Goal: Task Accomplishment & Management: Complete application form

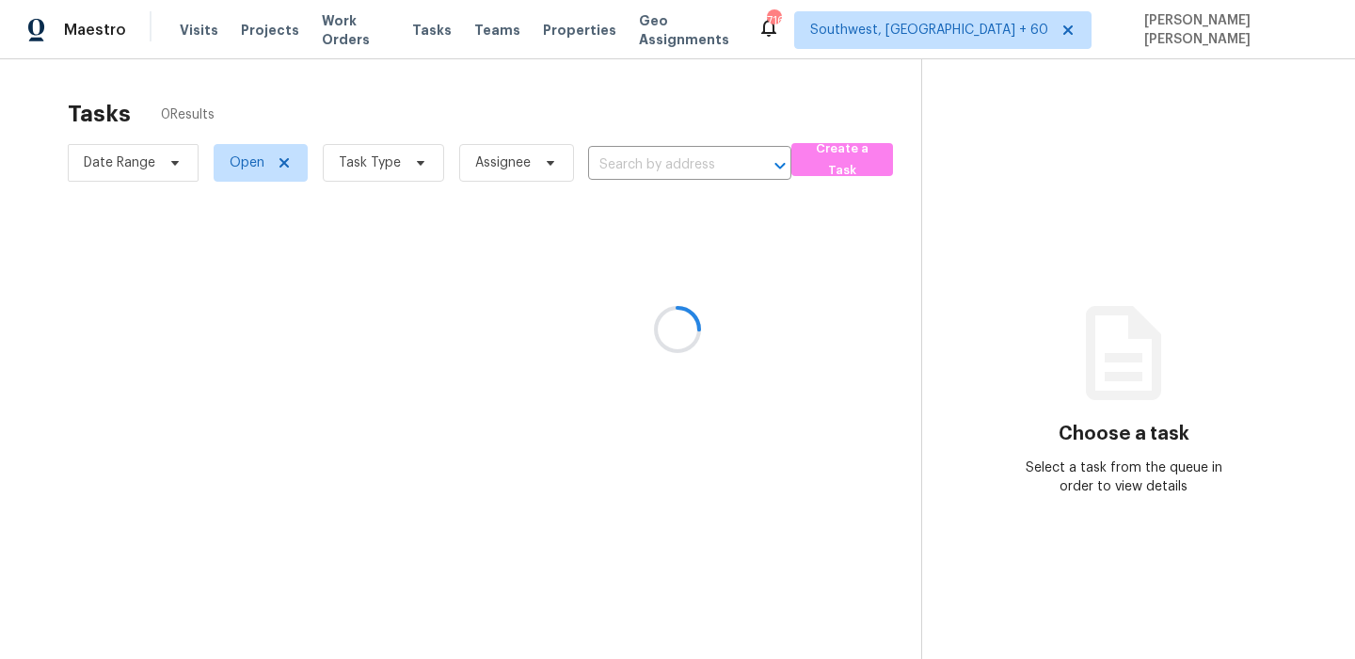
click at [486, 97] on div at bounding box center [677, 329] width 1355 height 659
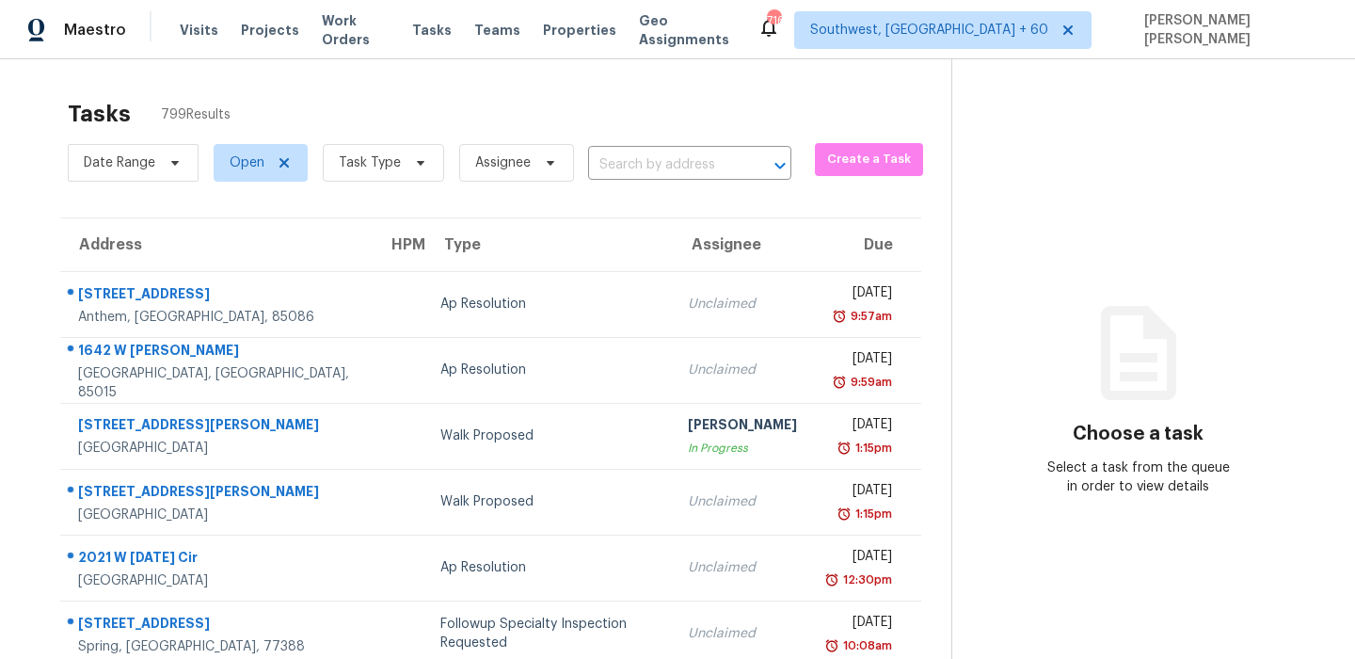
click at [455, 130] on div "Tasks 799 Results" at bounding box center [510, 113] width 884 height 49
click at [407, 162] on span at bounding box center [417, 162] width 21 height 15
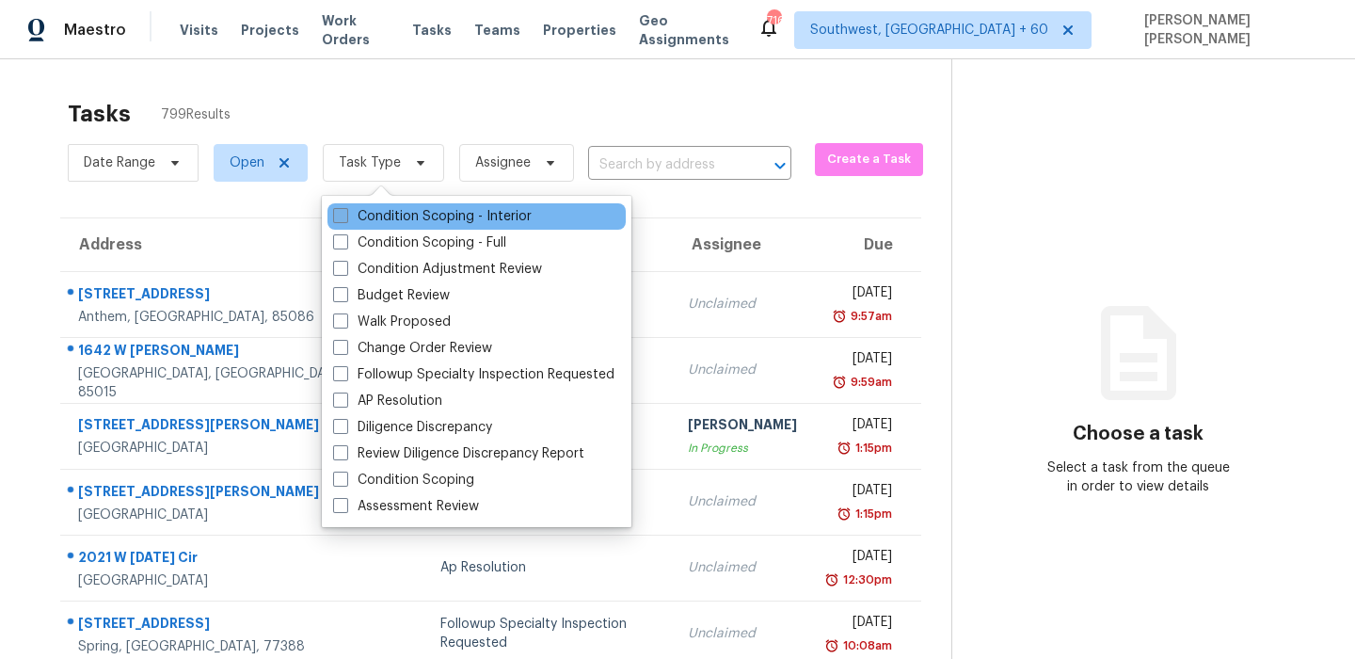
click at [392, 217] on label "Condition Scoping - Interior" at bounding box center [432, 216] width 199 height 19
click at [345, 217] on input "Condition Scoping - Interior" at bounding box center [339, 213] width 12 height 12
checkbox input "true"
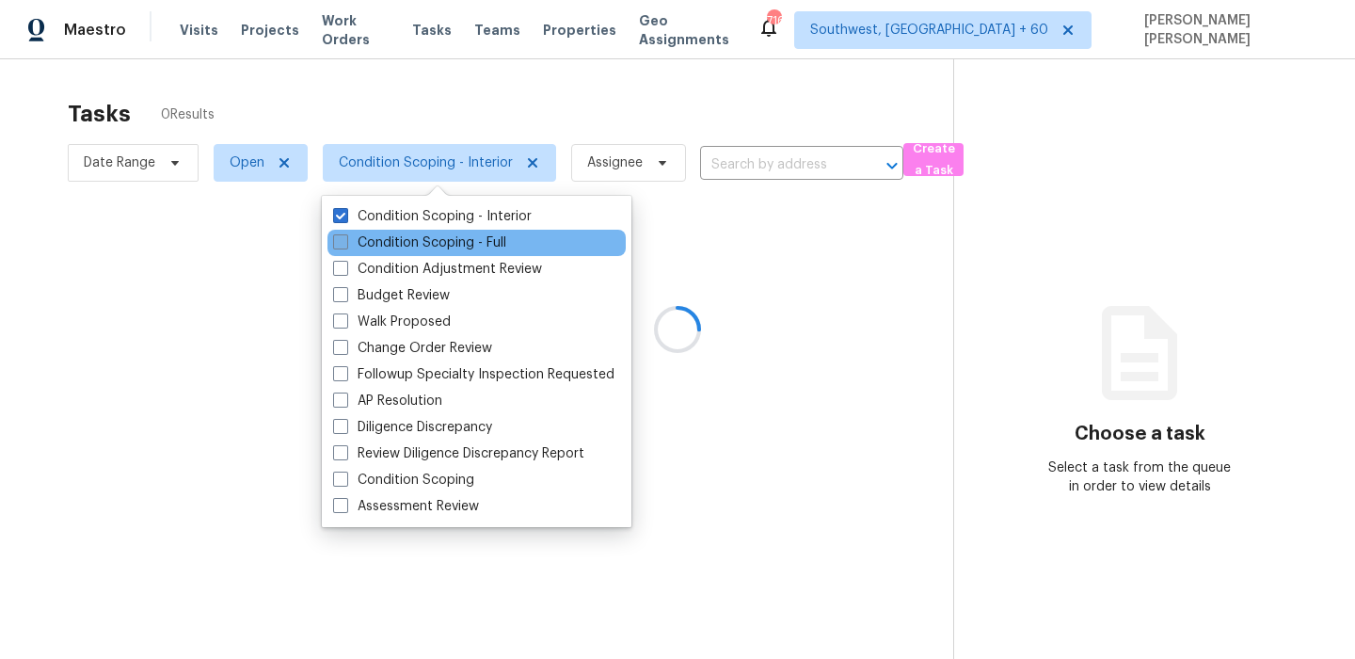
click at [384, 248] on label "Condition Scoping - Full" at bounding box center [419, 242] width 173 height 19
click at [345, 246] on input "Condition Scoping - Full" at bounding box center [339, 239] width 12 height 12
checkbox input "true"
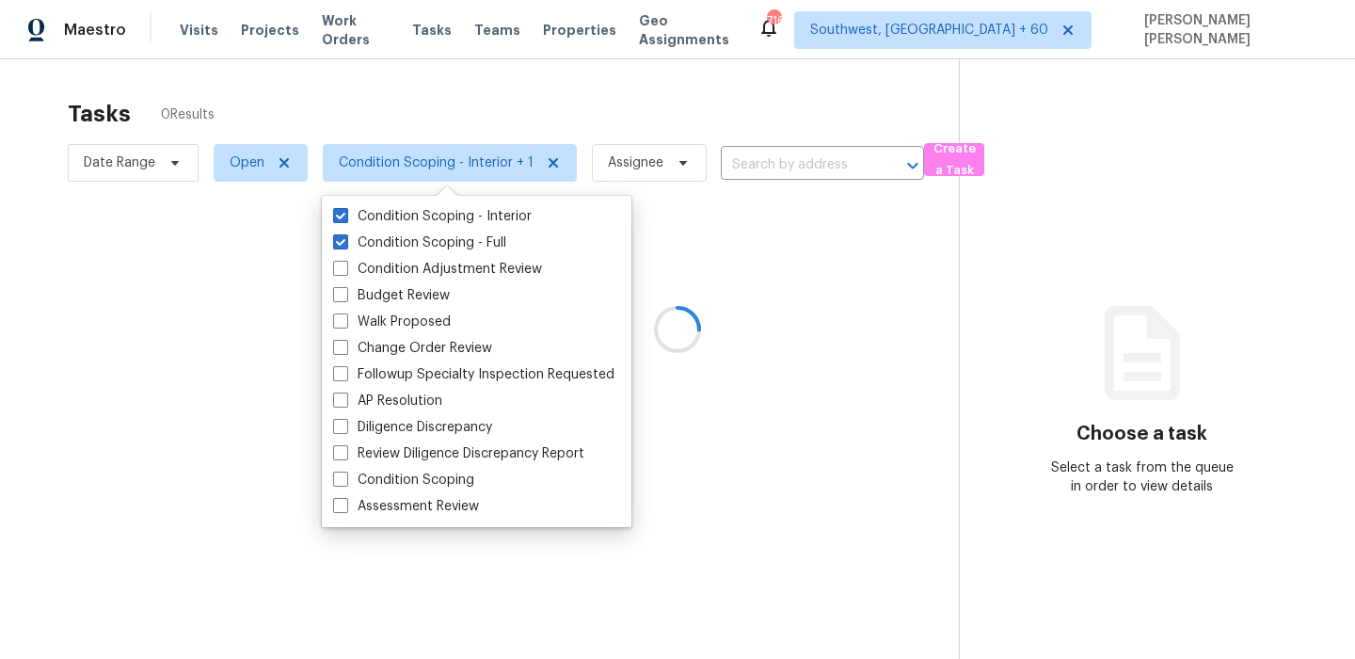
click at [424, 119] on div at bounding box center [677, 329] width 1355 height 659
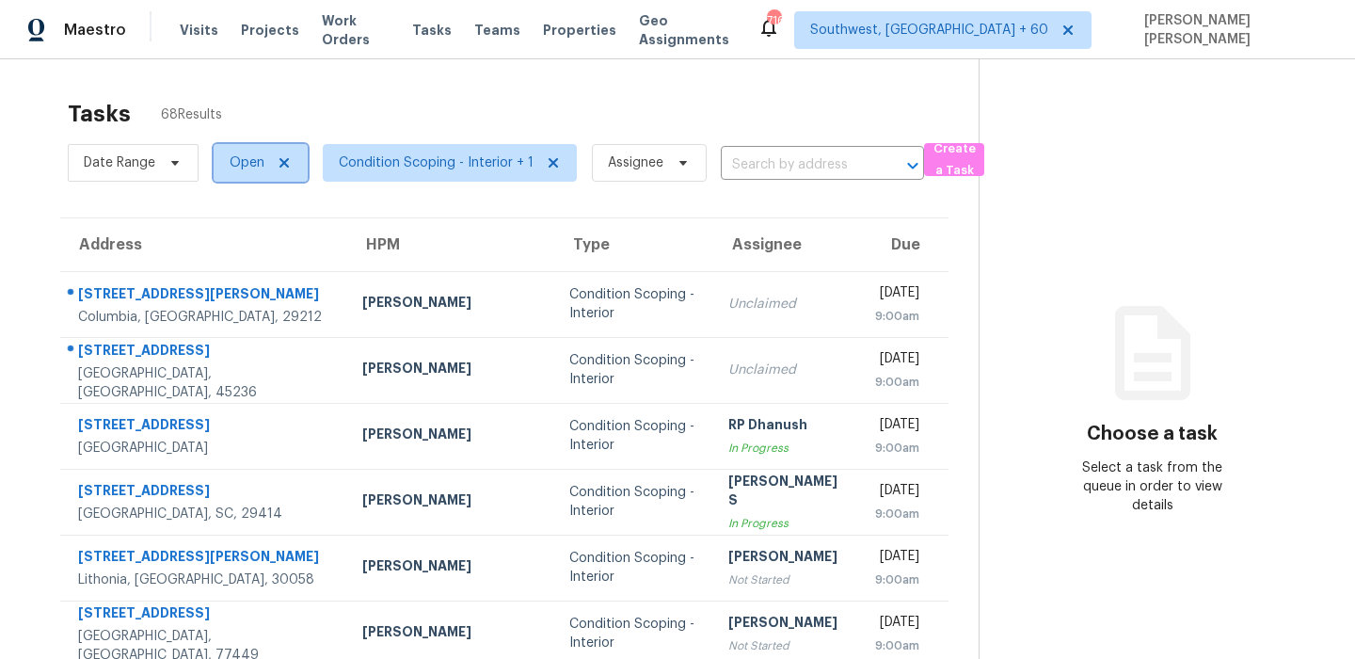
click at [244, 168] on span "Open" at bounding box center [247, 162] width 35 height 19
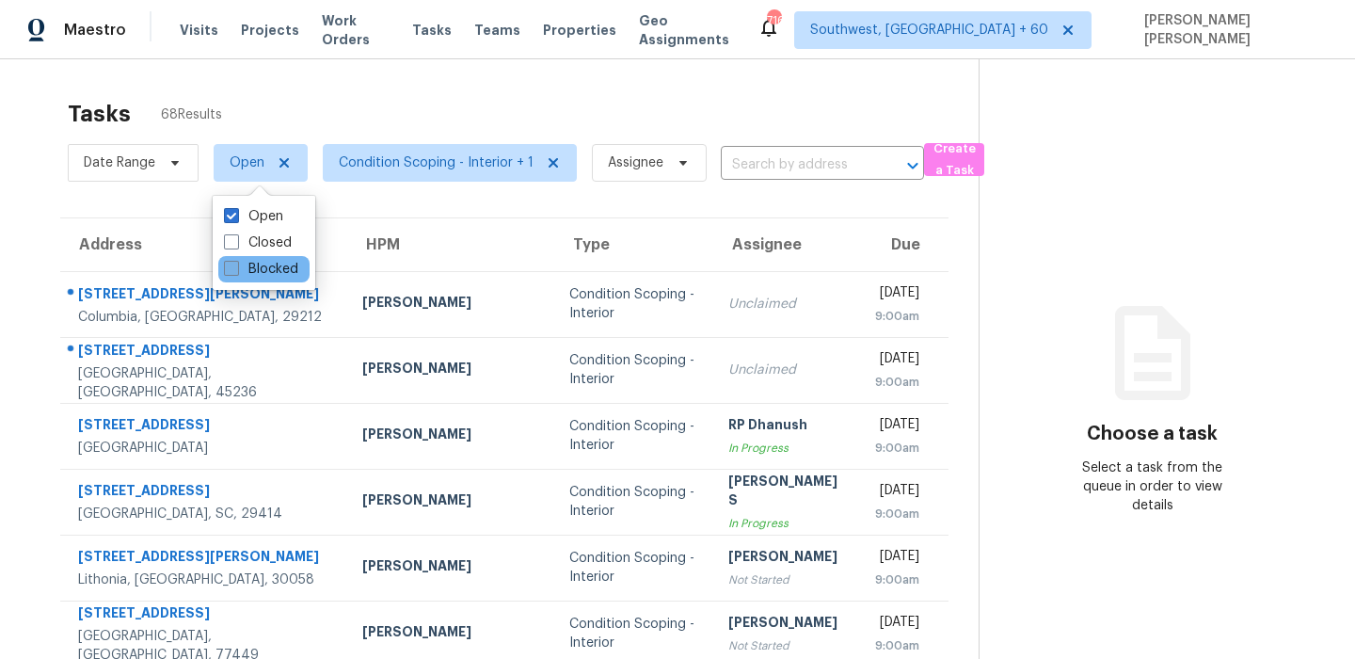
click at [253, 261] on label "Blocked" at bounding box center [261, 269] width 74 height 19
click at [236, 261] on input "Blocked" at bounding box center [230, 266] width 12 height 12
checkbox input "true"
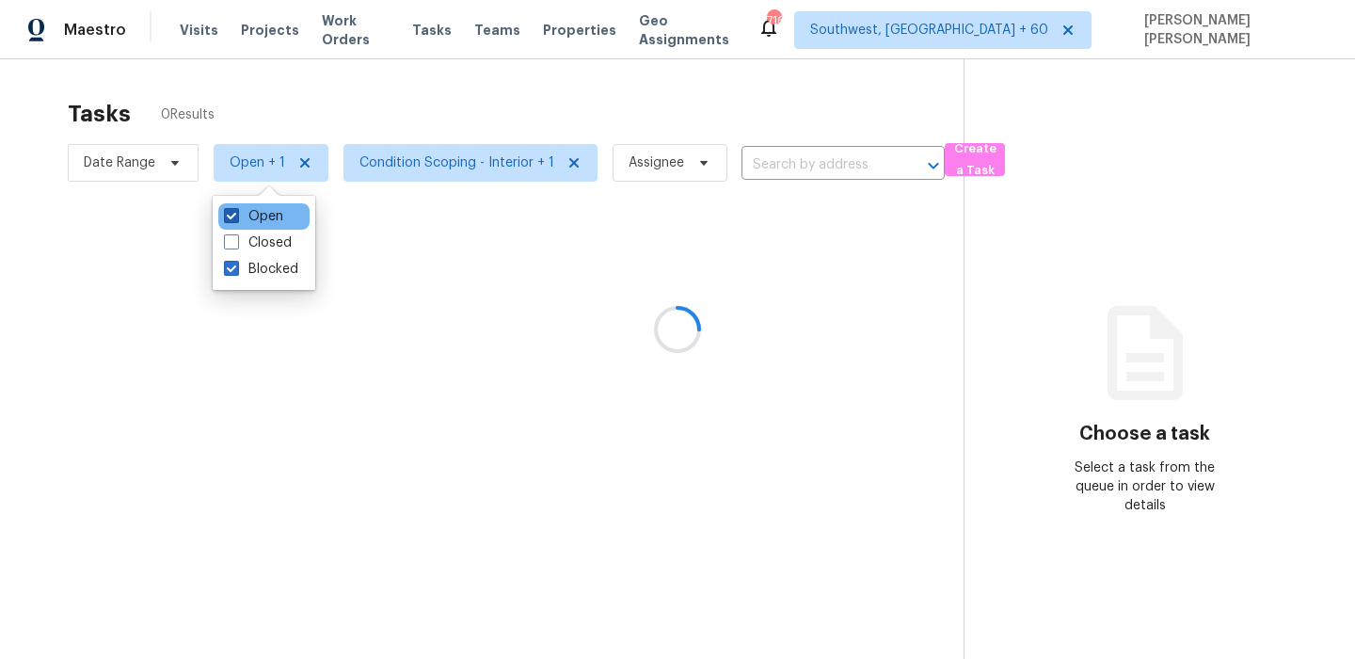
click at [265, 209] on label "Open" at bounding box center [253, 216] width 59 height 19
click at [236, 209] on input "Open" at bounding box center [230, 213] width 12 height 12
checkbox input "false"
click at [366, 102] on div at bounding box center [677, 329] width 1355 height 659
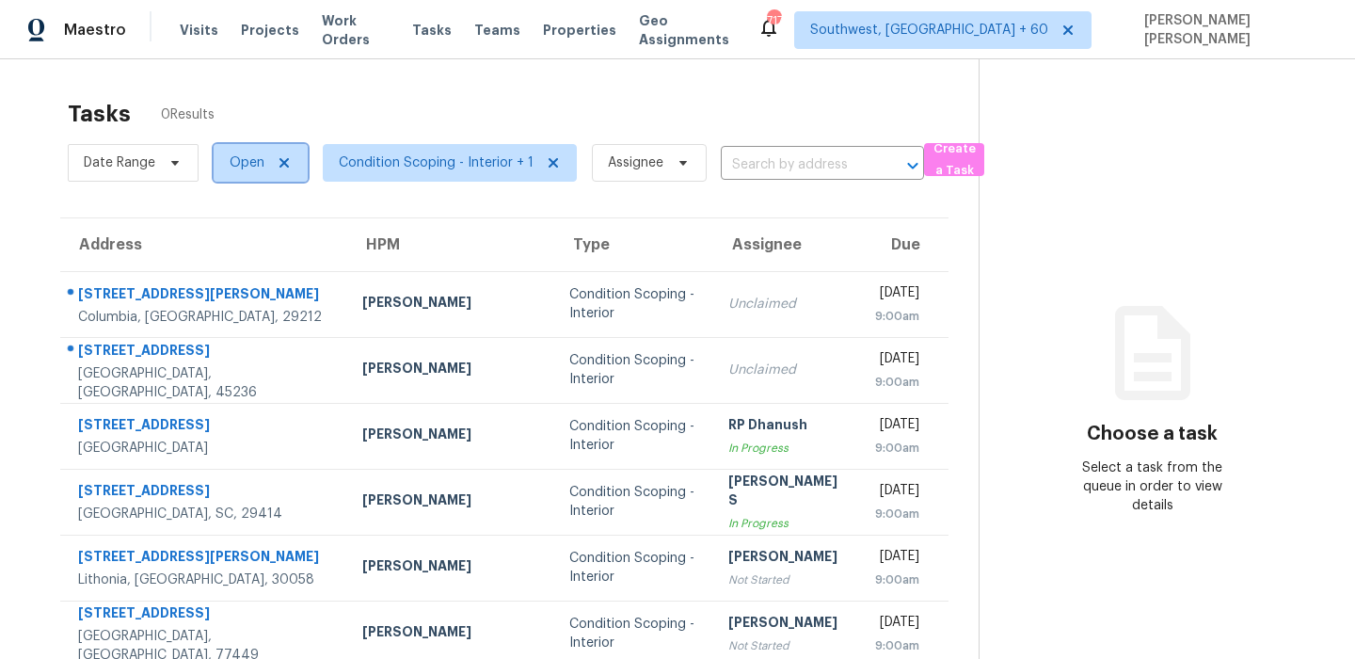
click at [246, 167] on span "Open" at bounding box center [247, 162] width 35 height 19
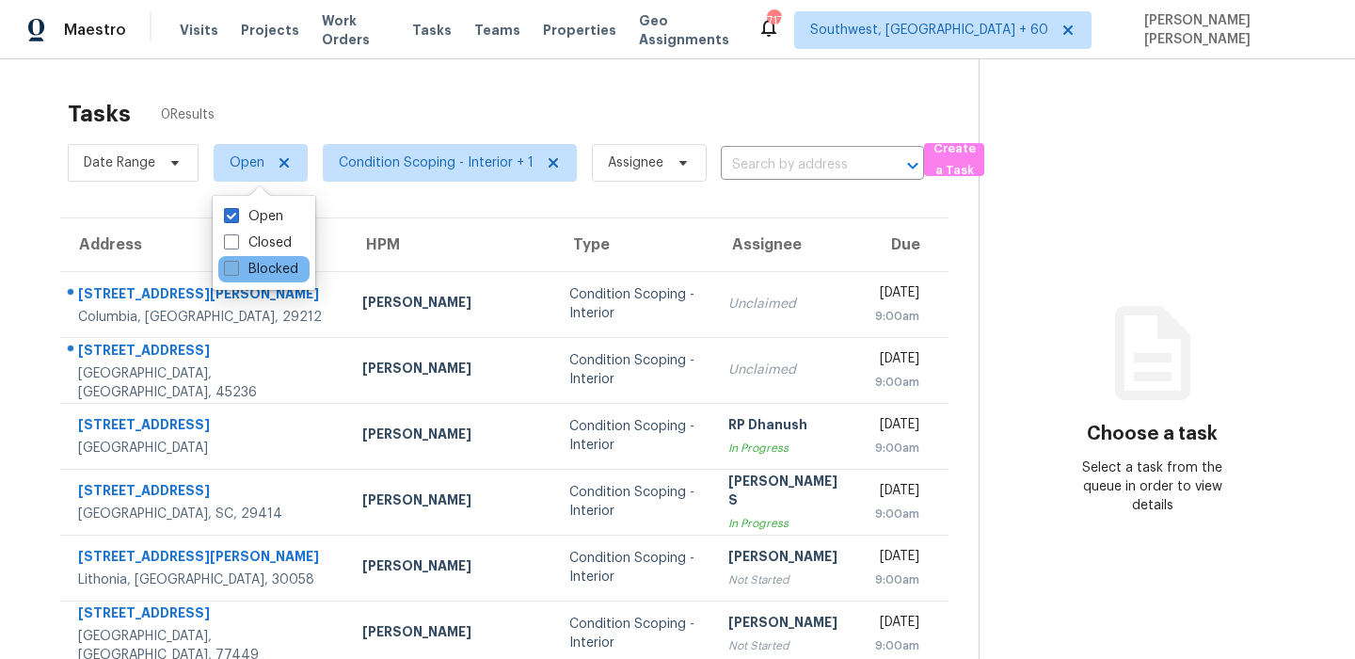
click at [245, 269] on label "Blocked" at bounding box center [261, 269] width 74 height 19
click at [236, 269] on input "Blocked" at bounding box center [230, 266] width 12 height 12
checkbox input "true"
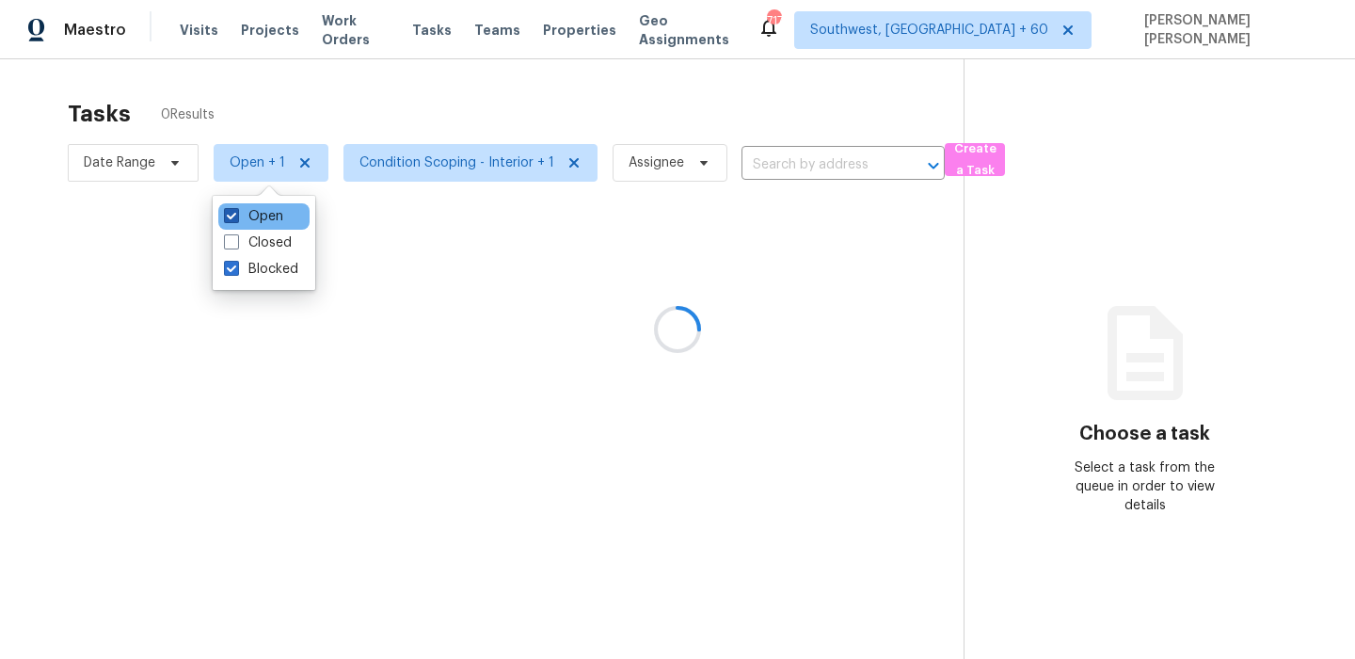
click at [260, 207] on label "Open" at bounding box center [253, 216] width 59 height 19
click at [236, 207] on input "Open" at bounding box center [230, 213] width 12 height 12
checkbox input "false"
click at [376, 121] on div at bounding box center [677, 329] width 1355 height 659
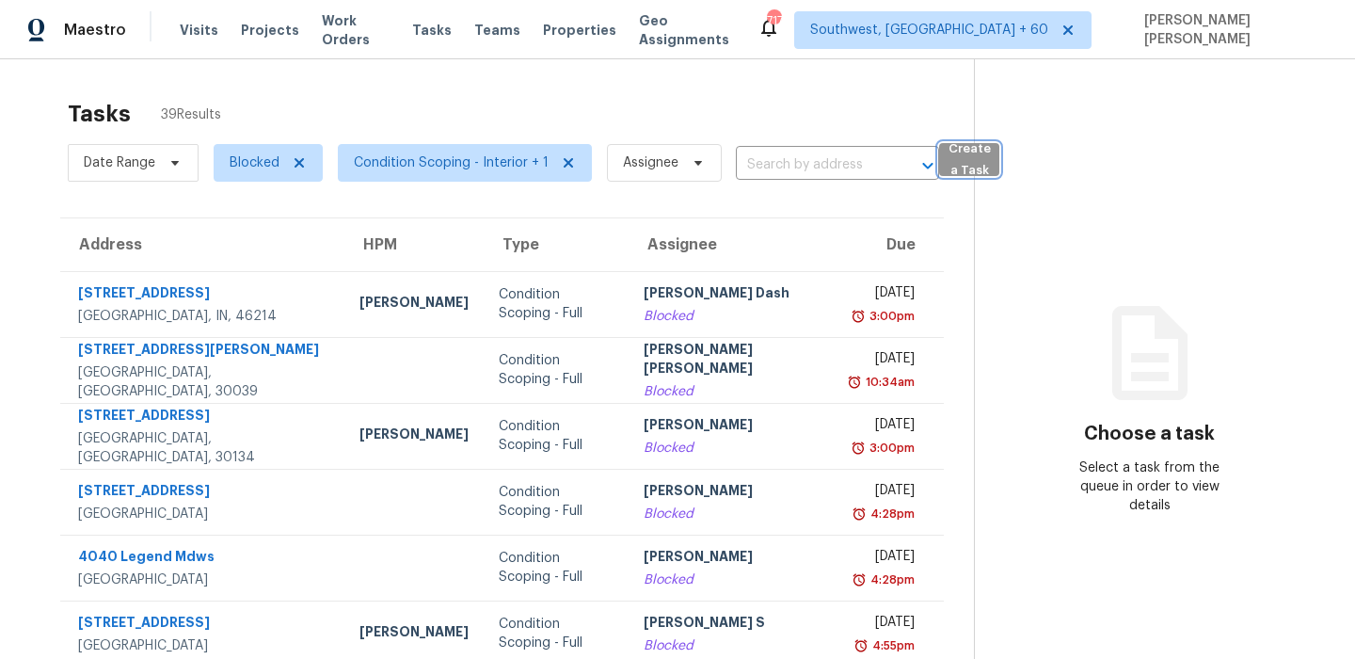
click at [968, 146] on span "Create a Task" at bounding box center [968, 159] width 41 height 43
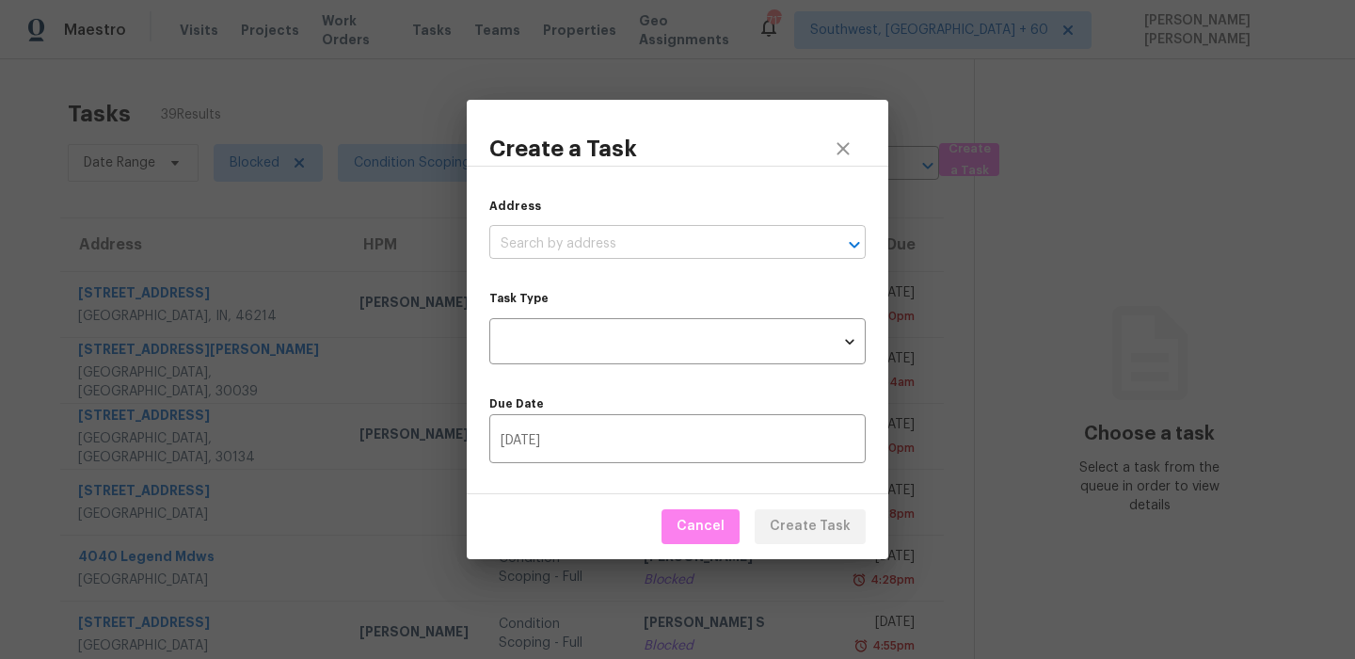
click at [667, 244] on input "text" at bounding box center [651, 244] width 324 height 29
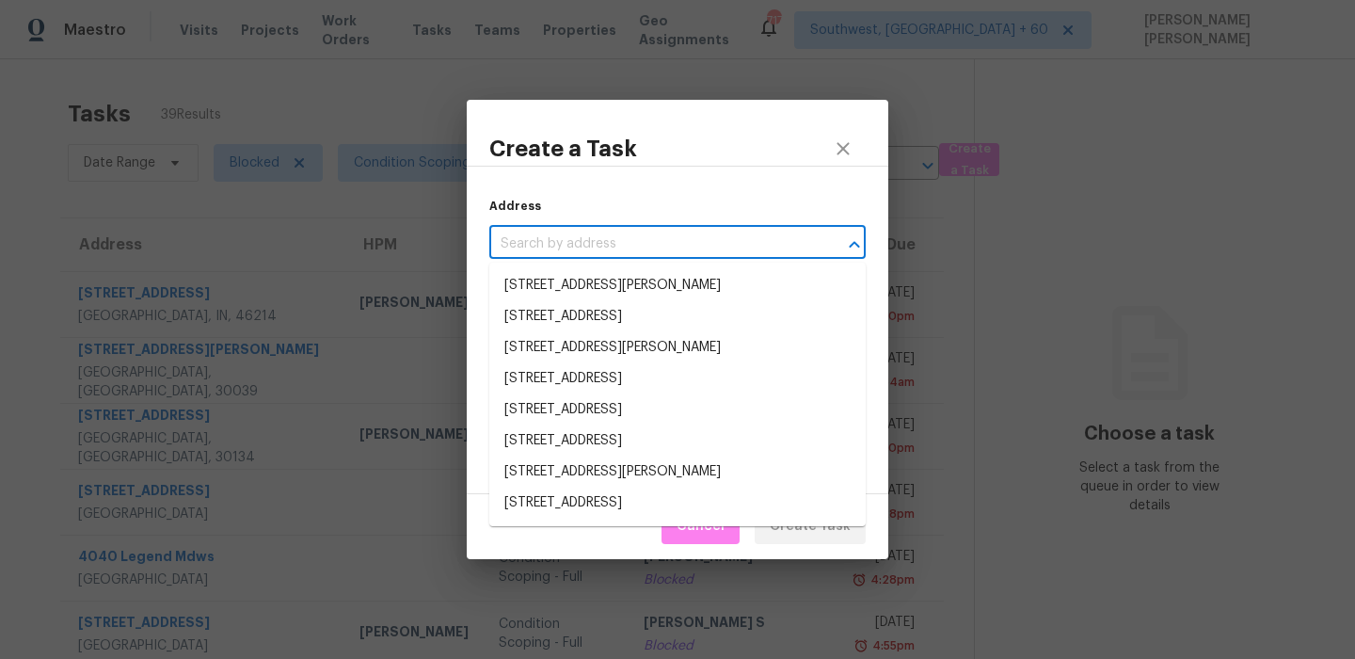
paste input "57 Macon Pl SE, Atlanta, GA 30354"
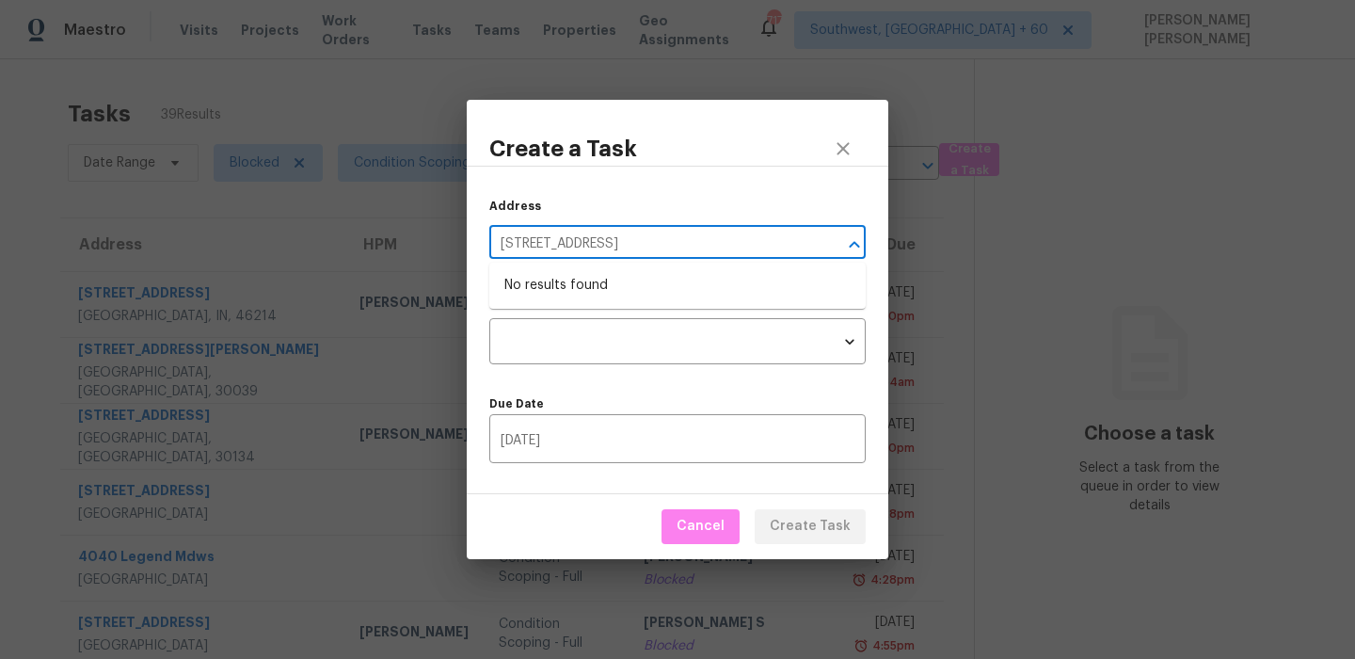
type input "57 Macon Pl SE, Atlanta, GA 30354"
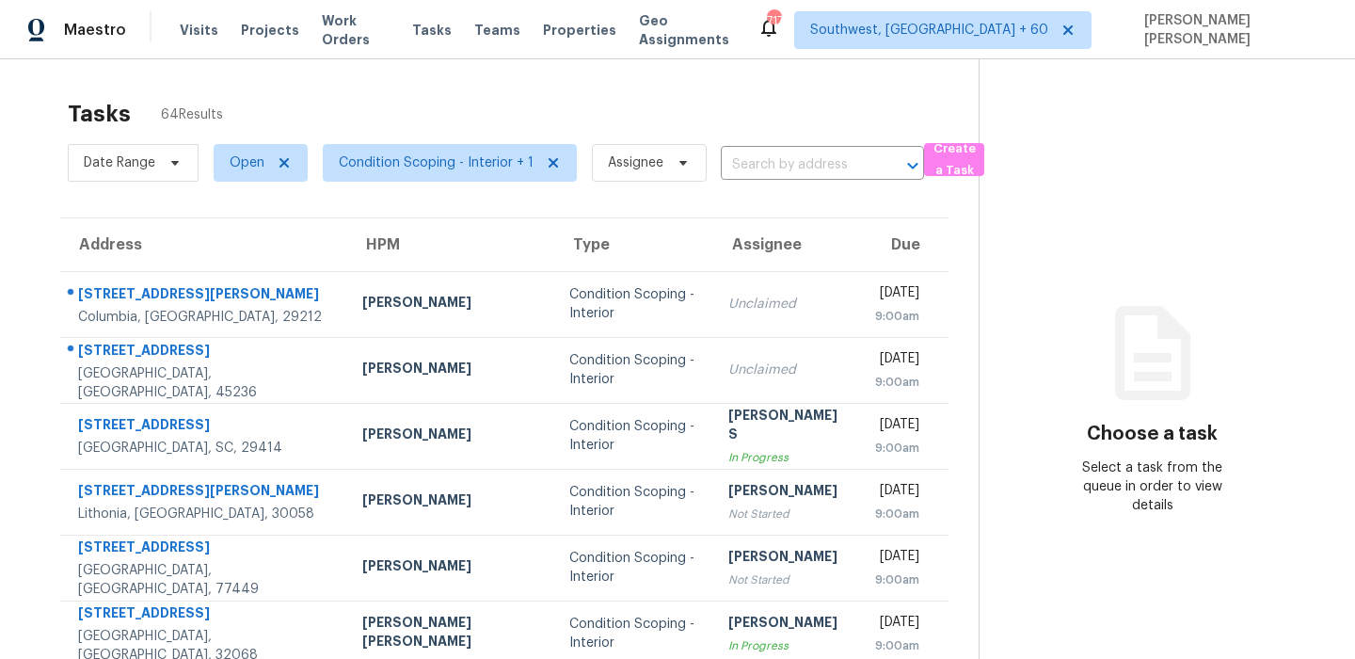
click at [664, 95] on div "Tasks 64 Results" at bounding box center [523, 113] width 911 height 49
click at [938, 149] on span "Create a Task" at bounding box center [953, 159] width 41 height 43
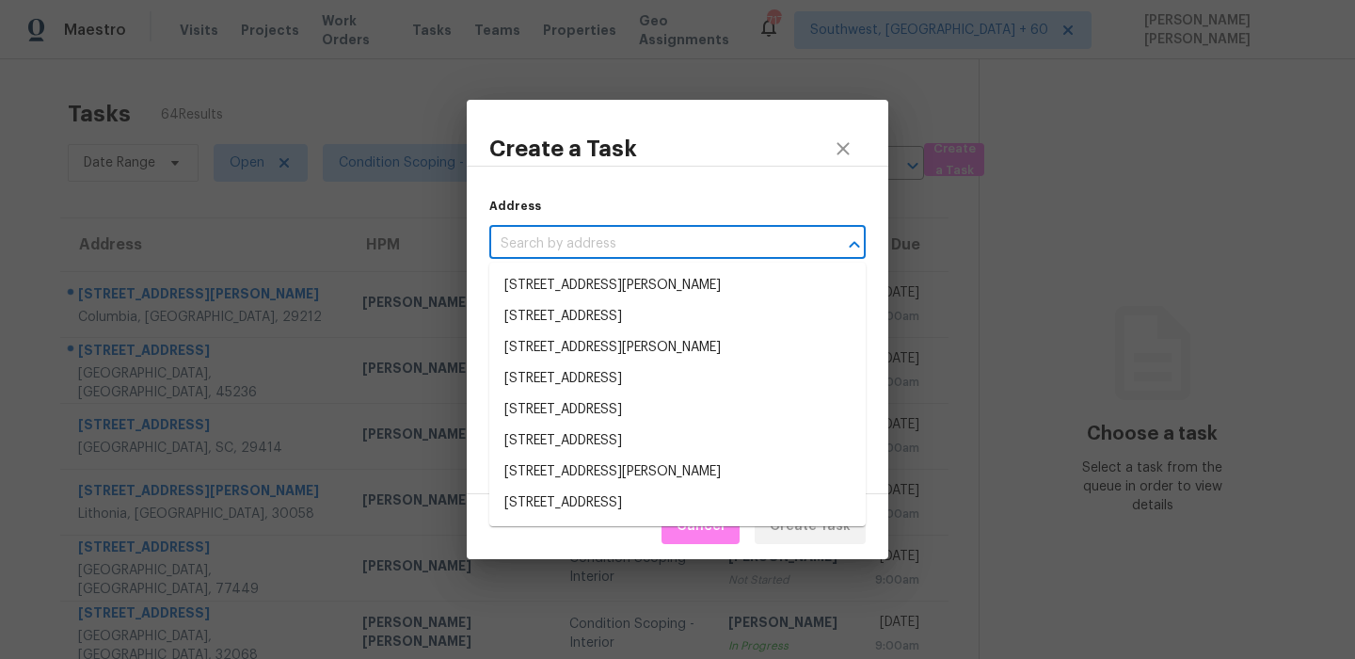
click at [641, 249] on input "text" at bounding box center [651, 244] width 324 height 29
paste input "[STREET_ADDRESS]"
type input "[STREET_ADDRESS]"
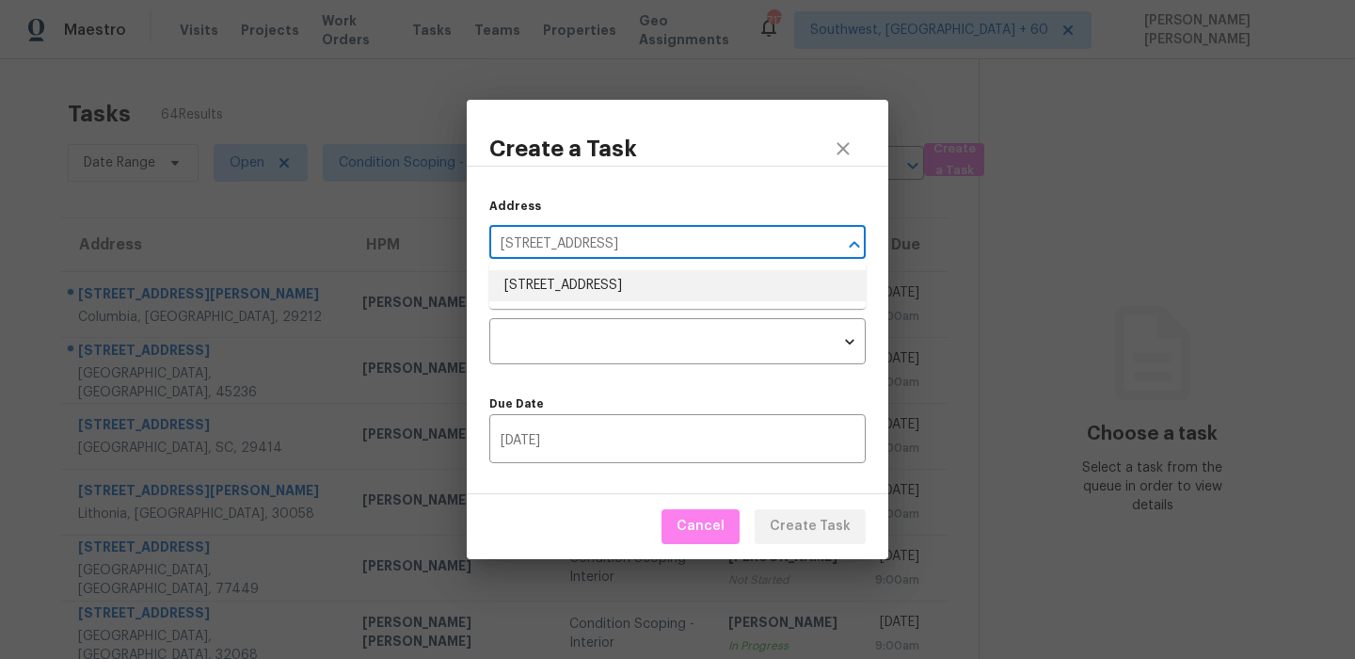
click at [616, 292] on li "[STREET_ADDRESS]" at bounding box center [677, 285] width 376 height 31
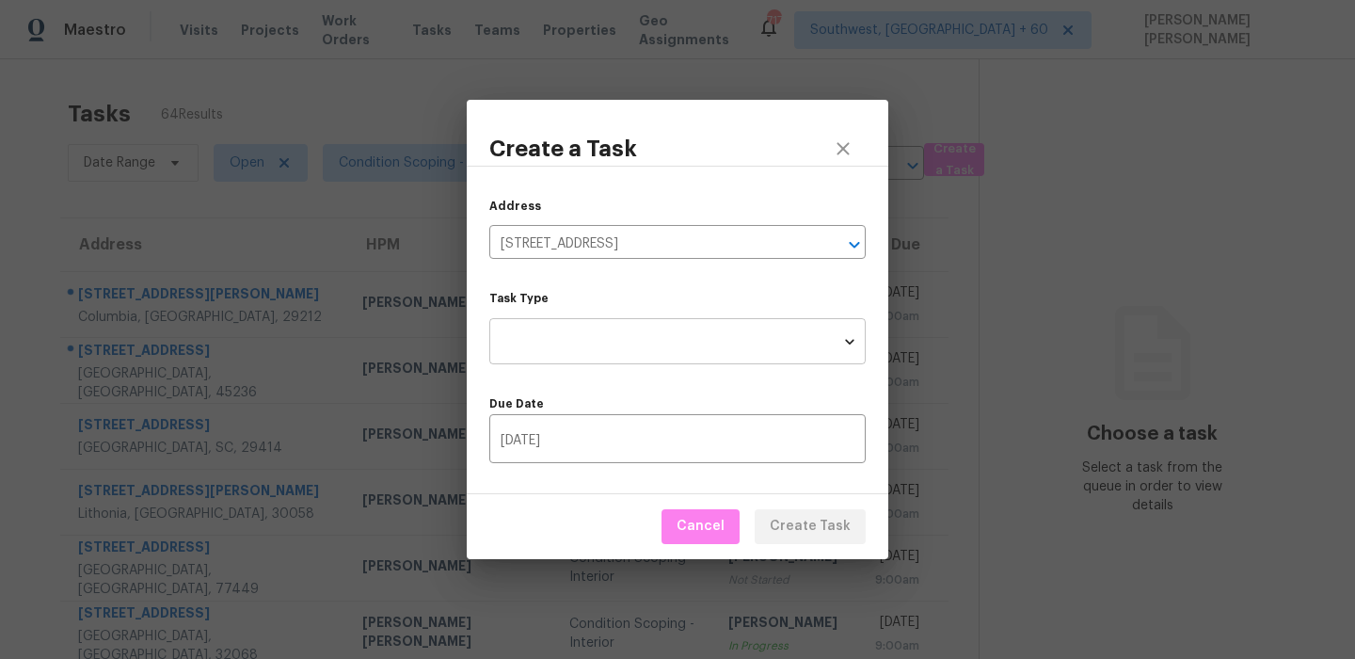
click at [611, 341] on body "Maestro Visits Projects Work Orders Tasks Teams Properties Geo Assignments [STR…" at bounding box center [677, 329] width 1355 height 659
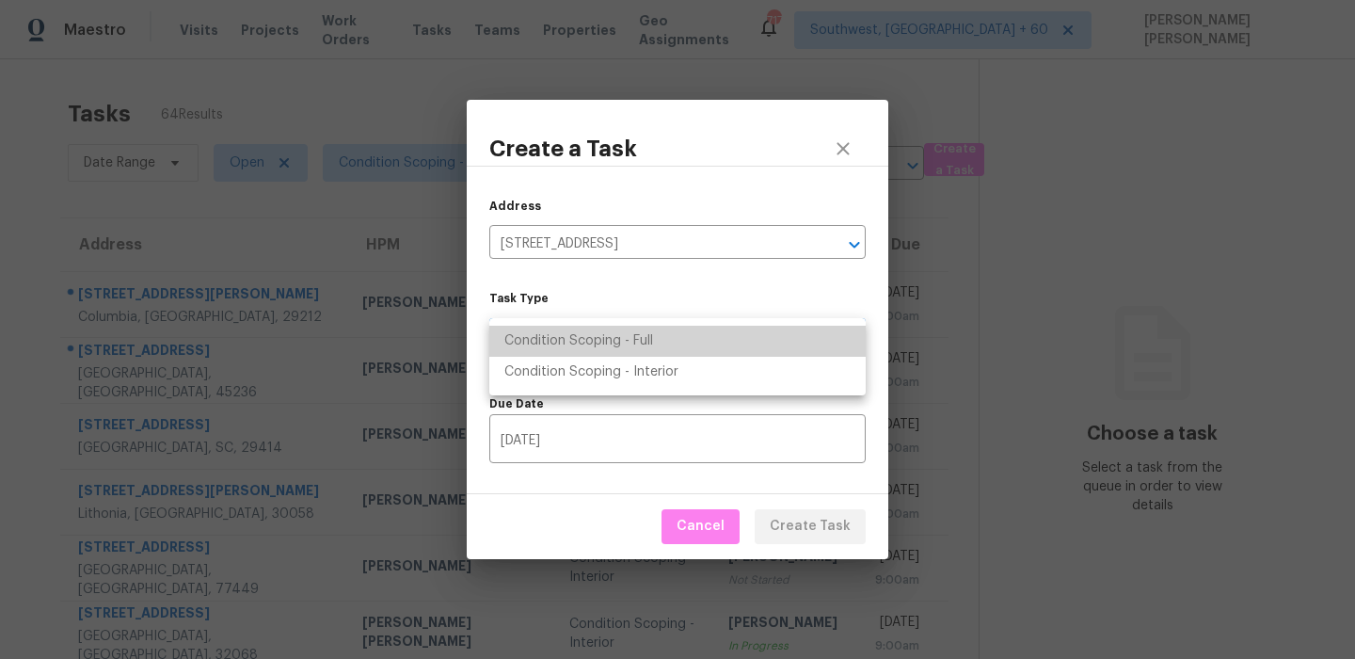
click at [636, 337] on li "Condition Scoping - Full" at bounding box center [677, 341] width 376 height 31
type input "virtual_full_assessment"
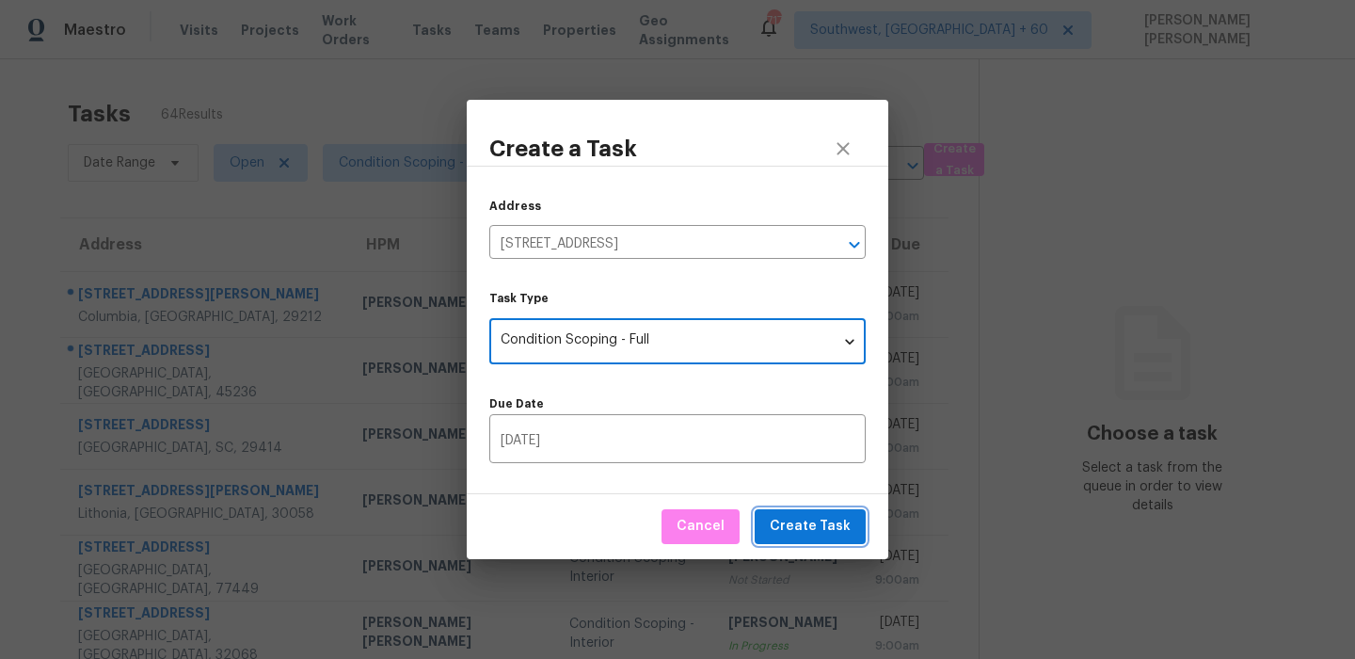
click at [784, 514] on button "Create Task" at bounding box center [810, 526] width 111 height 35
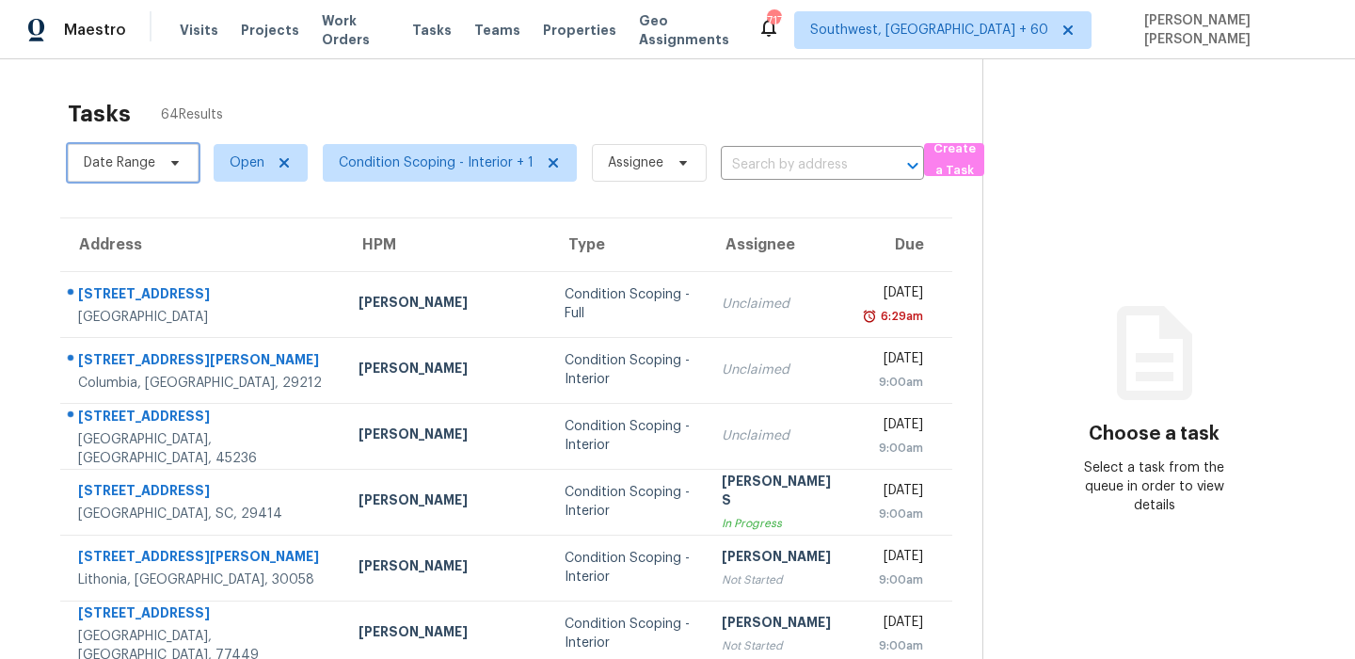
click at [126, 151] on span "Date Range" at bounding box center [133, 163] width 131 height 38
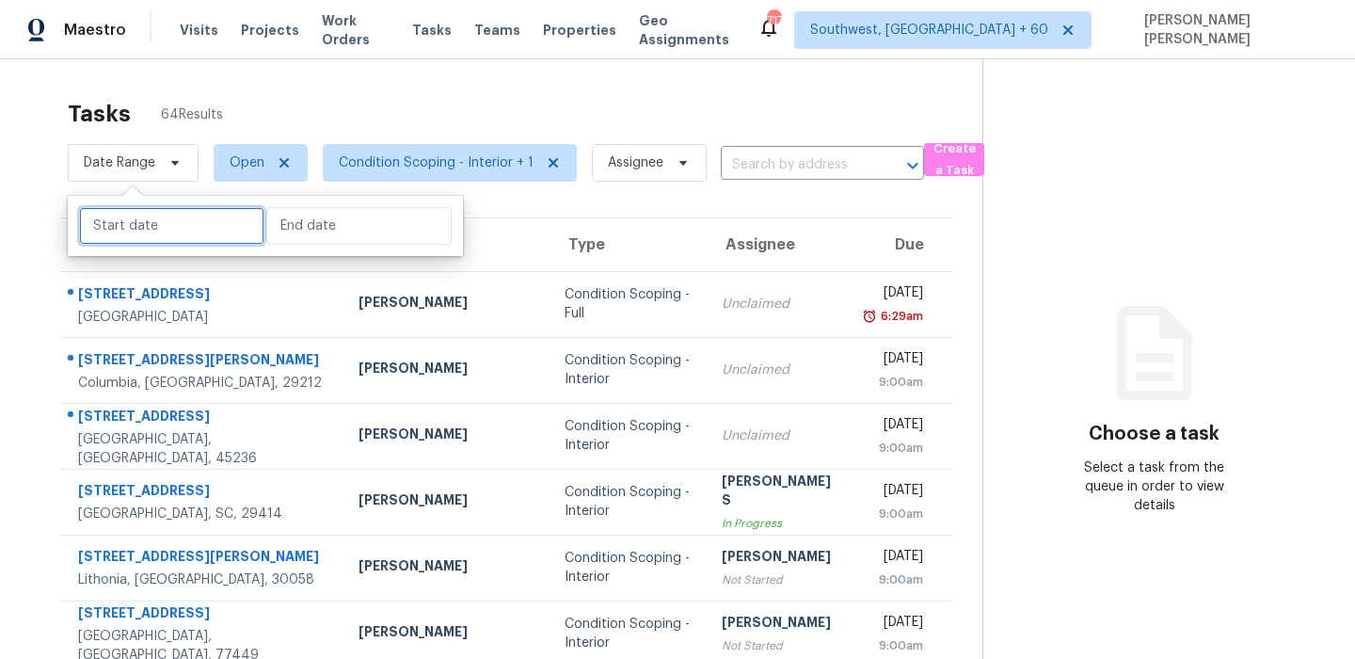
click at [138, 229] on input "text" at bounding box center [171, 226] width 185 height 38
select select "8"
select select "2025"
select select "9"
select select "2025"
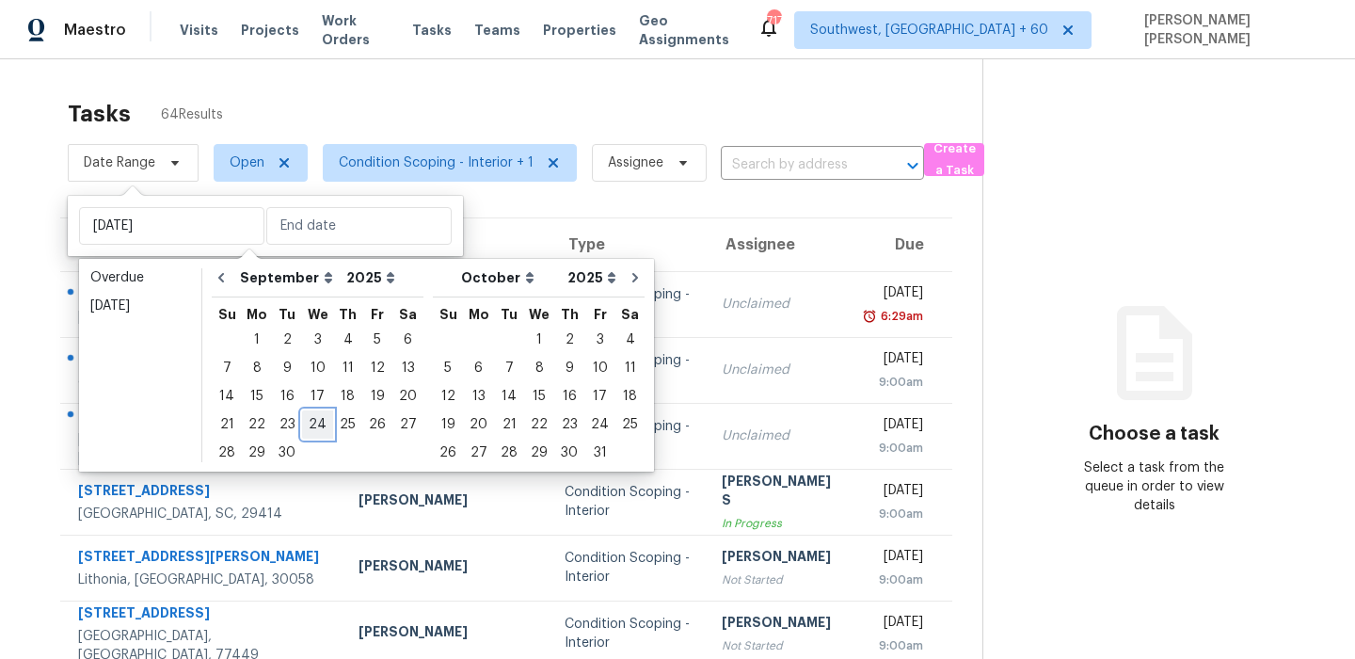
click at [312, 420] on div "24" at bounding box center [317, 424] width 31 height 26
type input "[DATE]"
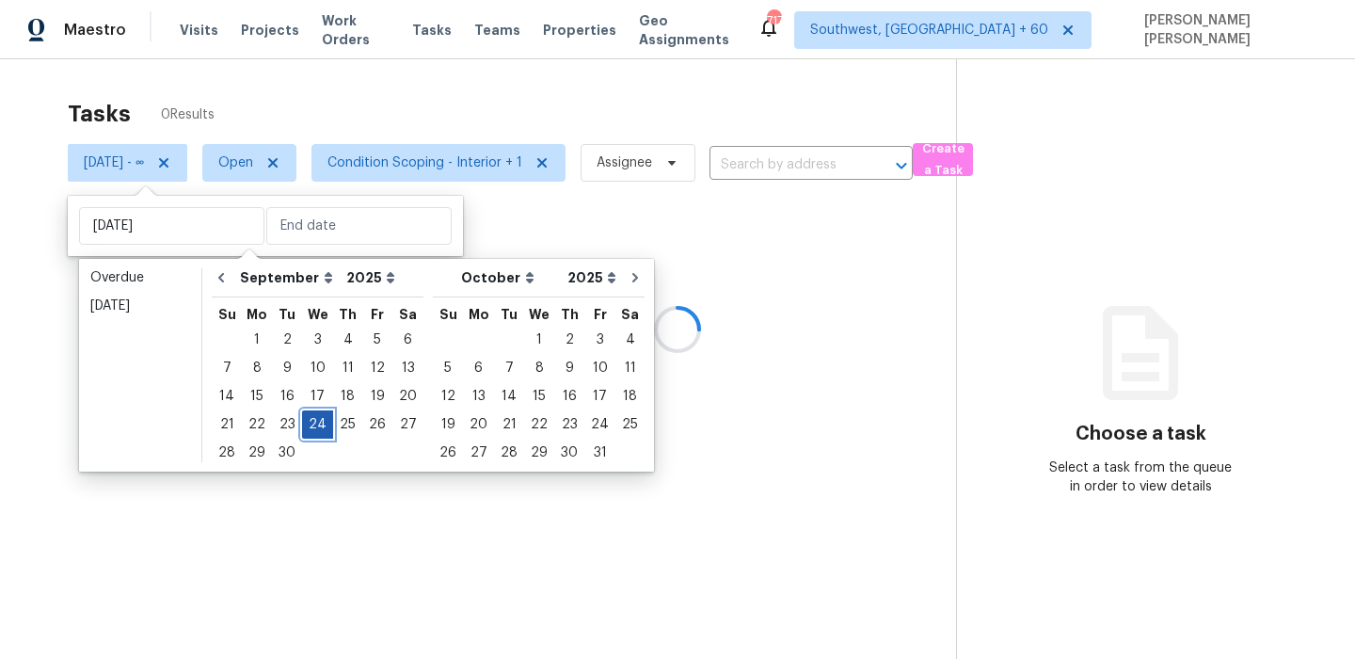
click at [312, 420] on div "24" at bounding box center [317, 424] width 31 height 26
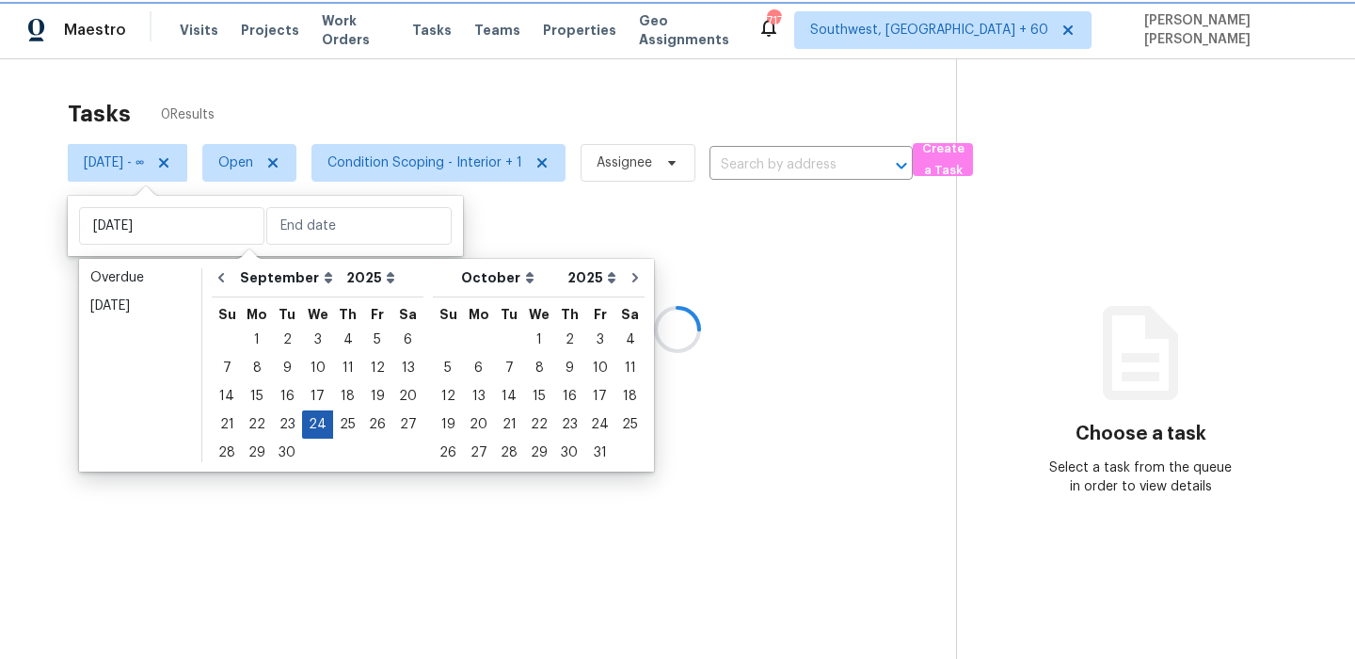
type input "[DATE]"
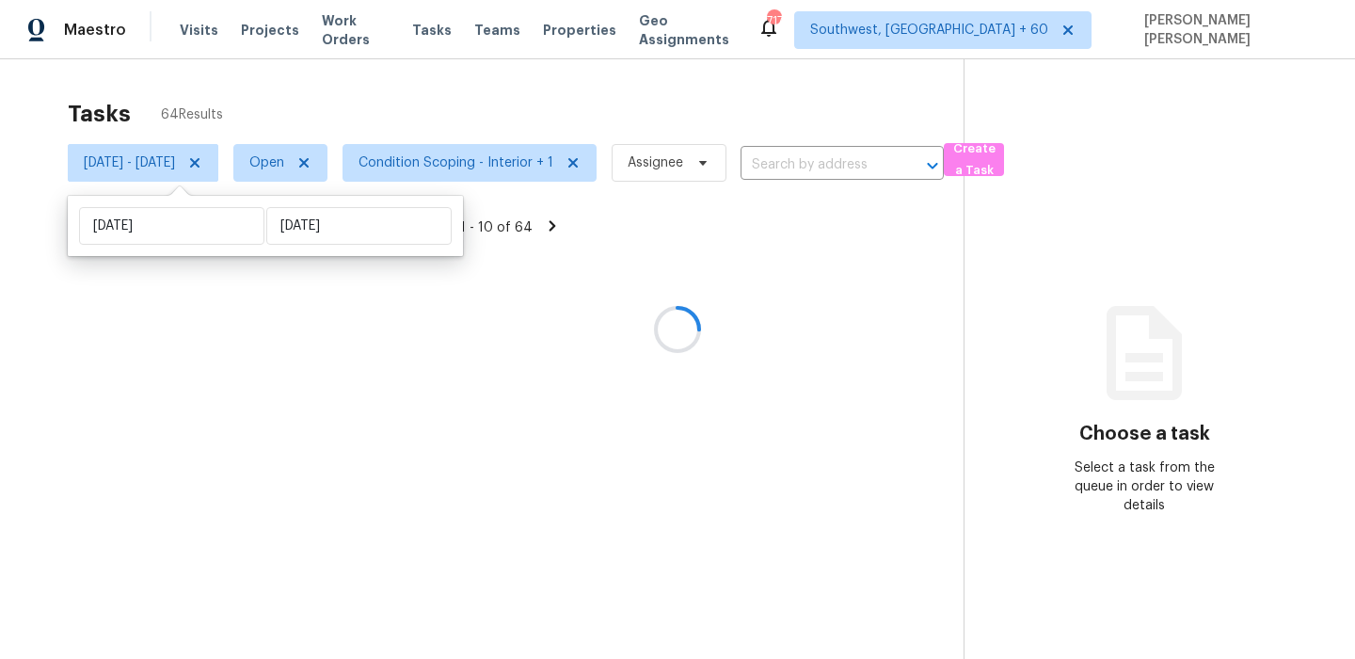
click at [448, 92] on div at bounding box center [677, 329] width 1355 height 659
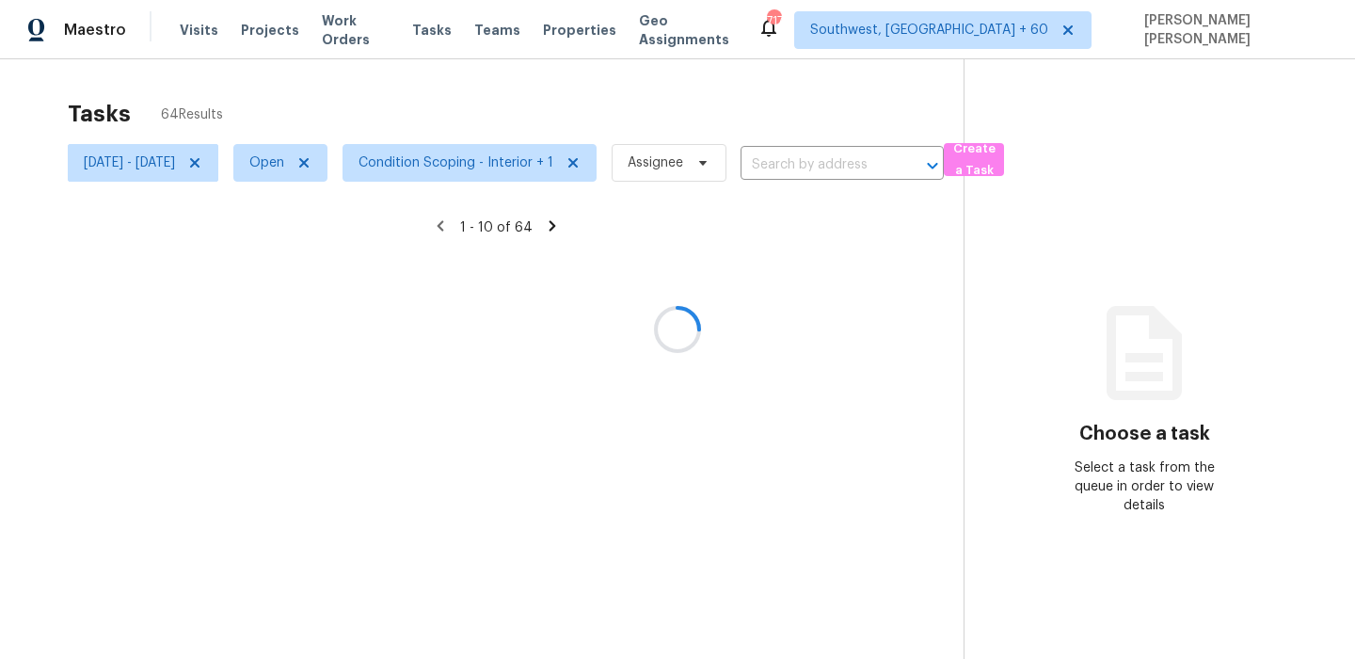
click at [456, 155] on div at bounding box center [677, 329] width 1355 height 659
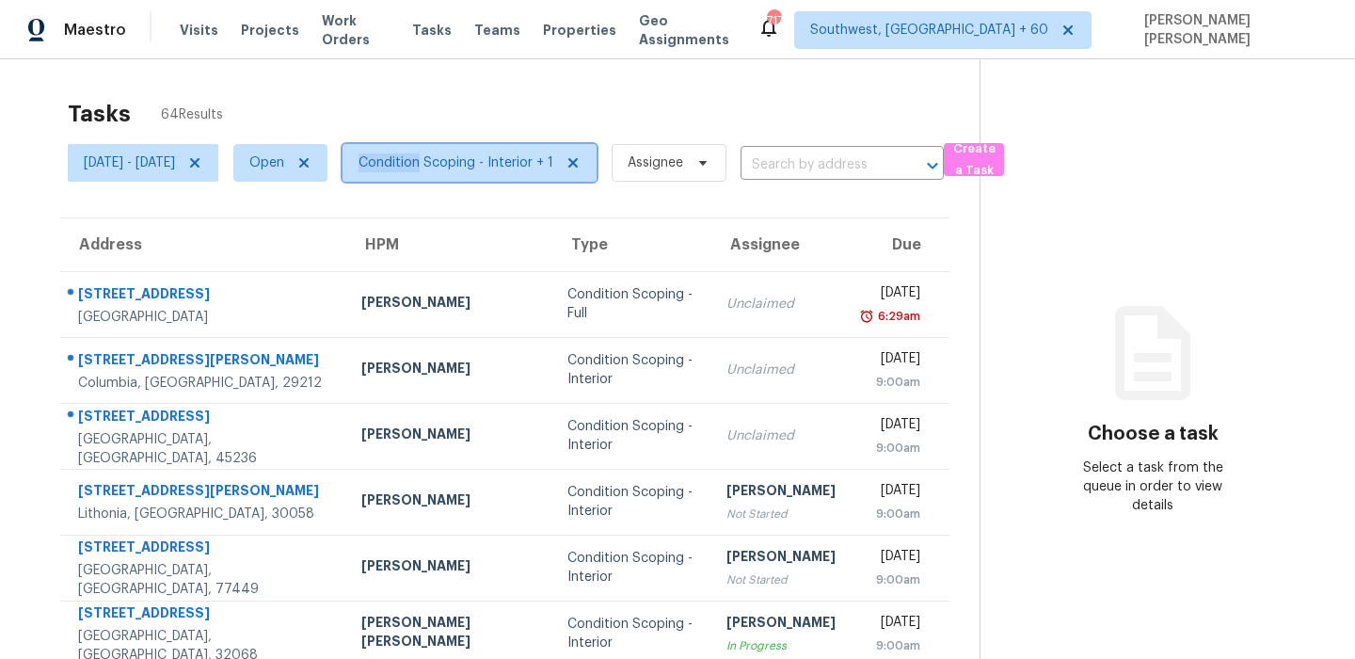
click at [456, 155] on span "Condition Scoping - Interior + 1" at bounding box center [455, 162] width 195 height 19
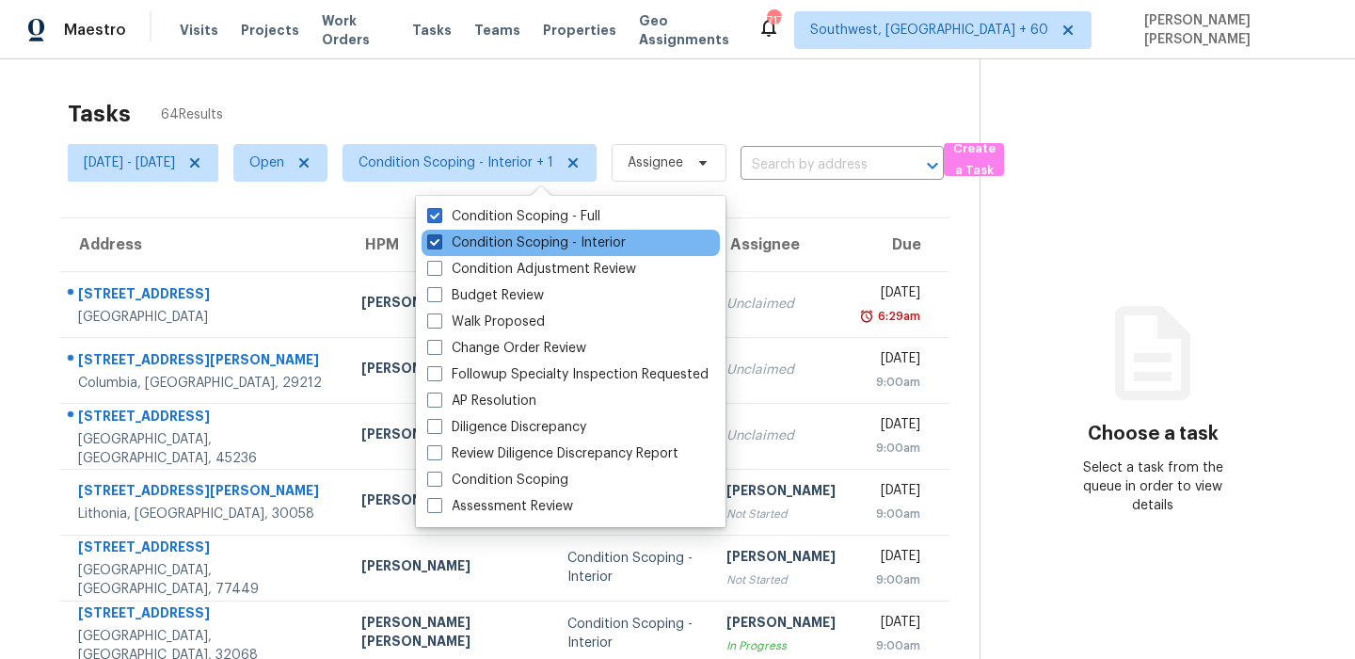
click at [486, 244] on label "Condition Scoping - Interior" at bounding box center [526, 242] width 199 height 19
click at [439, 244] on input "Condition Scoping - Interior" at bounding box center [433, 239] width 12 height 12
checkbox input "false"
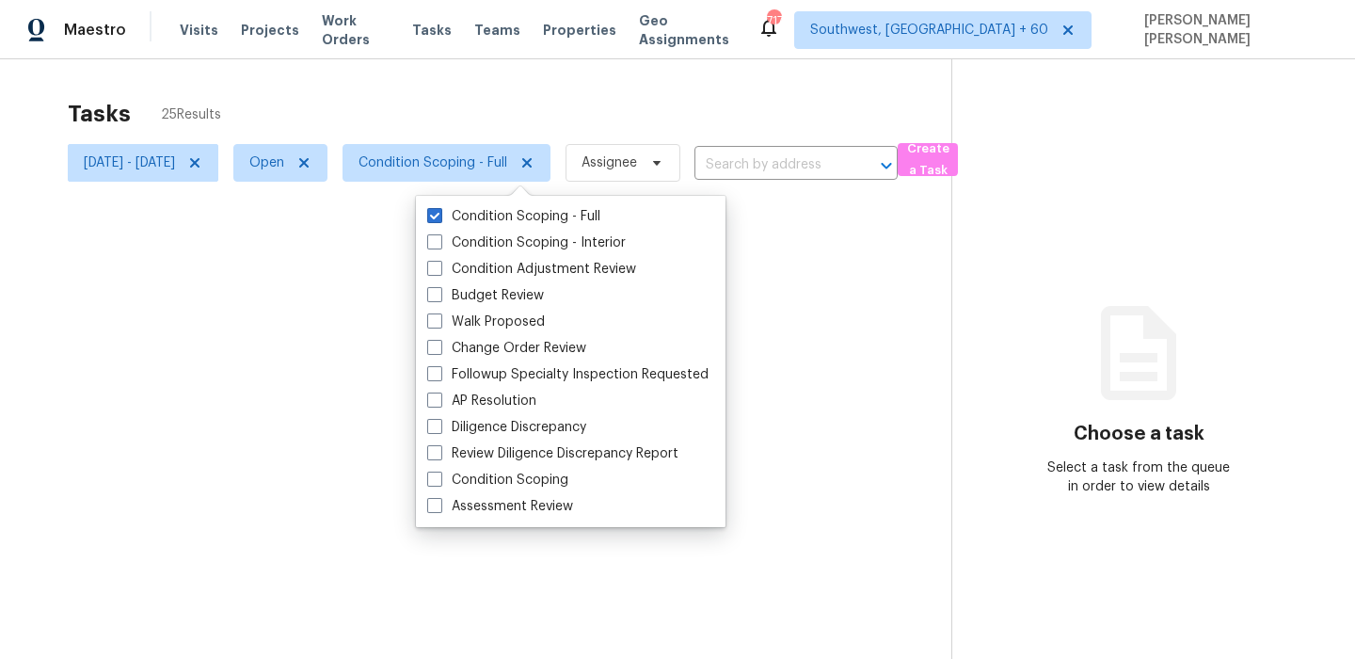
click at [568, 107] on div at bounding box center [677, 329] width 1355 height 659
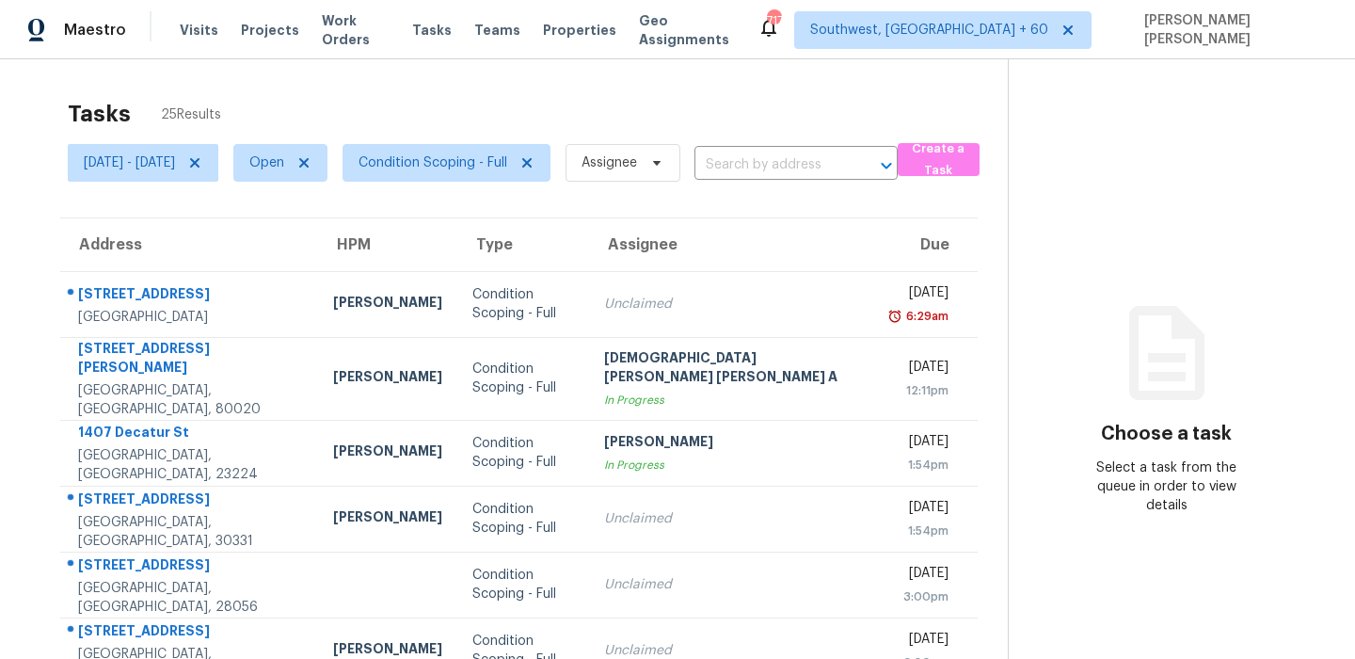
click at [568, 107] on div "Tasks 25 Results" at bounding box center [538, 113] width 940 height 49
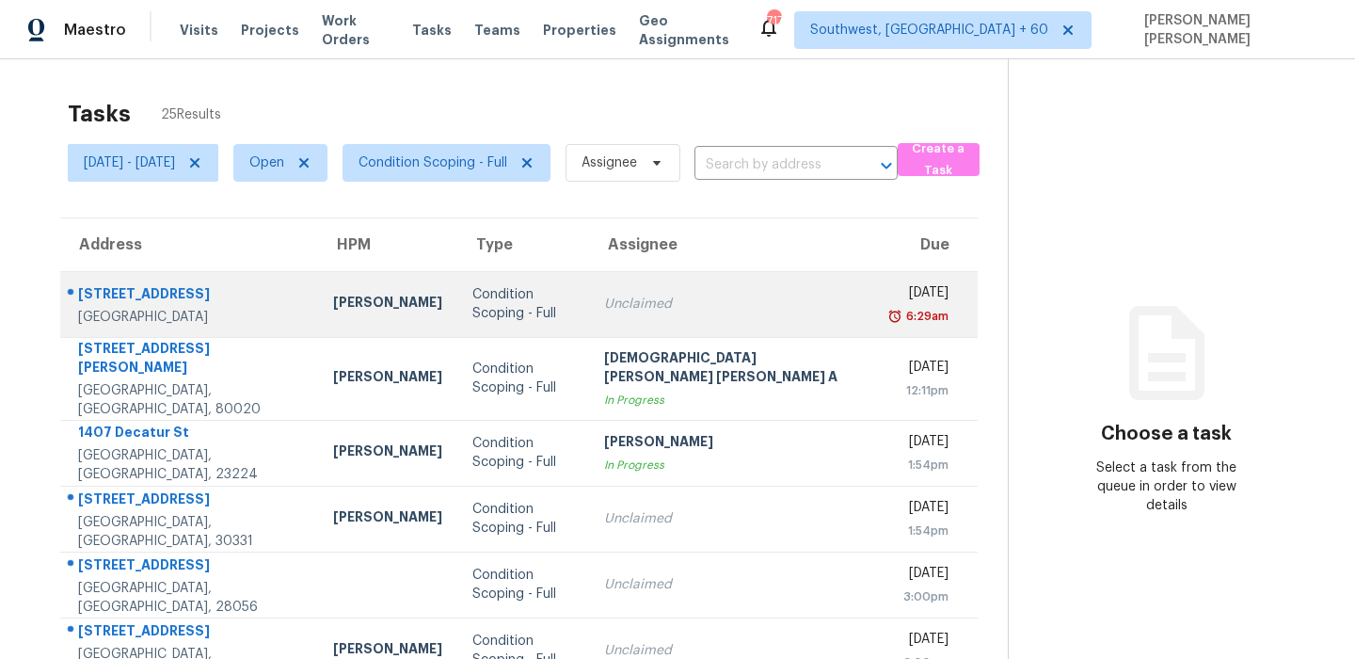
click at [120, 280] on td "[STREET_ADDRESS]" at bounding box center [189, 304] width 258 height 66
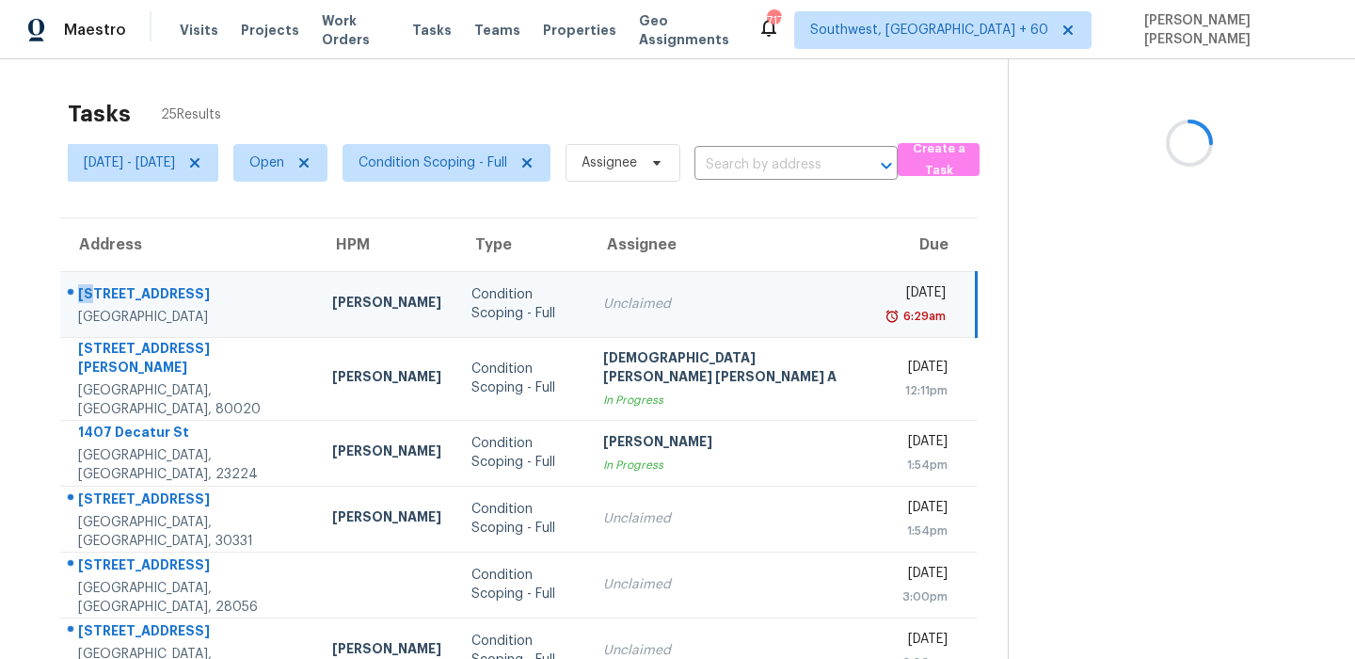
click at [120, 280] on td "[STREET_ADDRESS]" at bounding box center [188, 304] width 257 height 66
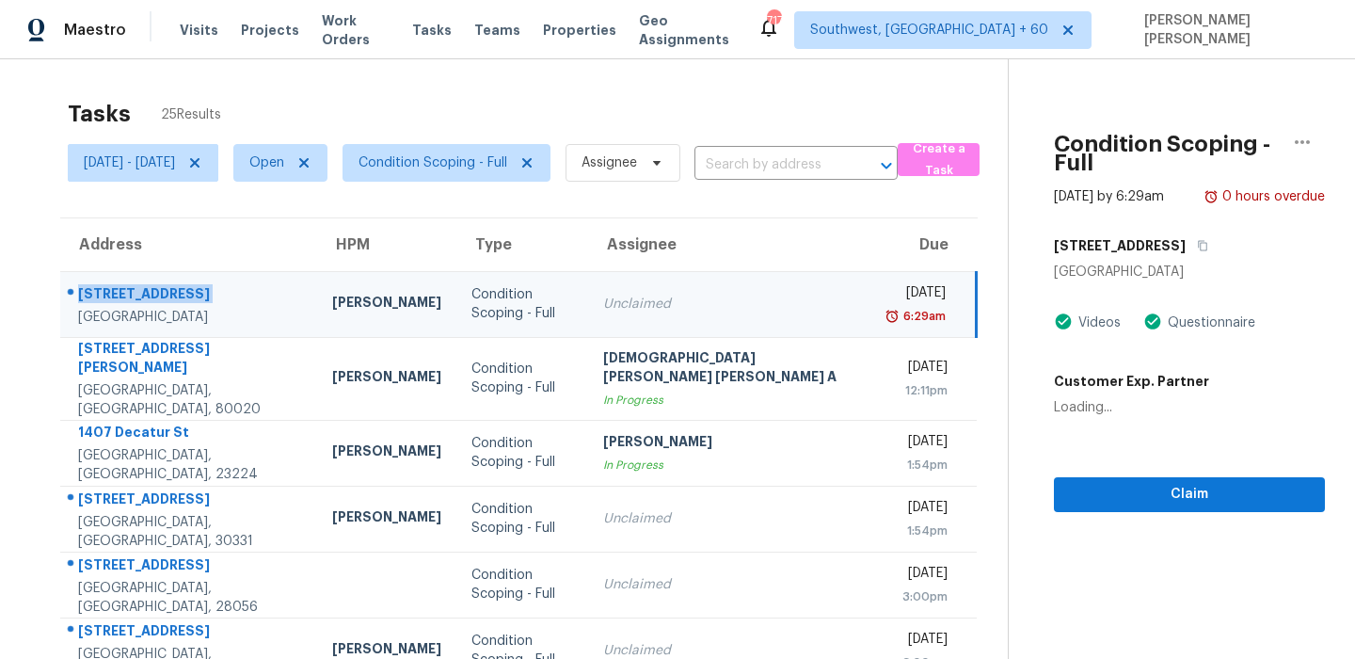
copy div "[STREET_ADDRESS]"
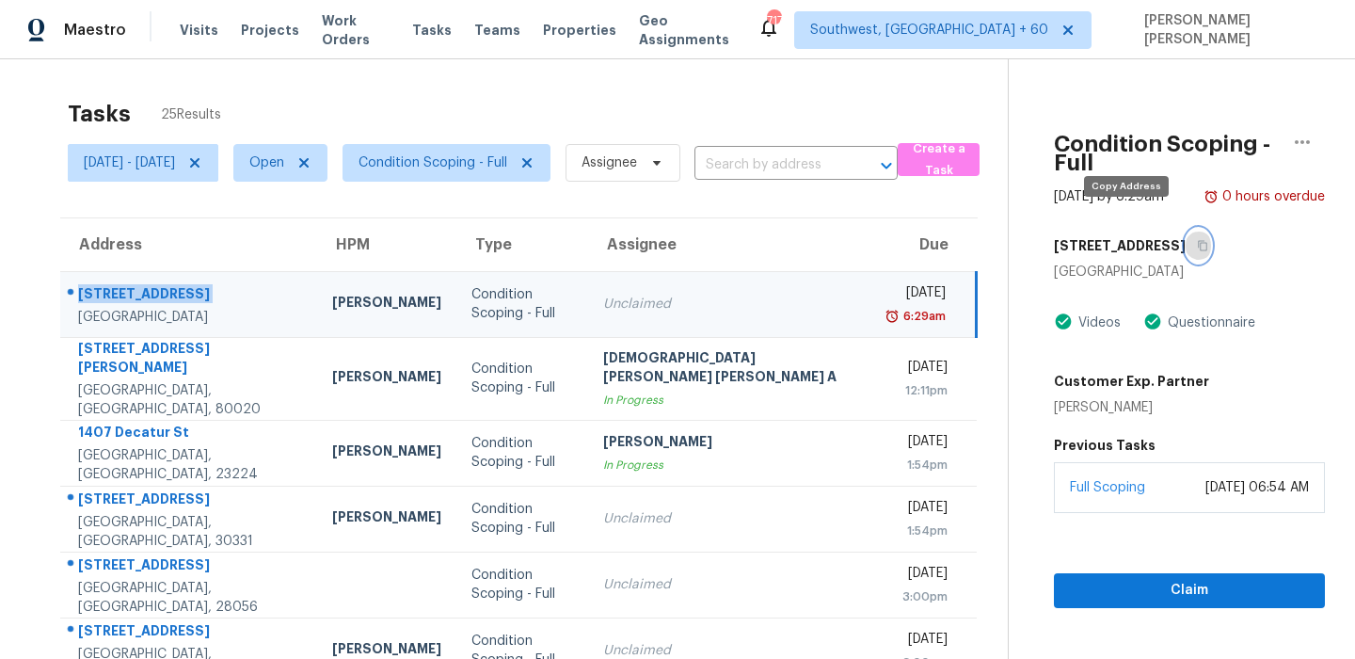
click at [1186, 229] on button "button" at bounding box center [1198, 246] width 25 height 34
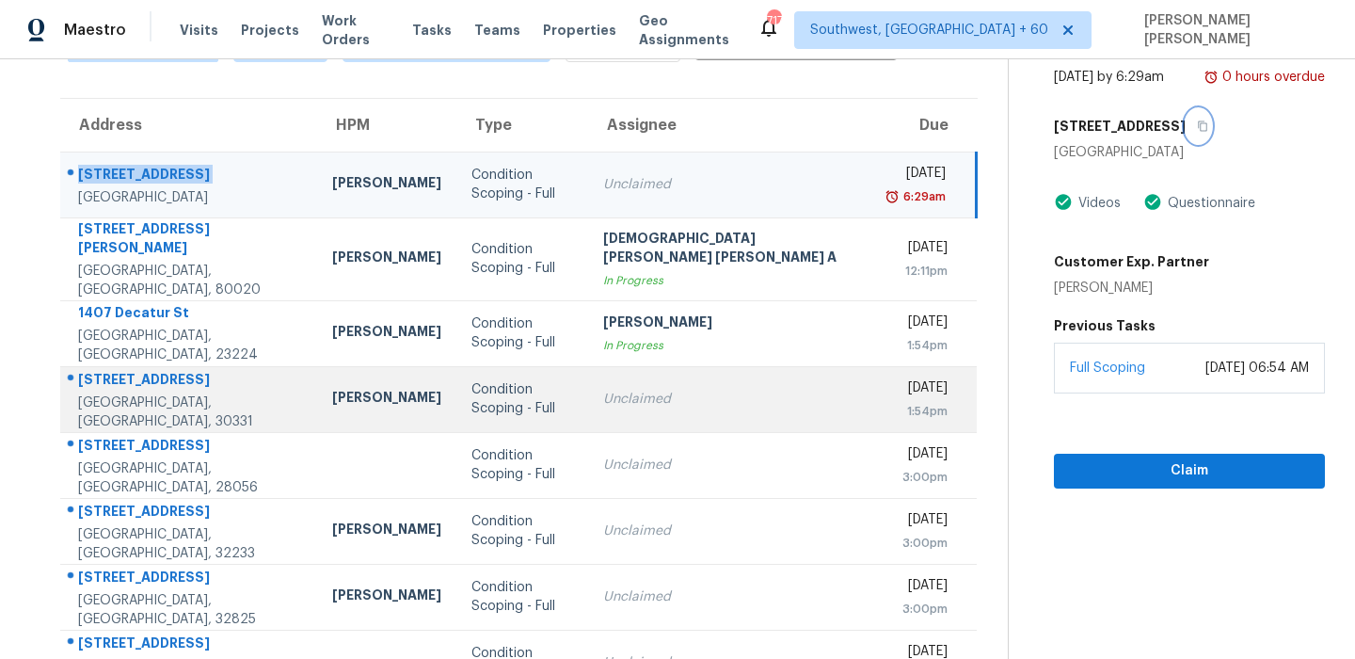
scroll to position [140, 0]
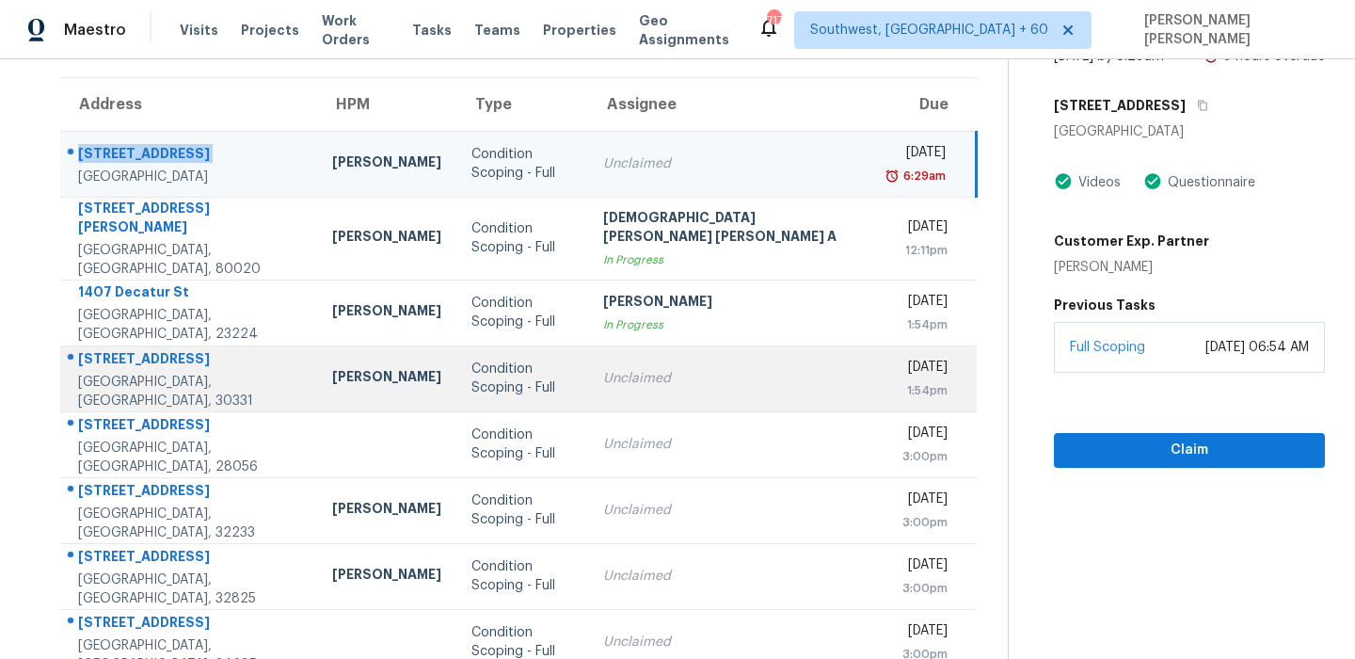
click at [111, 349] on div "[STREET_ADDRESS]" at bounding box center [190, 361] width 224 height 24
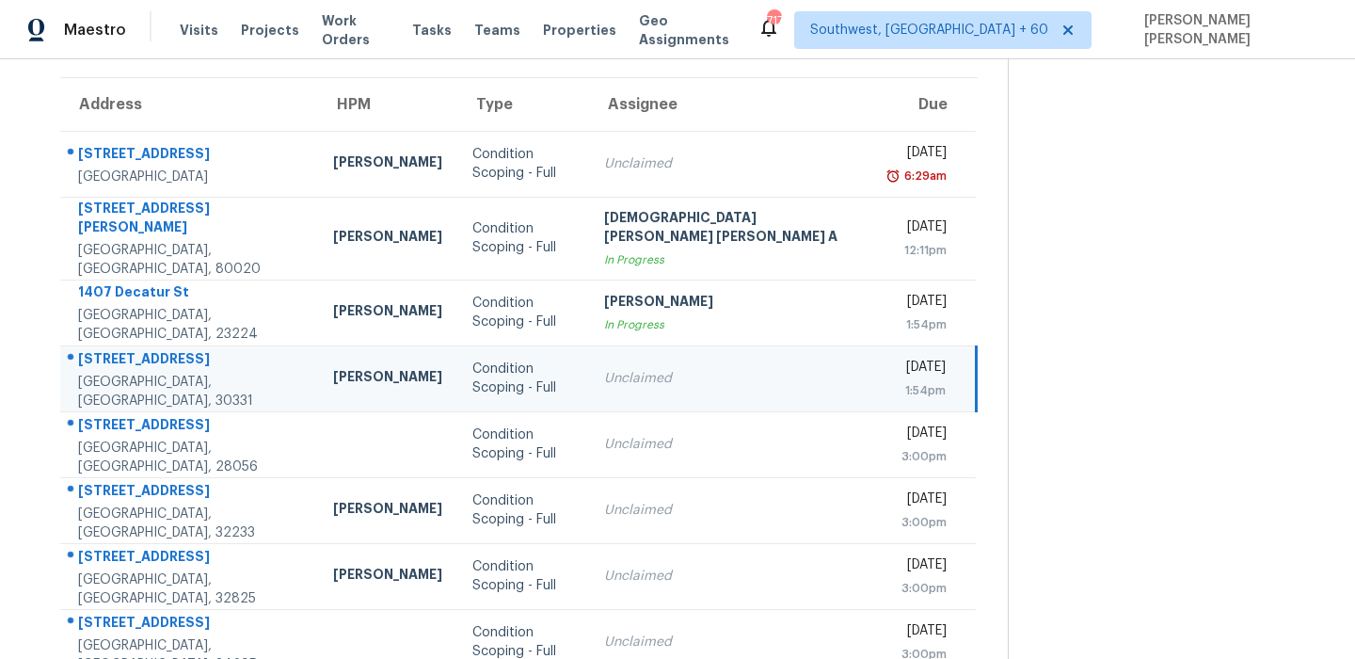
click at [111, 349] on div "[STREET_ADDRESS]" at bounding box center [190, 361] width 225 height 24
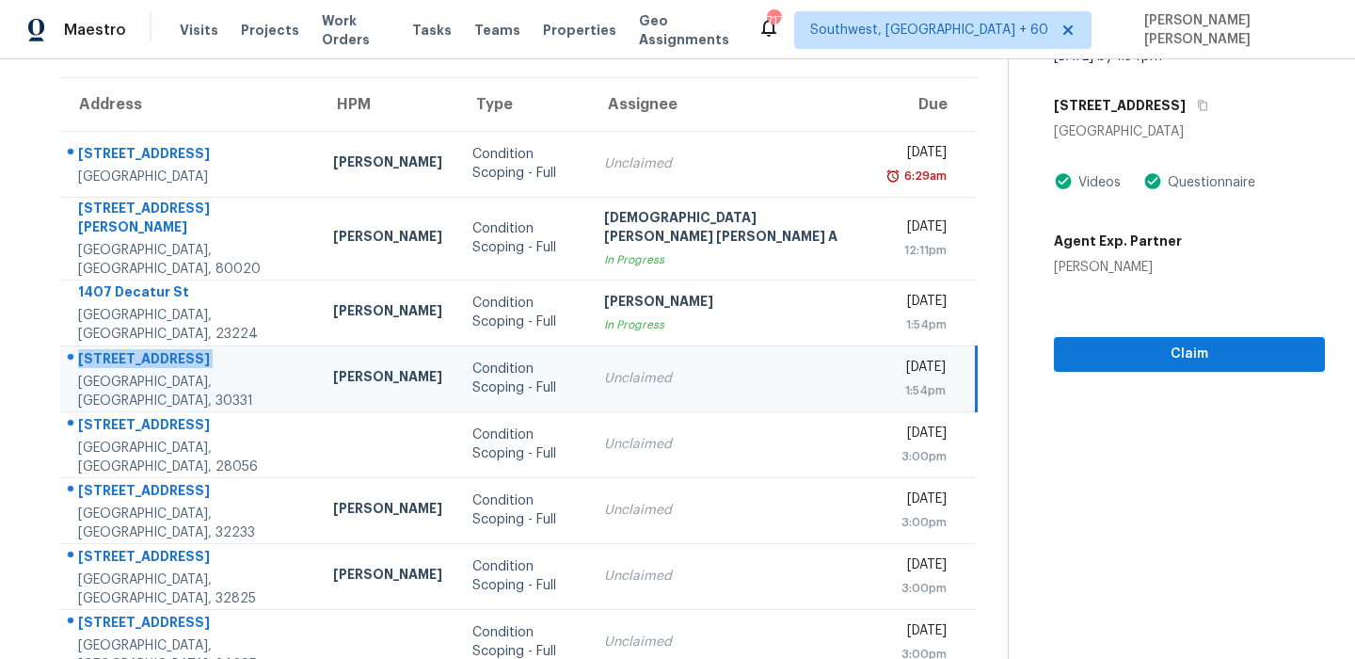
copy div "[STREET_ADDRESS]"
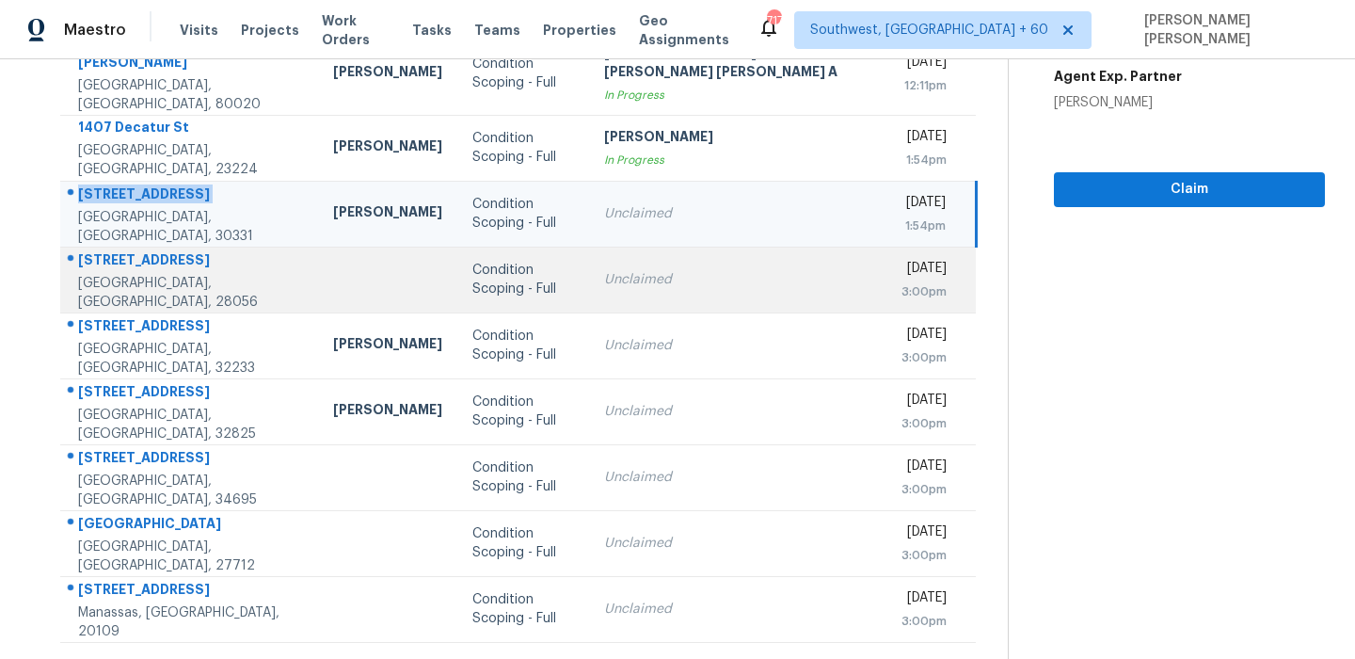
click at [151, 252] on div "[STREET_ADDRESS]" at bounding box center [190, 262] width 225 height 24
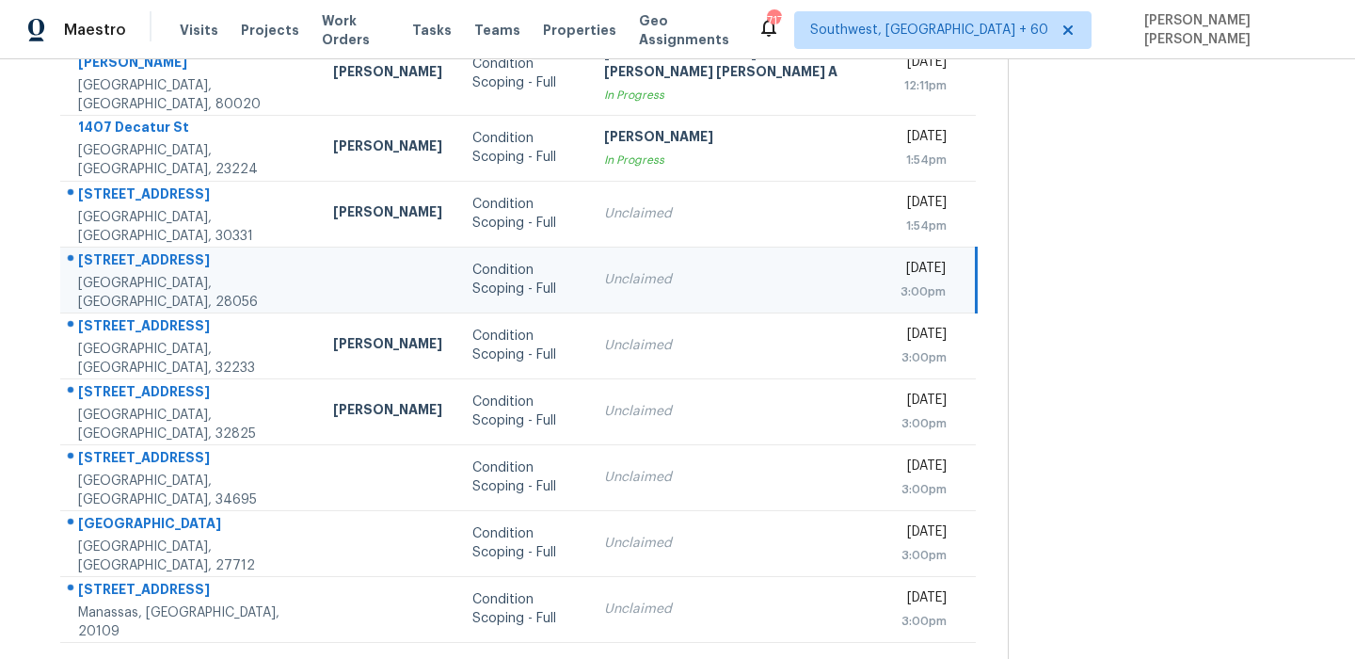
click at [151, 252] on div "[STREET_ADDRESS]" at bounding box center [190, 262] width 225 height 24
copy div "[STREET_ADDRESS]"
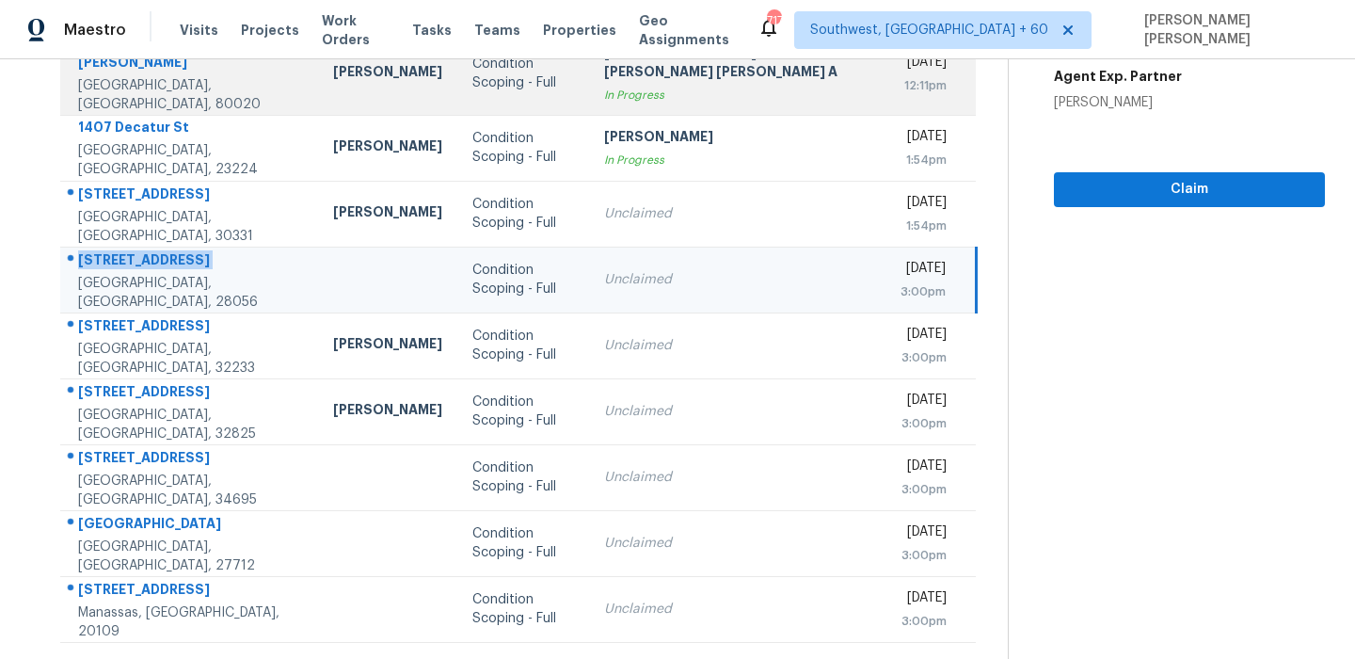
scroll to position [0, 0]
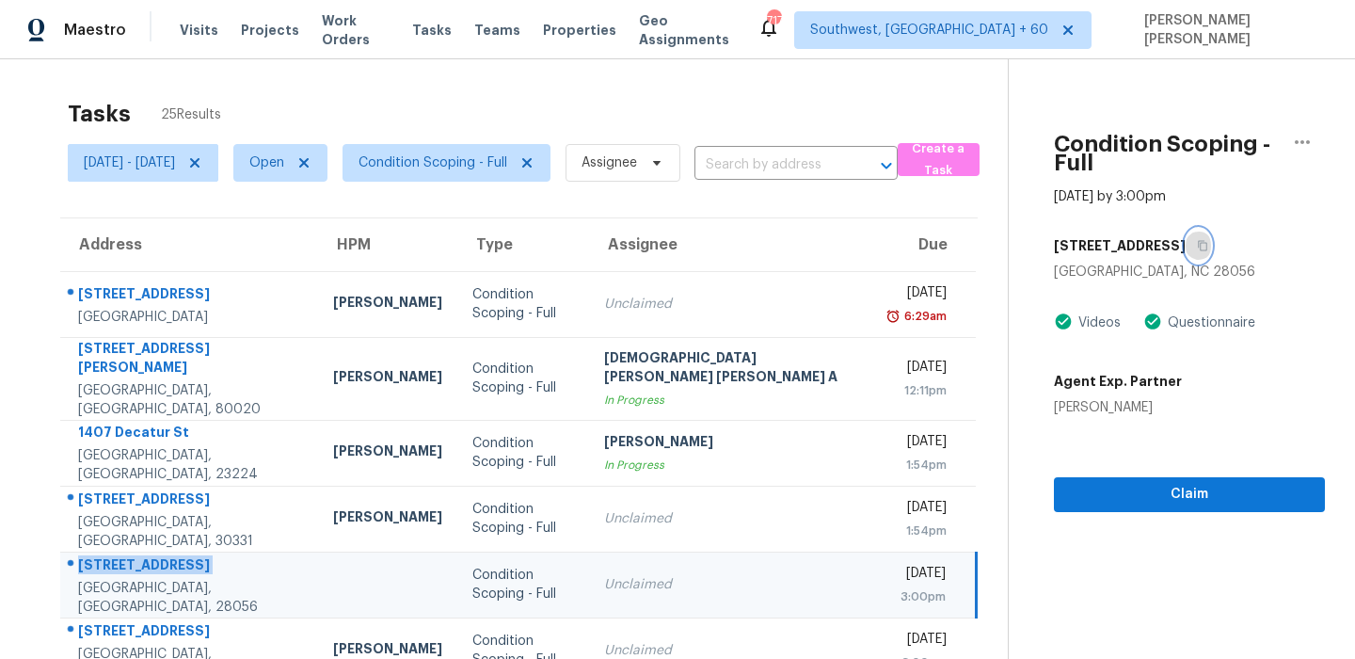
click at [1190, 229] on button "button" at bounding box center [1198, 246] width 25 height 34
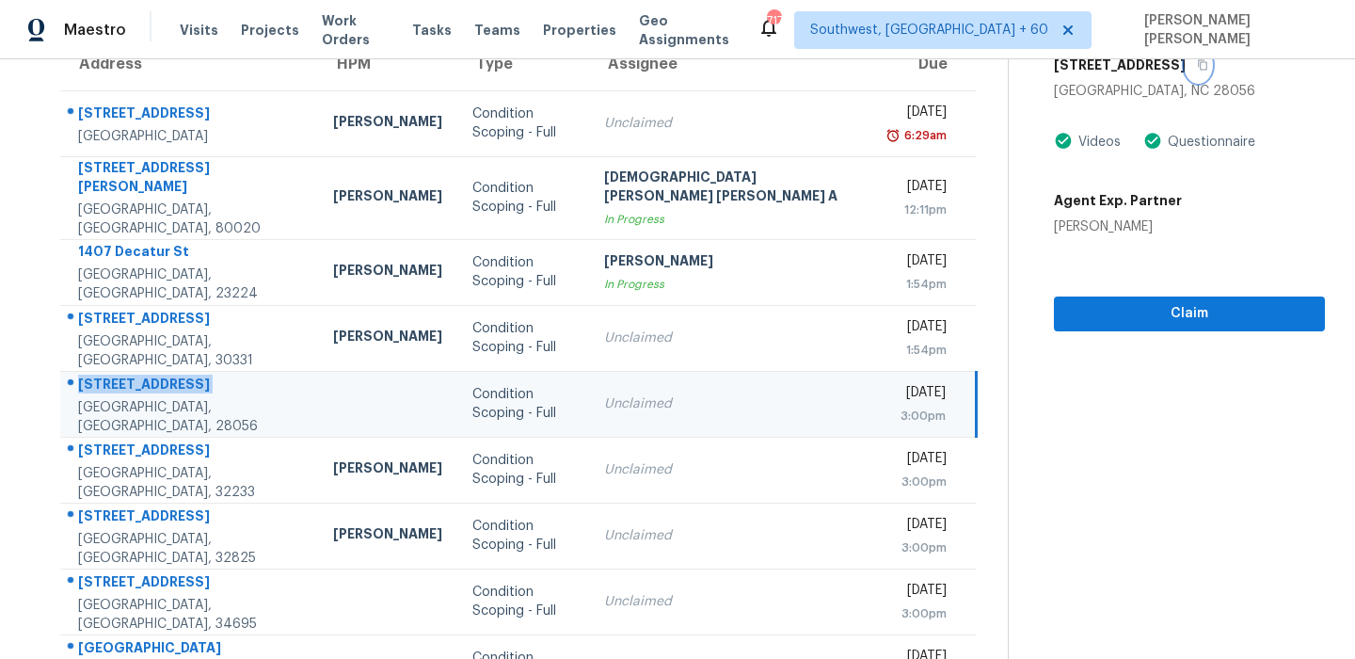
scroll to position [321, 0]
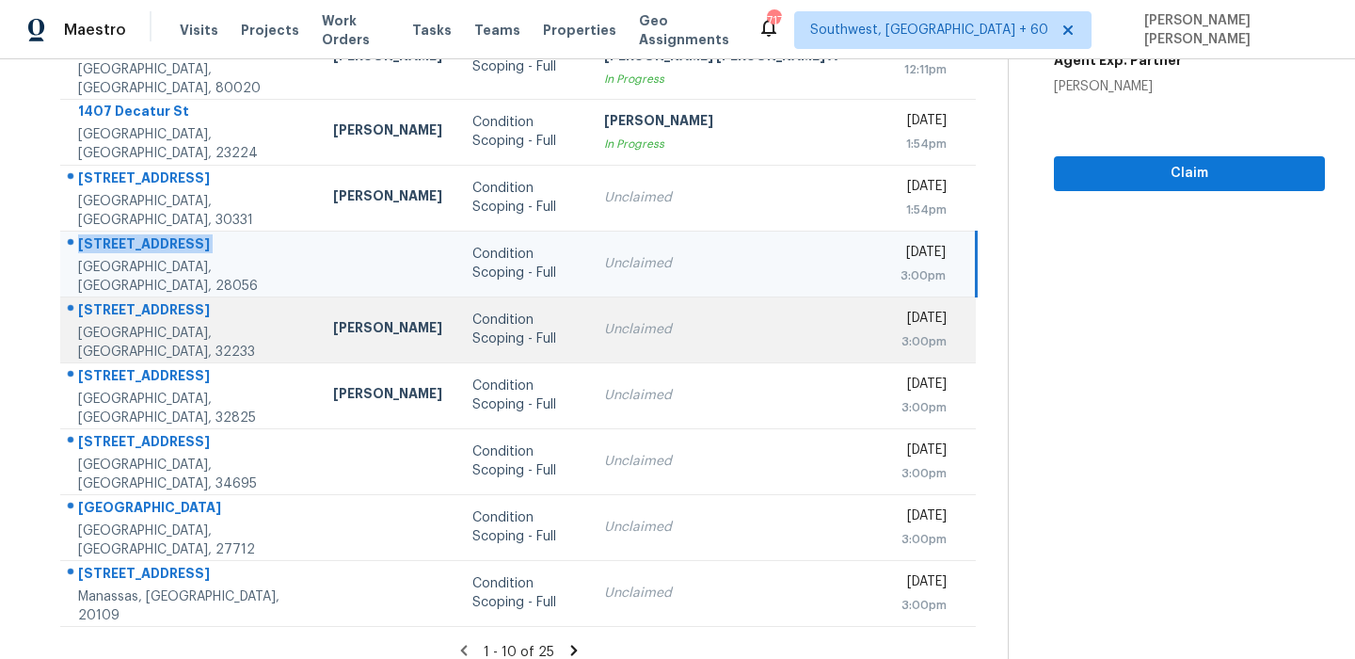
click at [110, 301] on div "[STREET_ADDRESS]" at bounding box center [190, 312] width 225 height 24
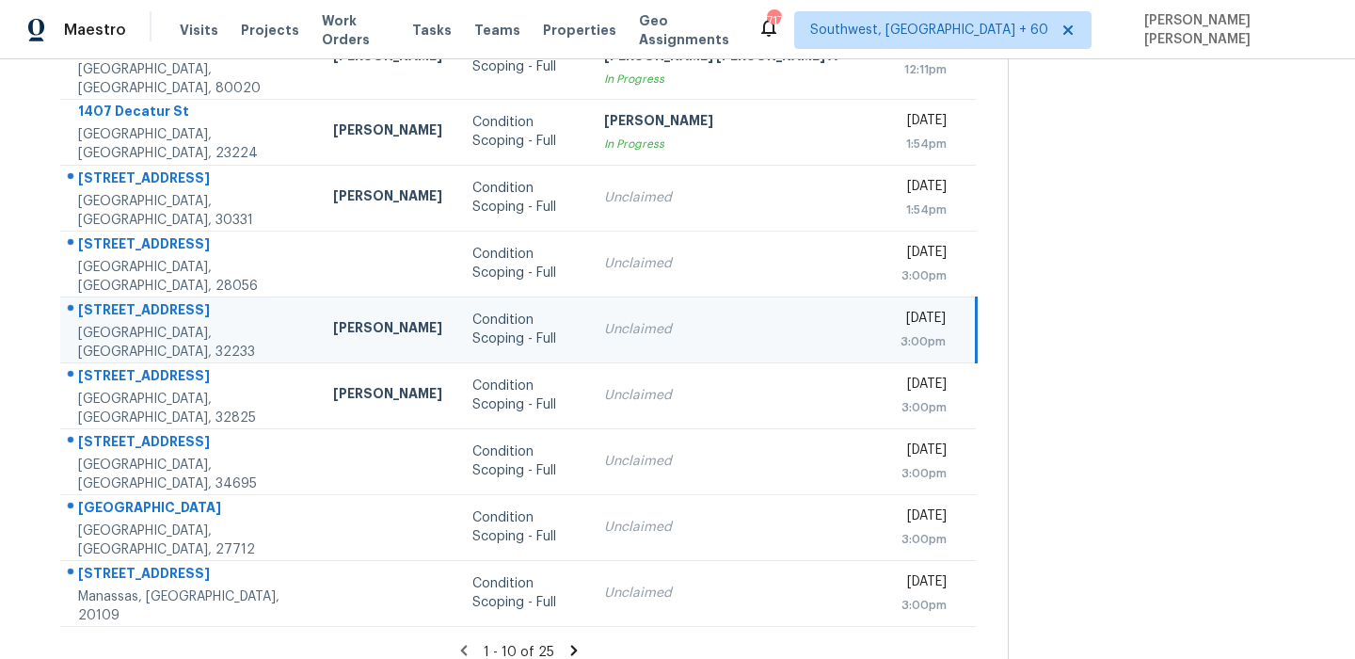
click at [110, 301] on div "[STREET_ADDRESS]" at bounding box center [190, 312] width 225 height 24
copy div "[STREET_ADDRESS]"
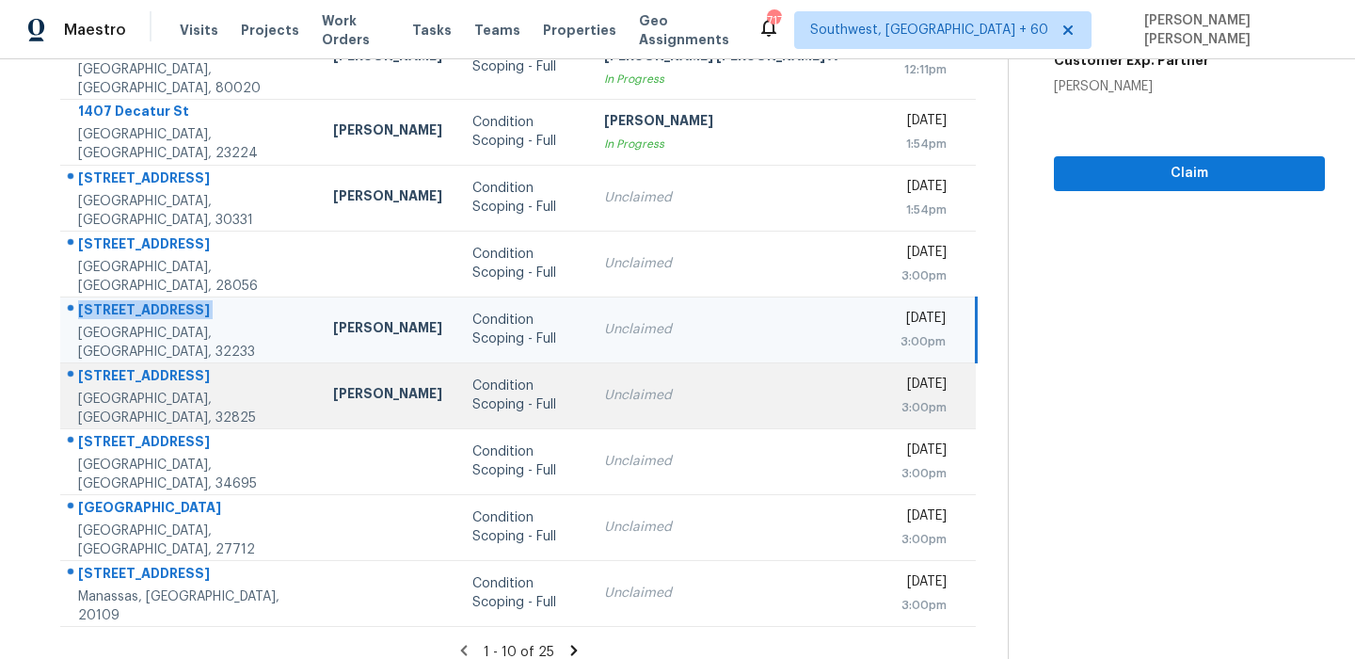
click at [179, 362] on td "[STREET_ADDRESS]" at bounding box center [189, 395] width 258 height 66
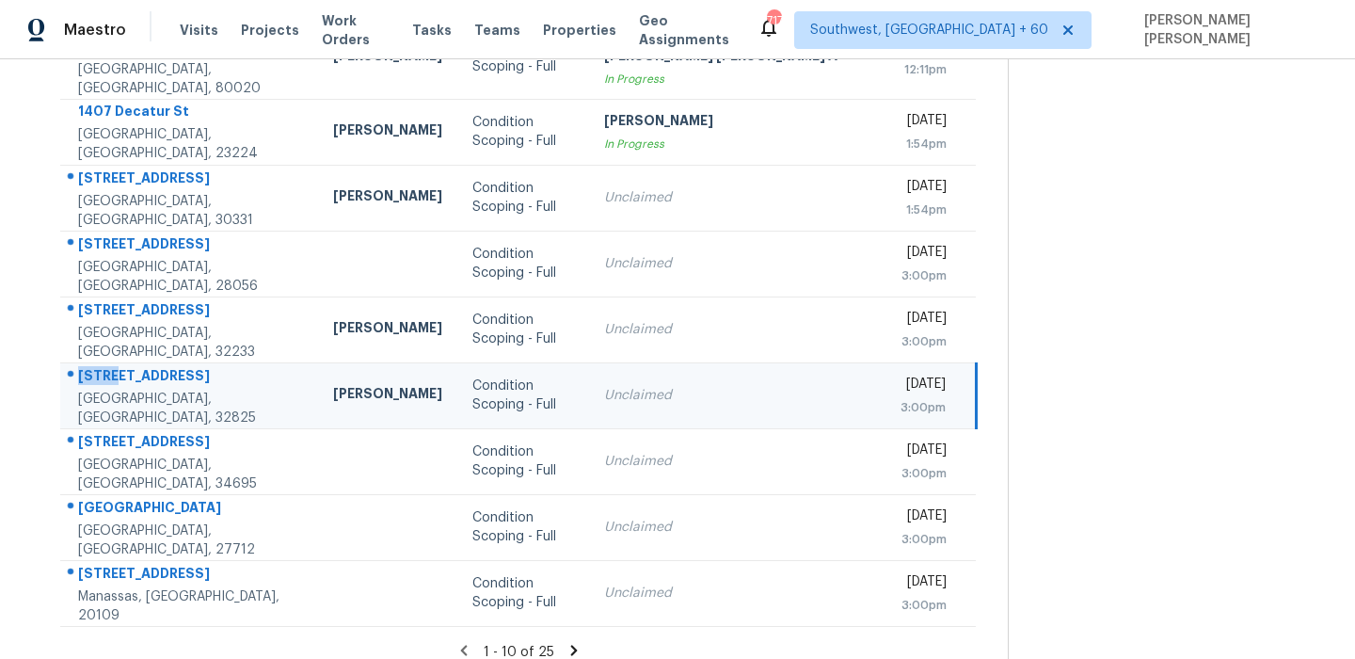
click at [179, 362] on td "[STREET_ADDRESS]" at bounding box center [189, 395] width 258 height 66
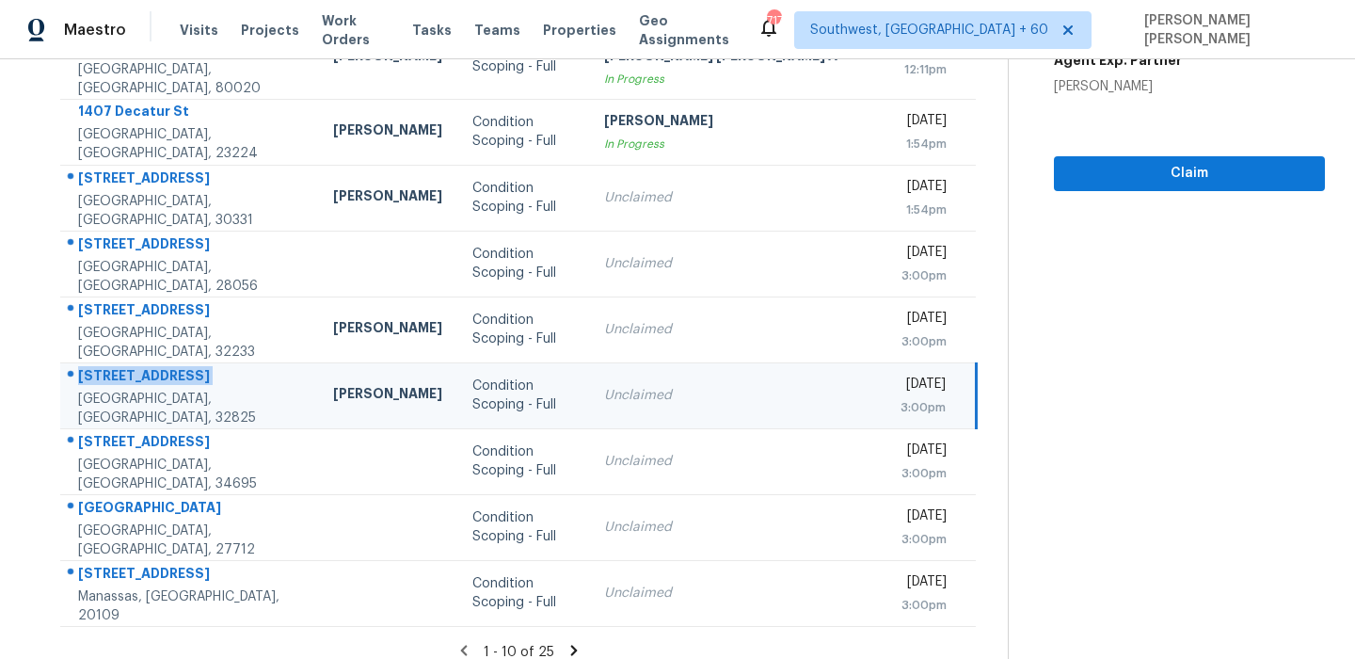
copy div "[STREET_ADDRESS]"
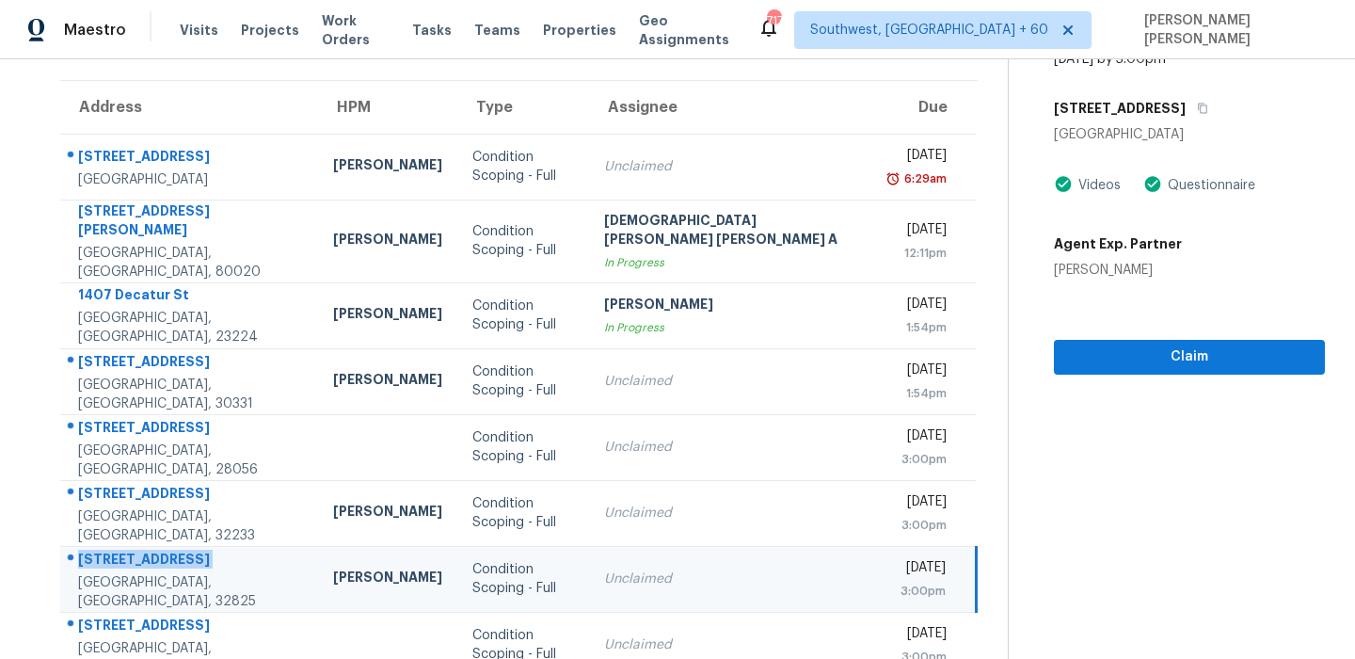
scroll to position [0, 0]
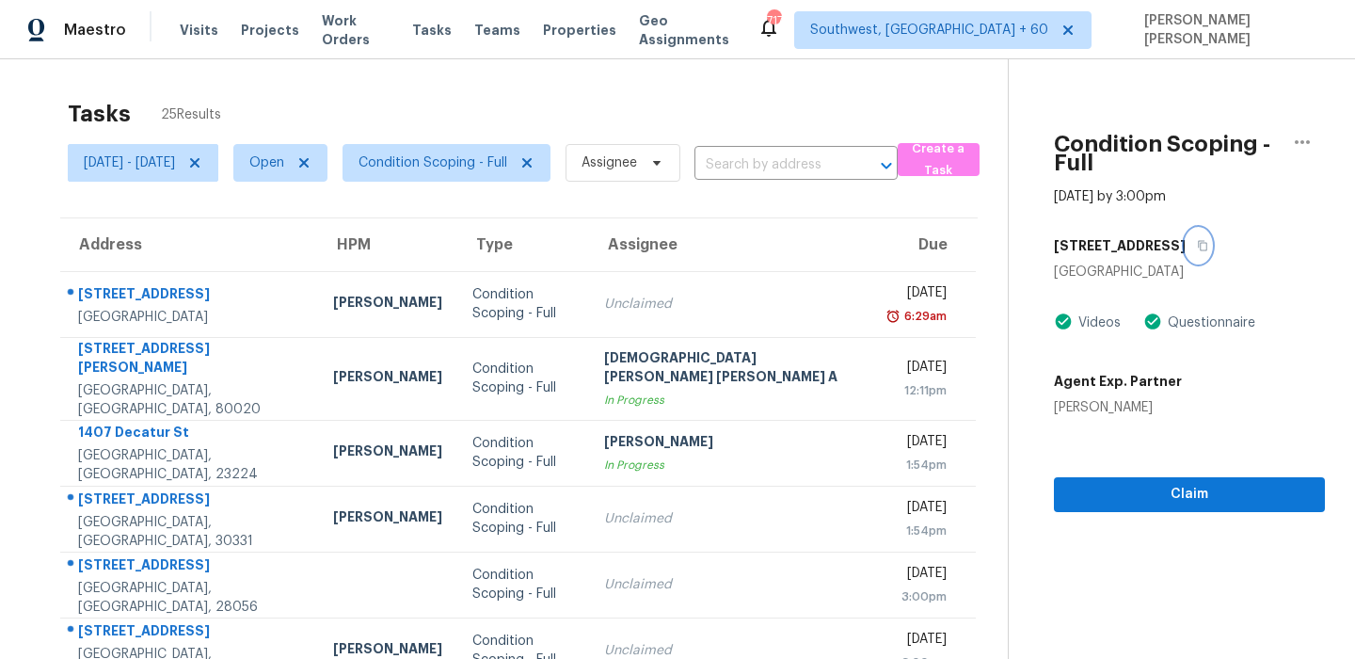
click at [1197, 240] on icon "button" at bounding box center [1202, 245] width 11 height 11
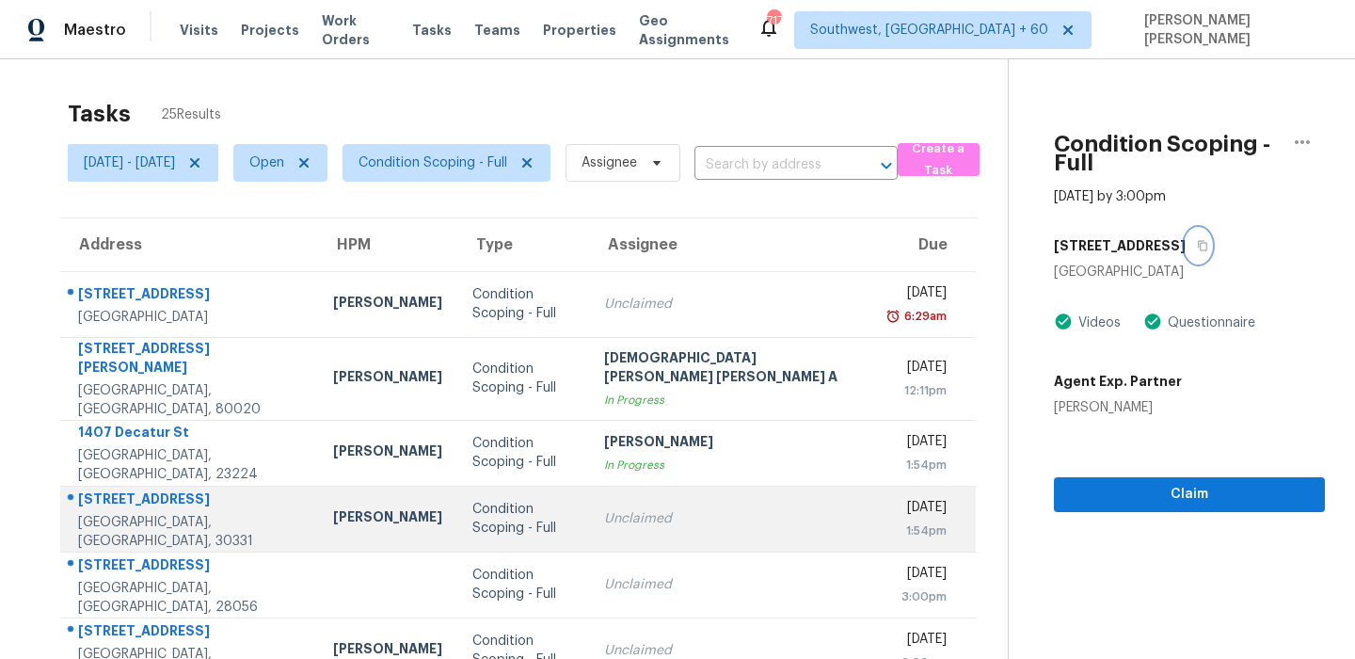
scroll to position [321, 0]
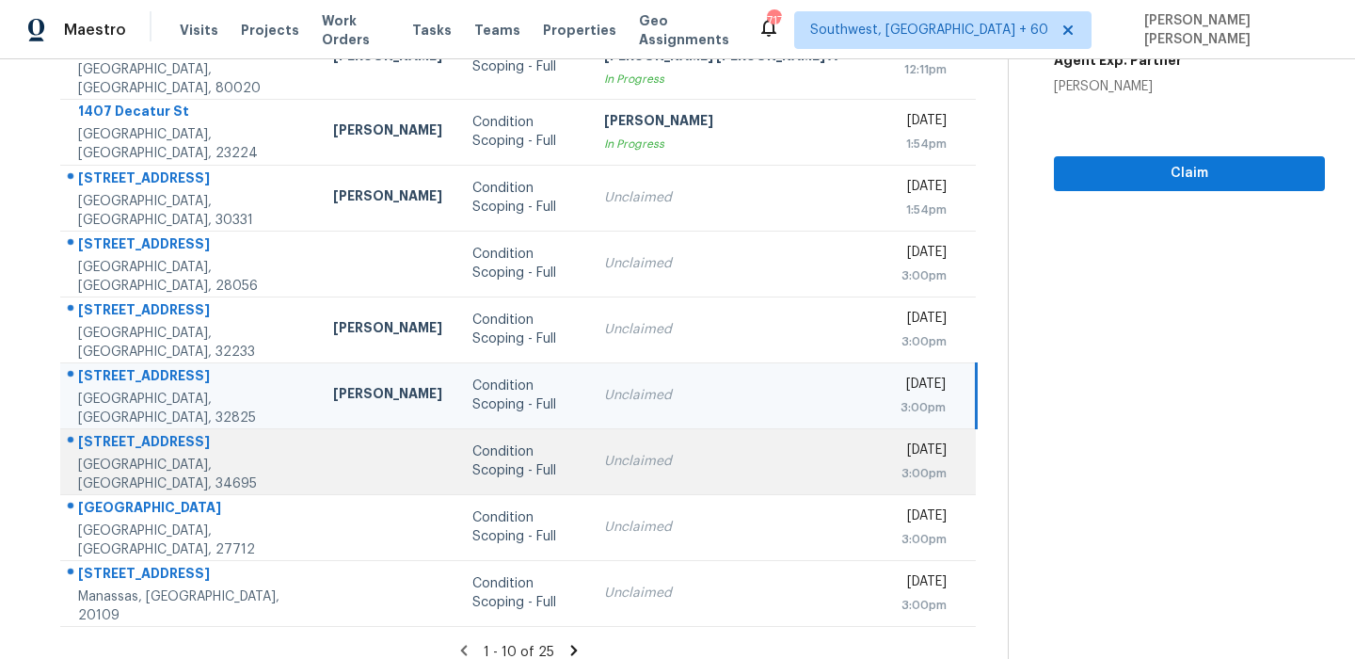
click at [157, 432] on div "[STREET_ADDRESS]" at bounding box center [190, 444] width 225 height 24
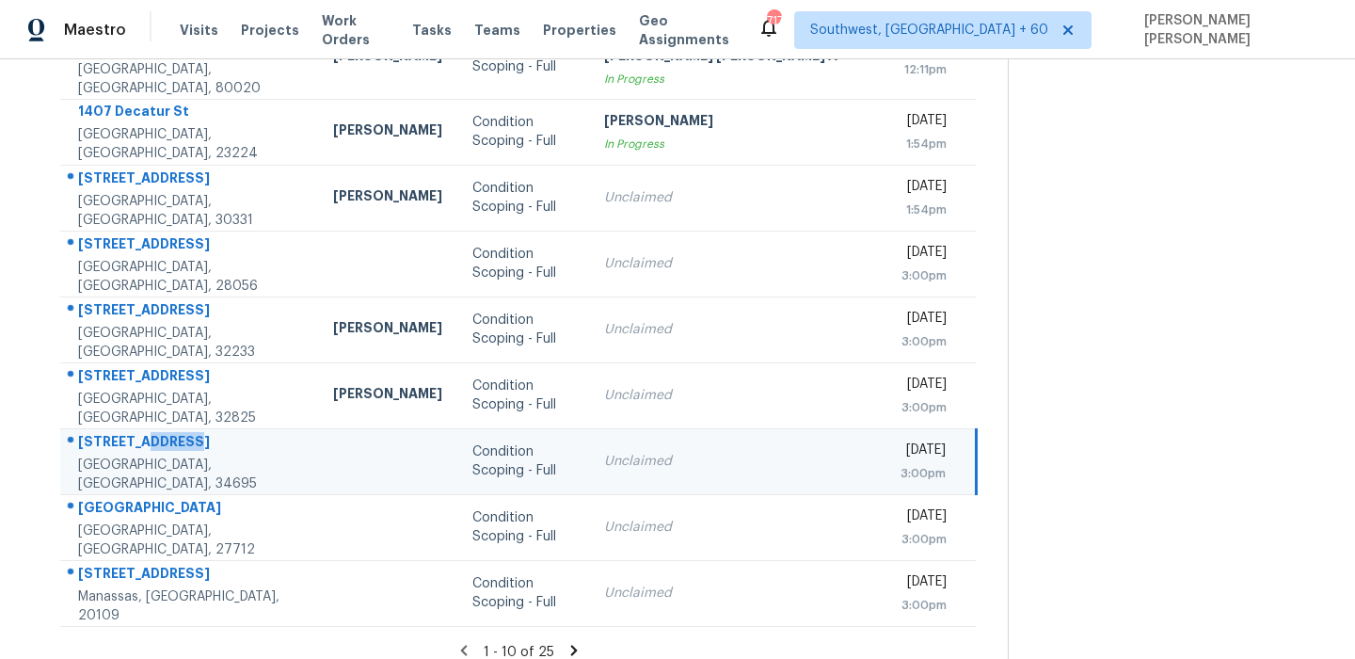
click at [157, 432] on div "[STREET_ADDRESS]" at bounding box center [190, 444] width 225 height 24
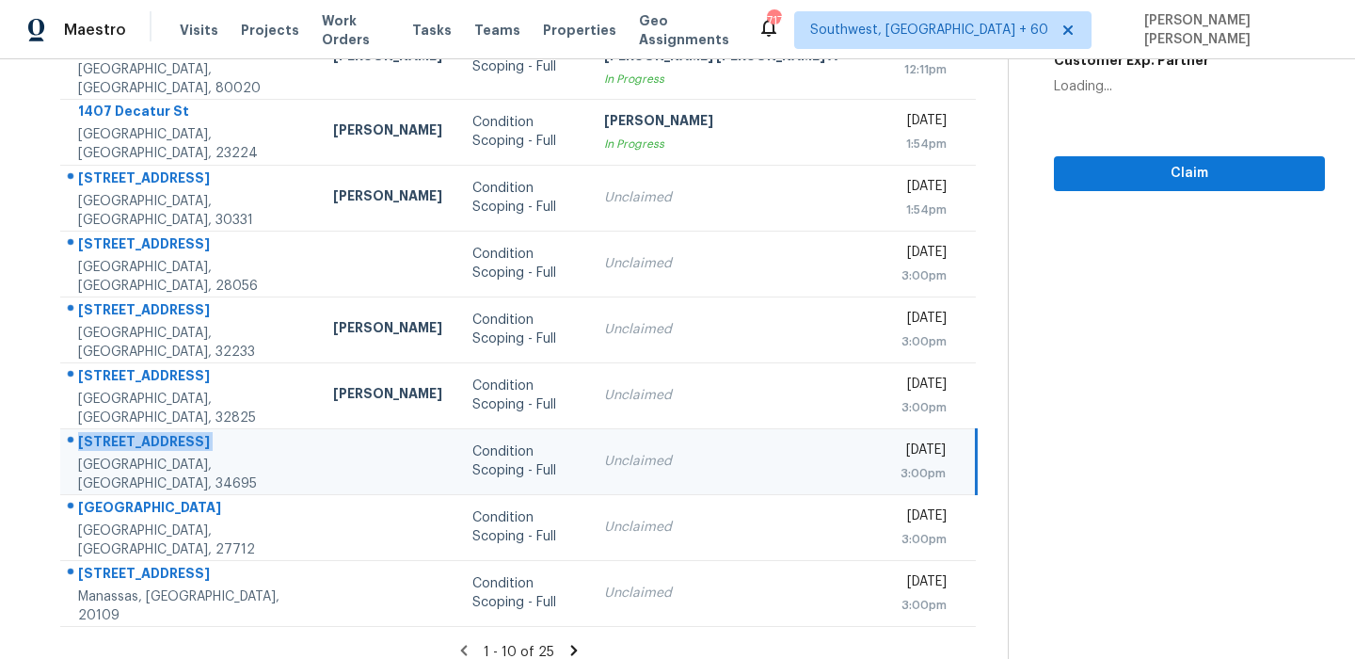
copy div "[STREET_ADDRESS]"
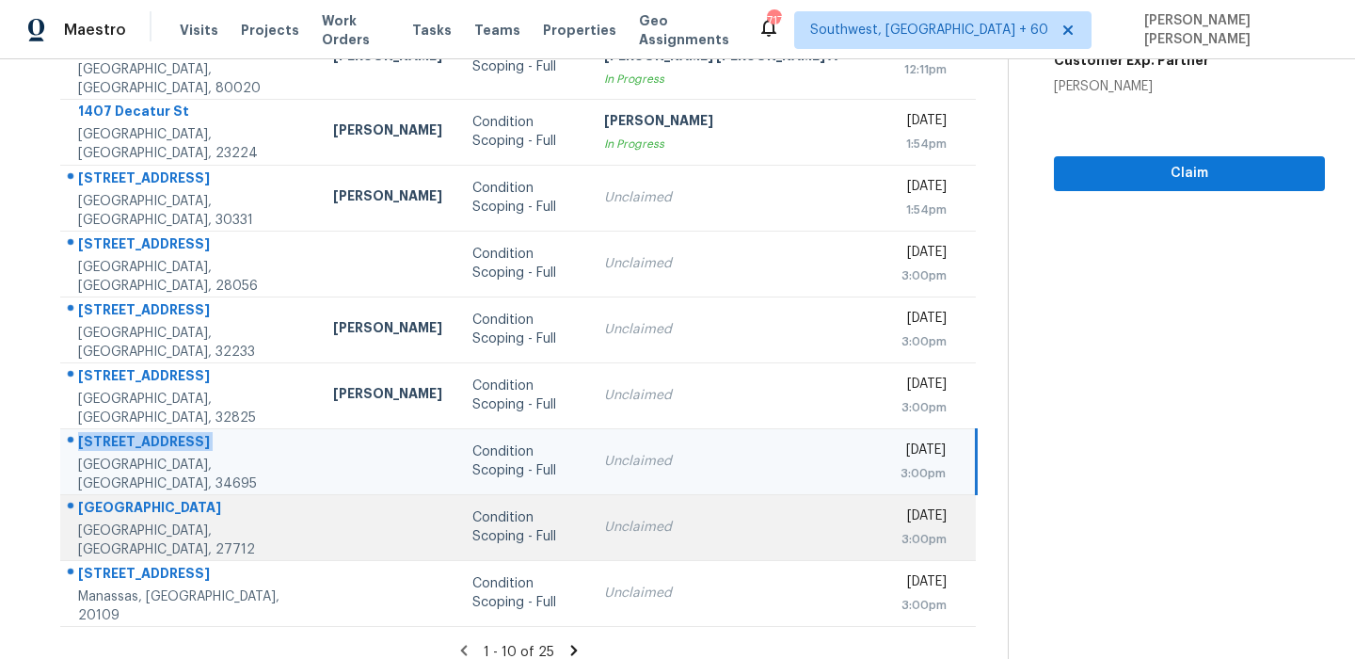
click at [159, 501] on div "[GEOGRAPHIC_DATA]" at bounding box center [190, 510] width 225 height 24
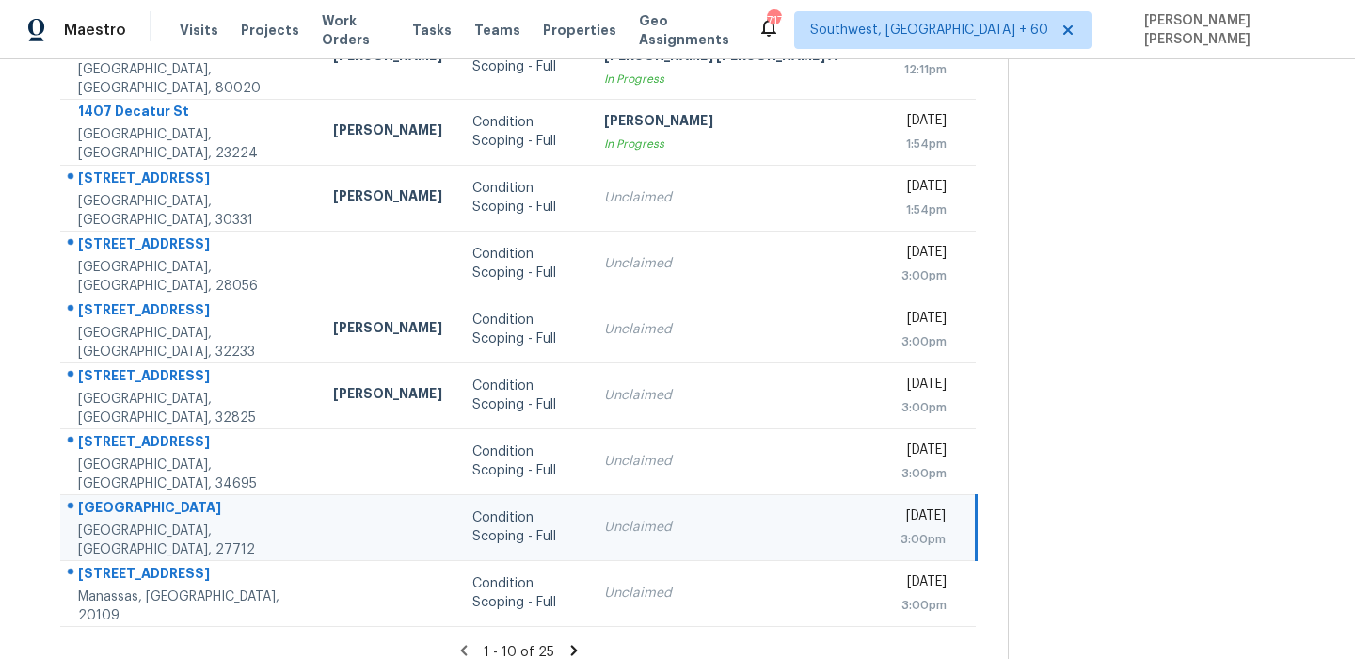
click at [159, 501] on div "[GEOGRAPHIC_DATA]" at bounding box center [190, 510] width 225 height 24
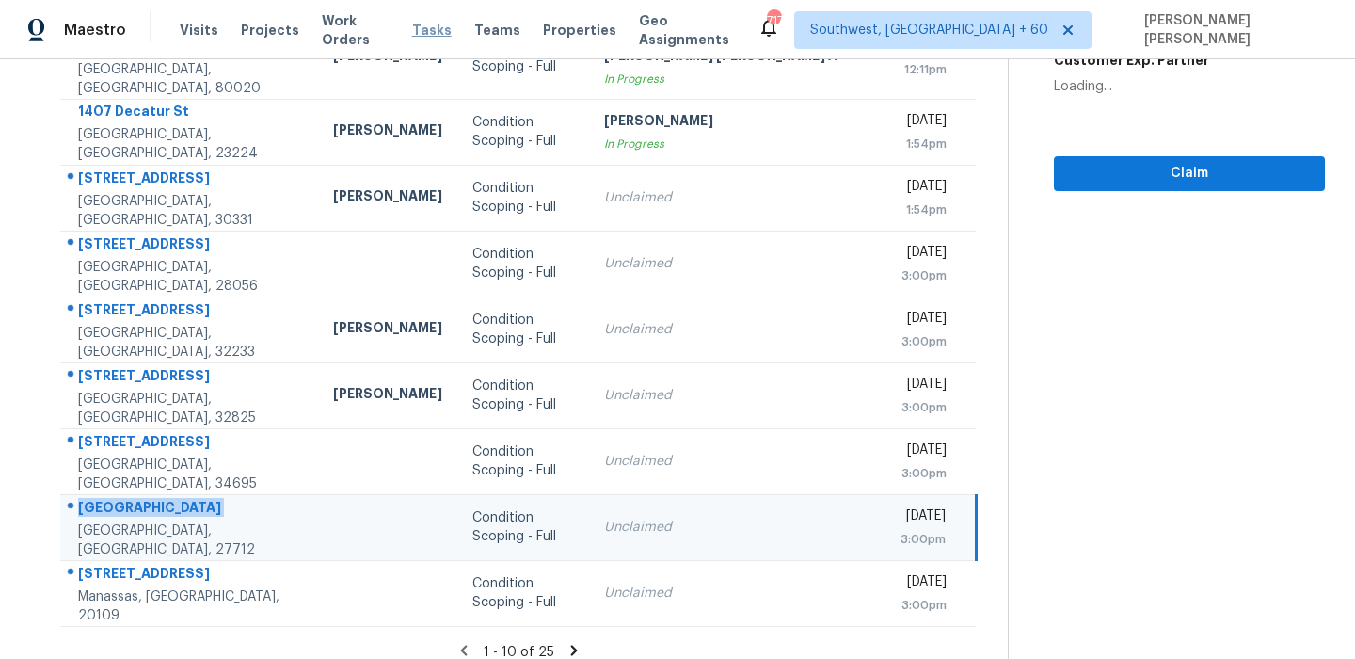
copy div "[GEOGRAPHIC_DATA]"
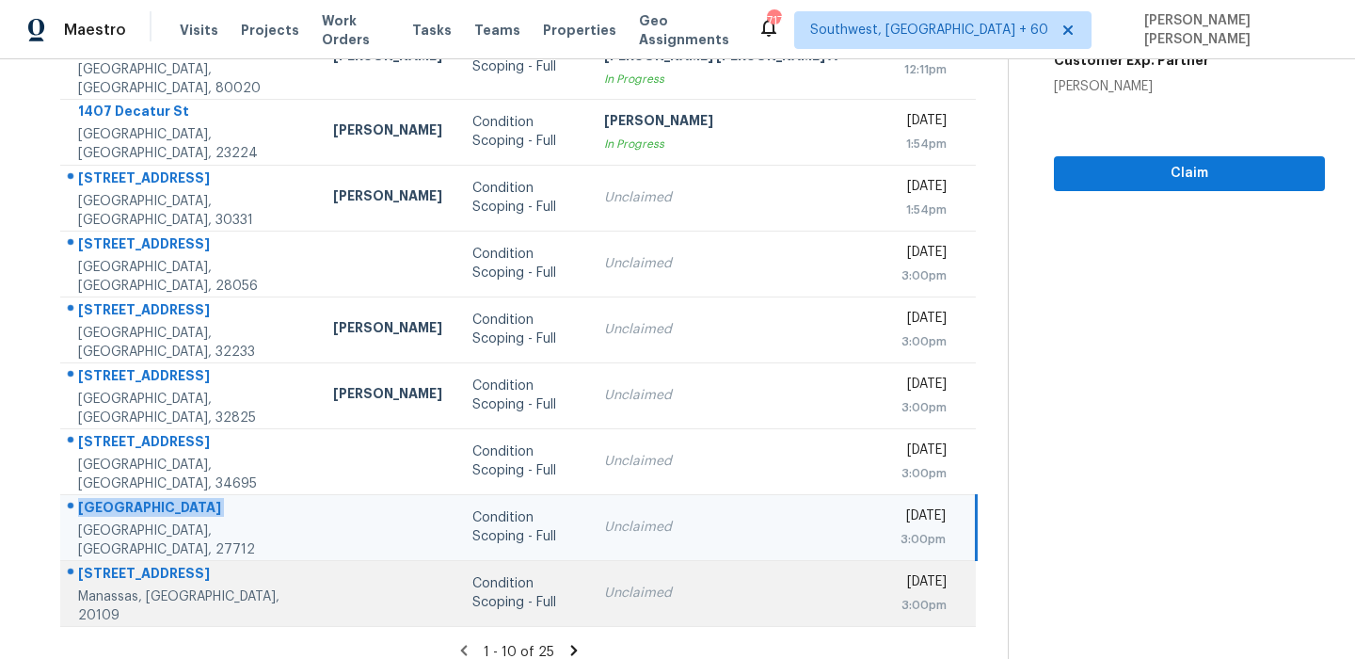
click at [165, 564] on div "[STREET_ADDRESS]" at bounding box center [190, 576] width 225 height 24
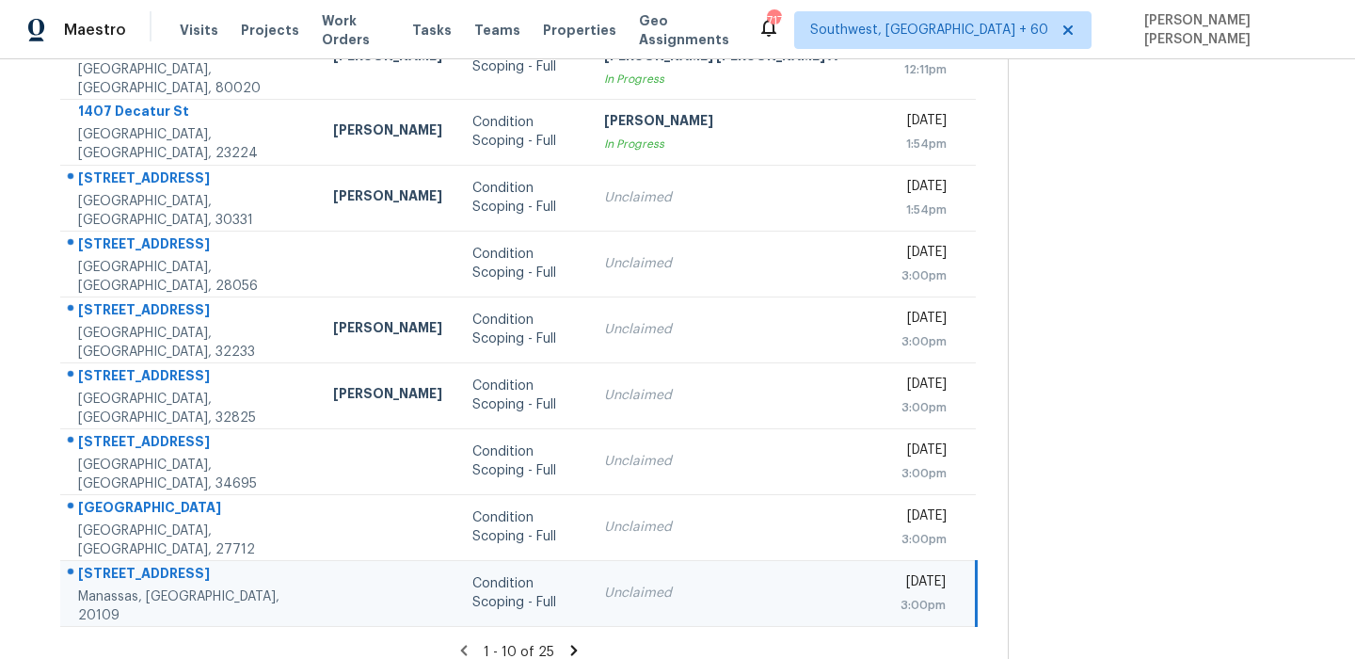
click at [165, 564] on div "[STREET_ADDRESS]" at bounding box center [190, 576] width 225 height 24
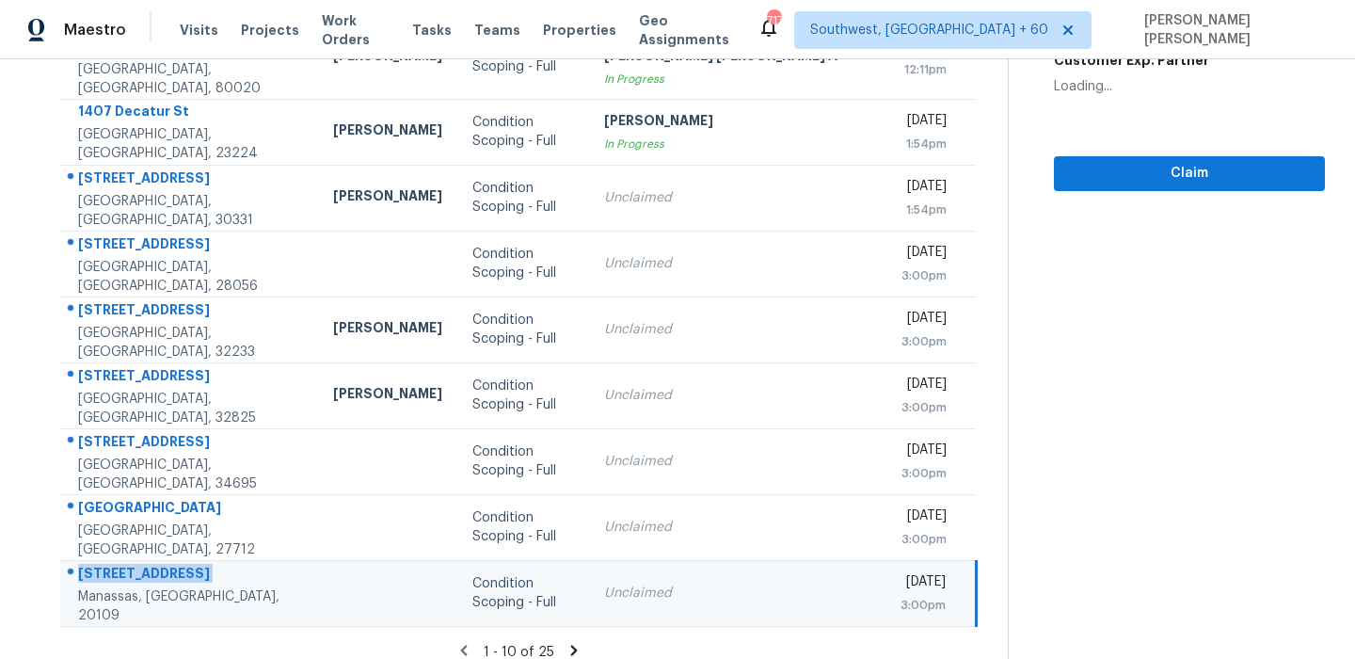
copy div "[STREET_ADDRESS]"
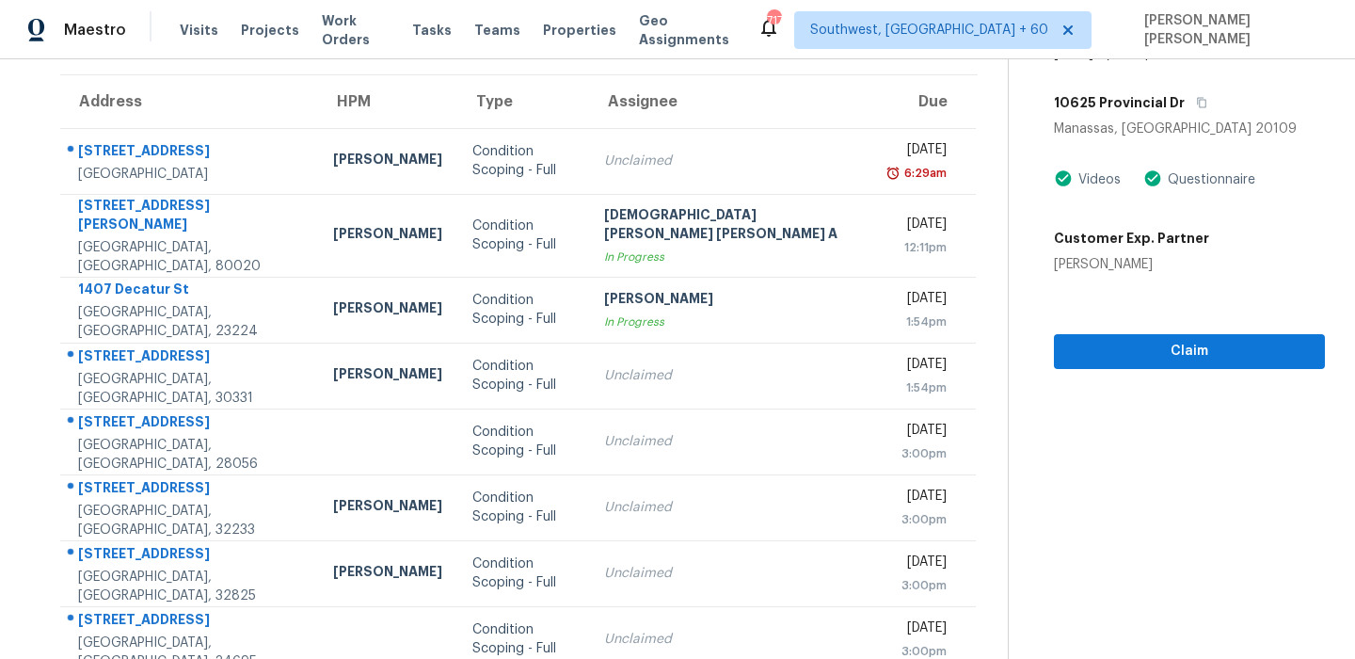
scroll to position [0, 0]
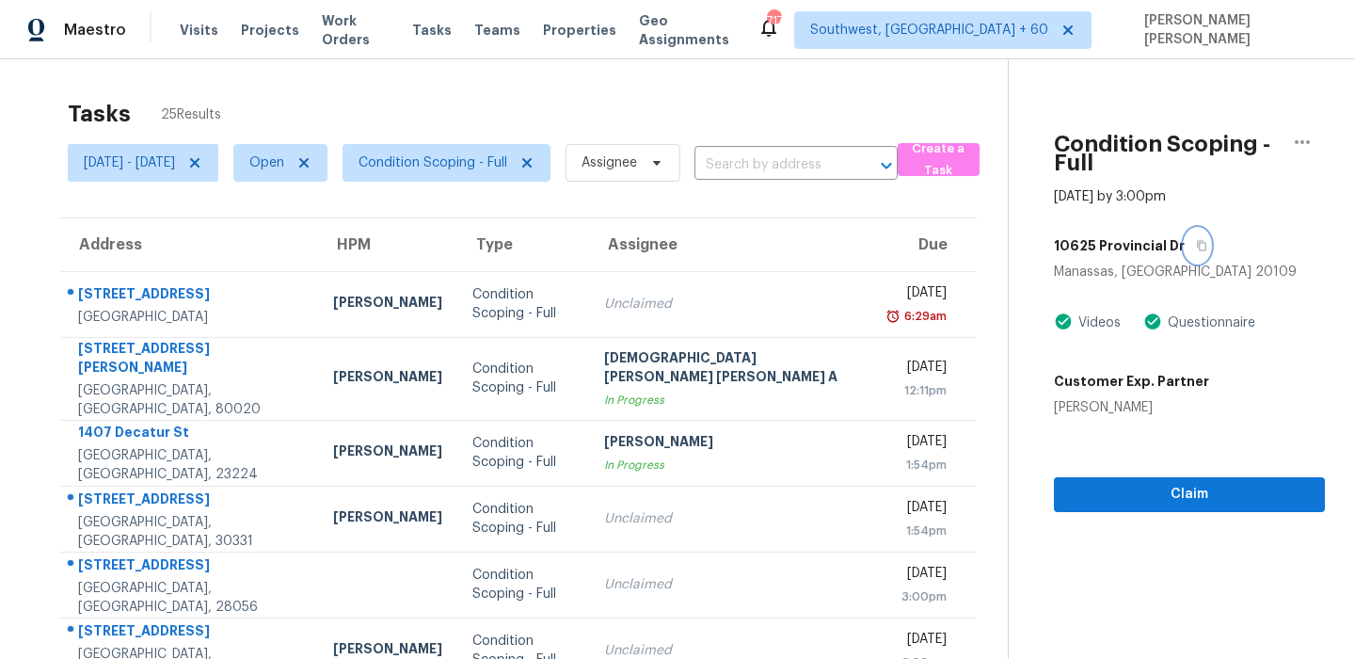
click at [1185, 229] on button "button" at bounding box center [1197, 246] width 25 height 34
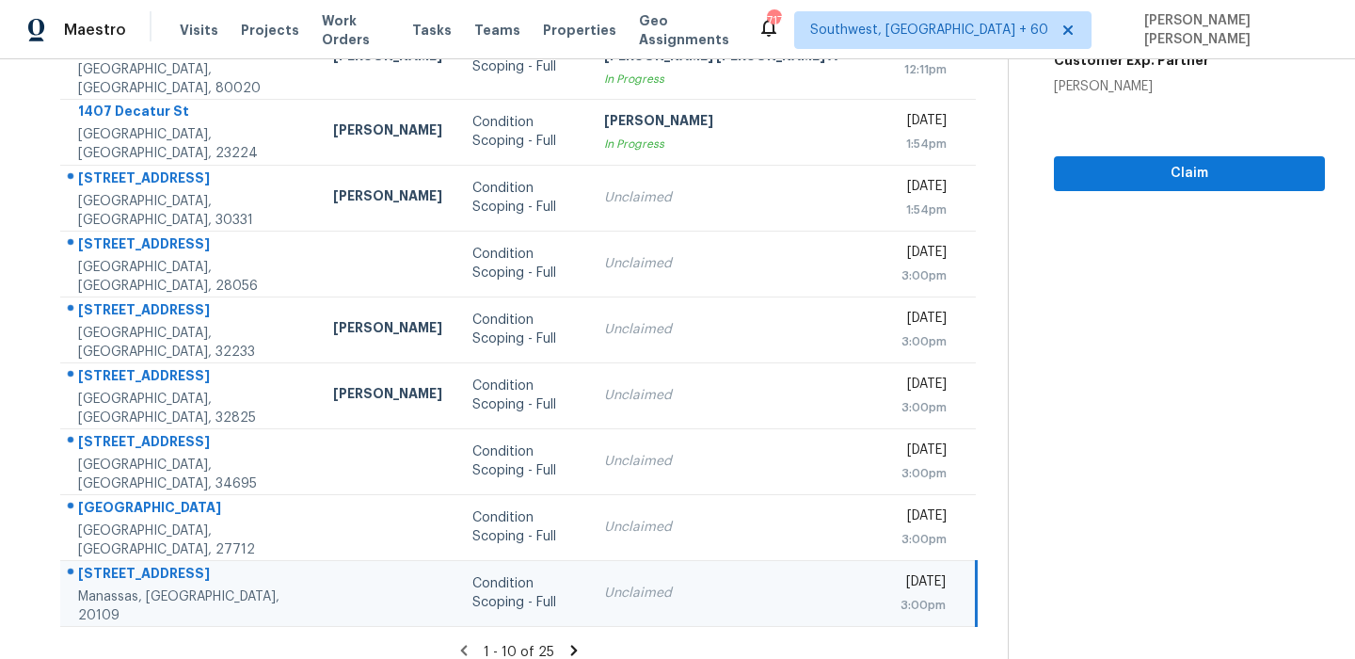
click at [571, 645] on icon at bounding box center [574, 650] width 7 height 10
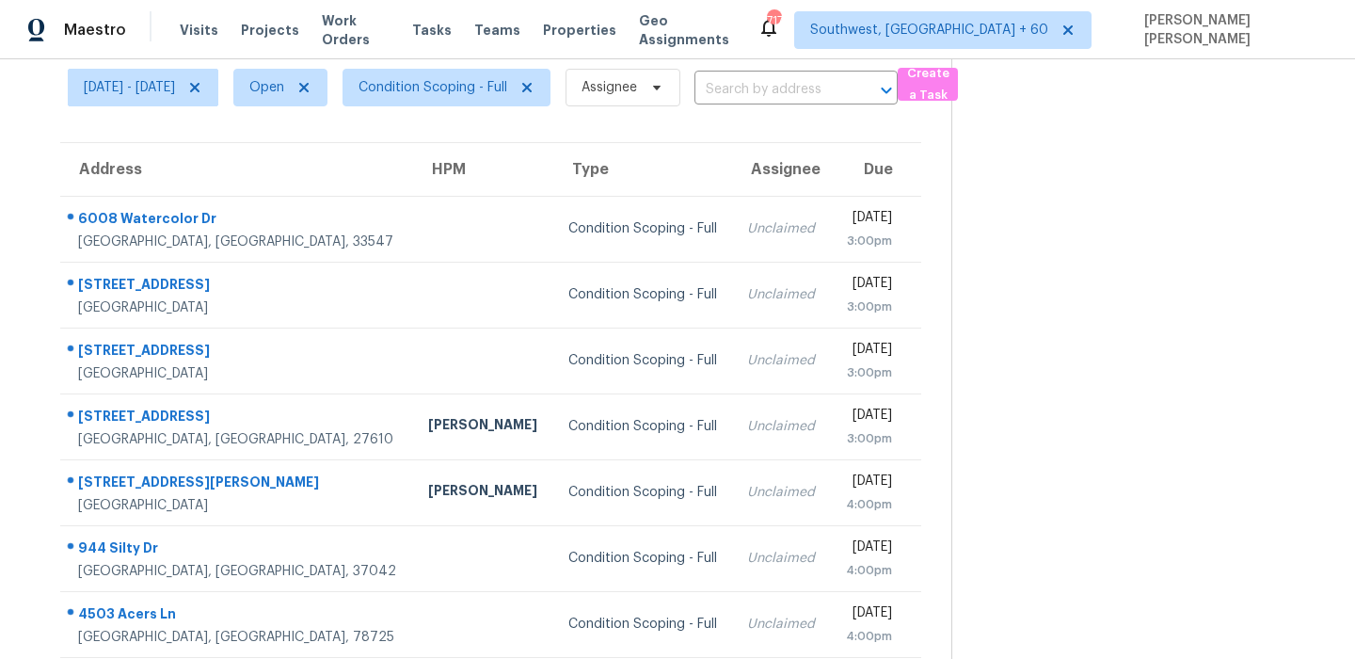
scroll to position [0, 0]
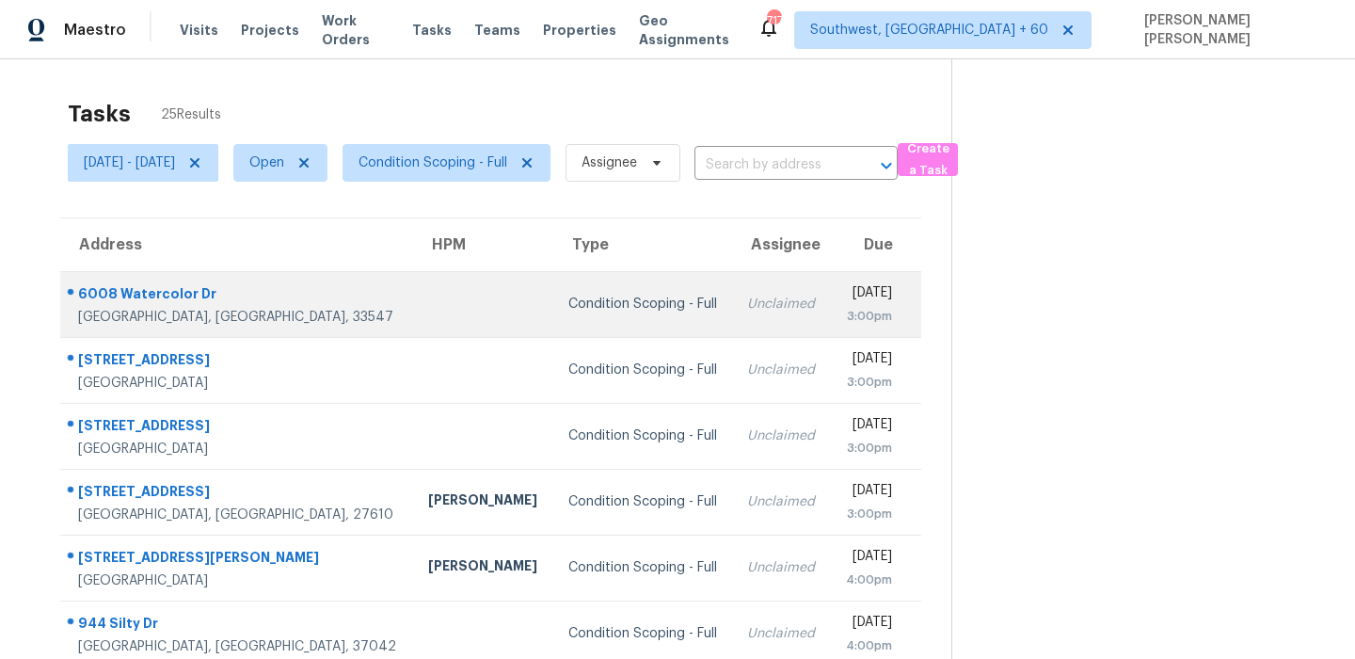
click at [170, 284] on div "6008 Watercolor Dr" at bounding box center [238, 296] width 320 height 24
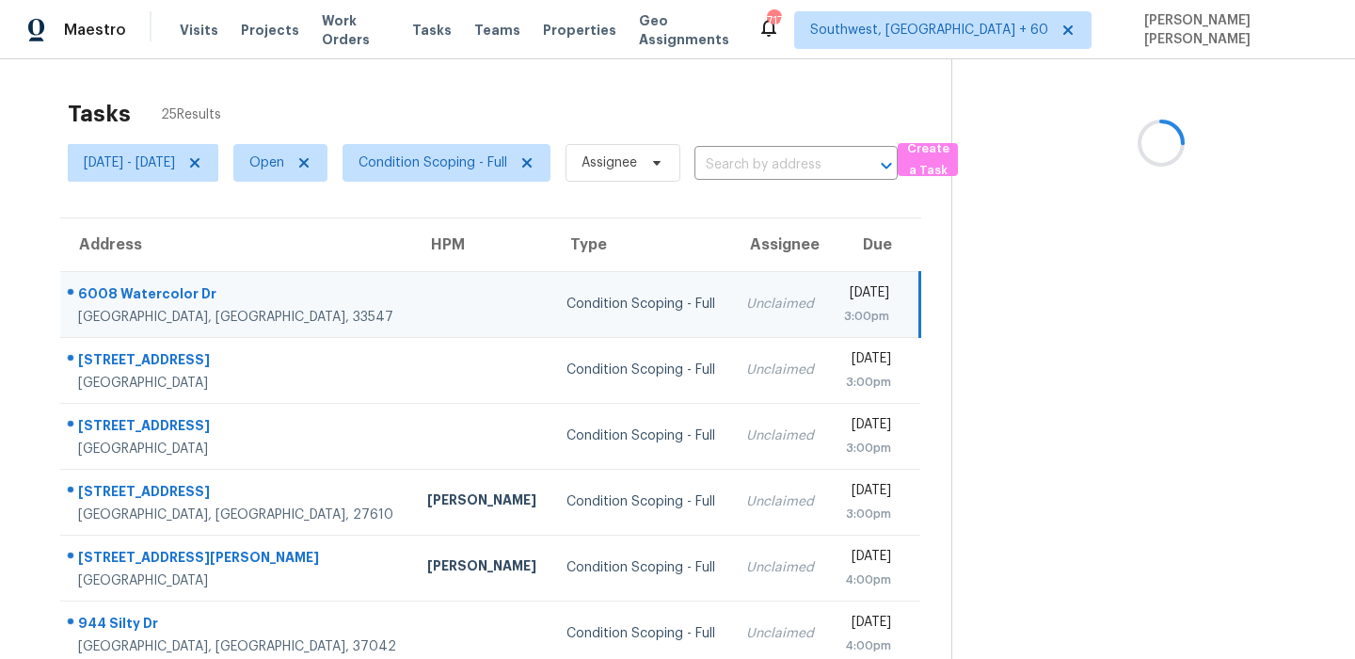
click at [170, 284] on div "6008 Watercolor Dr" at bounding box center [237, 296] width 319 height 24
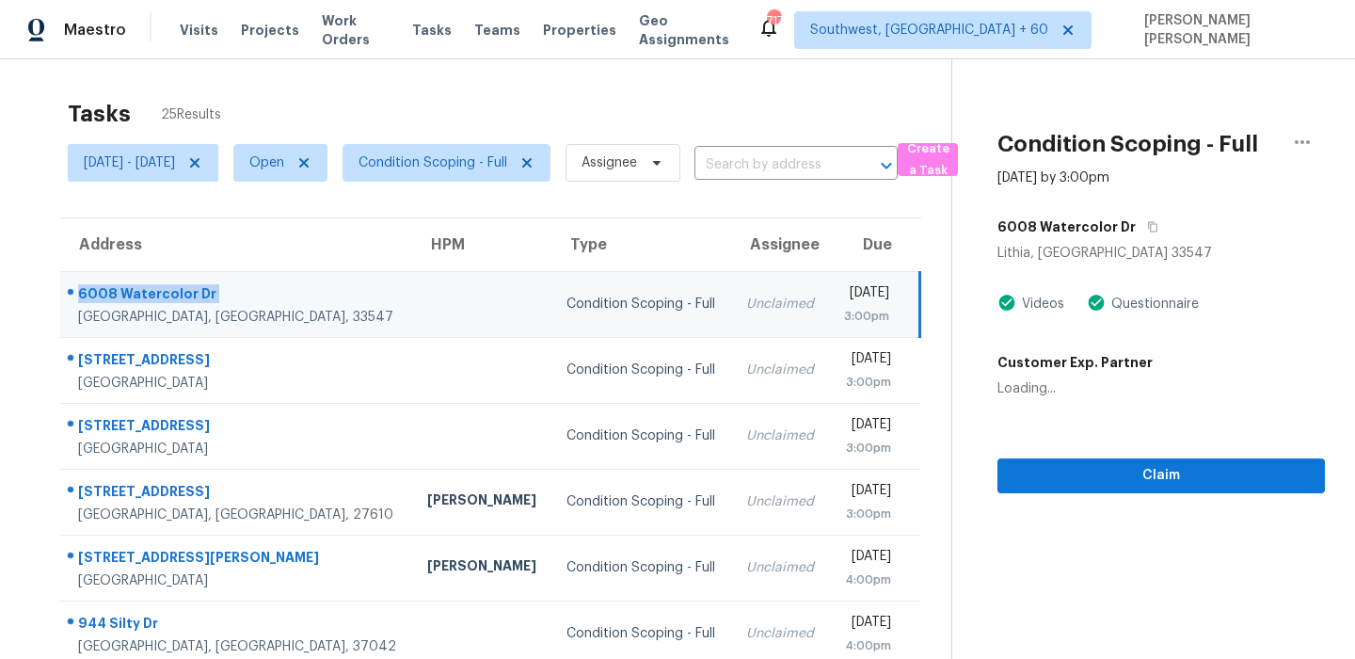
copy div "6008 Watercolor Dr"
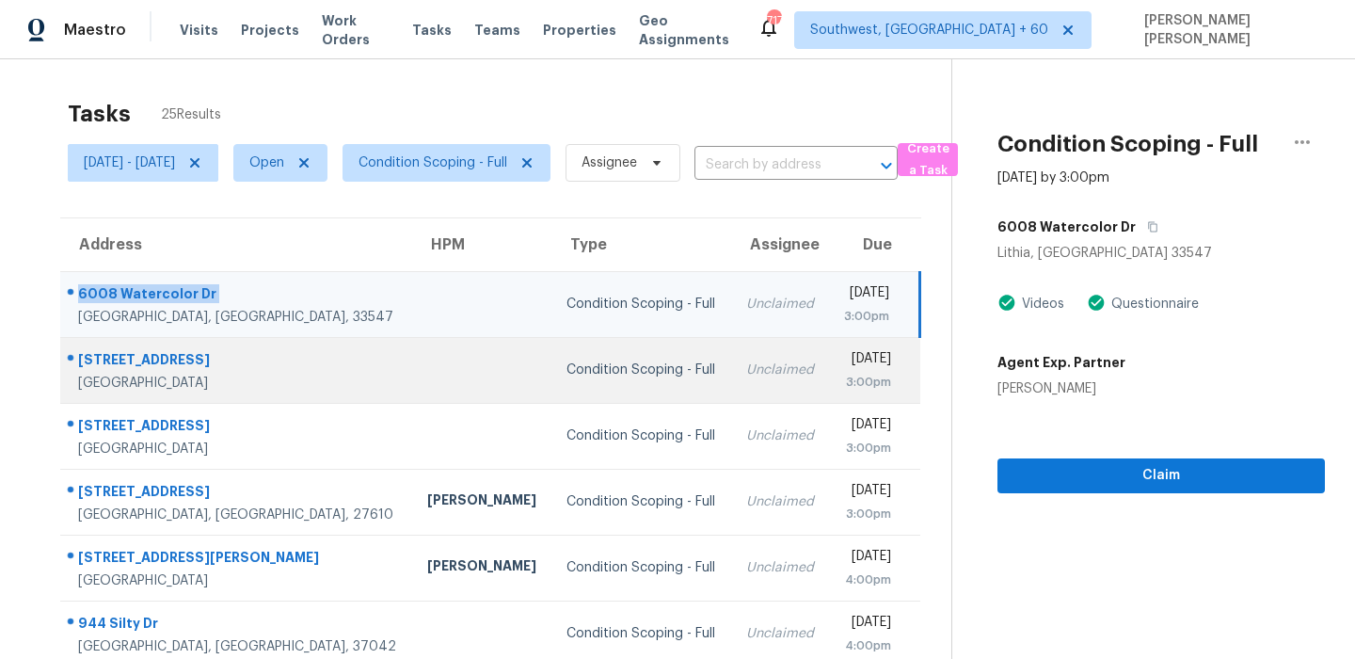
click at [161, 362] on div "[STREET_ADDRESS]" at bounding box center [237, 362] width 319 height 24
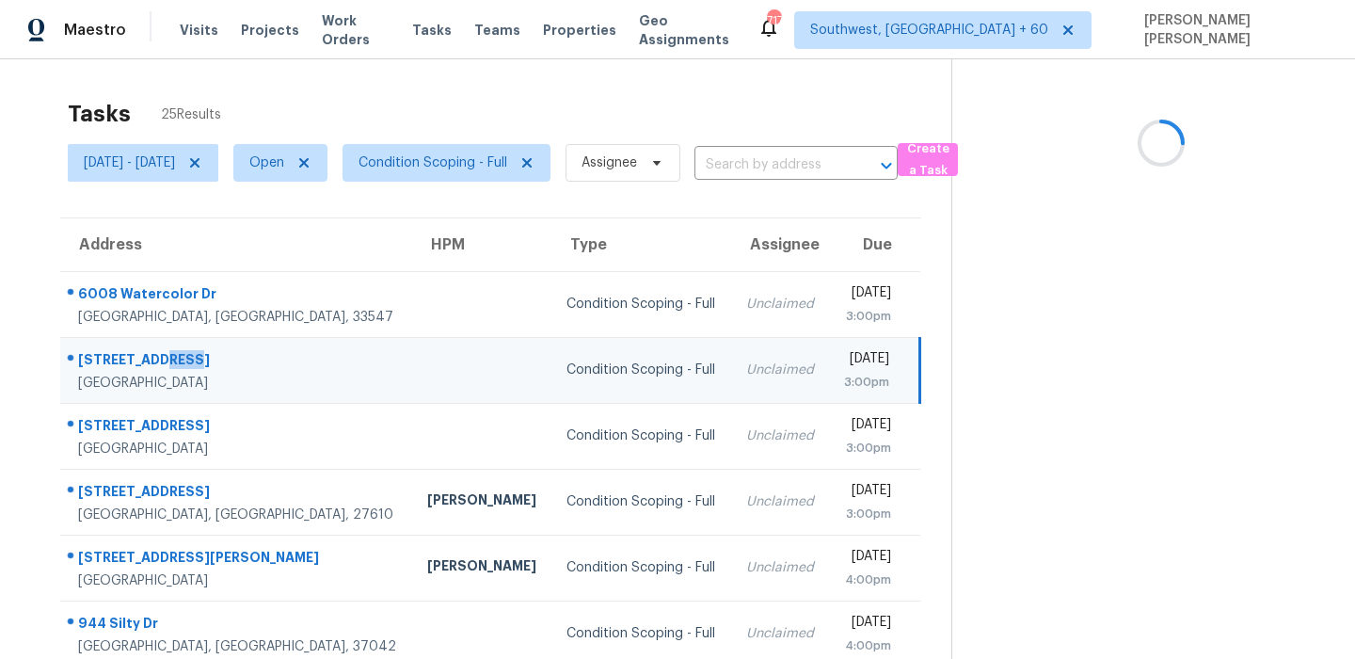
click at [161, 362] on div "[STREET_ADDRESS]" at bounding box center [237, 362] width 319 height 24
copy div "[STREET_ADDRESS]"
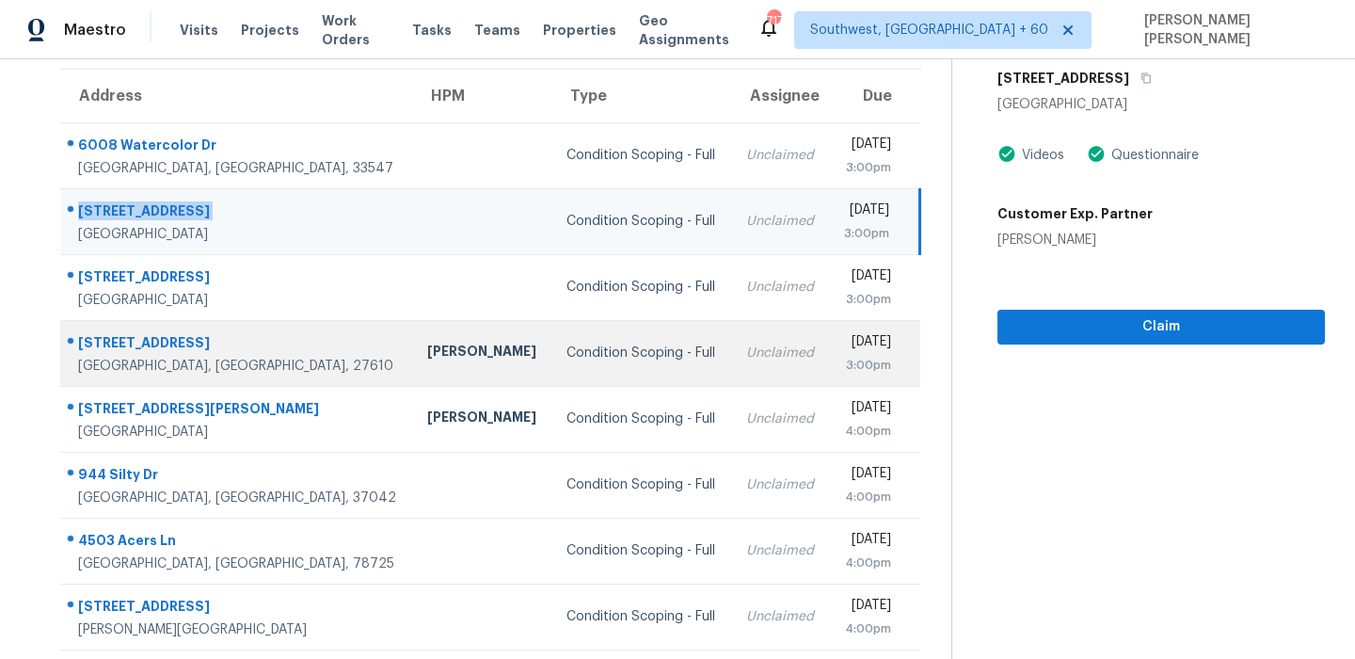
scroll to position [279, 0]
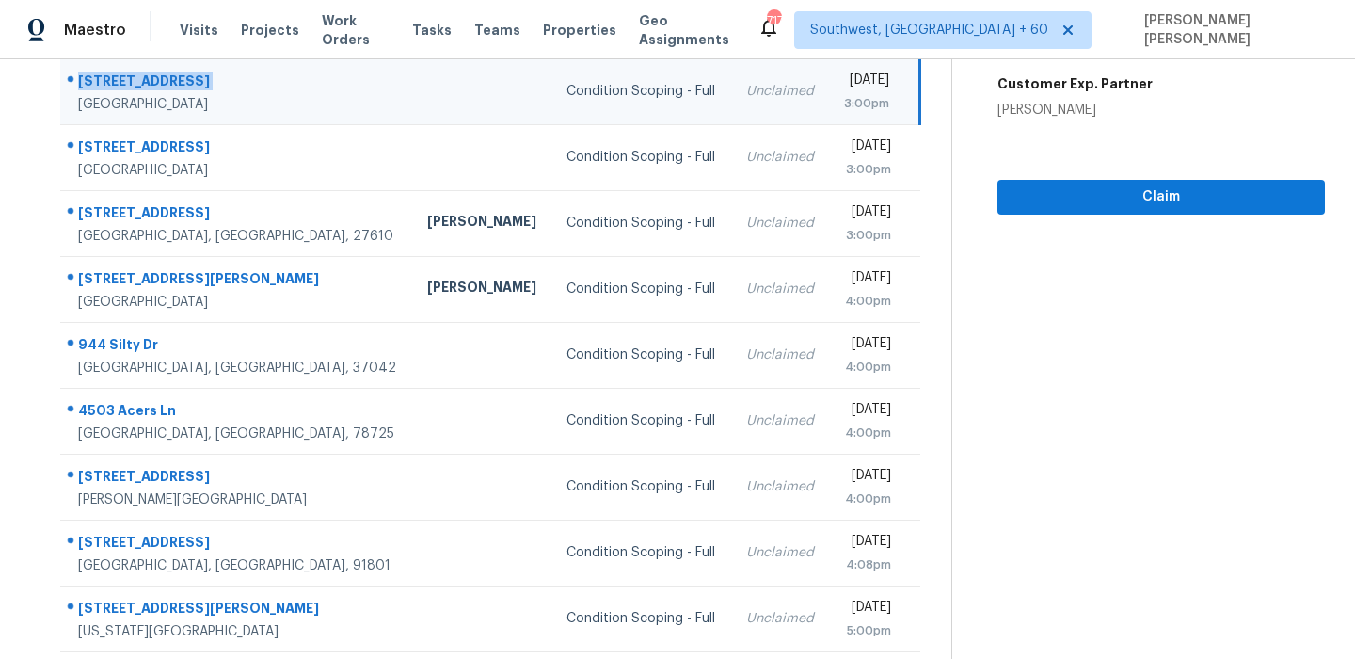
click at [149, 119] on td "[STREET_ADDRESS]" at bounding box center [236, 91] width 352 height 66
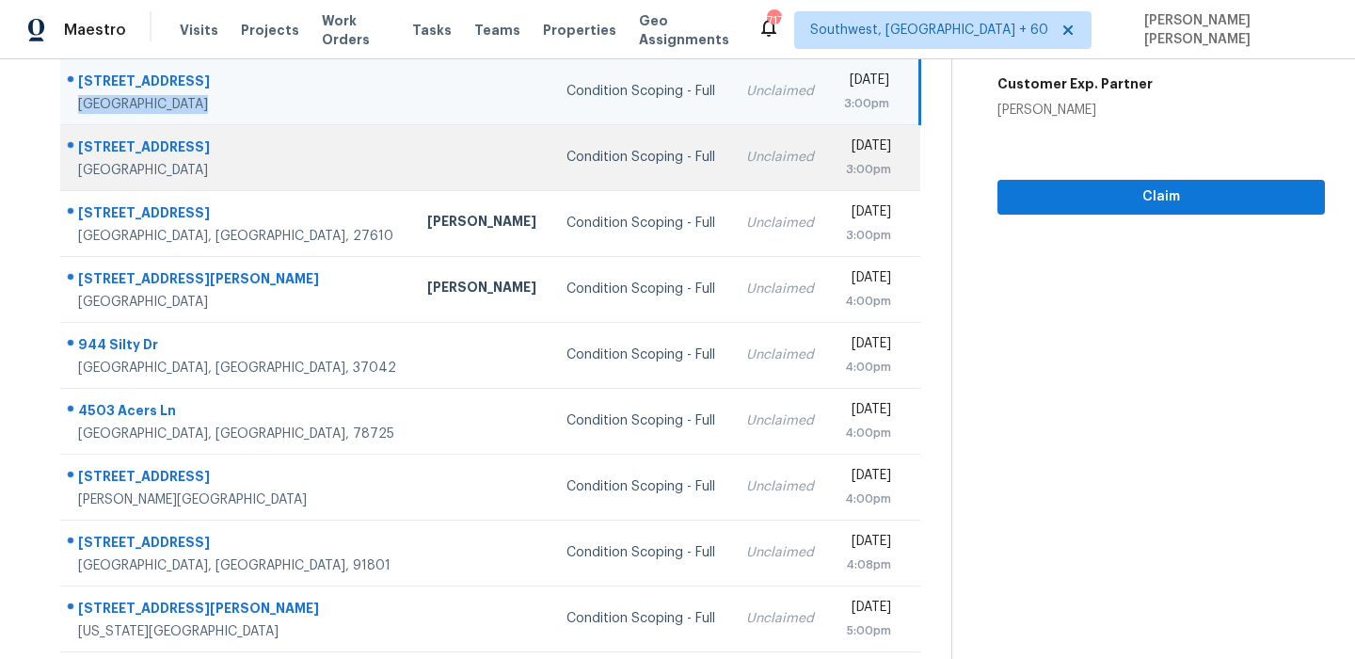
click at [141, 142] on div "[STREET_ADDRESS]" at bounding box center [237, 149] width 319 height 24
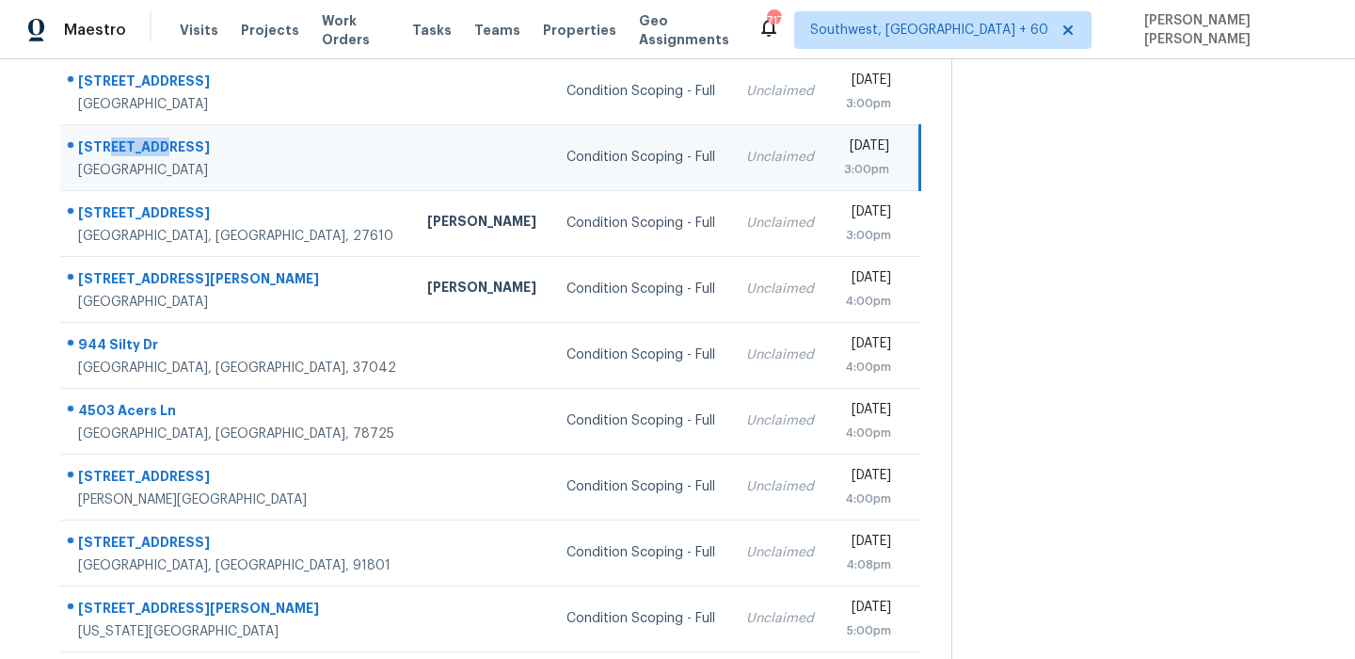
click at [141, 142] on div "[STREET_ADDRESS]" at bounding box center [237, 149] width 319 height 24
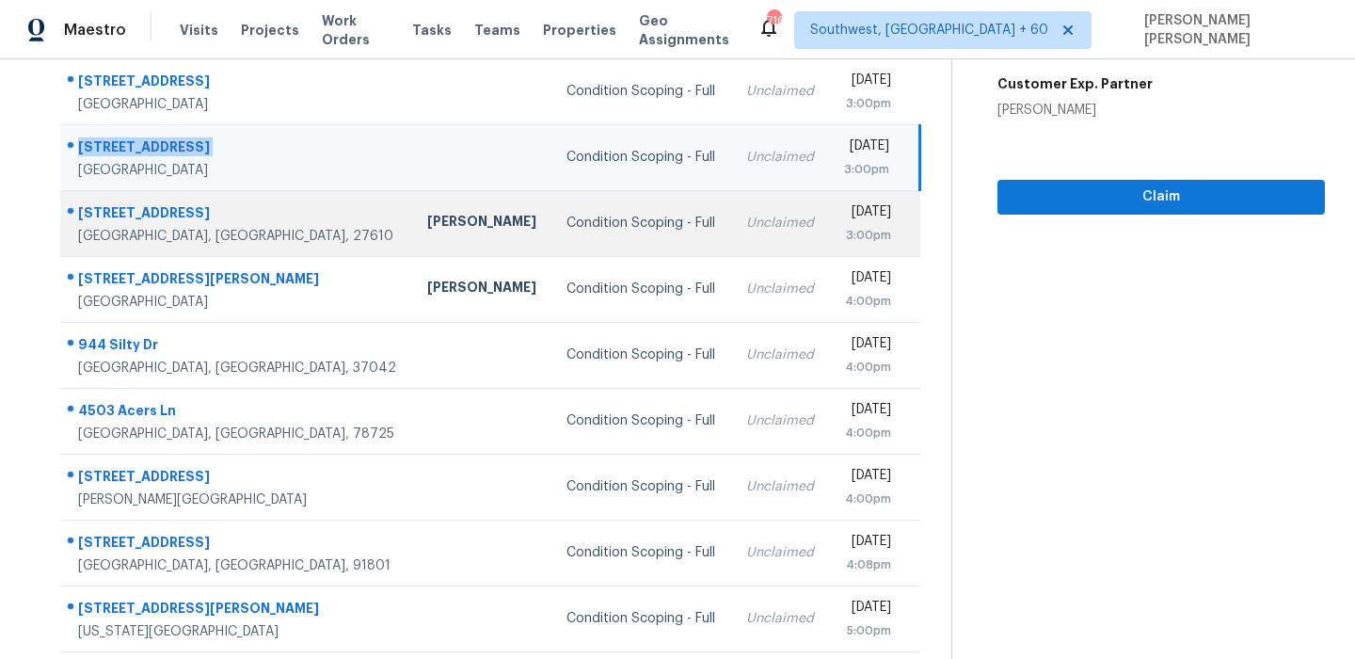
click at [161, 193] on td "[STREET_ADDRESS]" at bounding box center [236, 223] width 352 height 66
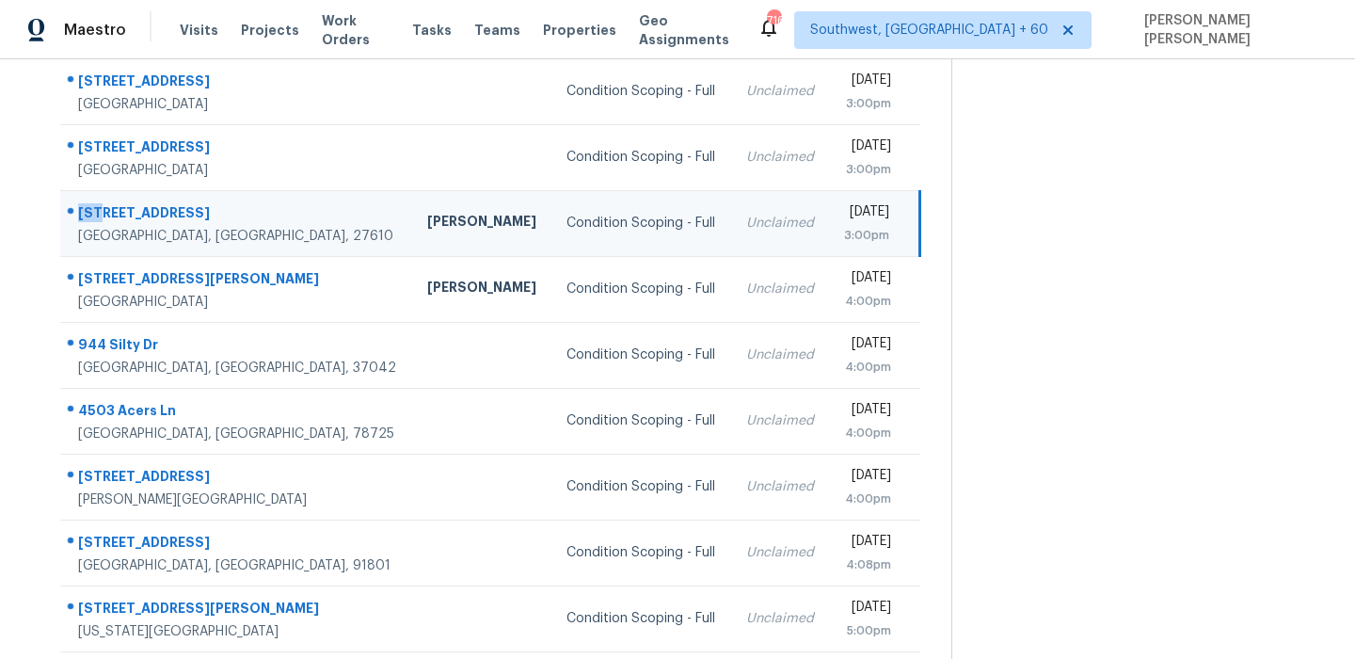
click at [161, 193] on td "[STREET_ADDRESS]" at bounding box center [236, 223] width 352 height 66
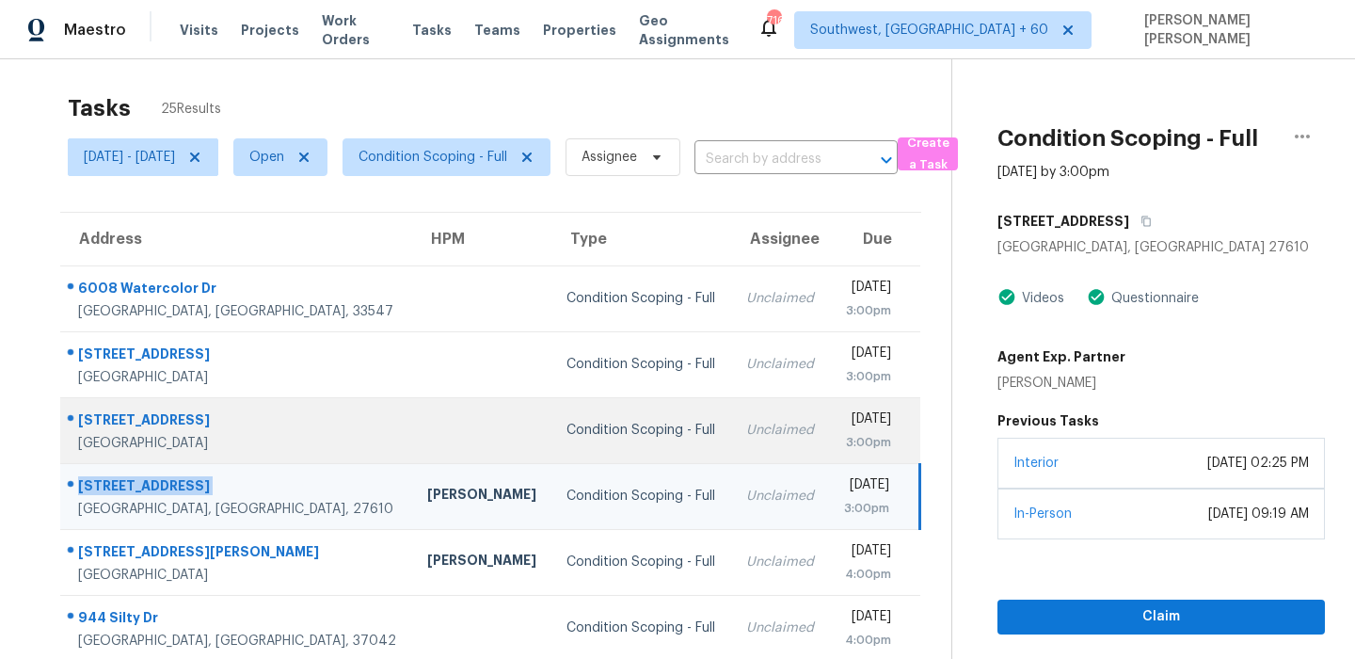
scroll to position [0, 0]
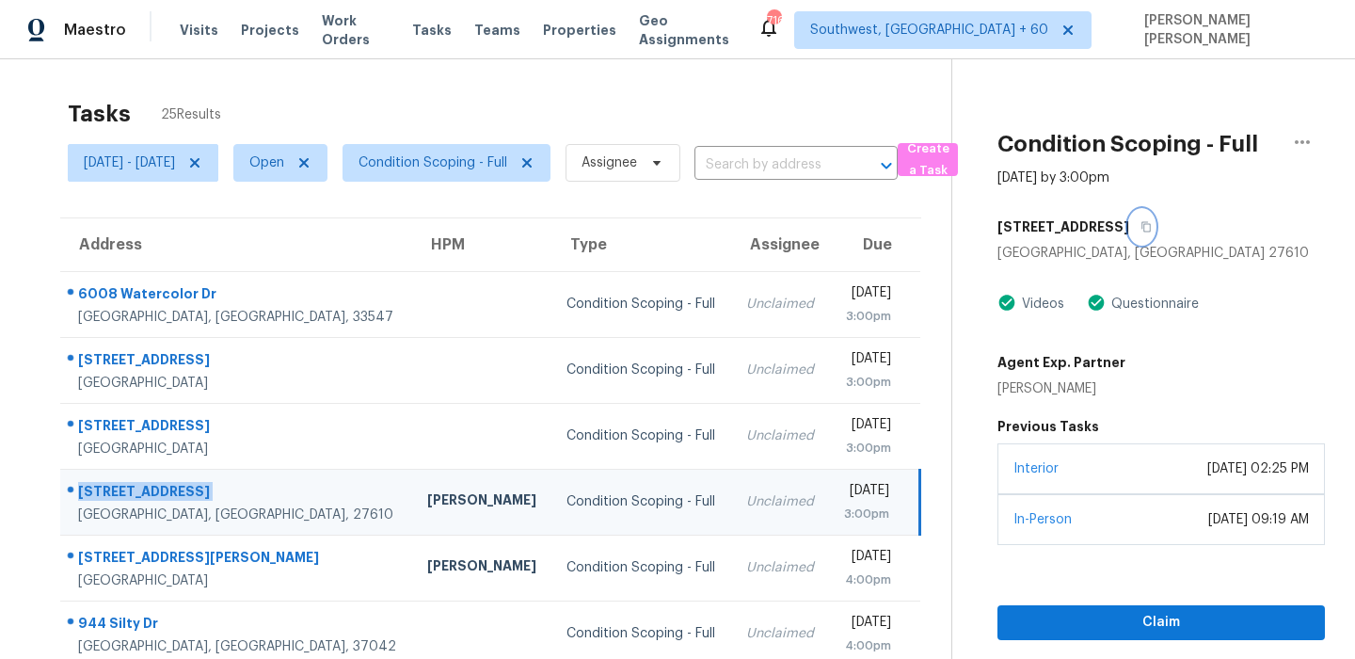
click at [1152, 231] on icon "button" at bounding box center [1145, 226] width 11 height 11
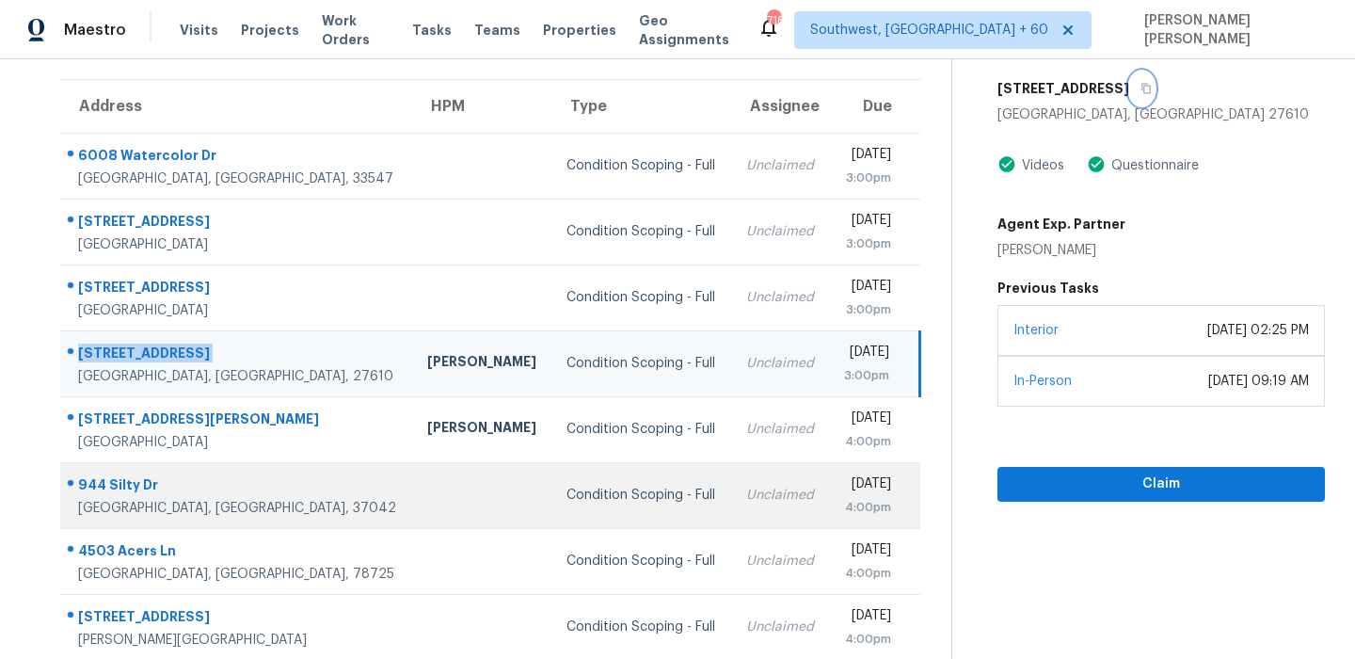
scroll to position [158, 0]
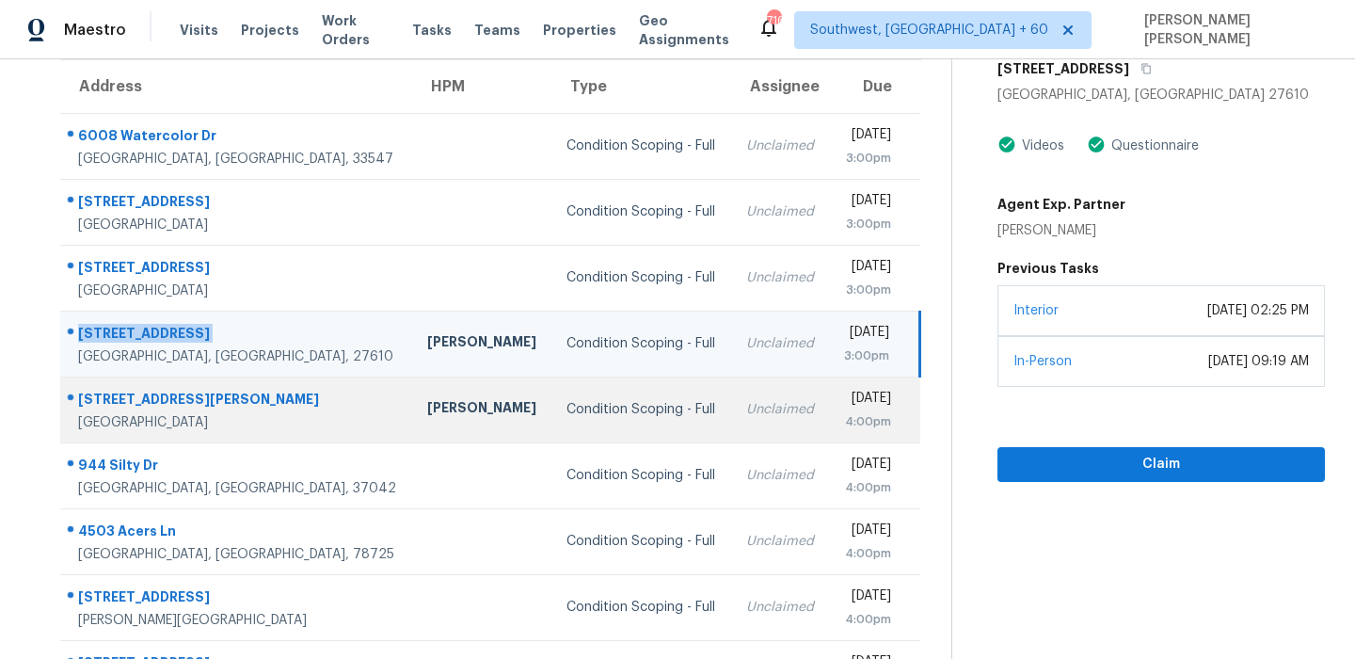
click at [151, 398] on div "[STREET_ADDRESS][PERSON_NAME]" at bounding box center [237, 402] width 319 height 24
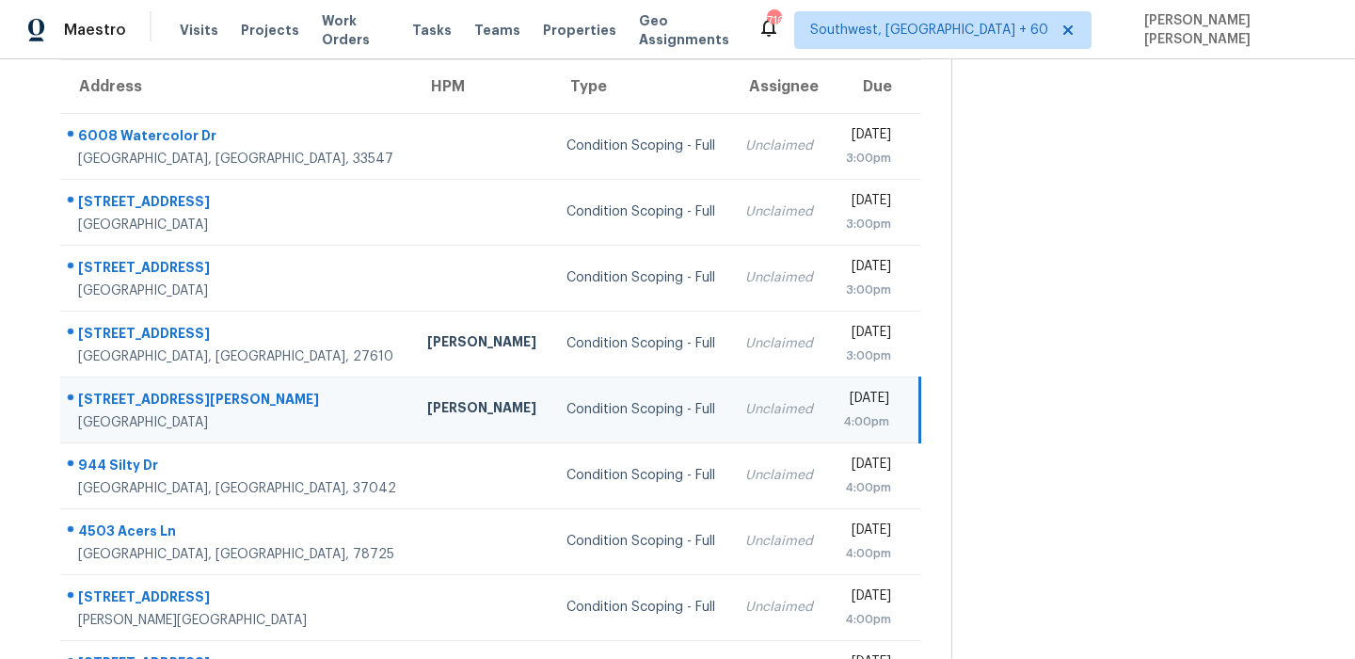
click at [151, 398] on div "[STREET_ADDRESS][PERSON_NAME]" at bounding box center [237, 402] width 319 height 24
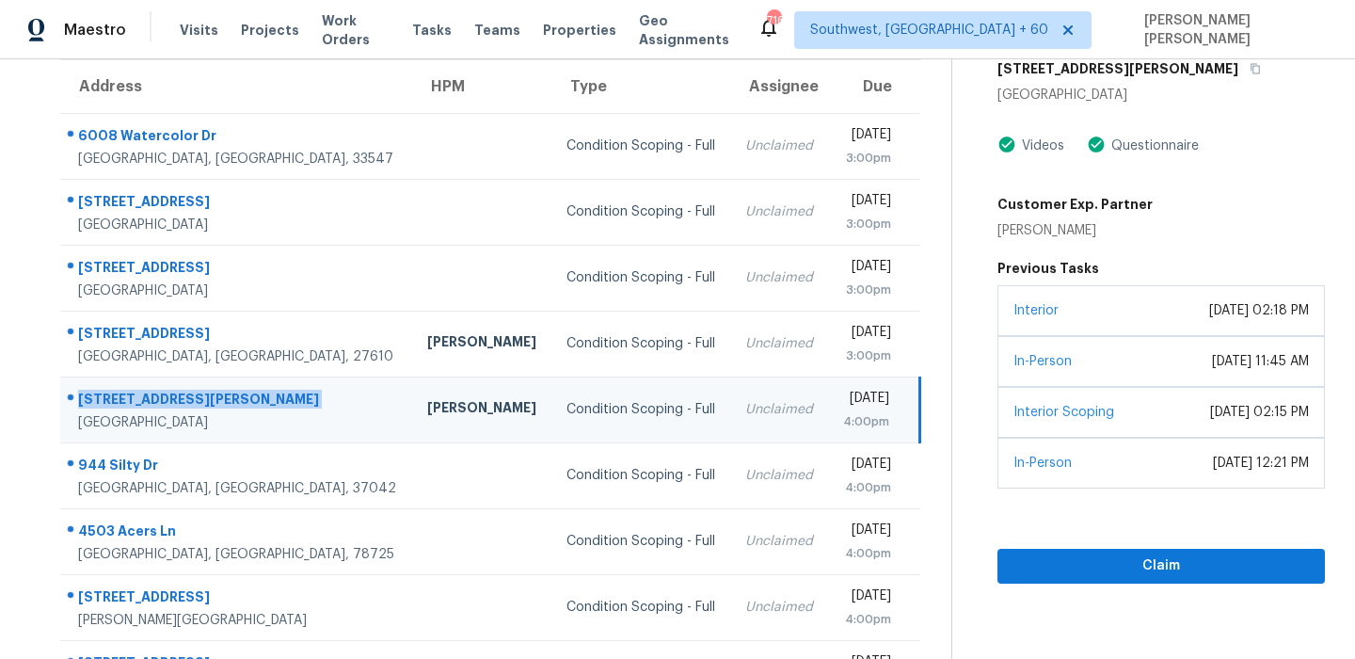
scroll to position [0, 0]
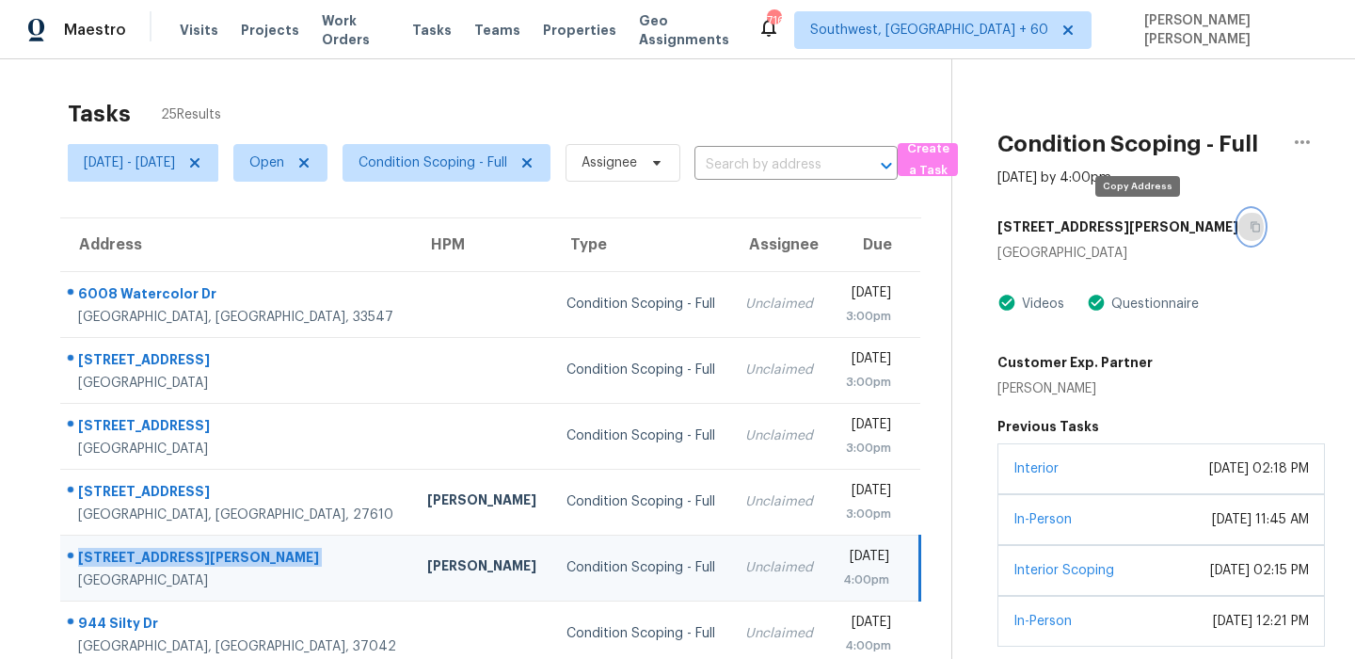
click at [1238, 224] on button "button" at bounding box center [1250, 227] width 25 height 34
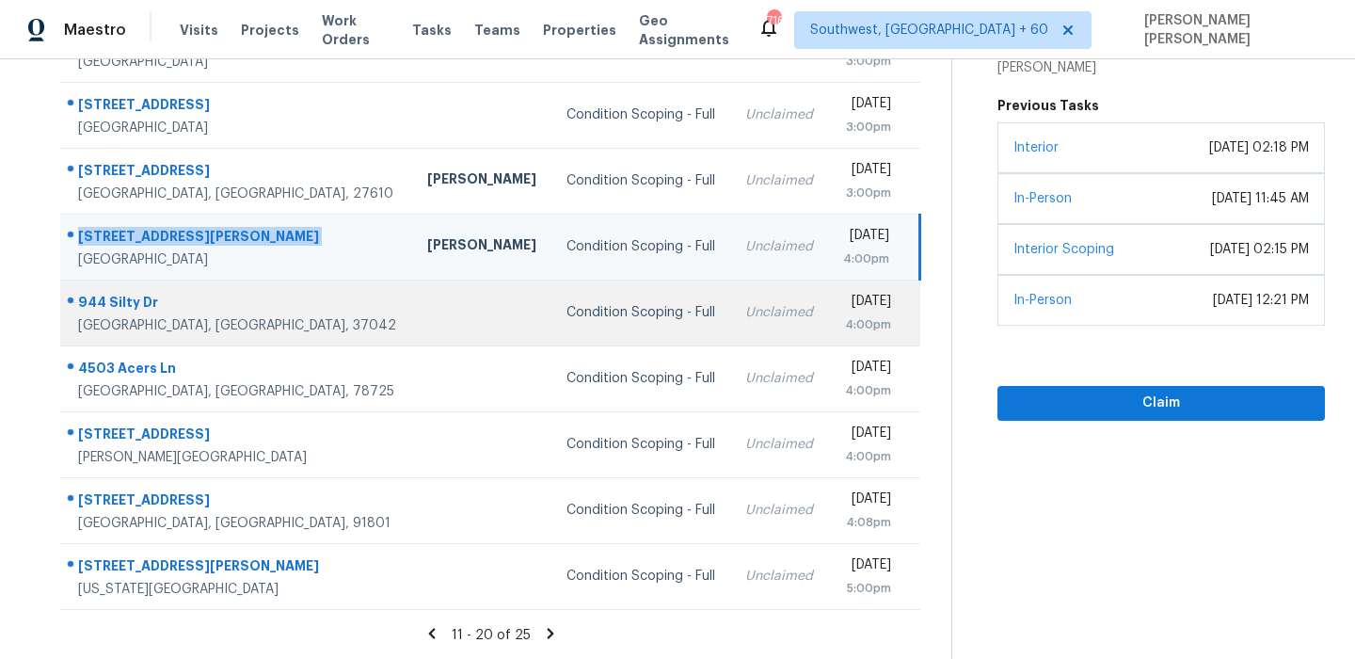
click at [115, 293] on div "944 Silty Dr" at bounding box center [237, 305] width 319 height 24
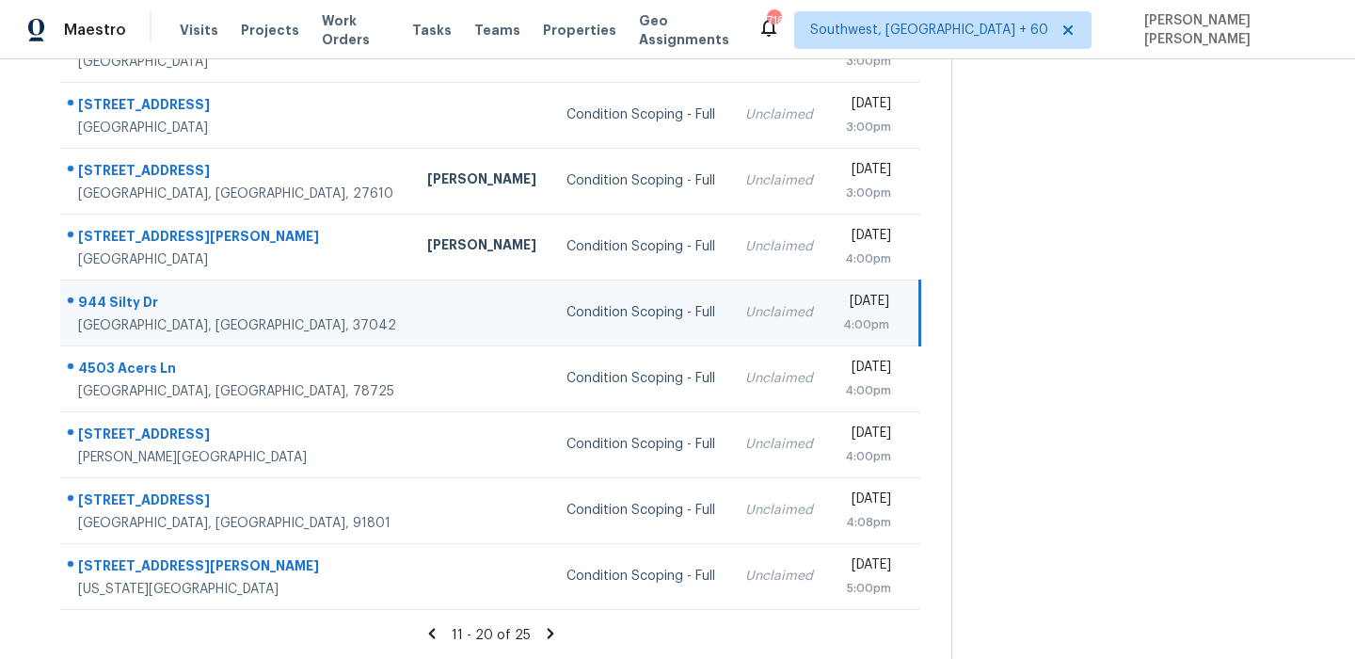
click at [115, 293] on div "944 Silty Dr" at bounding box center [237, 305] width 319 height 24
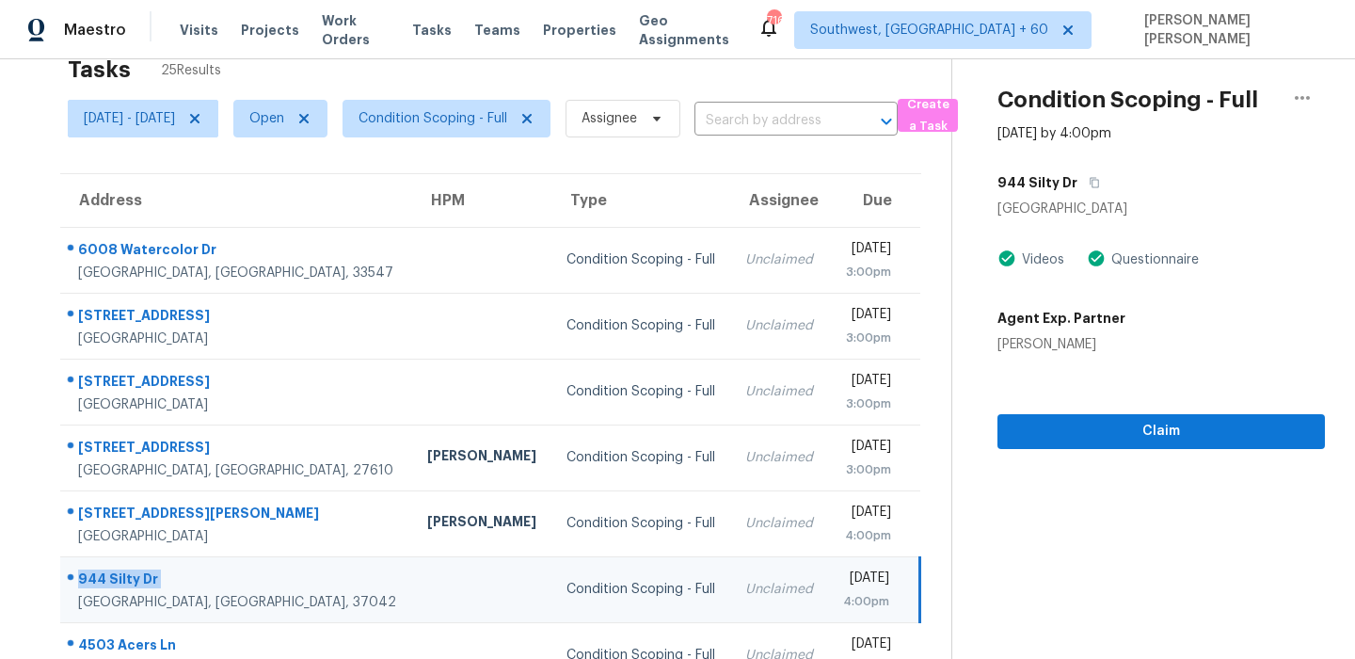
scroll to position [0, 0]
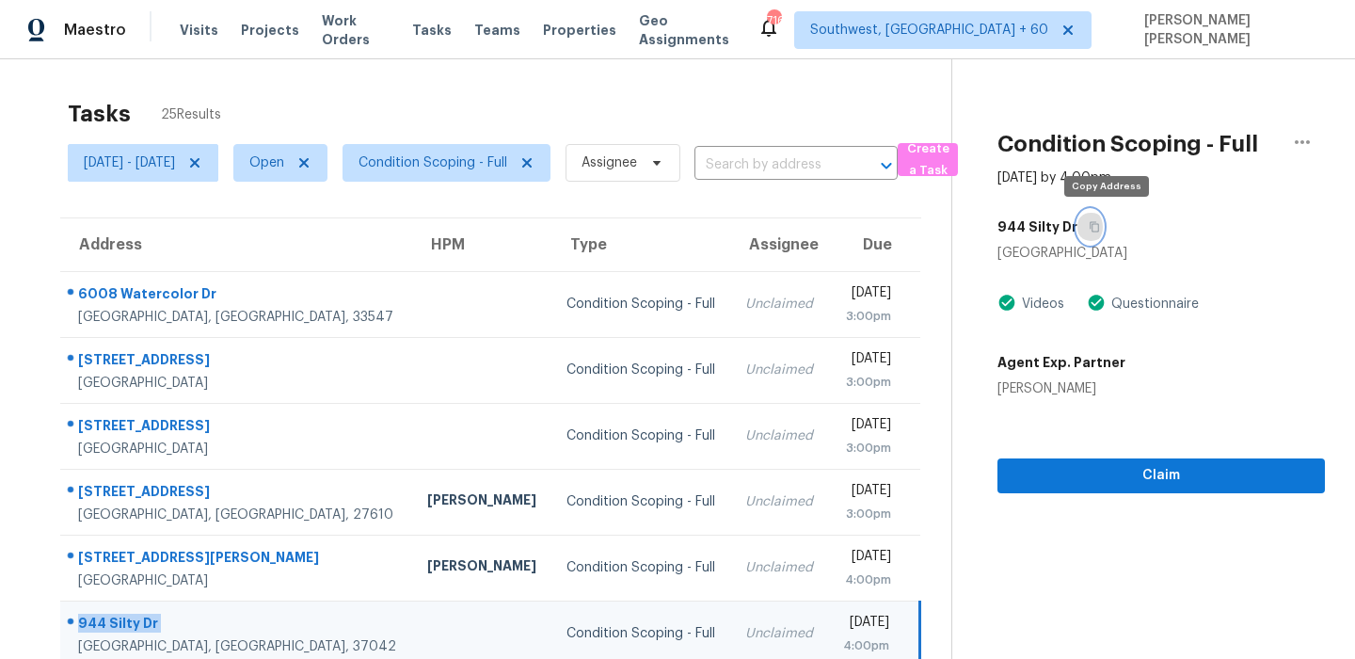
click at [1093, 227] on button "button" at bounding box center [1089, 227] width 25 height 34
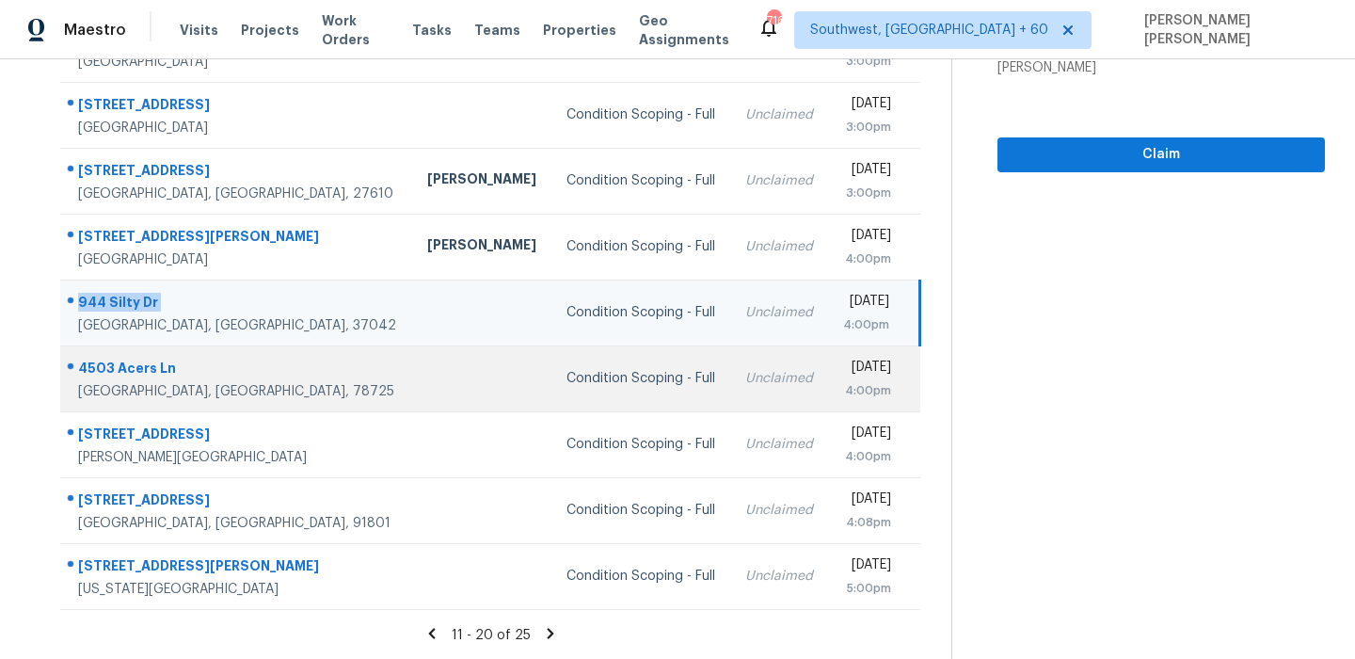
click at [154, 350] on td "[STREET_ADDRESS]" at bounding box center [236, 378] width 352 height 66
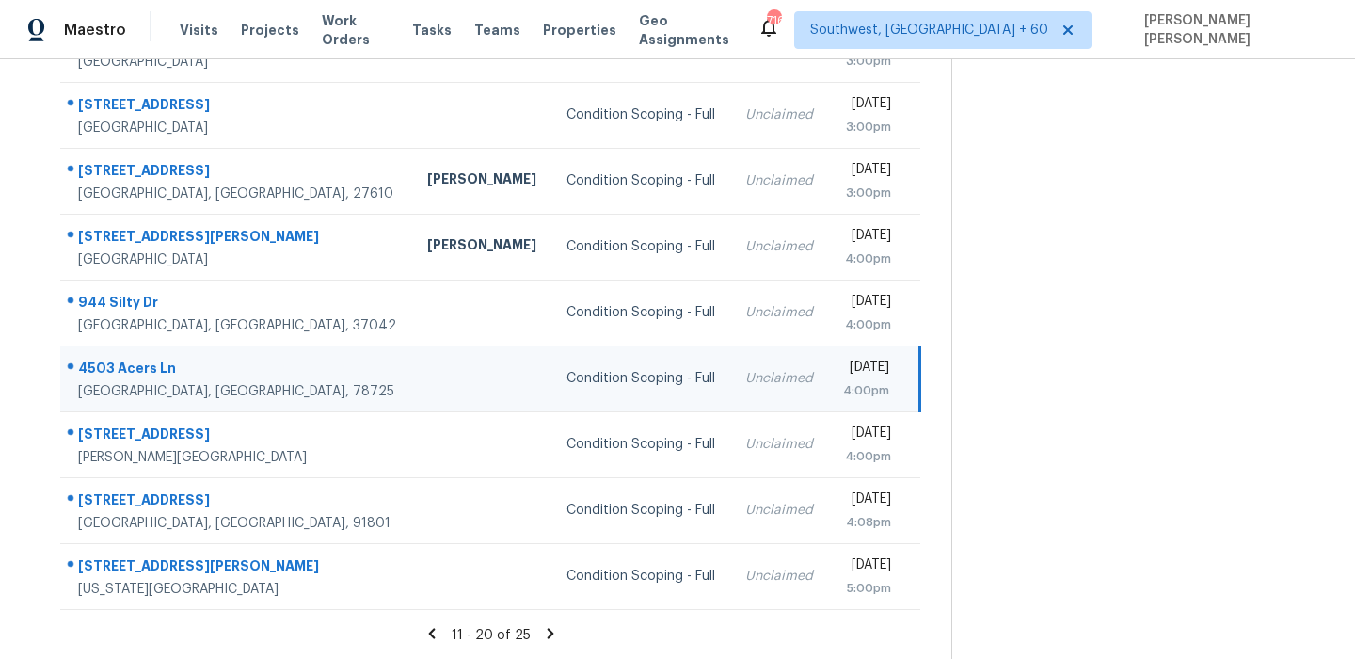
click at [154, 350] on td "[STREET_ADDRESS]" at bounding box center [236, 378] width 352 height 66
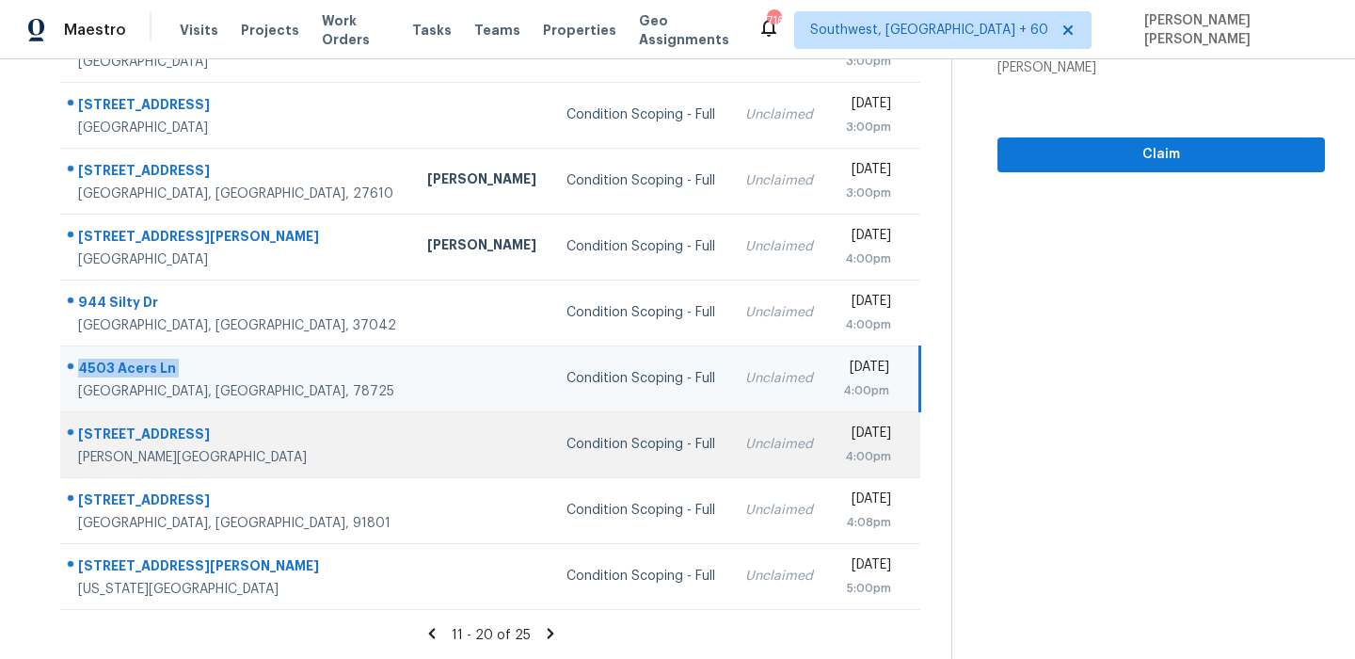
click at [106, 431] on div "[STREET_ADDRESS]" at bounding box center [237, 436] width 319 height 24
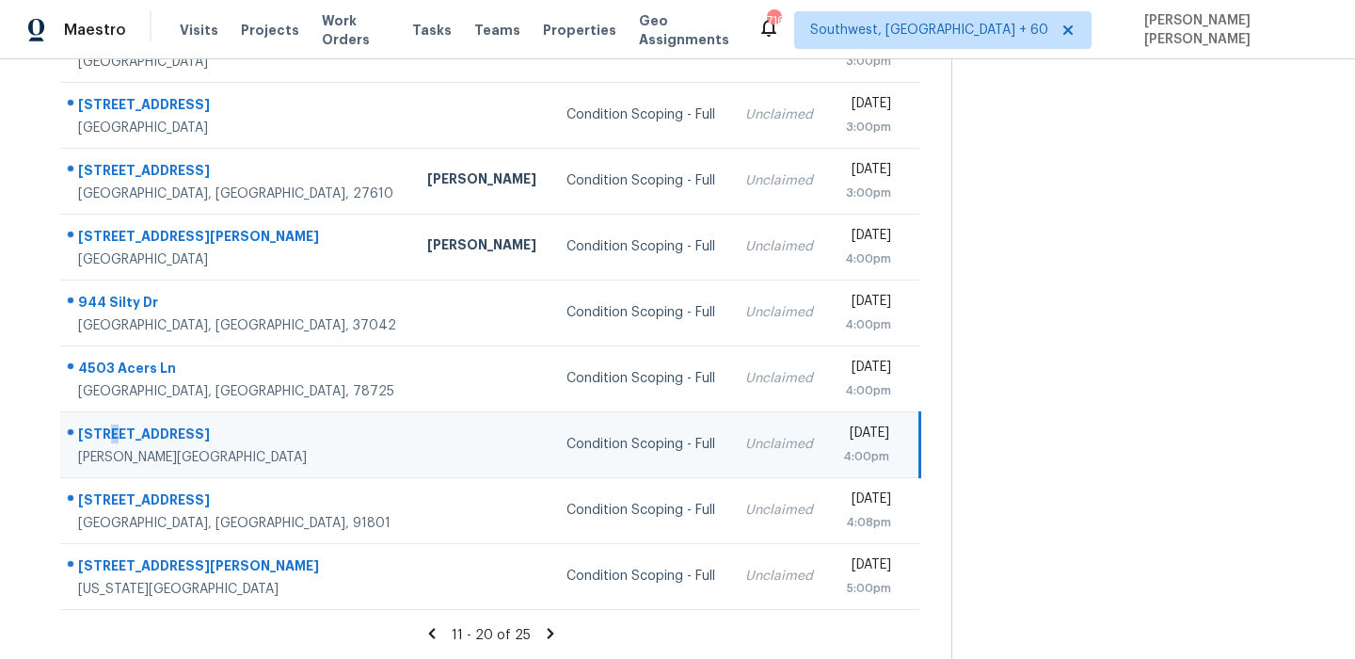
click at [106, 431] on div "[STREET_ADDRESS]" at bounding box center [237, 436] width 319 height 24
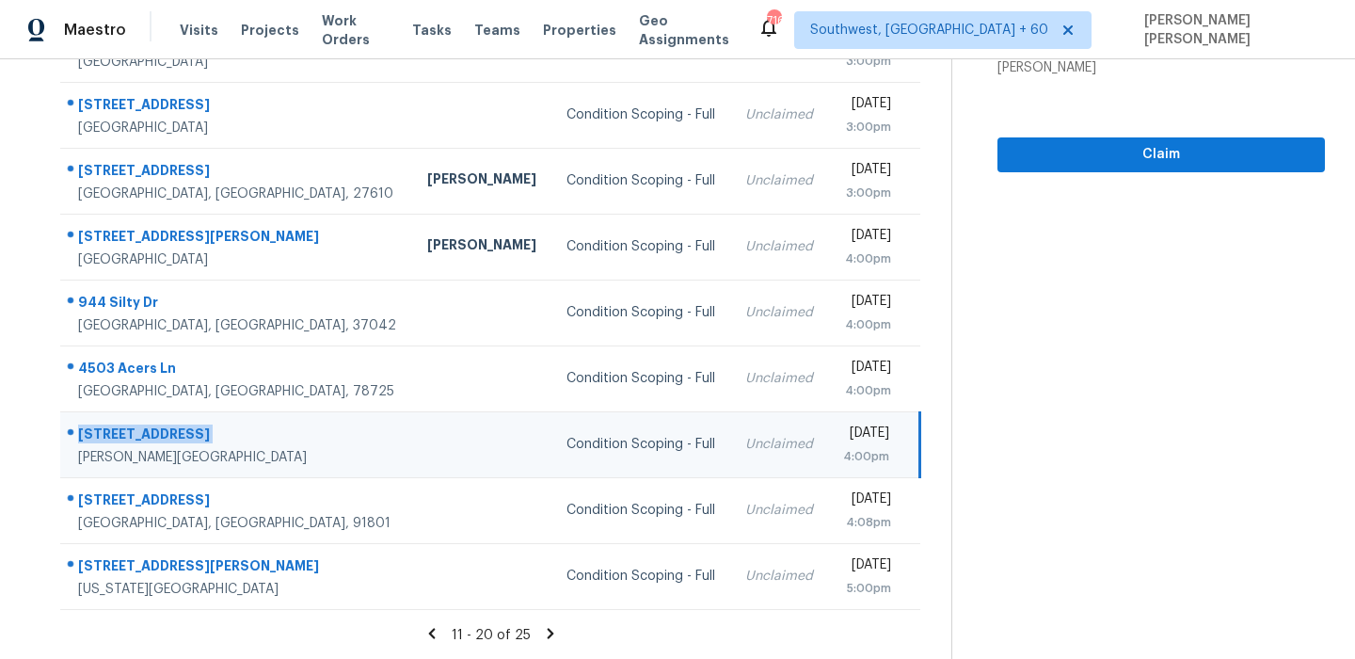
click at [198, 458] on div "[PERSON_NAME][GEOGRAPHIC_DATA]" at bounding box center [237, 457] width 319 height 19
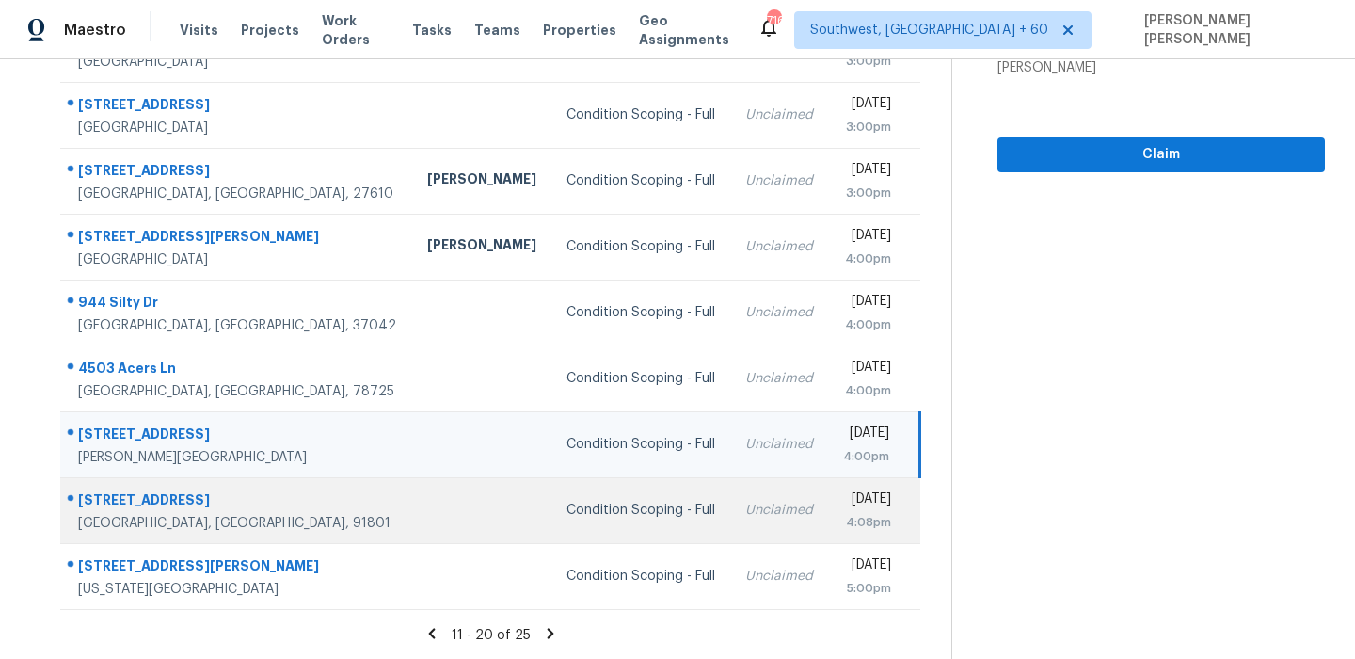
click at [195, 483] on td "[STREET_ADDRESS]" at bounding box center [236, 510] width 352 height 66
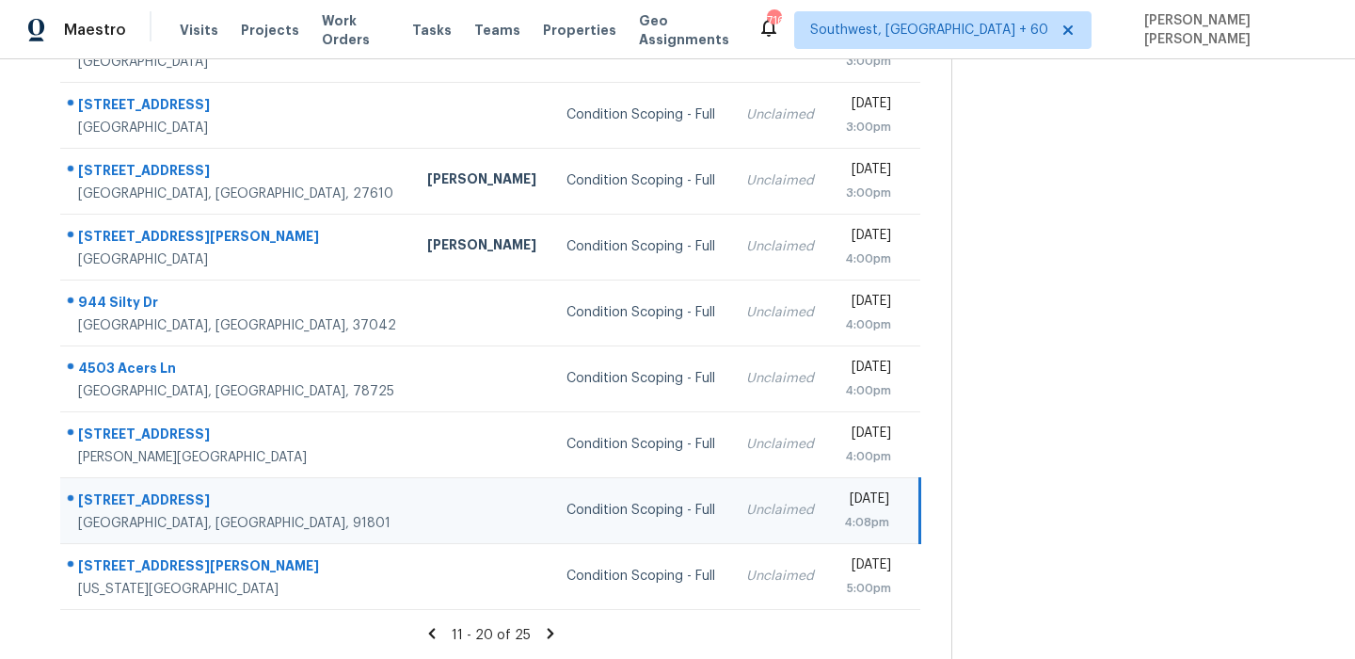
click at [195, 483] on td "[STREET_ADDRESS]" at bounding box center [236, 510] width 352 height 66
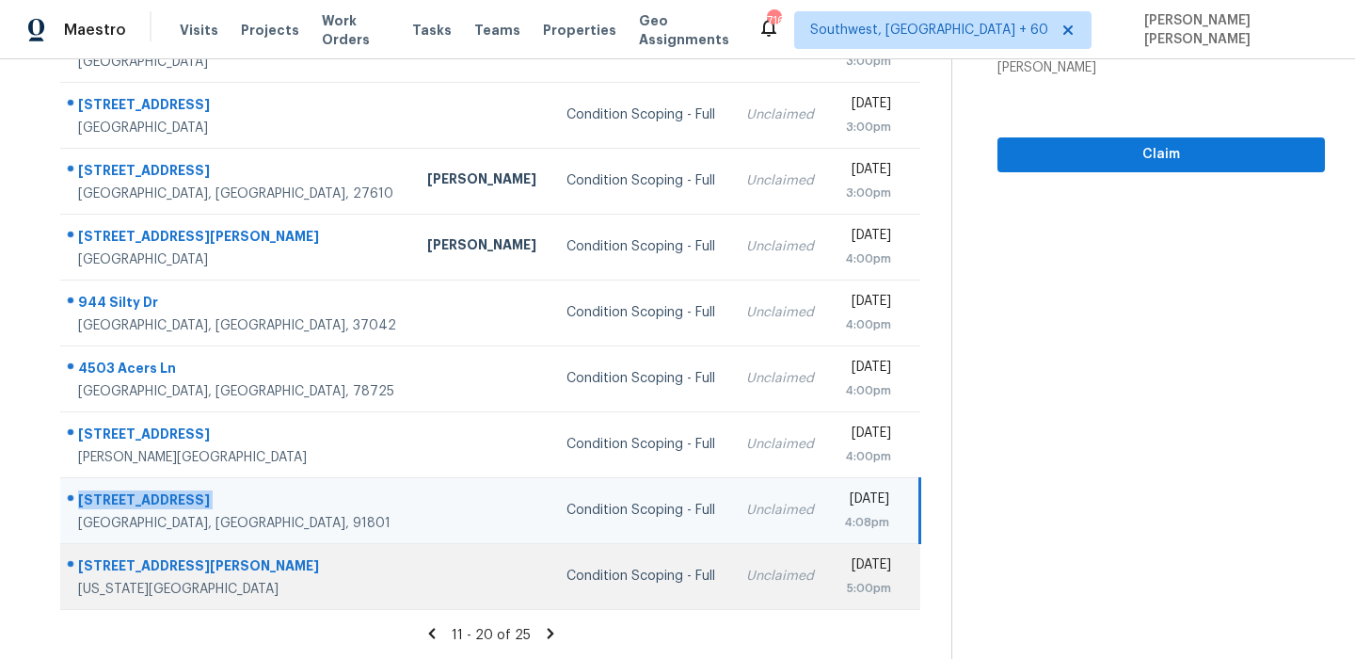
click at [144, 561] on div "[STREET_ADDRESS][PERSON_NAME]" at bounding box center [237, 568] width 319 height 24
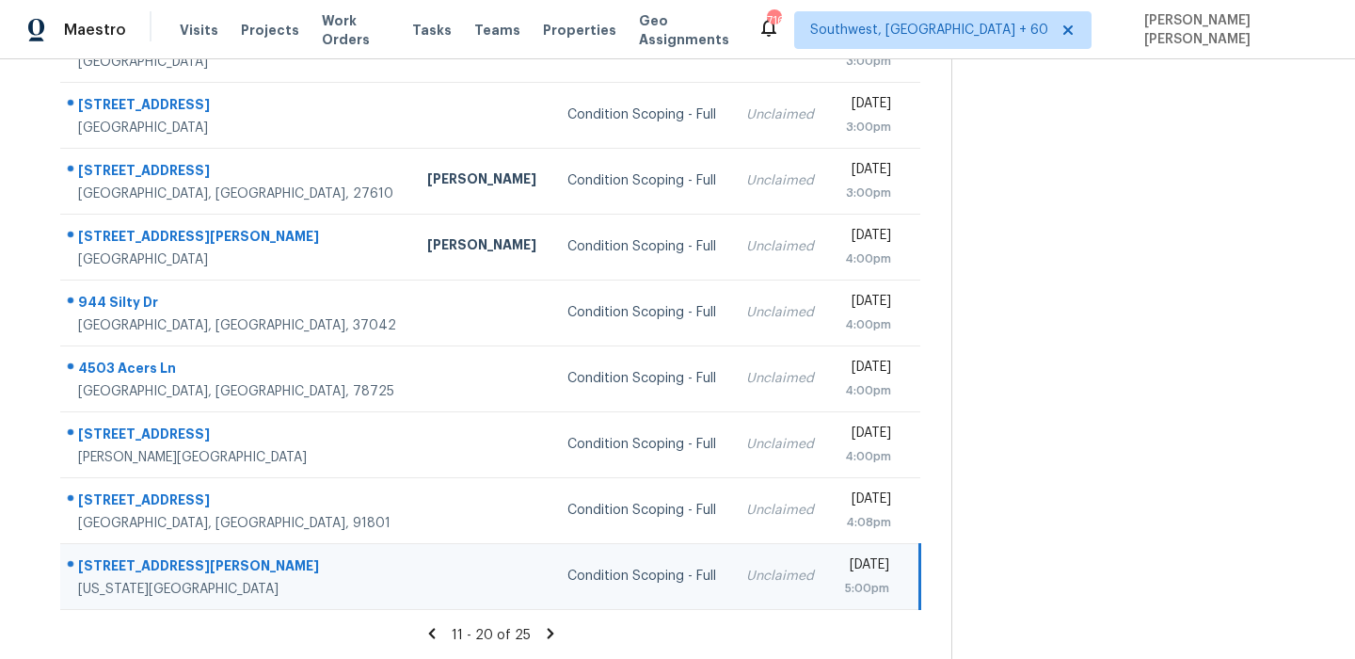
click at [144, 561] on div "[STREET_ADDRESS][PERSON_NAME]" at bounding box center [237, 568] width 319 height 24
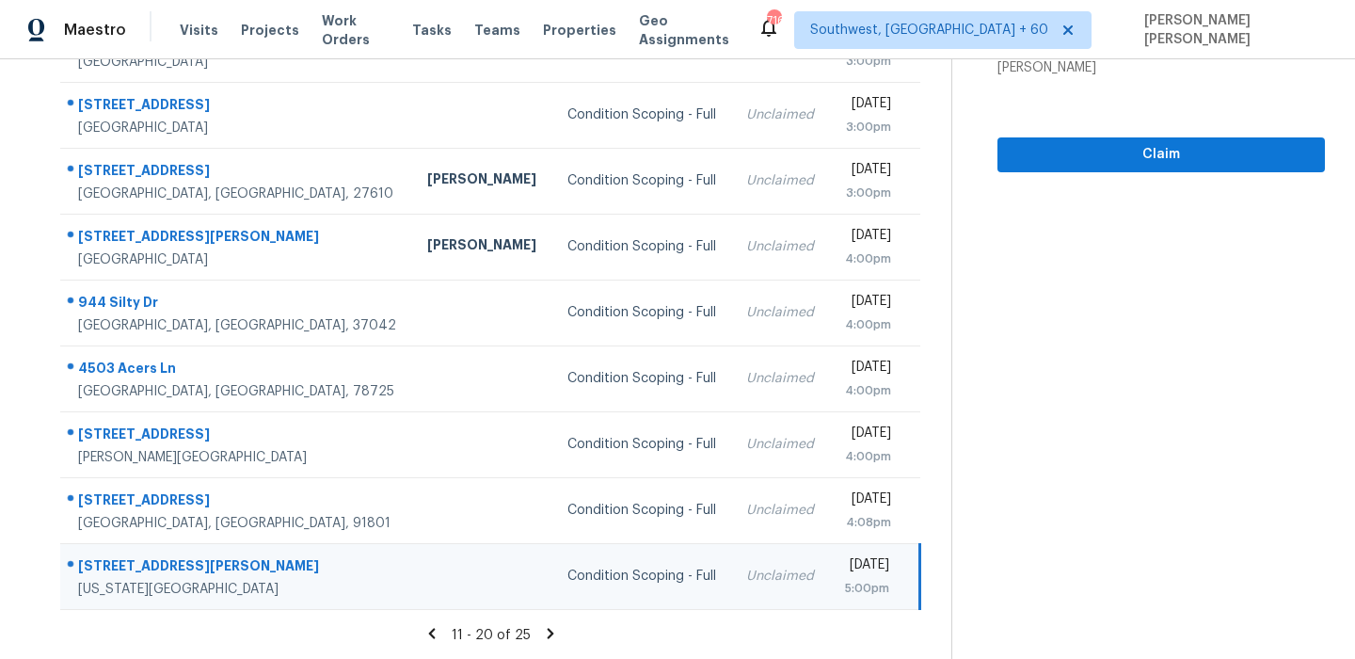
click at [552, 635] on icon at bounding box center [550, 633] width 7 height 10
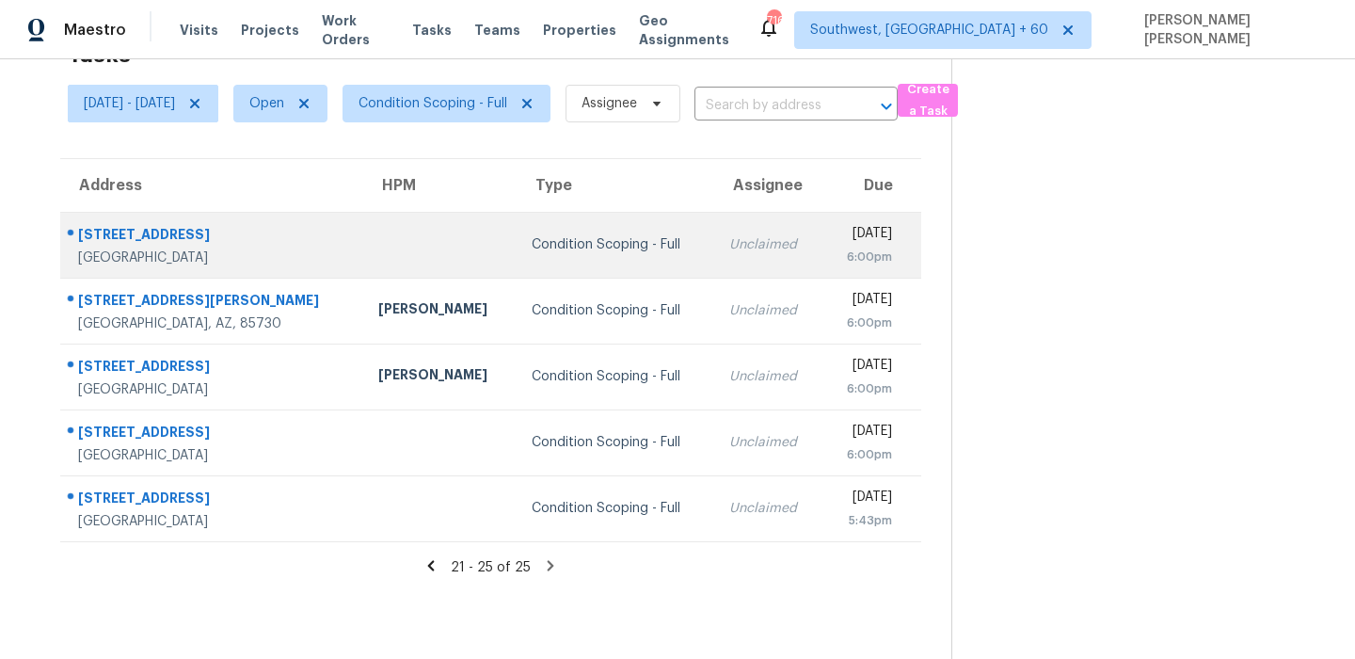
click at [136, 231] on div "[STREET_ADDRESS]" at bounding box center [213, 237] width 270 height 24
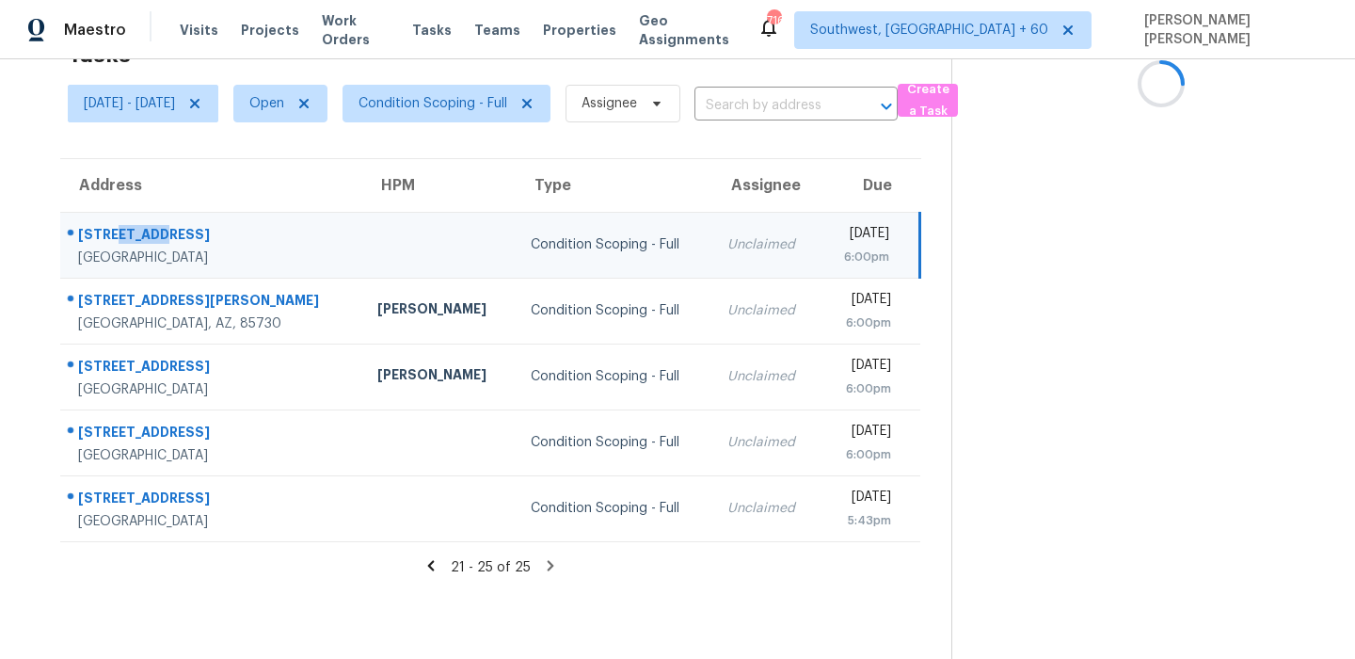
click at [136, 231] on div "[STREET_ADDRESS]" at bounding box center [212, 237] width 269 height 24
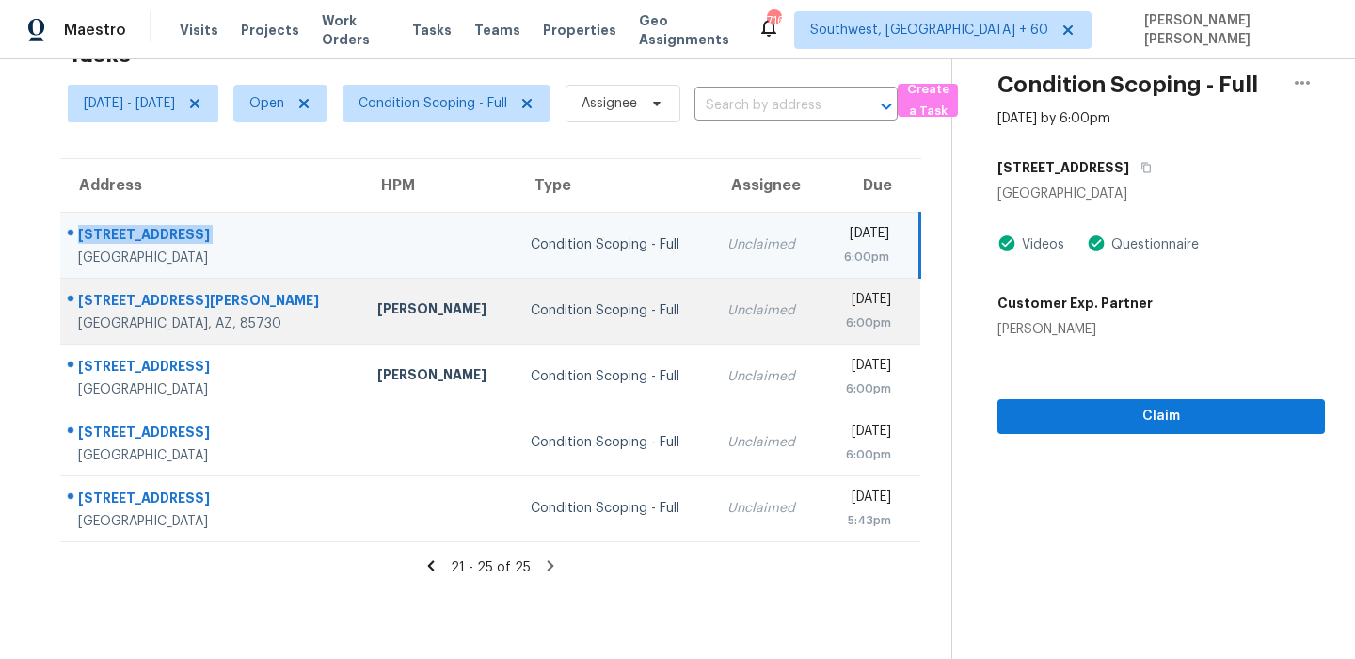
click at [138, 295] on div "[STREET_ADDRESS][PERSON_NAME]" at bounding box center [212, 303] width 269 height 24
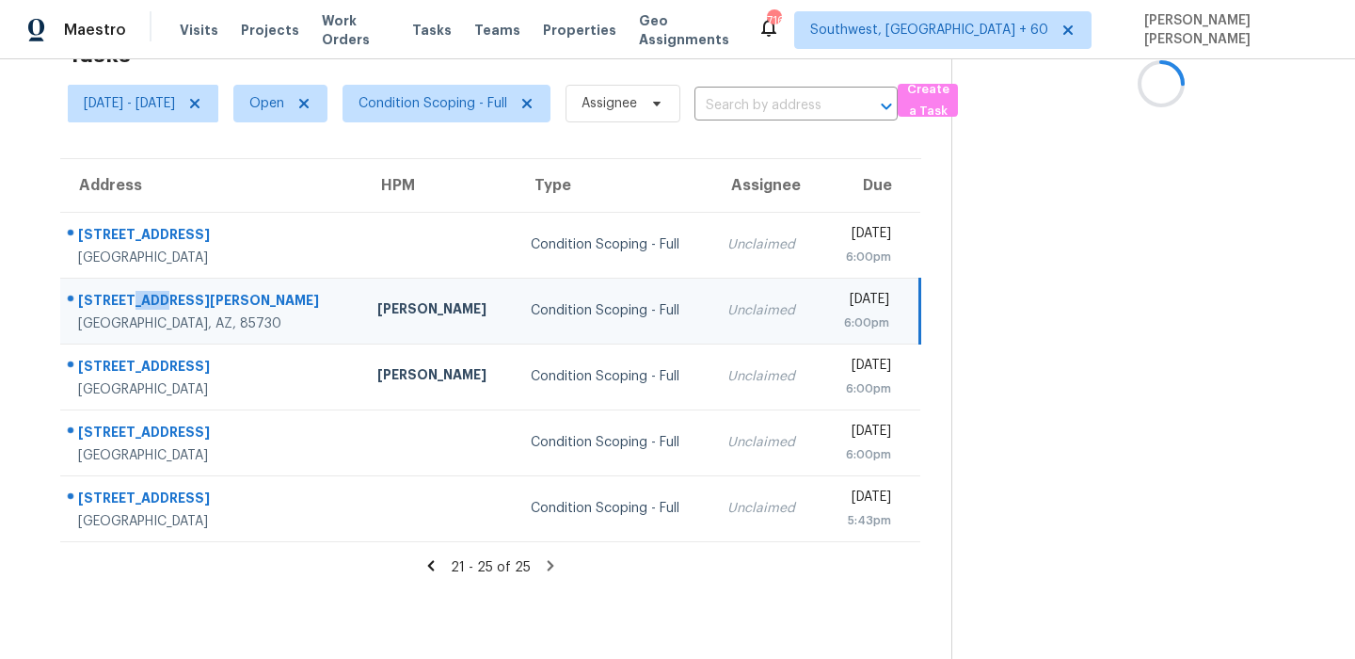
click at [138, 295] on div "[STREET_ADDRESS][PERSON_NAME]" at bounding box center [212, 303] width 269 height 24
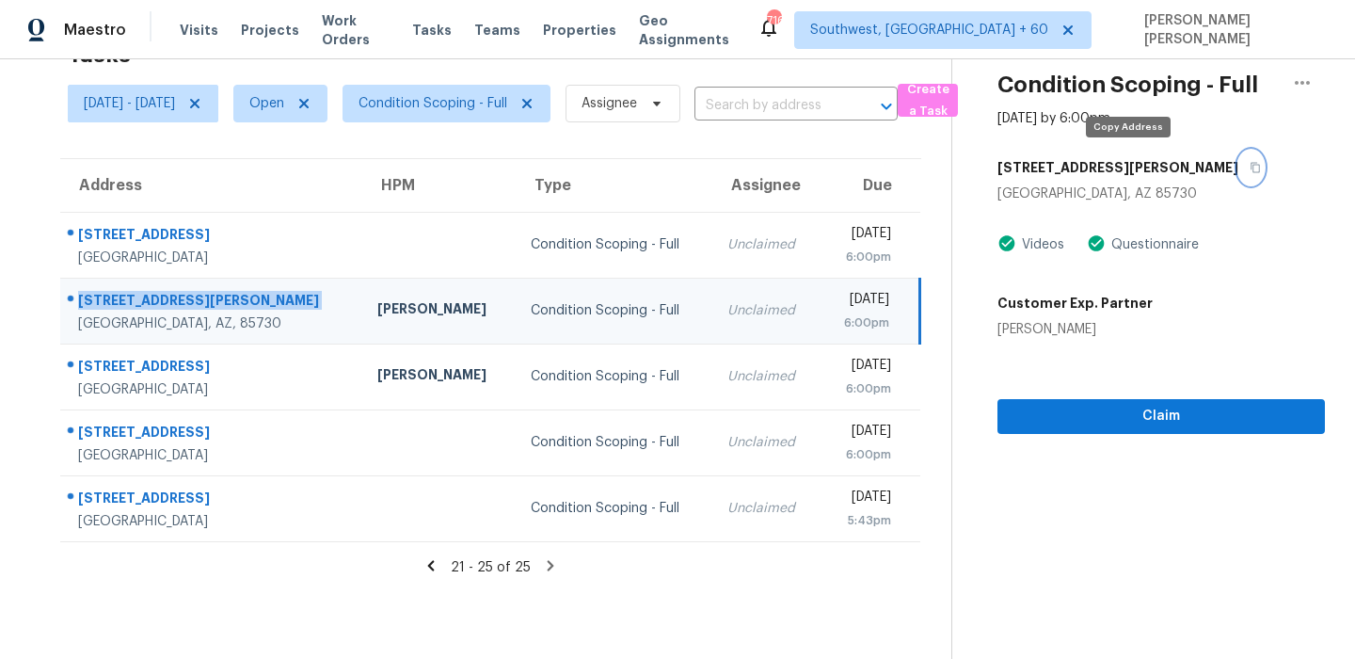
click at [1238, 159] on button "button" at bounding box center [1250, 168] width 25 height 34
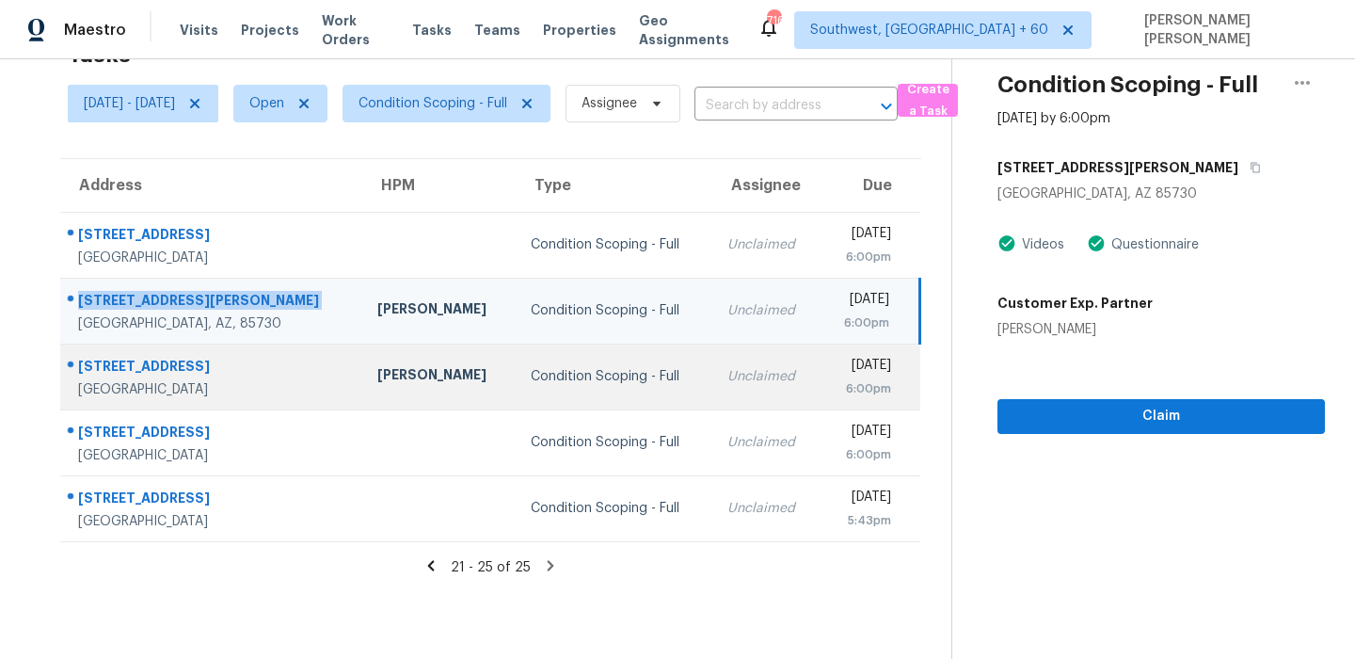
click at [203, 363] on div "[STREET_ADDRESS]" at bounding box center [212, 369] width 269 height 24
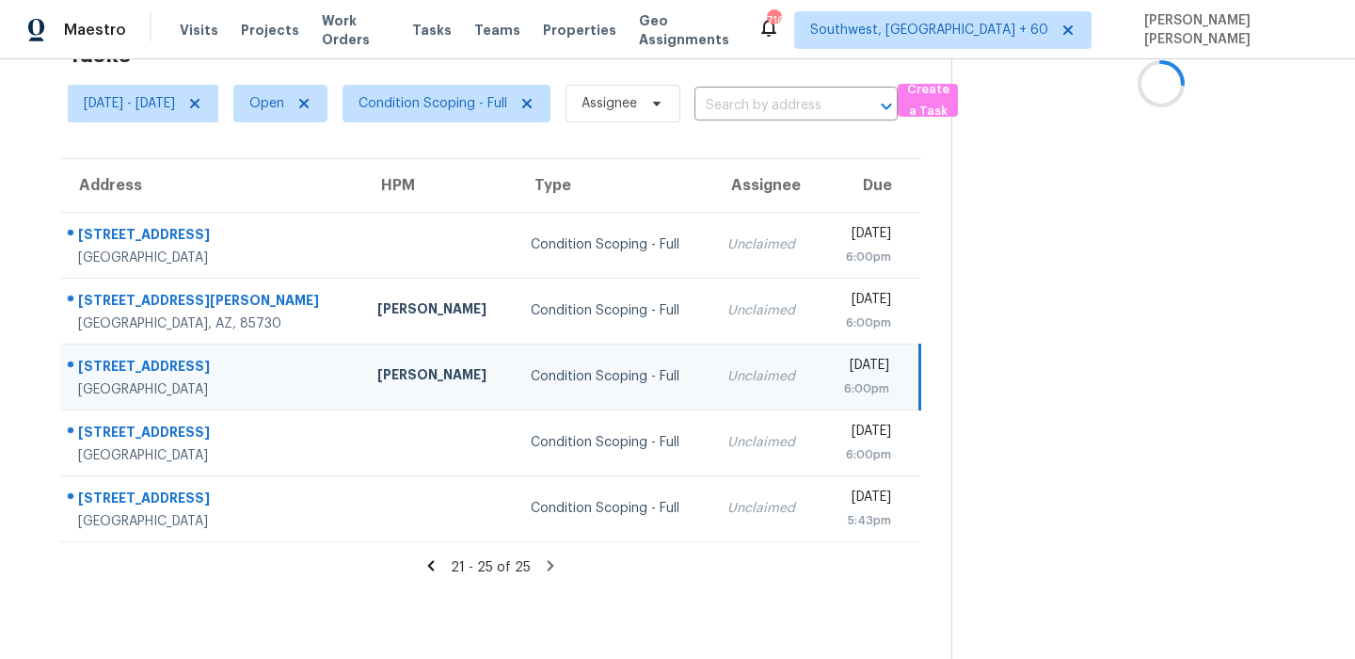
click at [203, 363] on div "[STREET_ADDRESS]" at bounding box center [212, 369] width 269 height 24
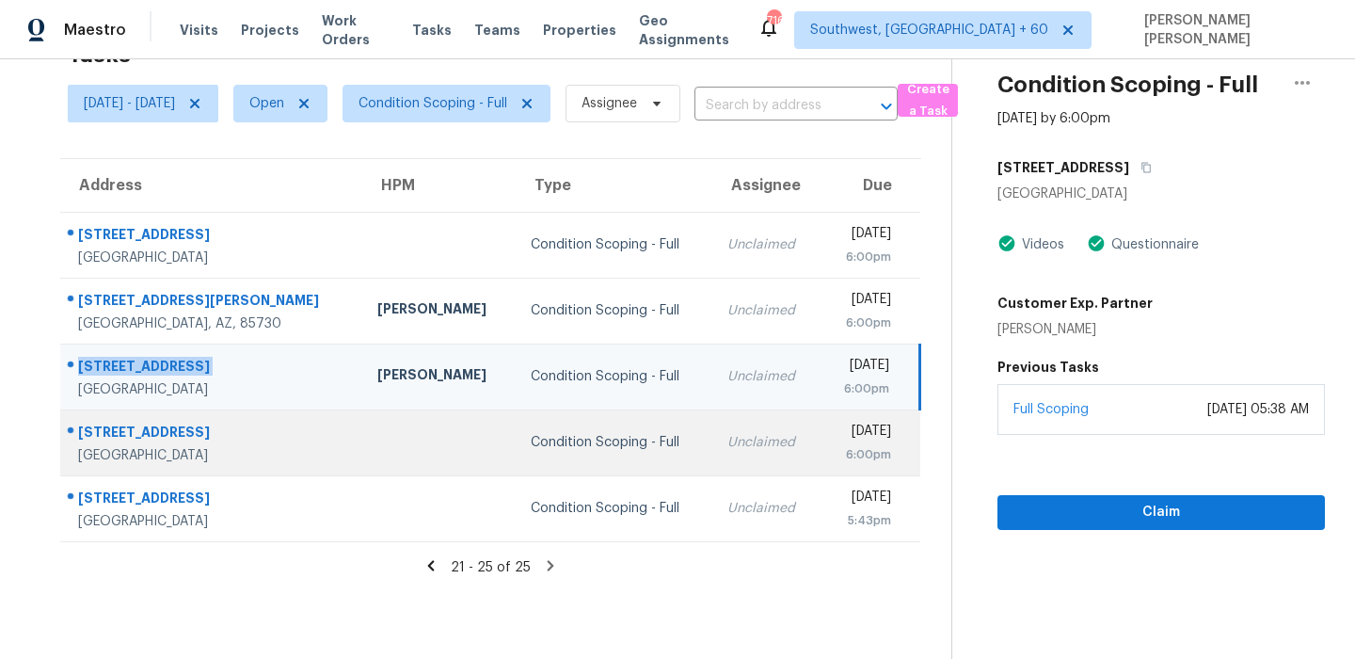
click at [165, 414] on td "[STREET_ADDRESS]" at bounding box center [211, 442] width 302 height 66
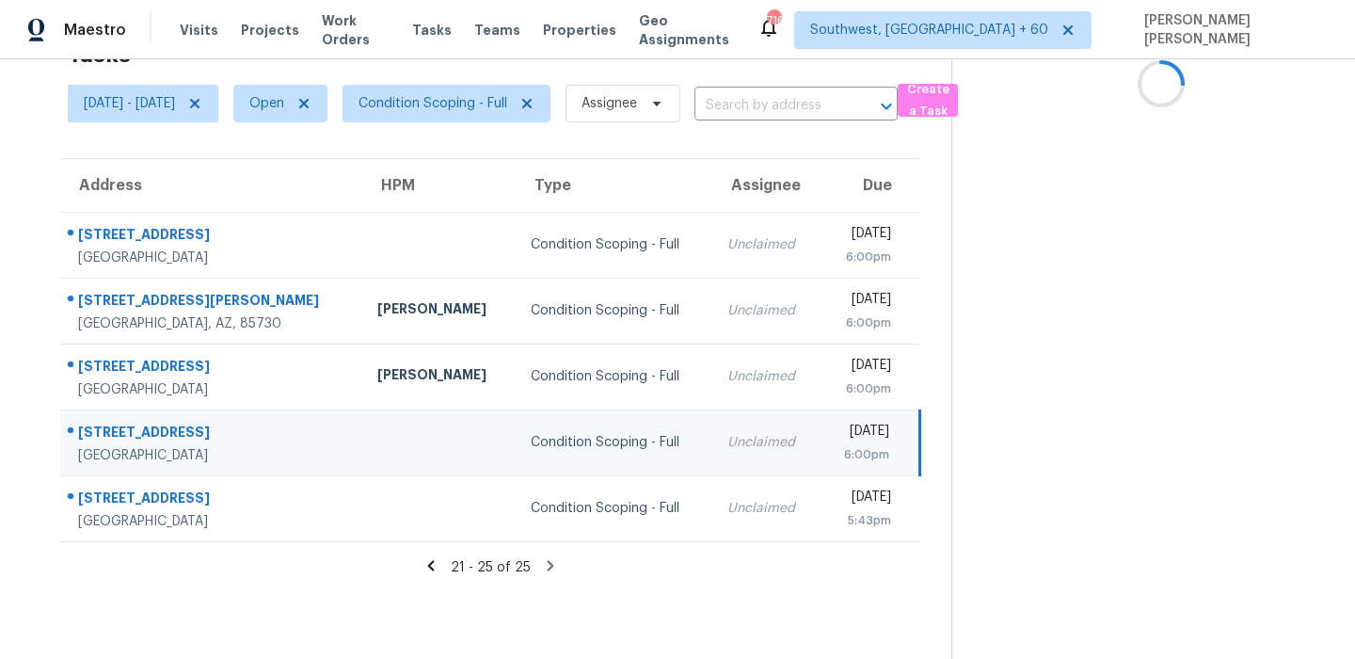
click at [165, 414] on td "[STREET_ADDRESS]" at bounding box center [211, 442] width 302 height 66
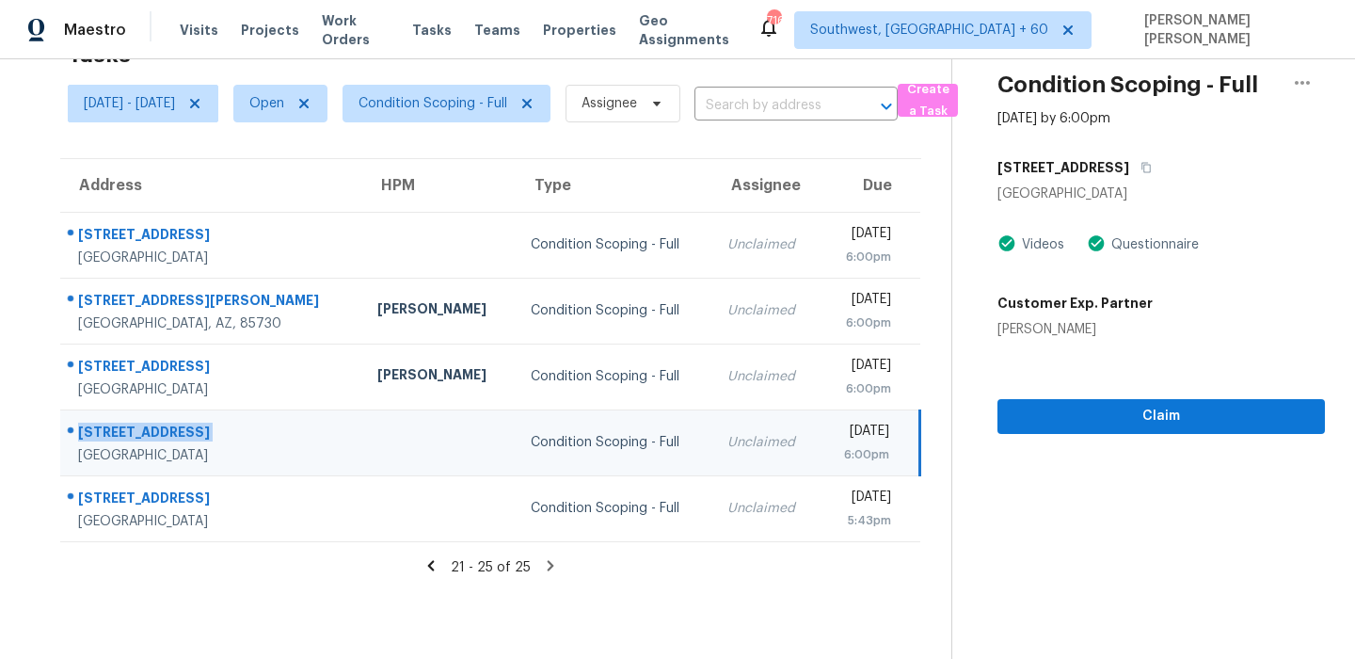
click at [224, 470] on td "[STREET_ADDRESS]" at bounding box center [211, 442] width 302 height 66
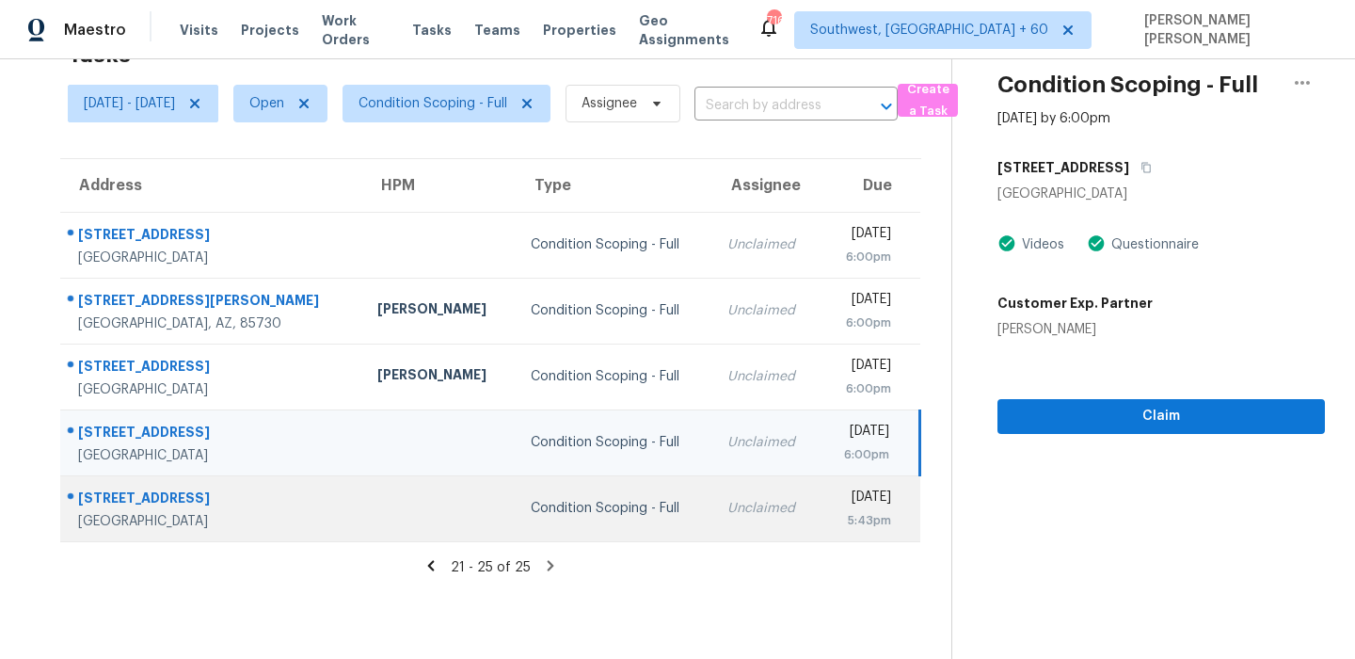
click at [208, 488] on div "[STREET_ADDRESS]" at bounding box center [212, 500] width 269 height 24
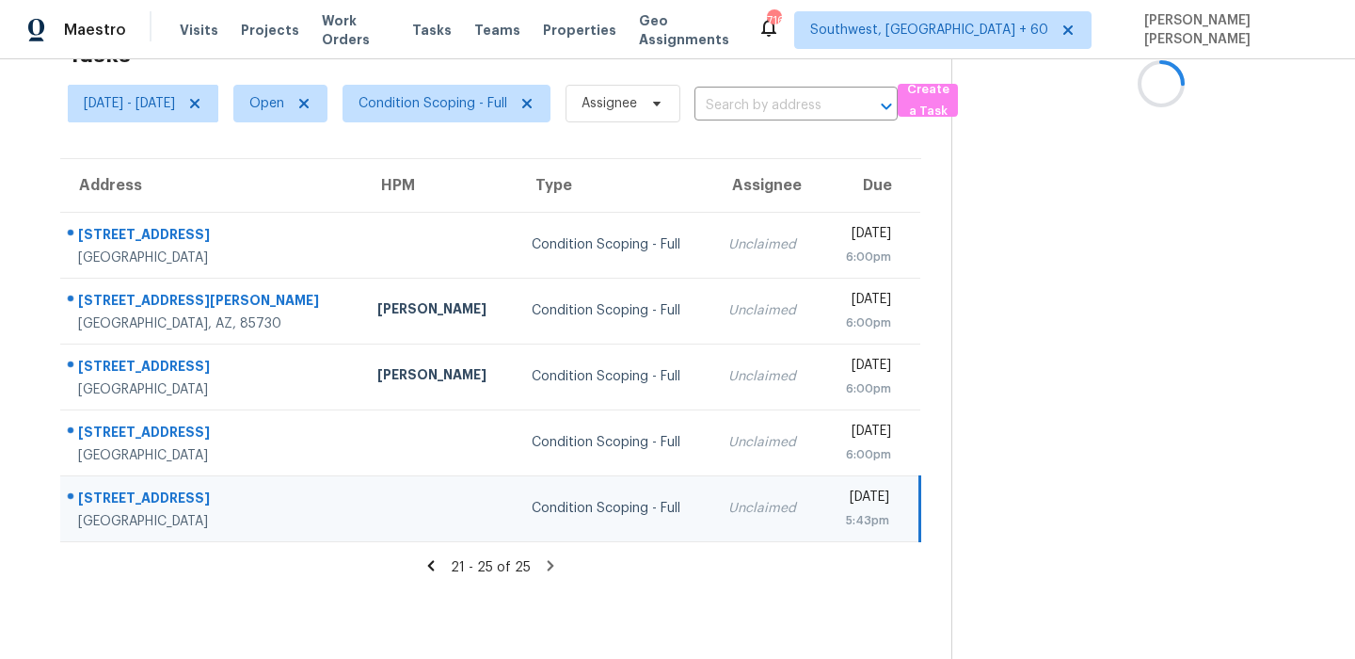
click at [208, 488] on div "[STREET_ADDRESS]" at bounding box center [212, 500] width 269 height 24
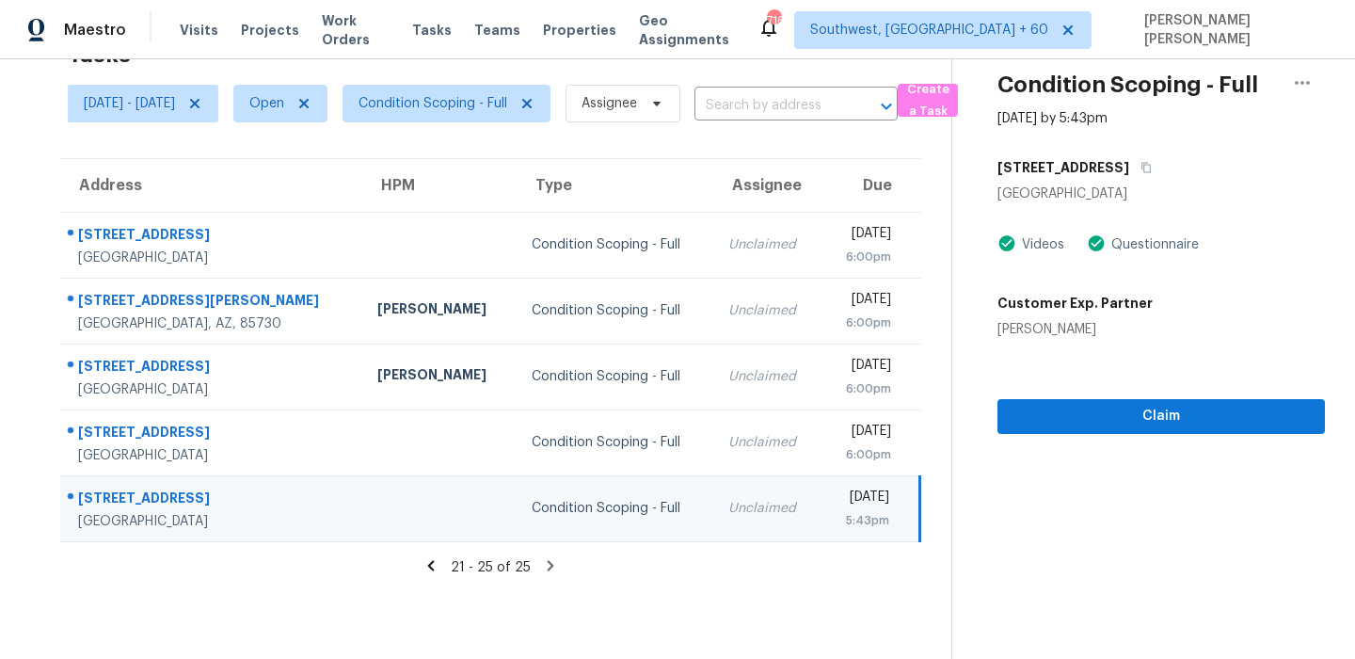
click at [494, 80] on span "Condition Scoping - Full" at bounding box center [438, 103] width 223 height 49
click at [486, 103] on span "Condition Scoping - Full" at bounding box center [432, 103] width 149 height 19
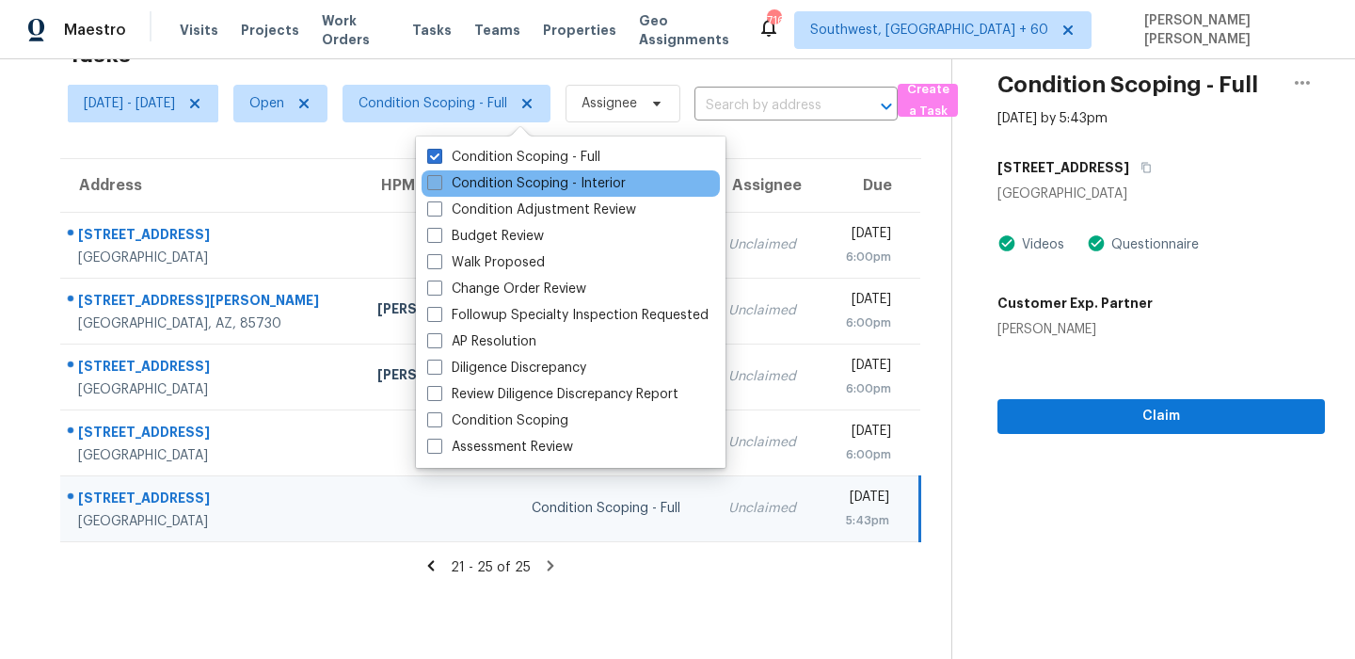
click at [482, 185] on label "Condition Scoping - Interior" at bounding box center [526, 183] width 199 height 19
click at [439, 185] on input "Condition Scoping - Interior" at bounding box center [433, 180] width 12 height 12
checkbox input "true"
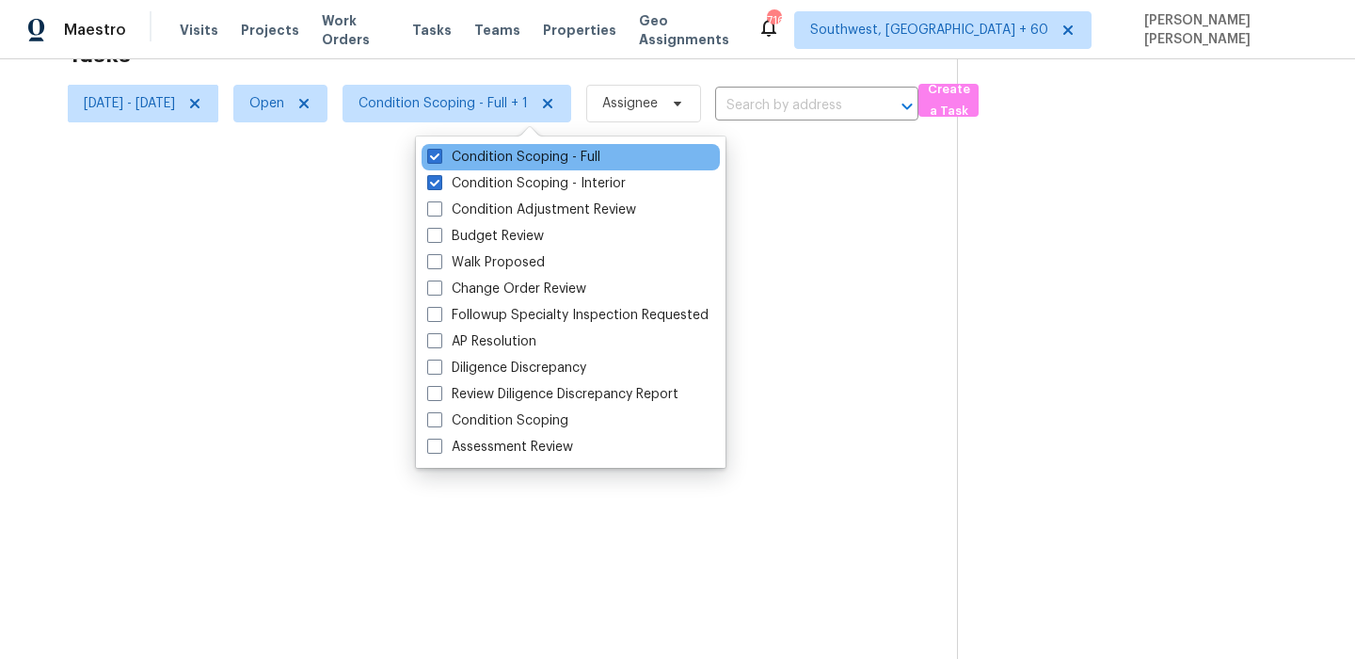
click at [502, 145] on div "Condition Scoping - Full" at bounding box center [571, 157] width 298 height 26
click at [493, 154] on label "Condition Scoping - Full" at bounding box center [513, 157] width 173 height 19
click at [439, 154] on input "Condition Scoping - Full" at bounding box center [433, 154] width 12 height 12
checkbox input "false"
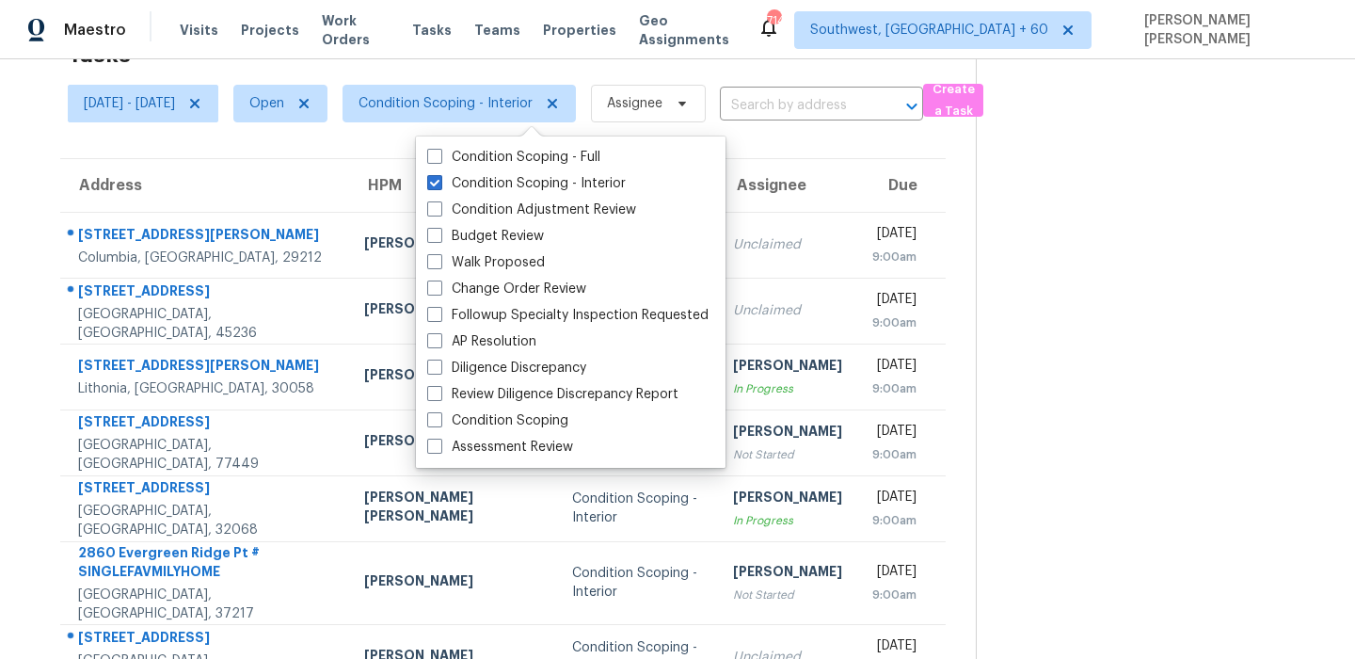
click at [817, 40] on div "Maestro Visits Projects Work Orders Tasks Teams Properties Geo Assignments [STR…" at bounding box center [677, 29] width 1355 height 59
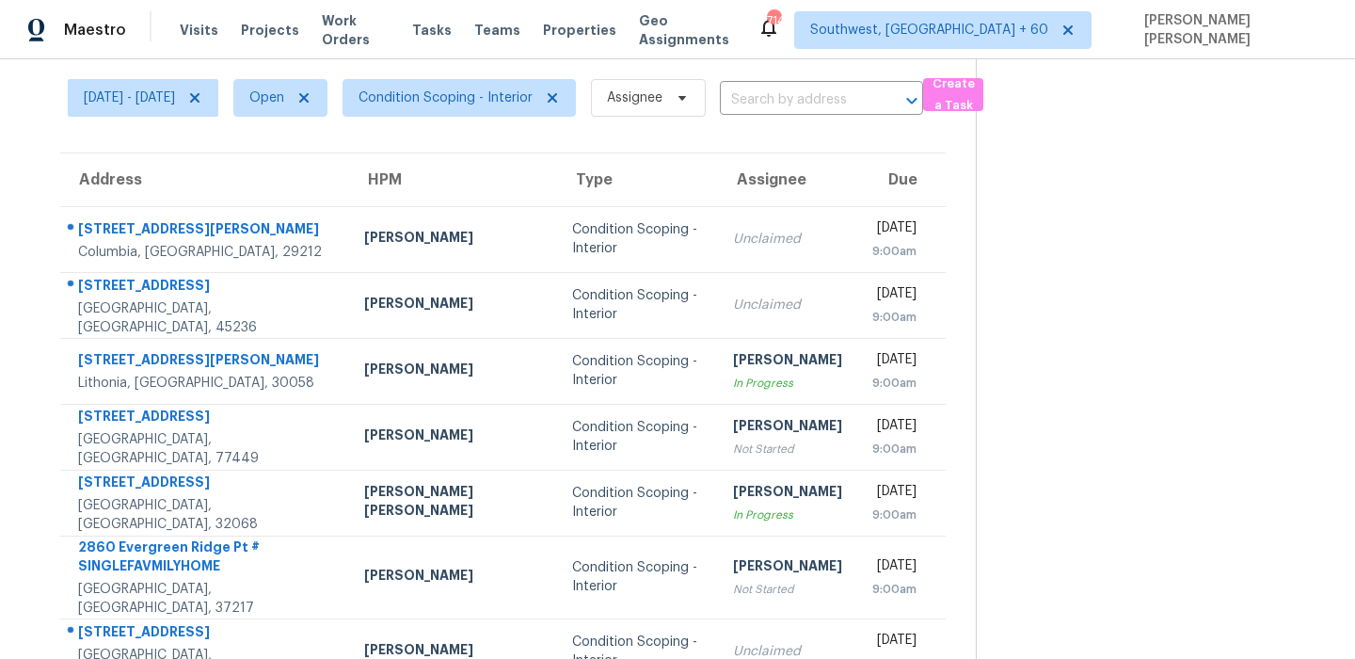
scroll to position [71, 0]
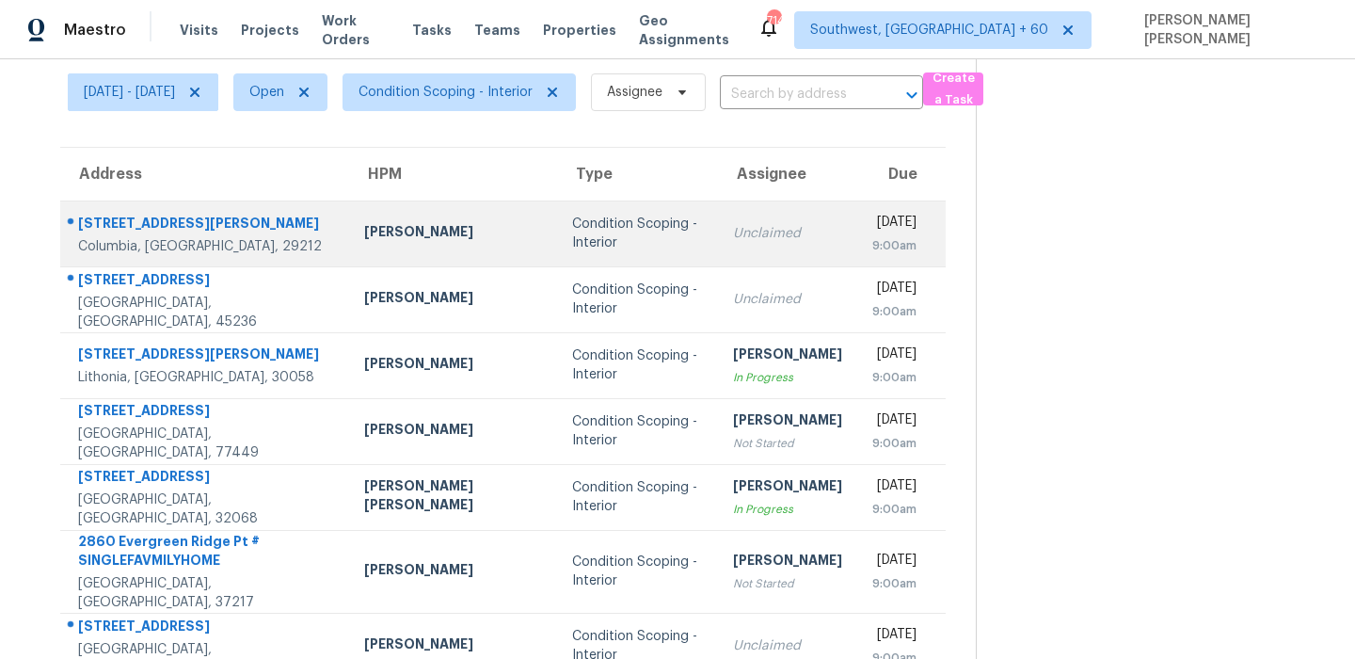
click at [144, 214] on div "[STREET_ADDRESS][PERSON_NAME]" at bounding box center [206, 226] width 256 height 24
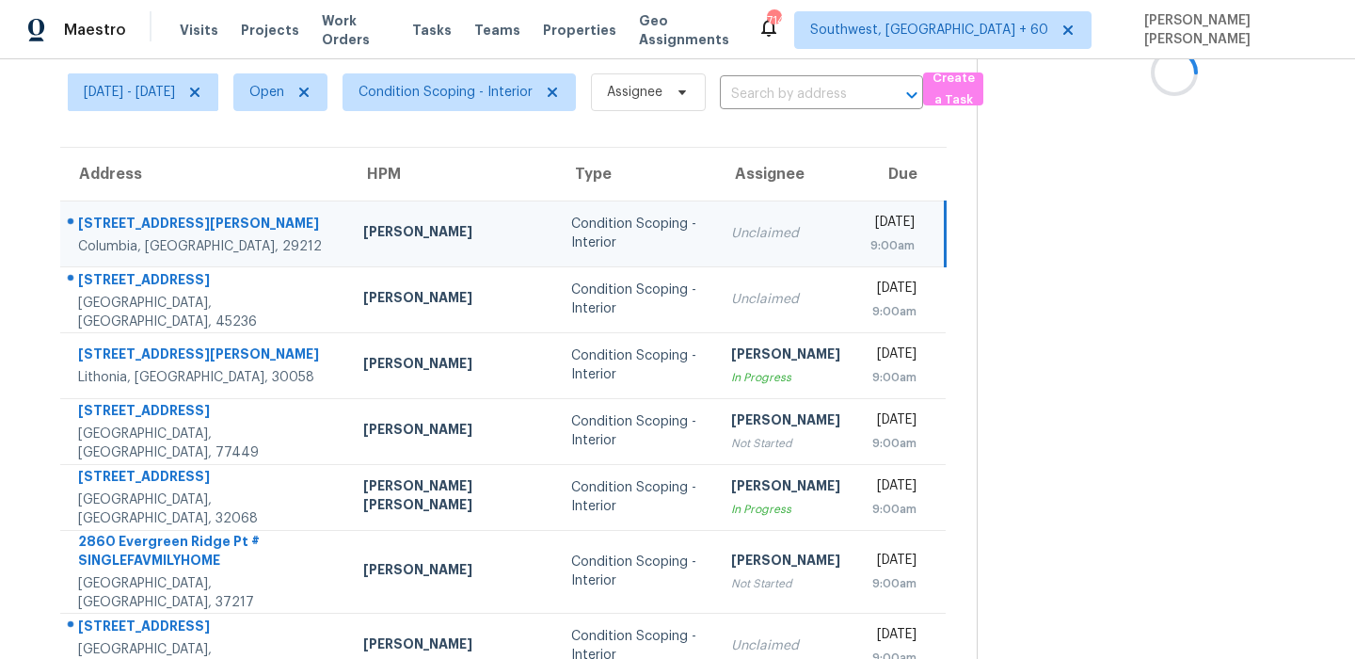
click at [144, 214] on div "[STREET_ADDRESS][PERSON_NAME]" at bounding box center [205, 226] width 255 height 24
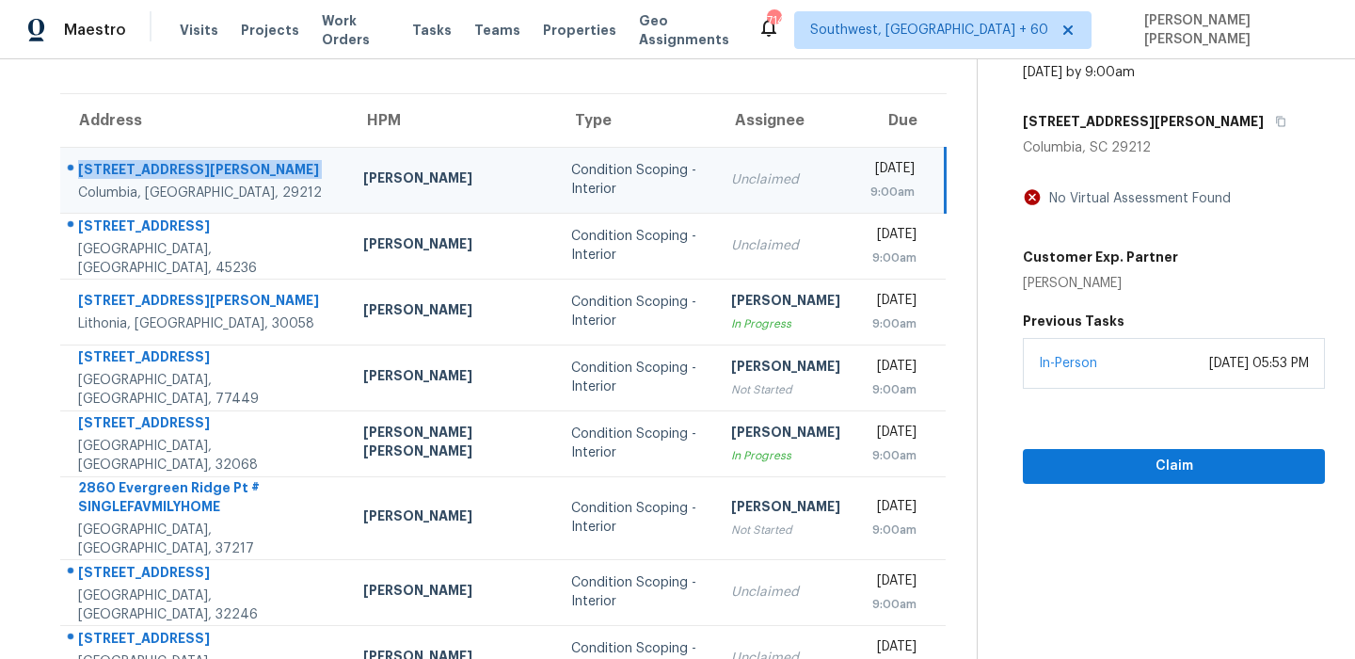
scroll to position [111, 0]
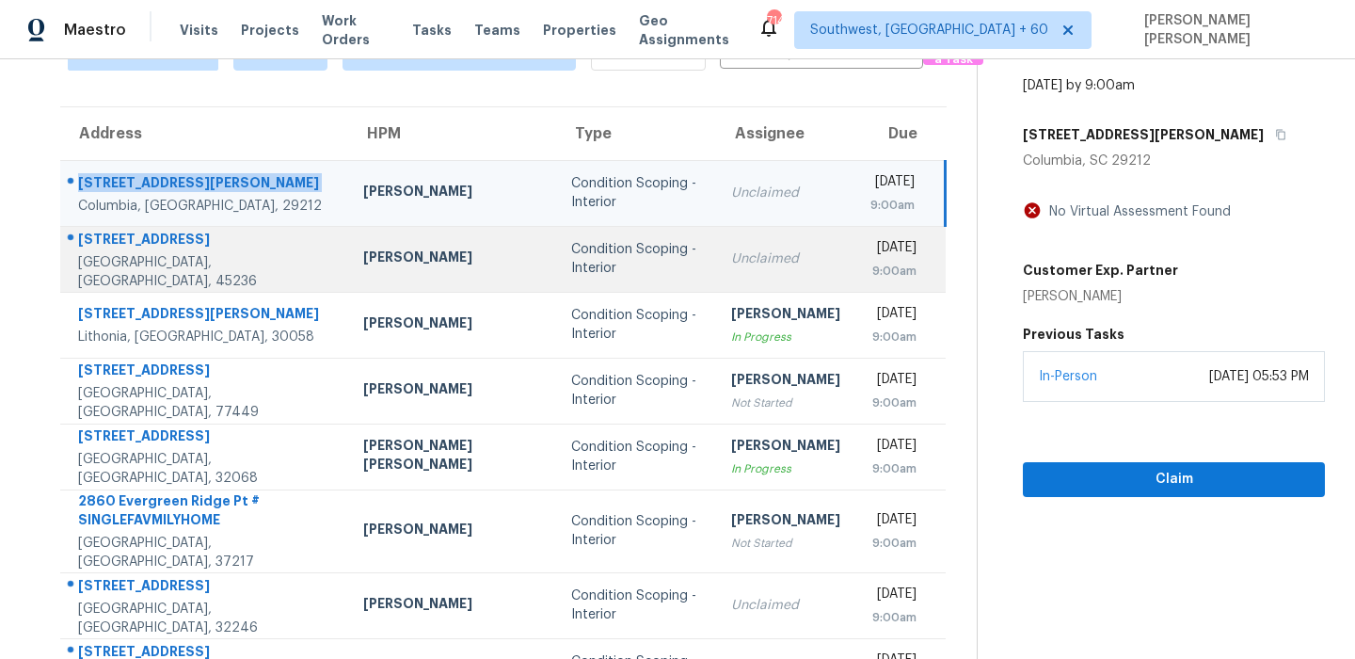
click at [119, 243] on div "[STREET_ADDRESS]" at bounding box center [205, 242] width 255 height 24
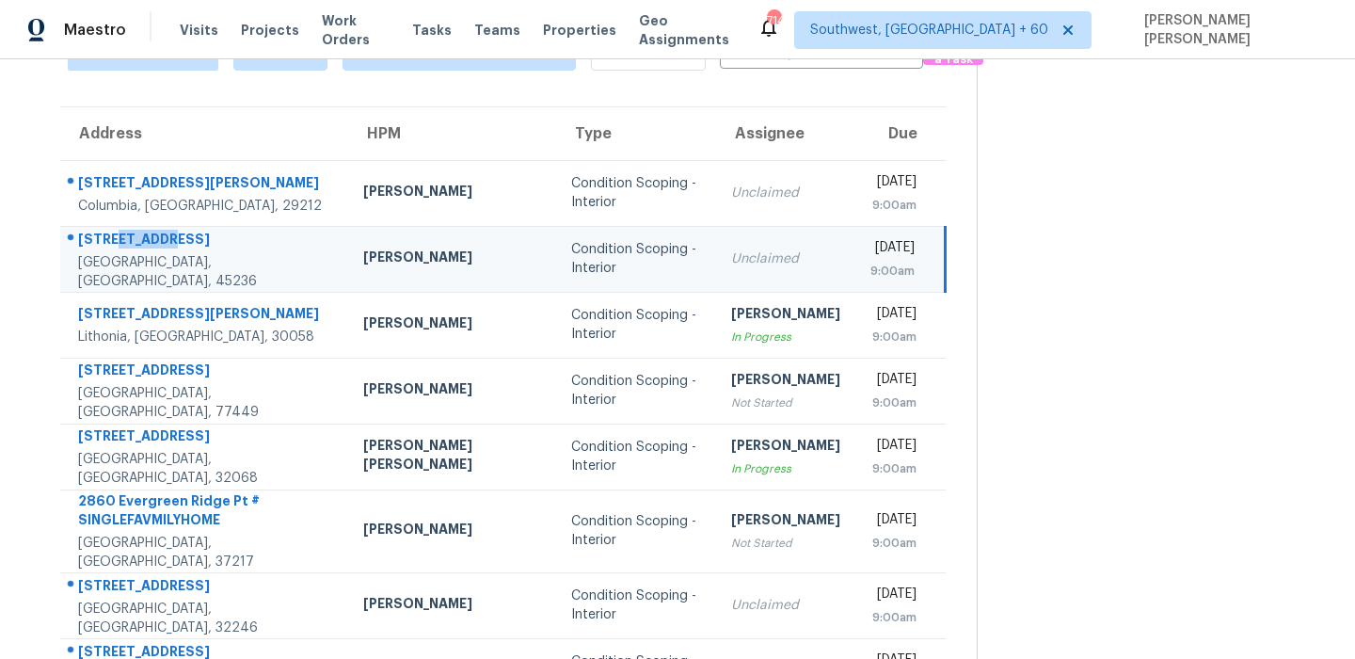
click at [119, 243] on div "[STREET_ADDRESS]" at bounding box center [205, 242] width 255 height 24
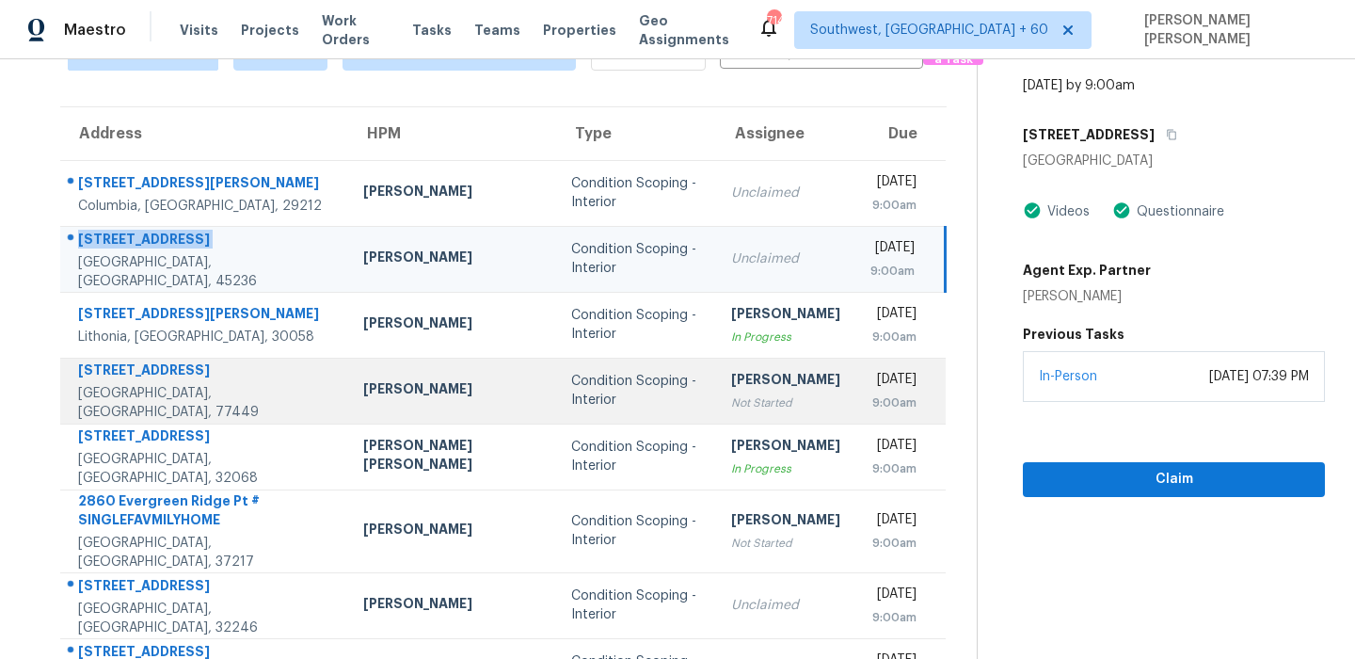
scroll to position [321, 0]
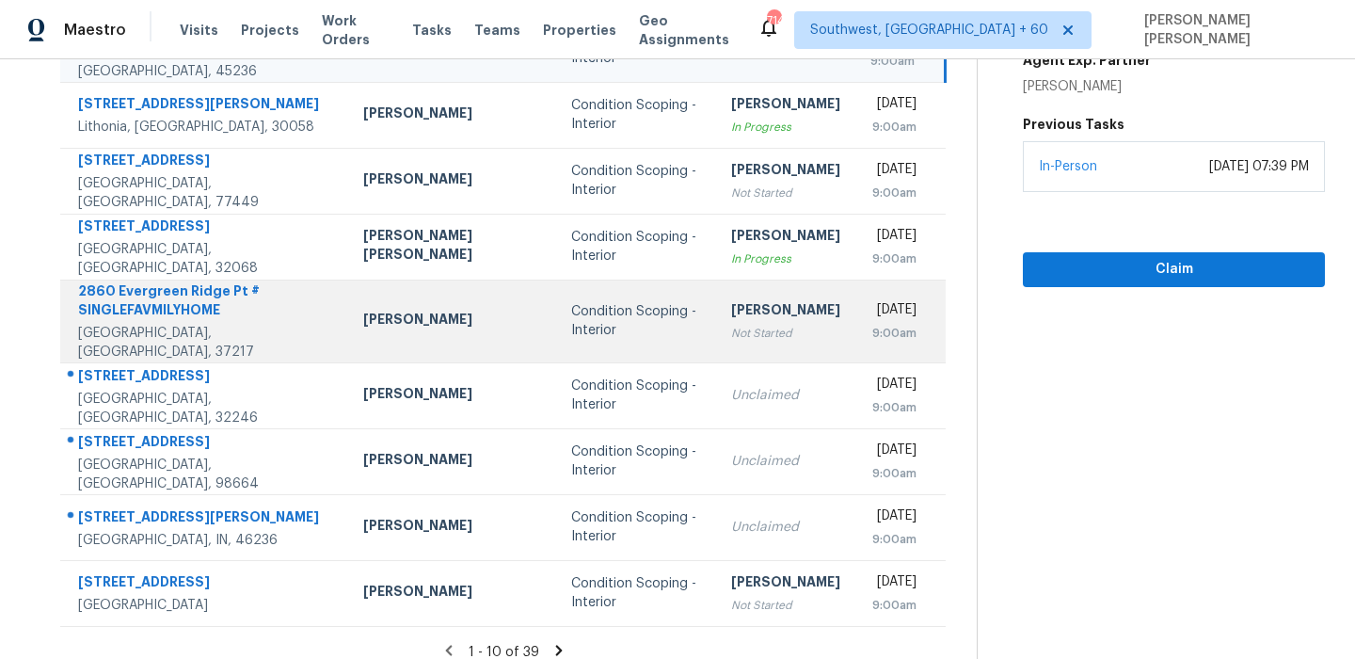
click at [195, 319] on div "2860 Evergreen Ridge Pt # SINGLEFAVMILYHOME" at bounding box center [205, 302] width 255 height 42
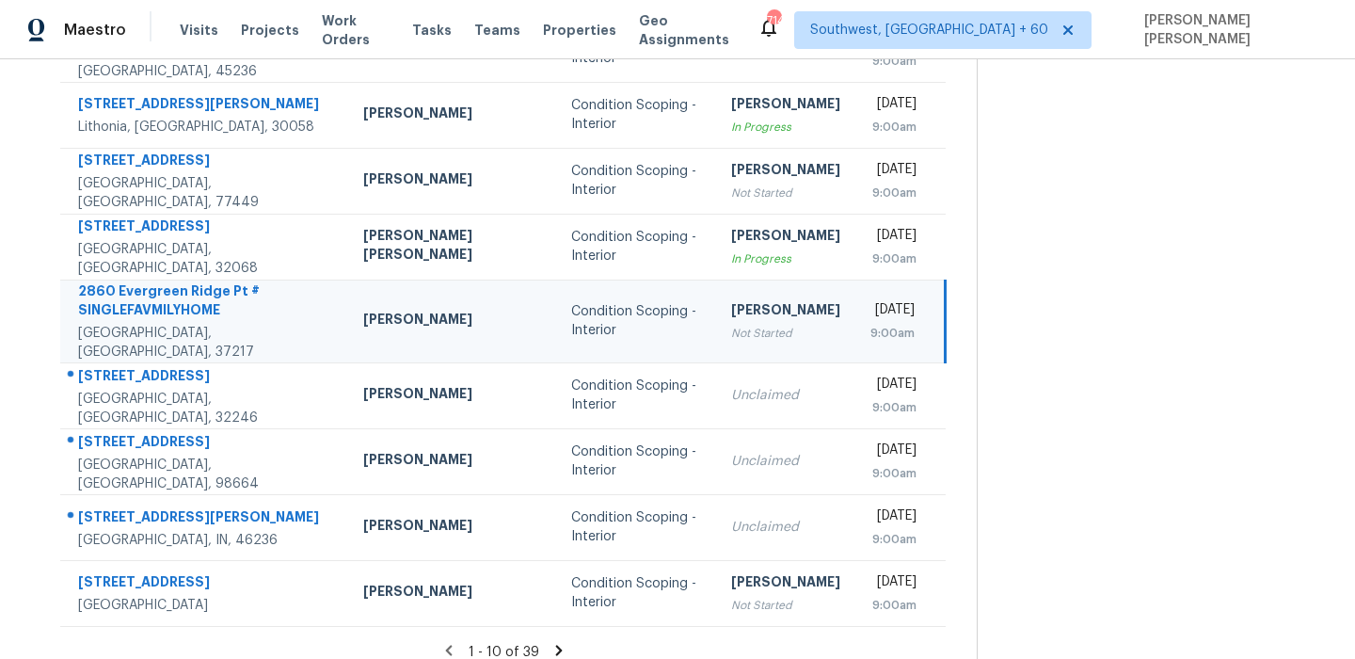
click at [195, 319] on div "2860 Evergreen Ridge Pt # SINGLEFAVMILYHOME" at bounding box center [205, 302] width 255 height 42
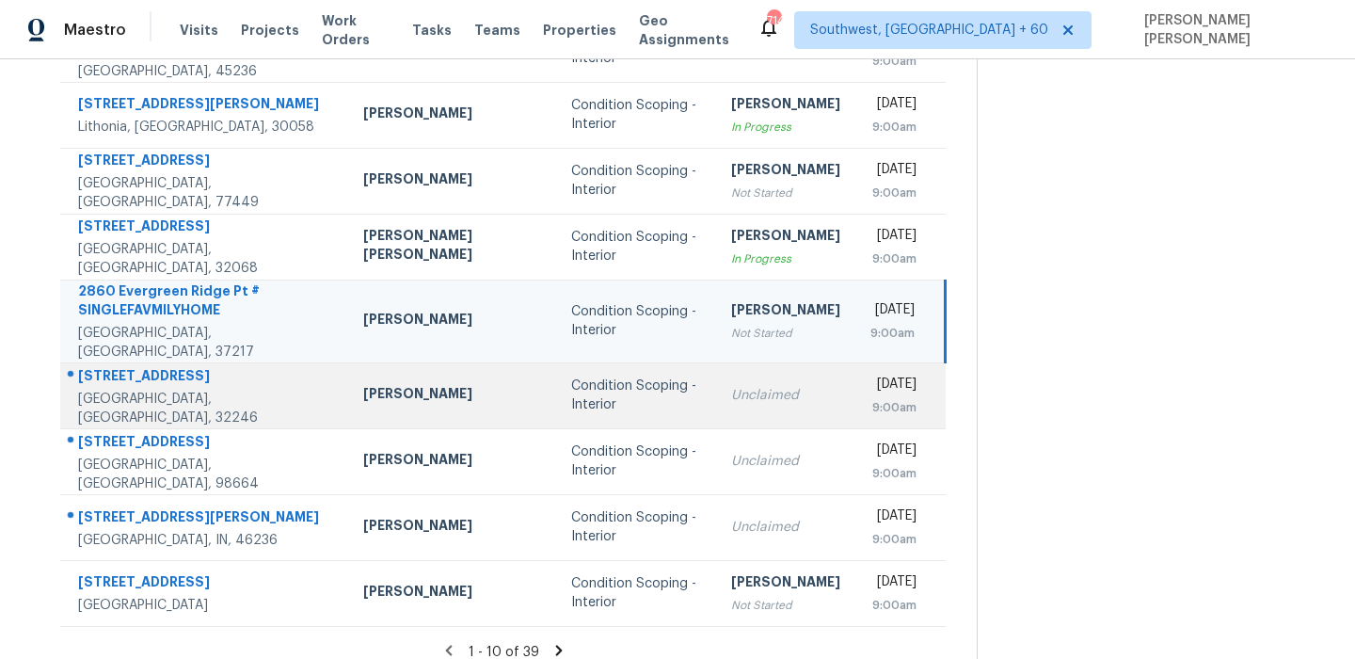
click at [147, 366] on div "[STREET_ADDRESS]" at bounding box center [205, 378] width 255 height 24
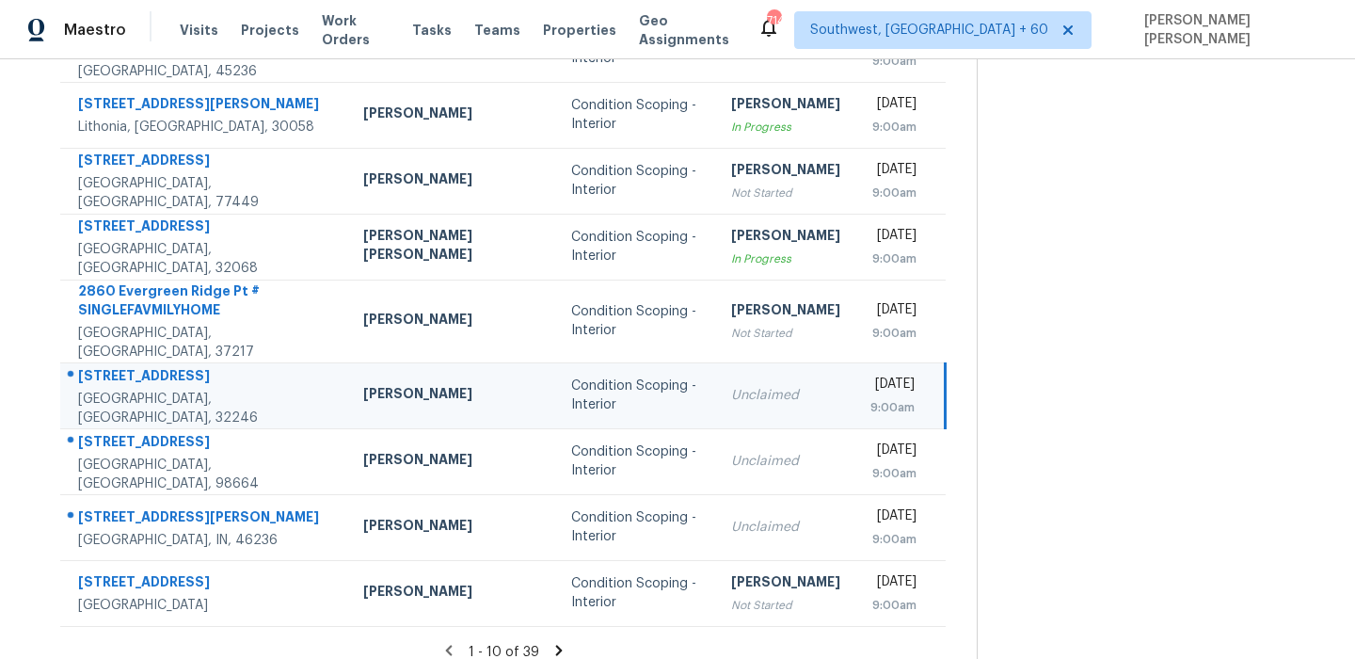
click at [147, 366] on div "[STREET_ADDRESS]" at bounding box center [205, 378] width 255 height 24
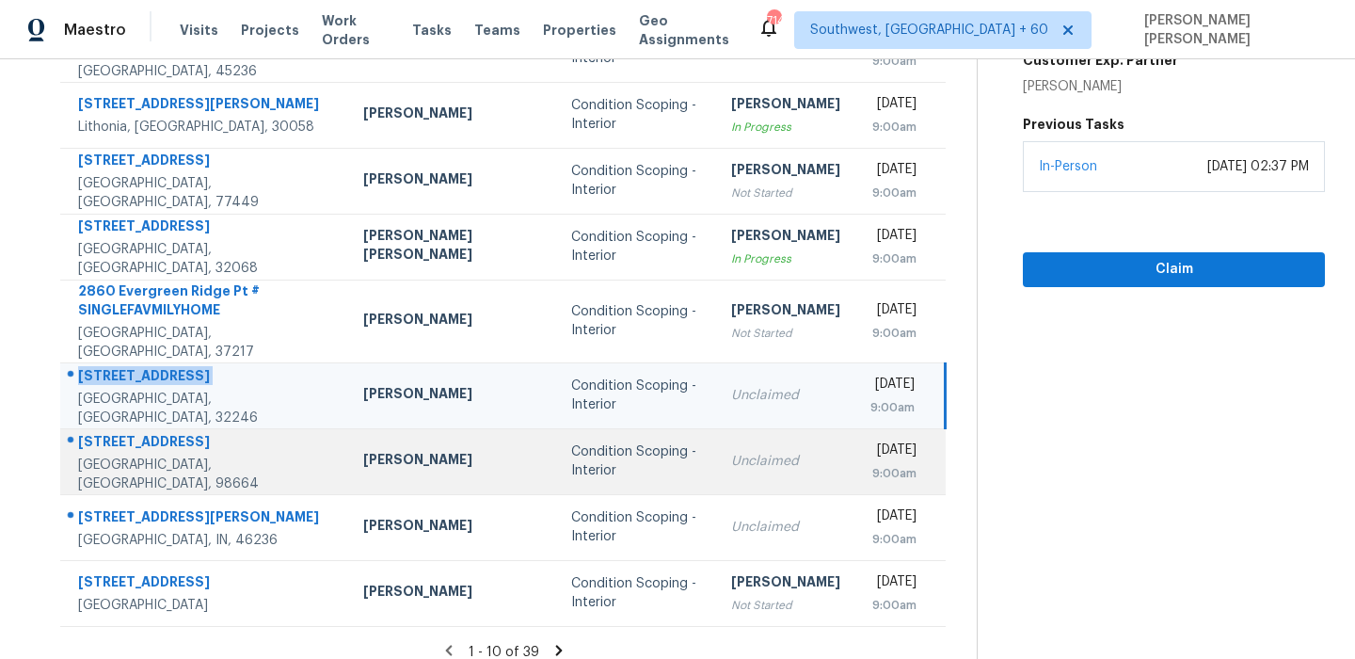
click at [179, 428] on td "[STREET_ADDRESS]" at bounding box center [204, 461] width 288 height 66
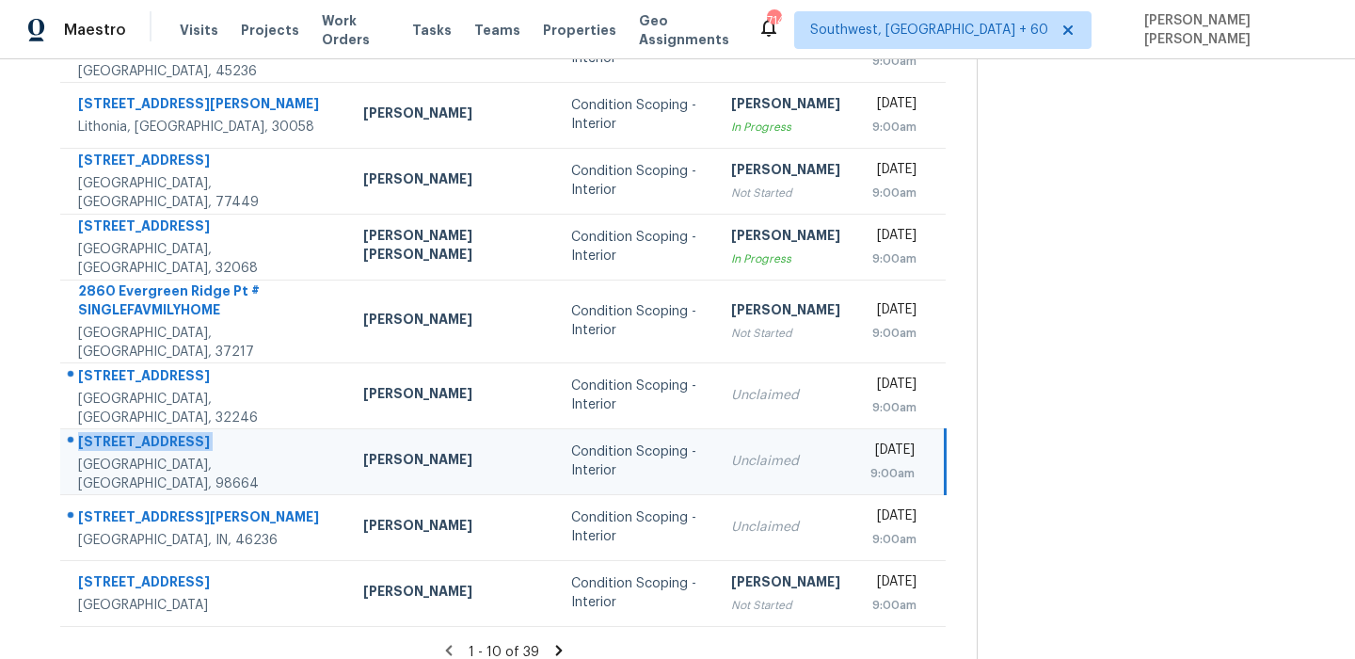
click at [179, 428] on td "[STREET_ADDRESS]" at bounding box center [204, 461] width 288 height 66
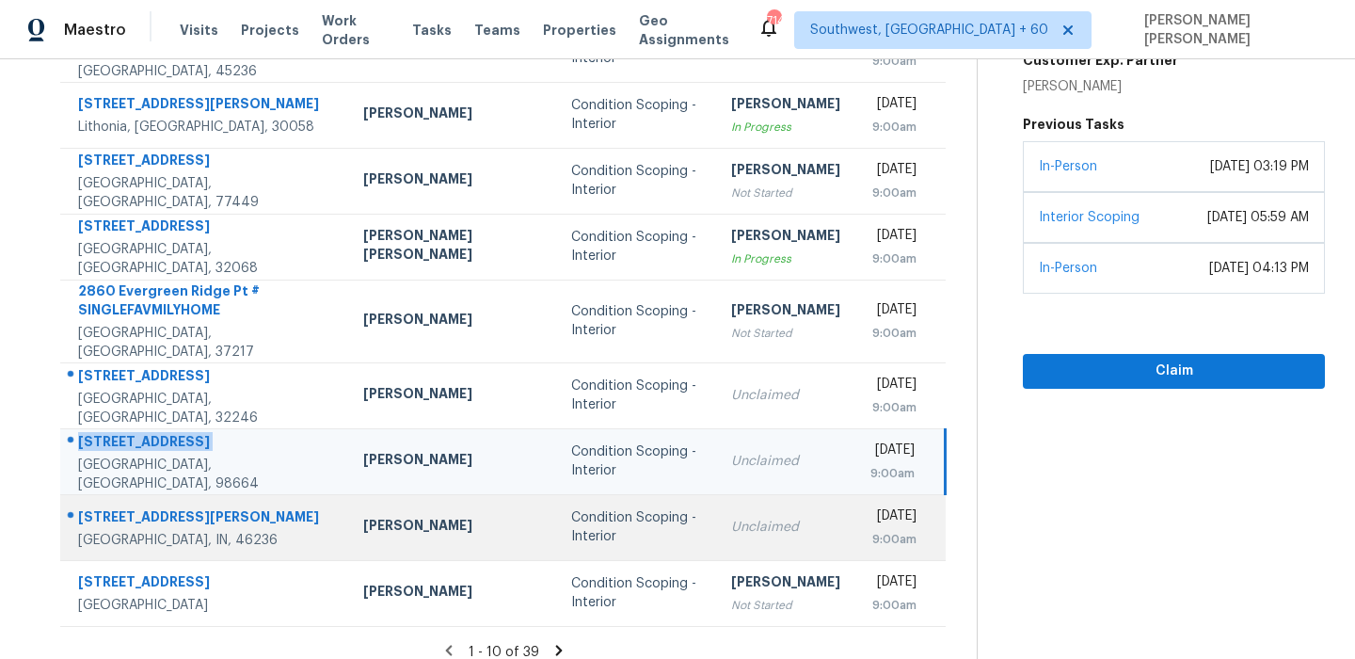
click at [151, 507] on div "[STREET_ADDRESS][PERSON_NAME]" at bounding box center [205, 519] width 255 height 24
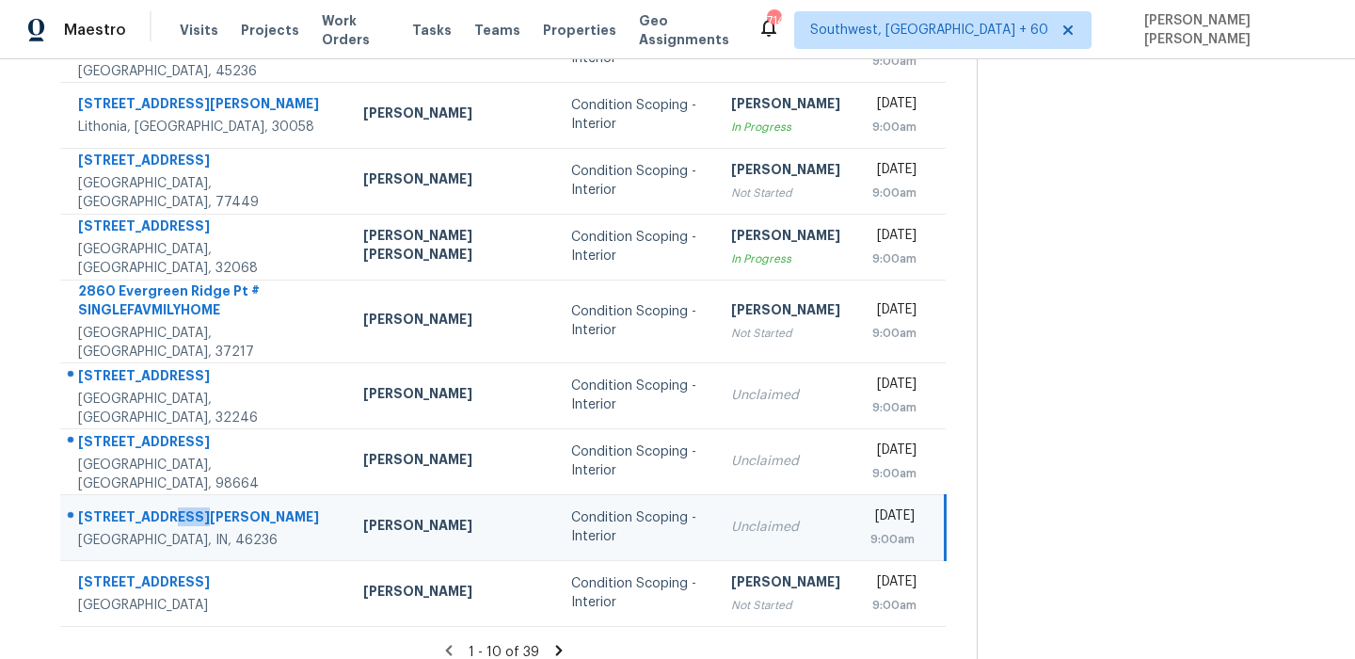
click at [151, 507] on div "[STREET_ADDRESS][PERSON_NAME]" at bounding box center [205, 519] width 255 height 24
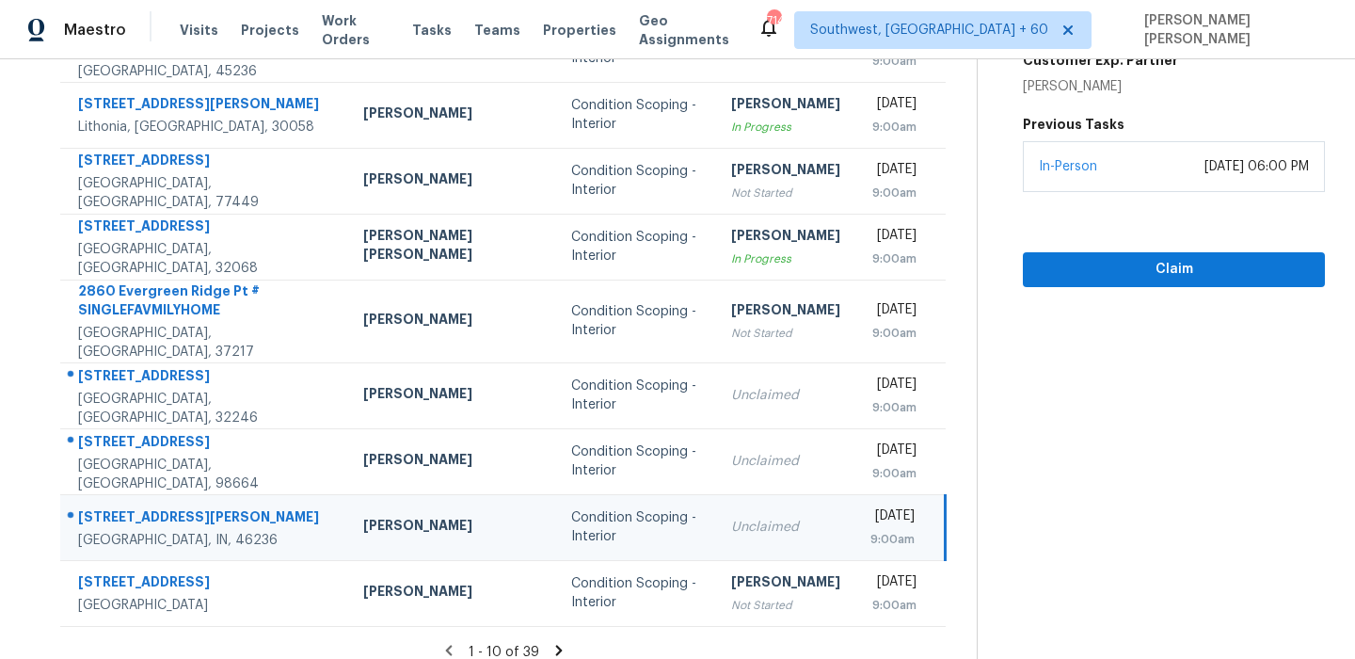
click at [551, 642] on icon at bounding box center [558, 650] width 17 height 17
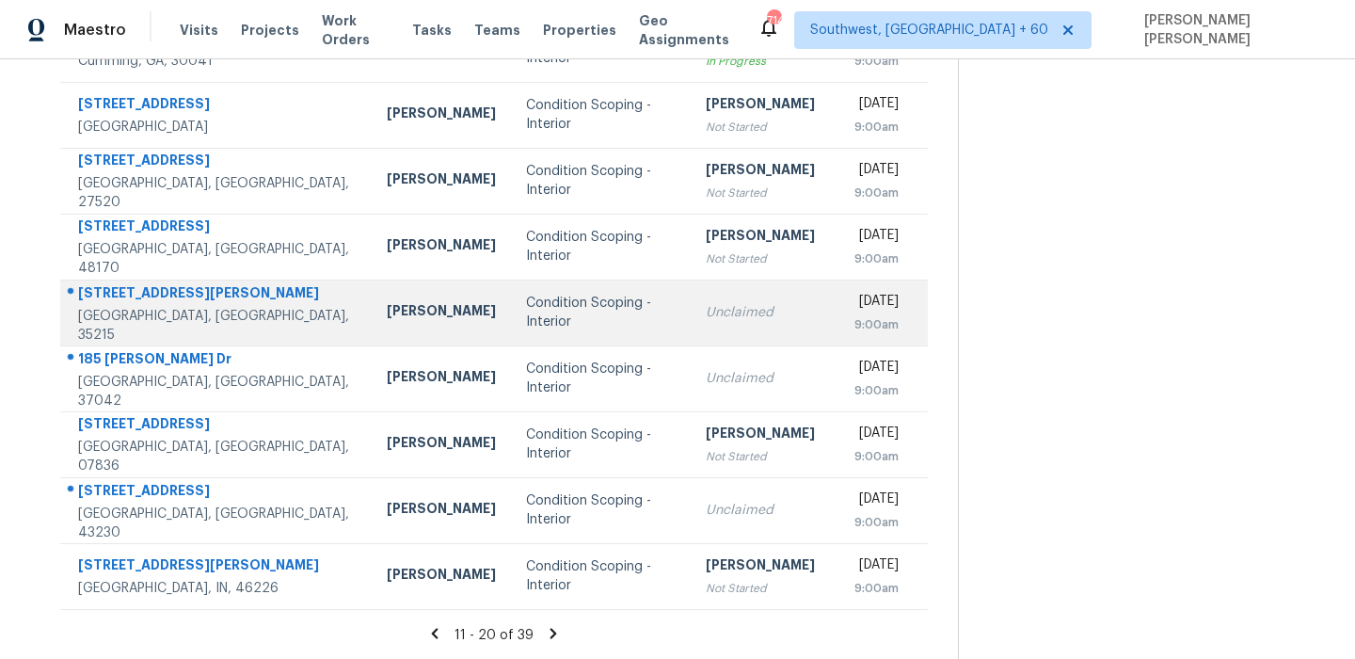
click at [151, 304] on div "[STREET_ADDRESS][PERSON_NAME]" at bounding box center [217, 295] width 279 height 24
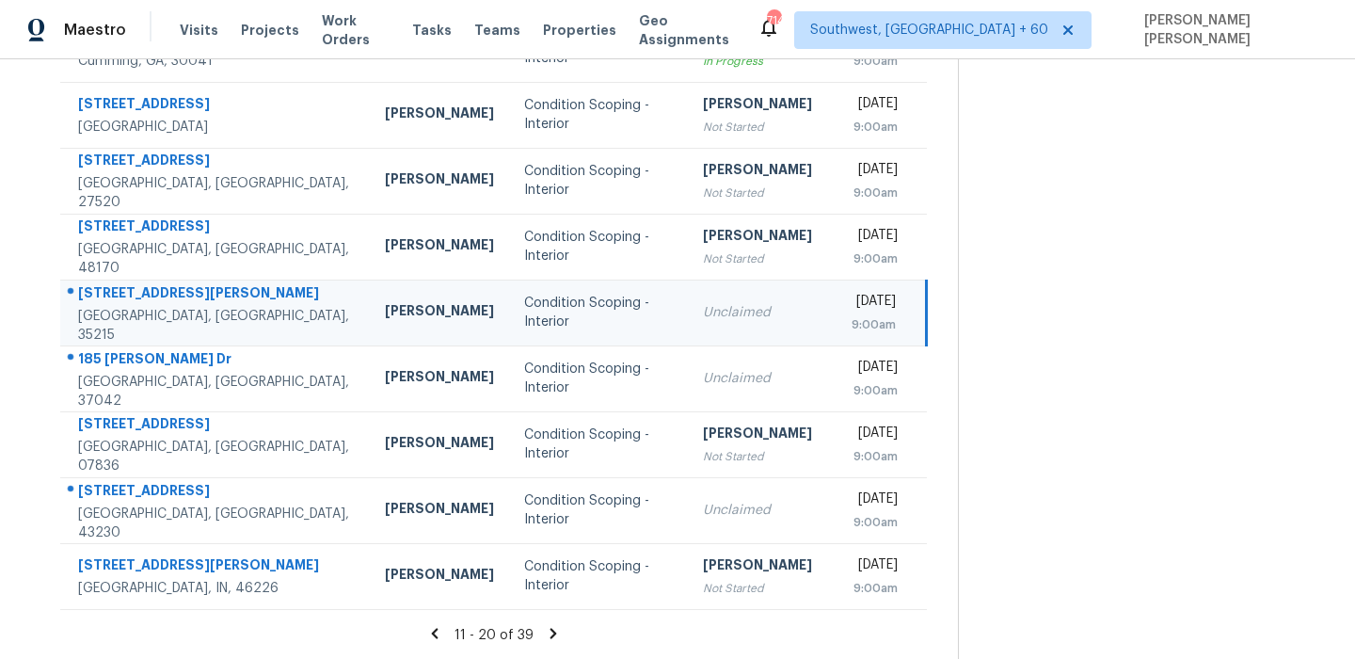
click at [151, 304] on div "[STREET_ADDRESS][PERSON_NAME]" at bounding box center [216, 295] width 277 height 24
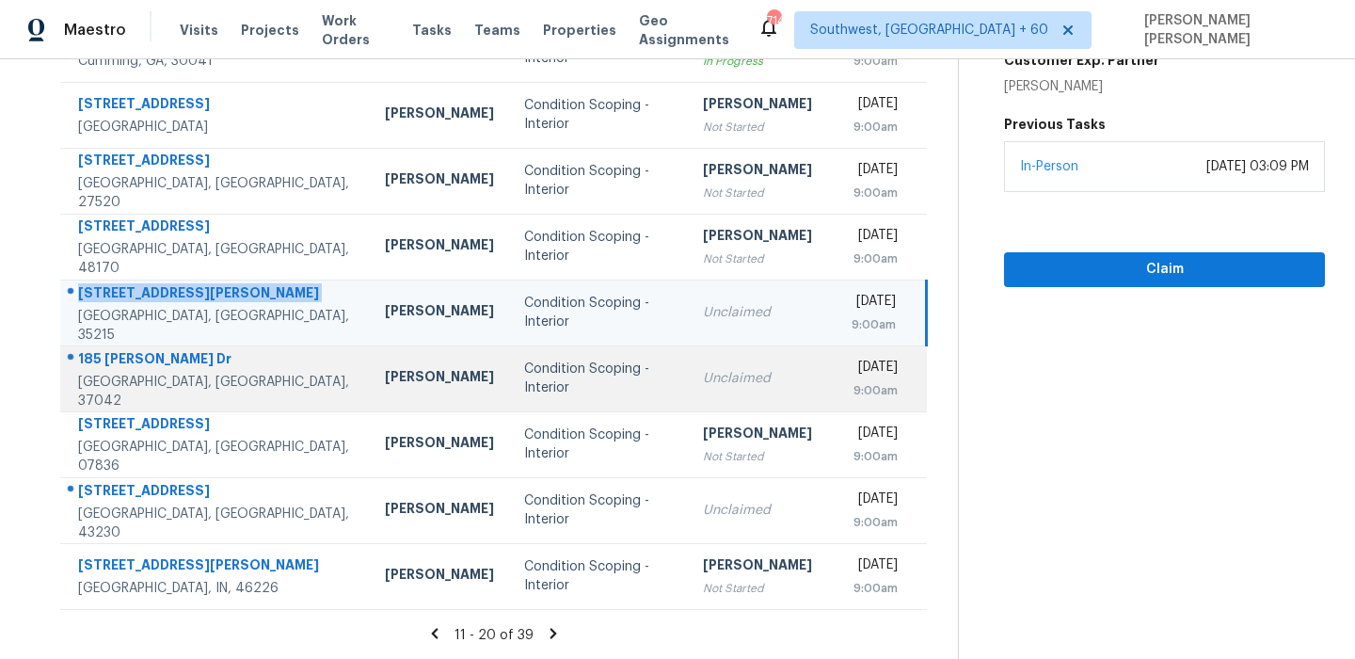
click at [111, 373] on div "185 [PERSON_NAME] Dr" at bounding box center [216, 361] width 277 height 24
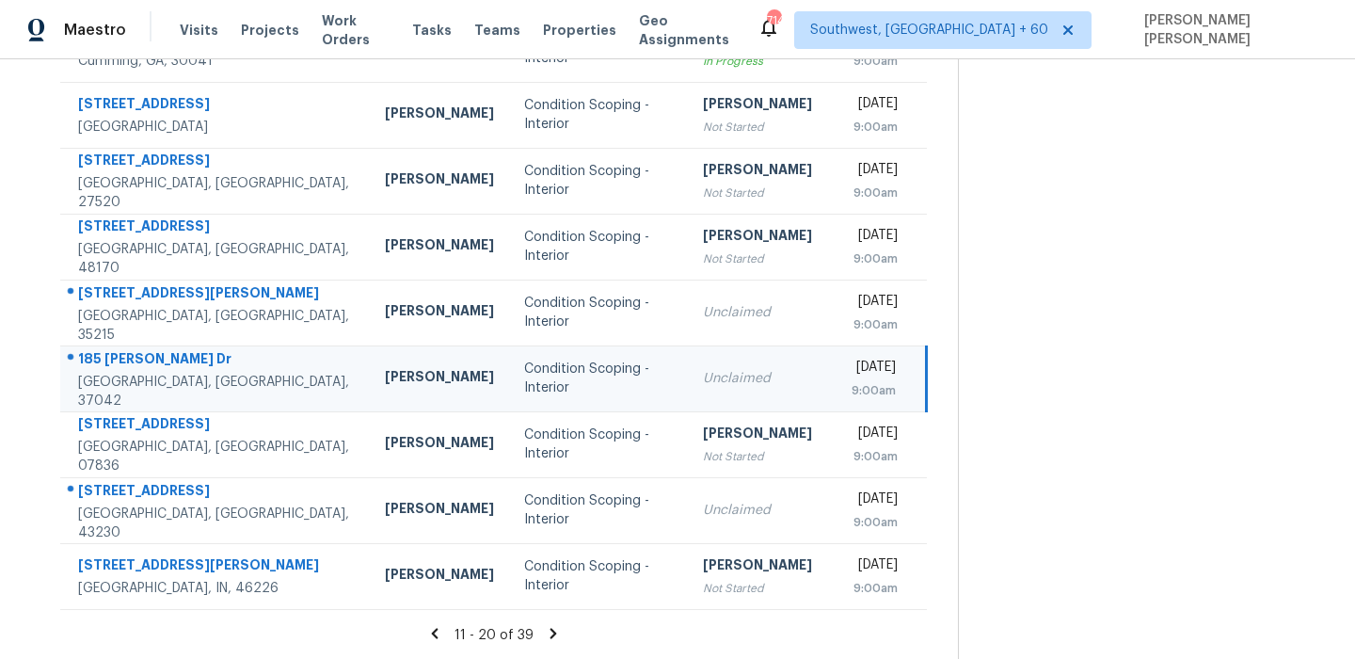
click at [111, 373] on div "185 [PERSON_NAME] Dr" at bounding box center [216, 361] width 277 height 24
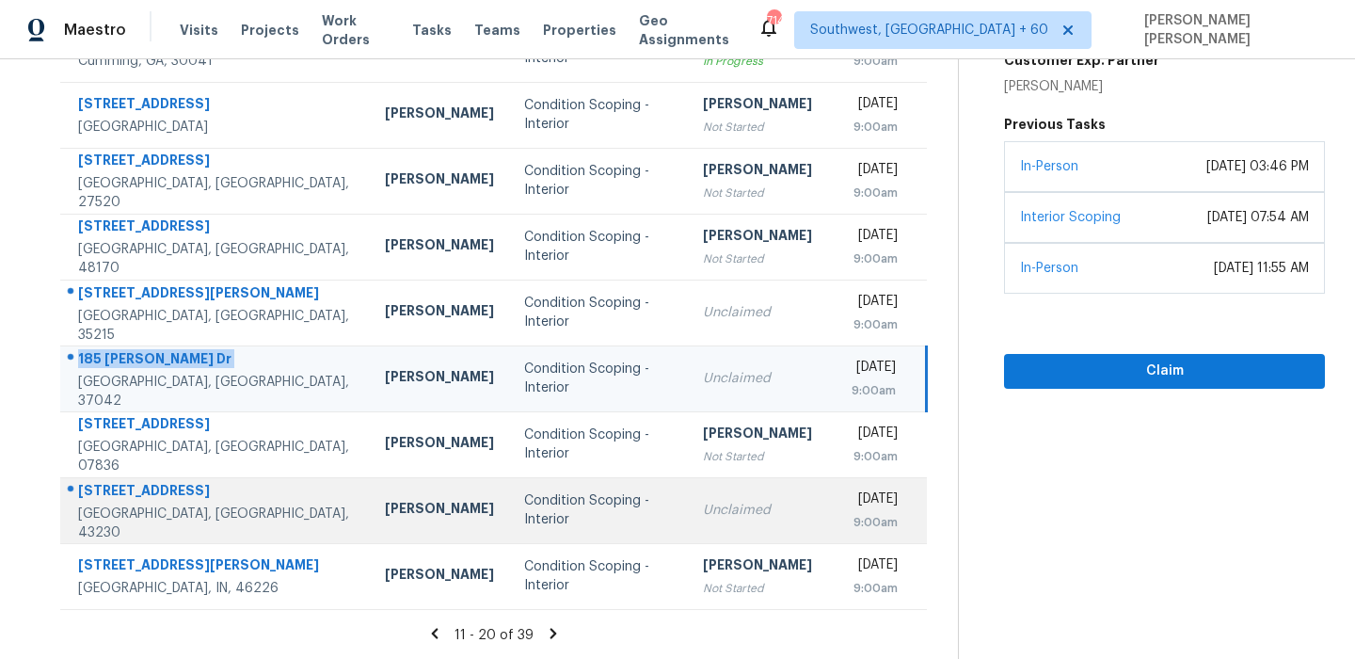
click at [138, 492] on div "[STREET_ADDRESS]" at bounding box center [216, 493] width 277 height 24
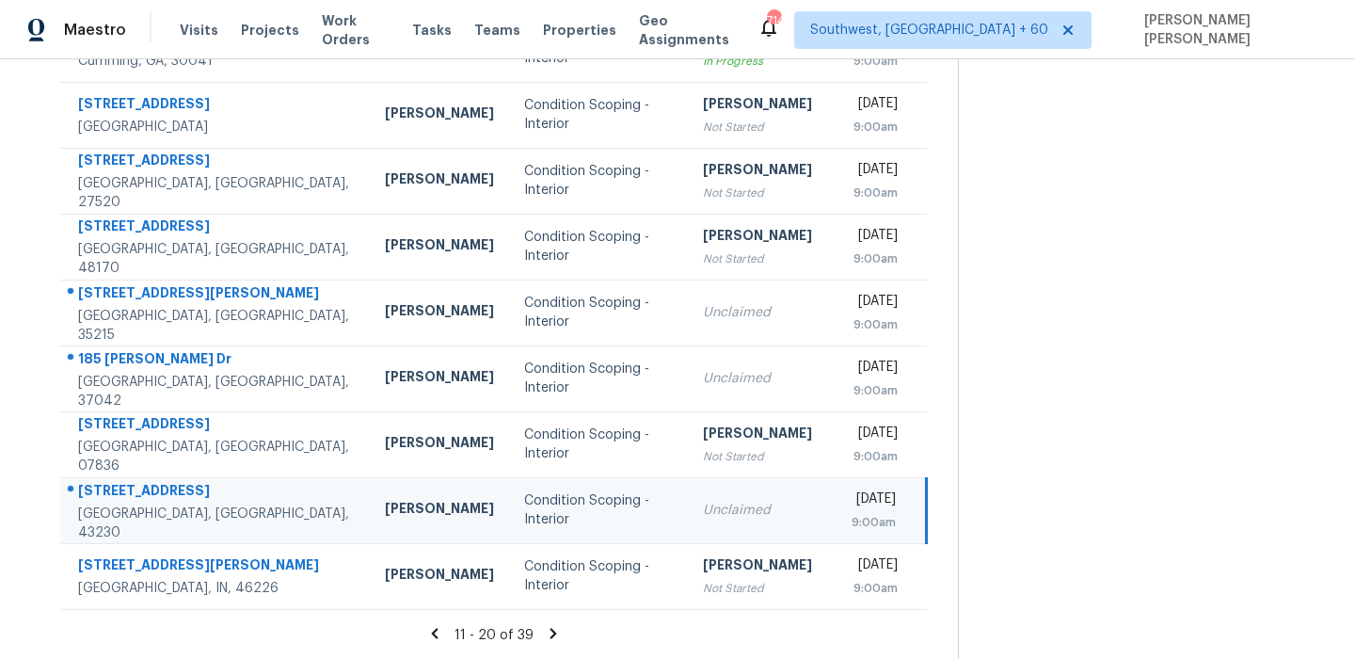
click at [138, 492] on div "[STREET_ADDRESS]" at bounding box center [216, 493] width 277 height 24
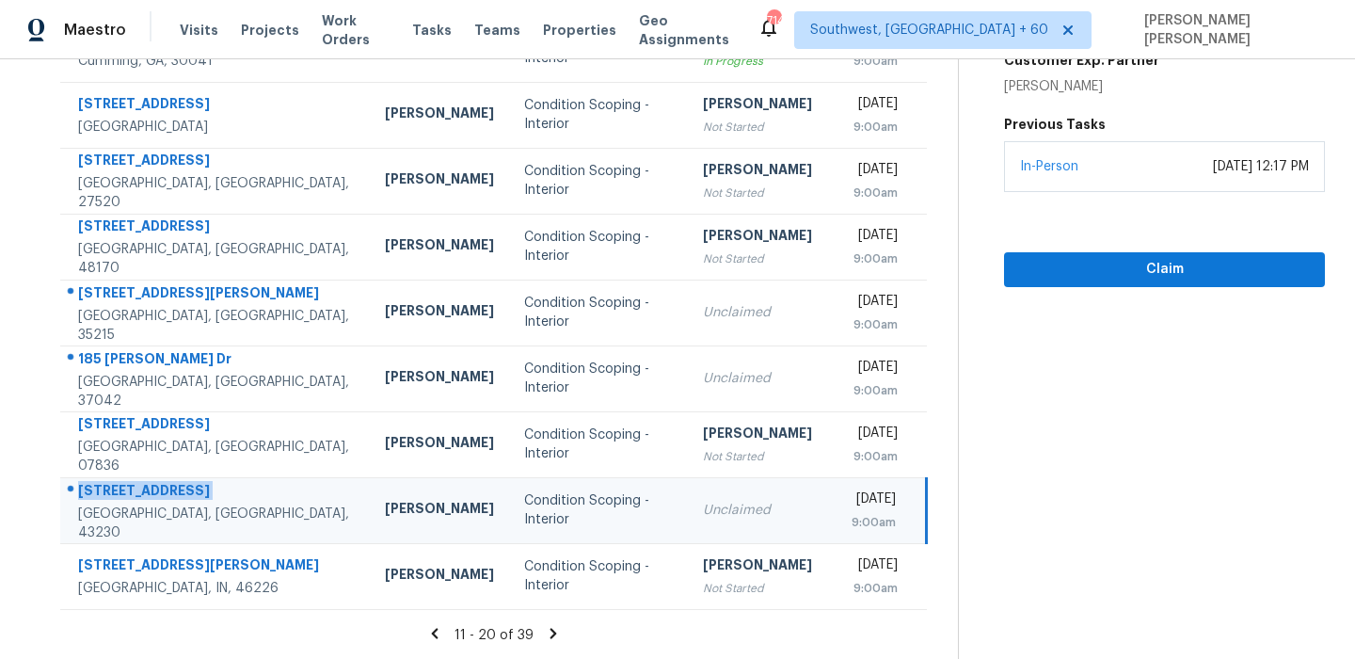
click at [557, 632] on icon at bounding box center [553, 633] width 17 height 17
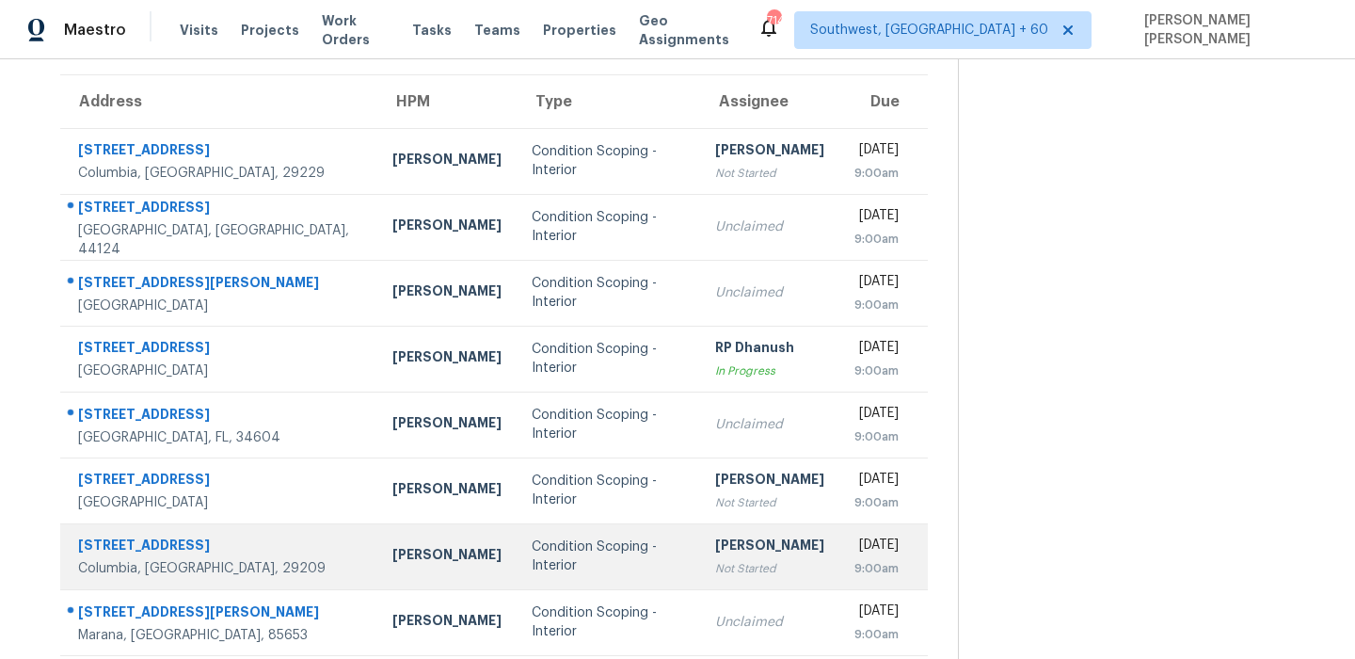
scroll to position [0, 0]
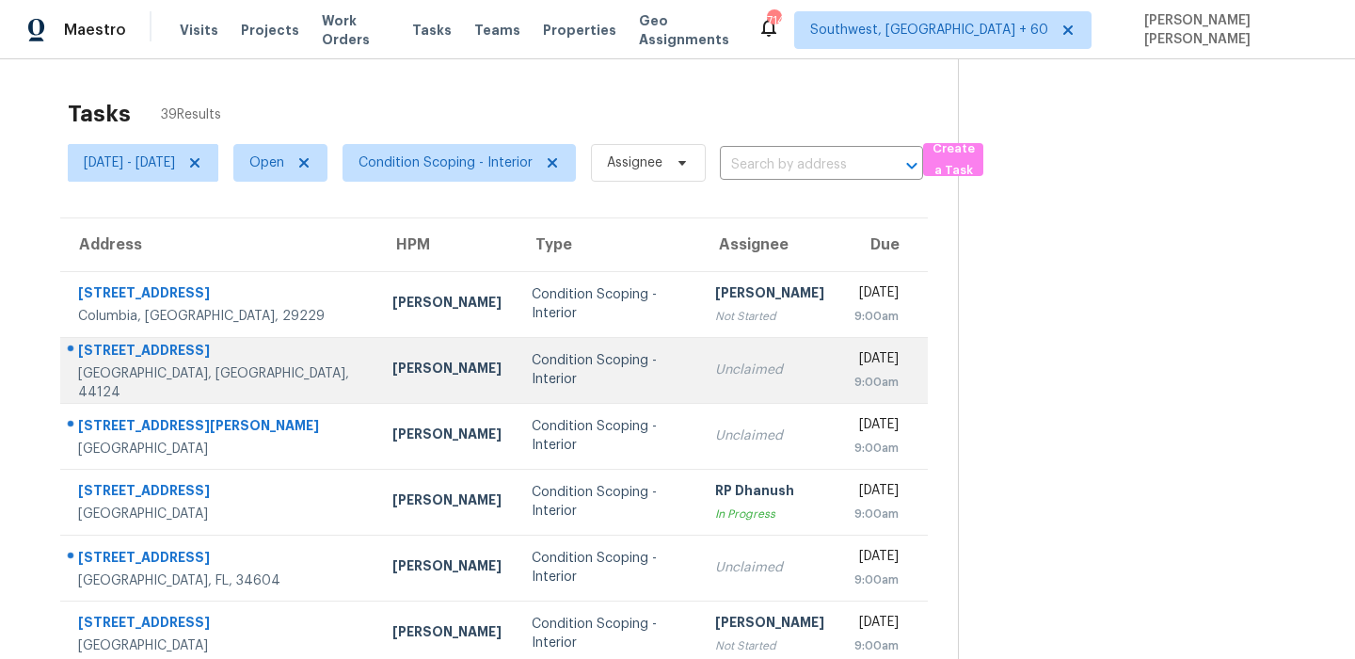
click at [196, 352] on div "[STREET_ADDRESS]" at bounding box center [220, 353] width 284 height 24
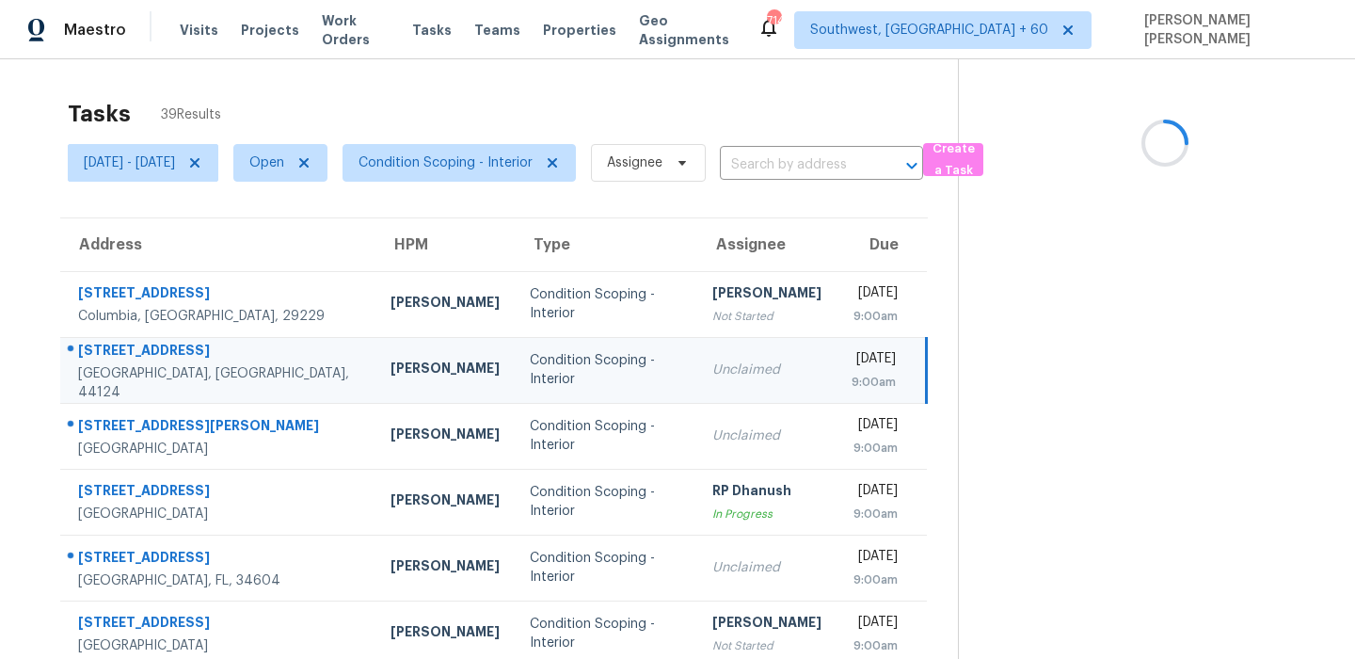
click at [196, 352] on div "[STREET_ADDRESS]" at bounding box center [219, 353] width 282 height 24
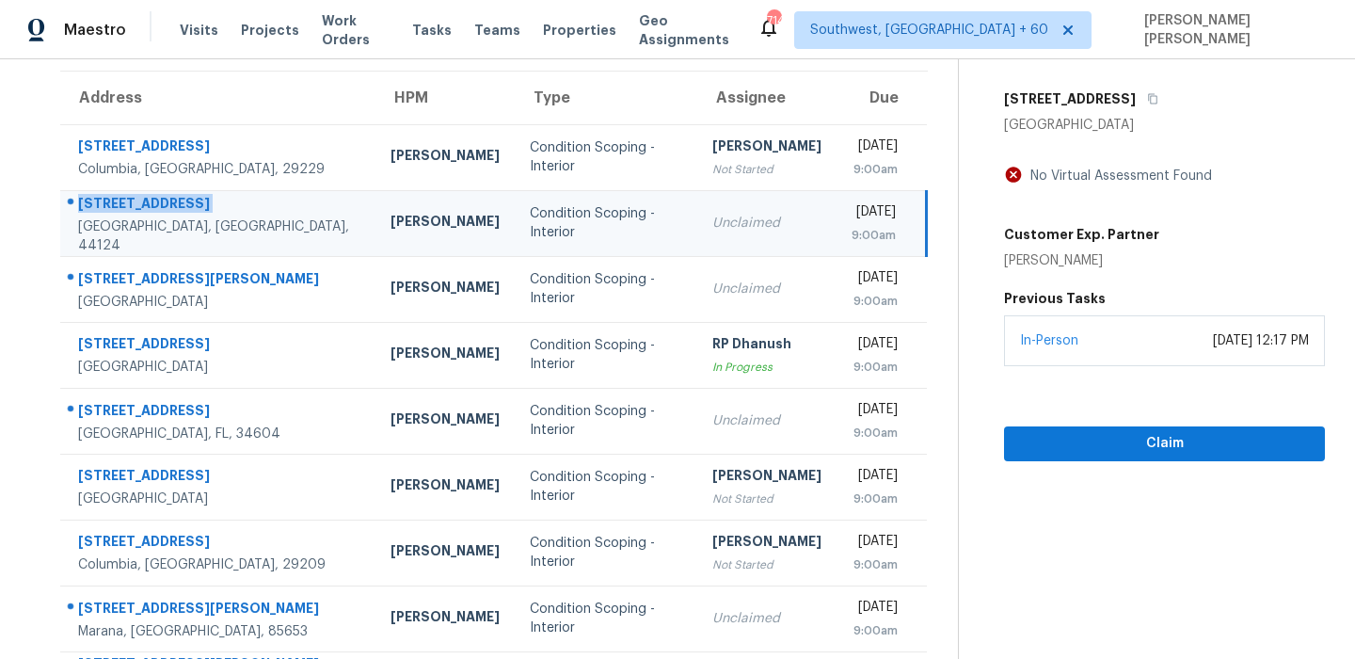
scroll to position [142, 0]
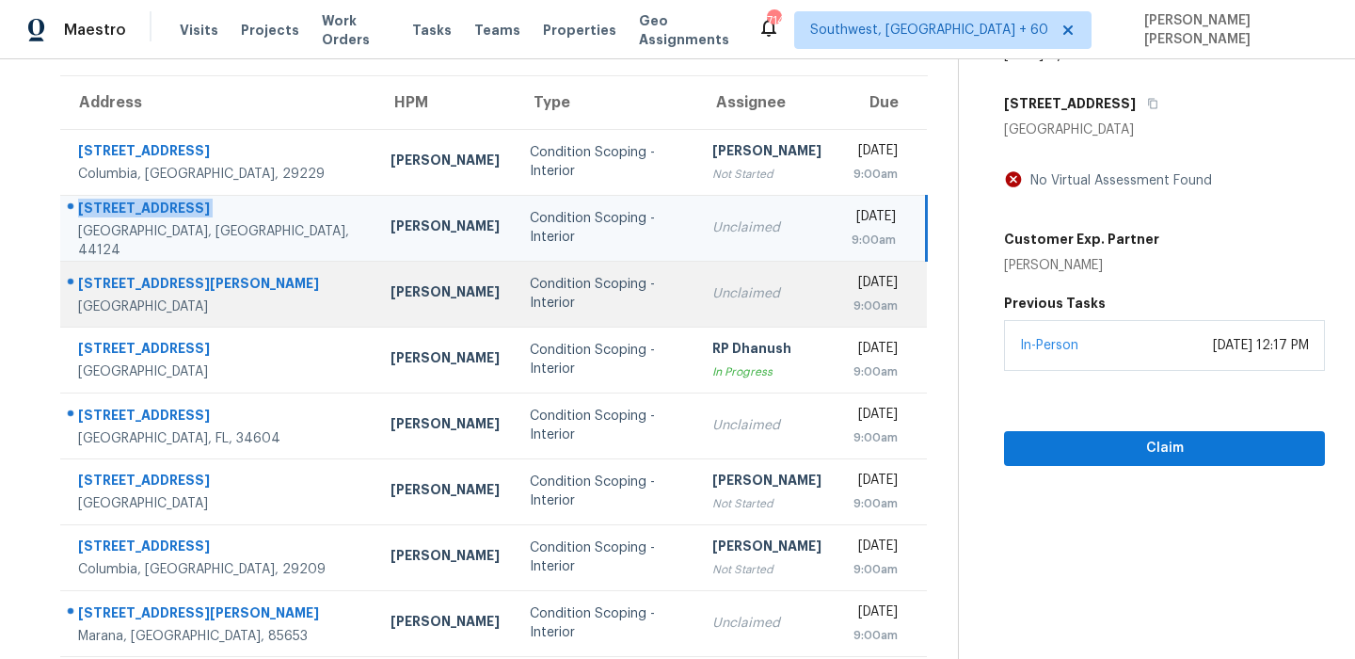
click at [137, 287] on div "[STREET_ADDRESS][PERSON_NAME]" at bounding box center [219, 286] width 282 height 24
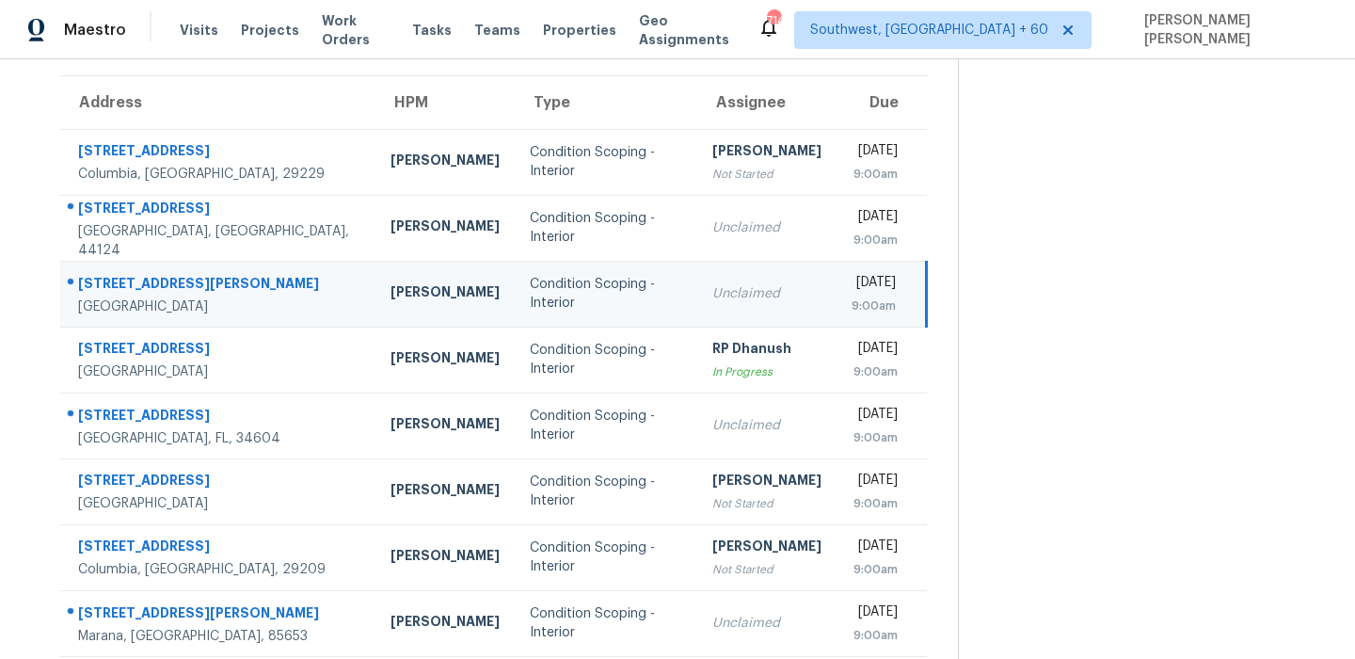
click at [137, 287] on div "[STREET_ADDRESS][PERSON_NAME]" at bounding box center [219, 286] width 282 height 24
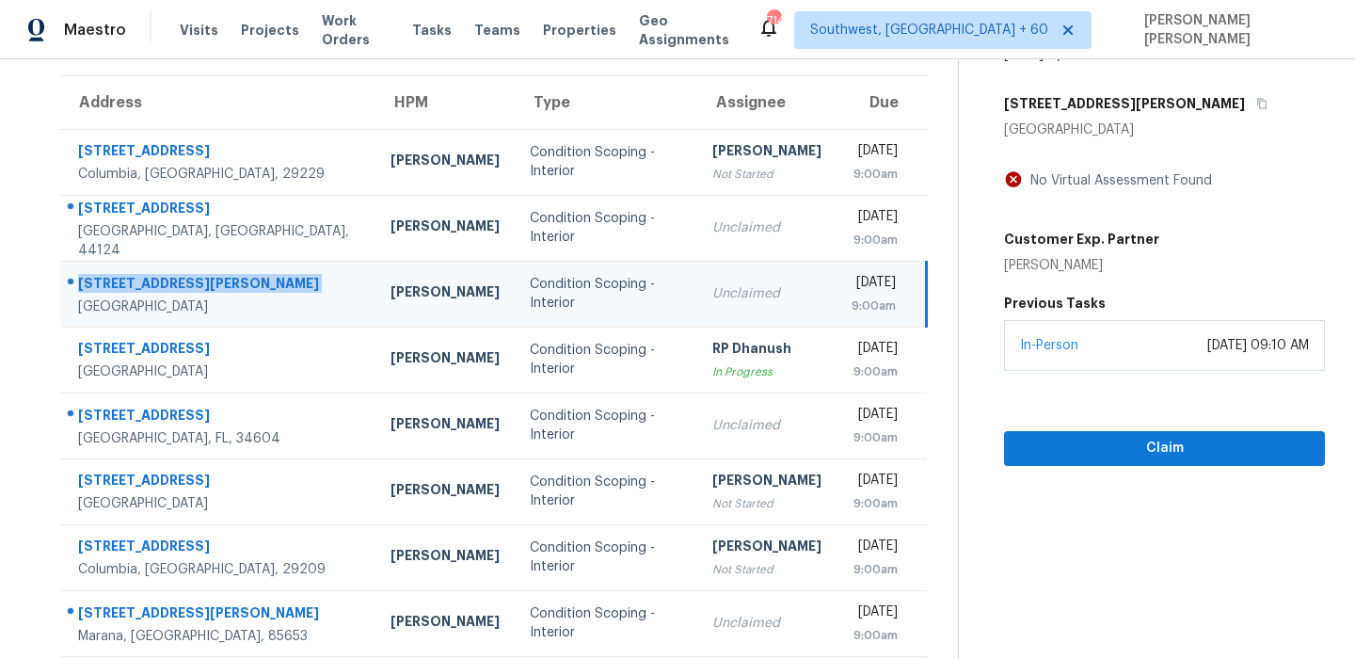
scroll to position [321, 0]
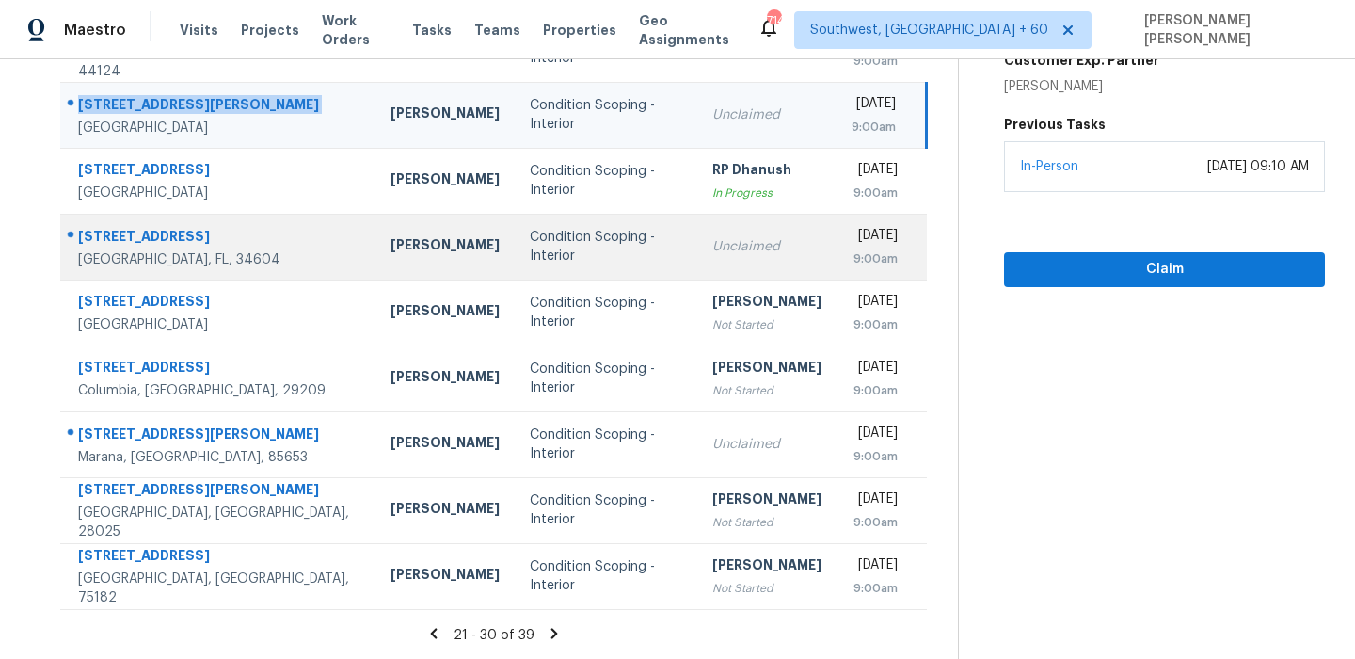
click at [164, 230] on div "[STREET_ADDRESS]" at bounding box center [219, 239] width 282 height 24
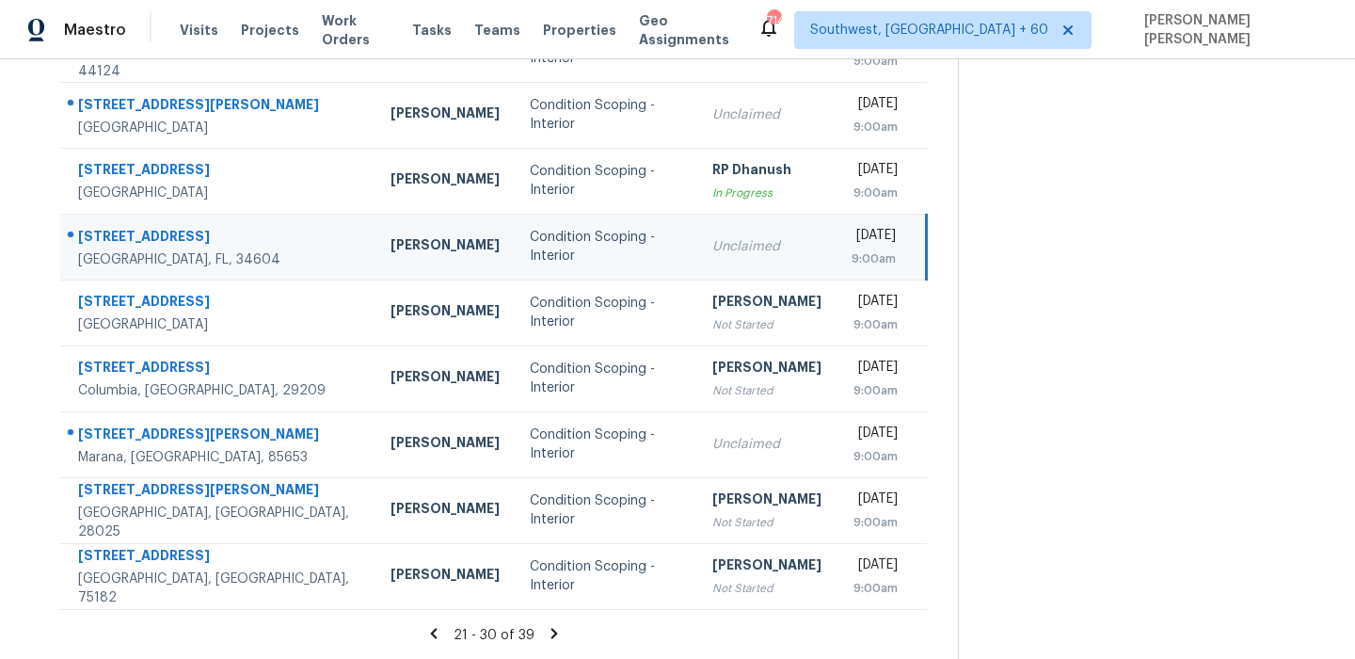
click at [164, 230] on div "[STREET_ADDRESS]" at bounding box center [219, 239] width 282 height 24
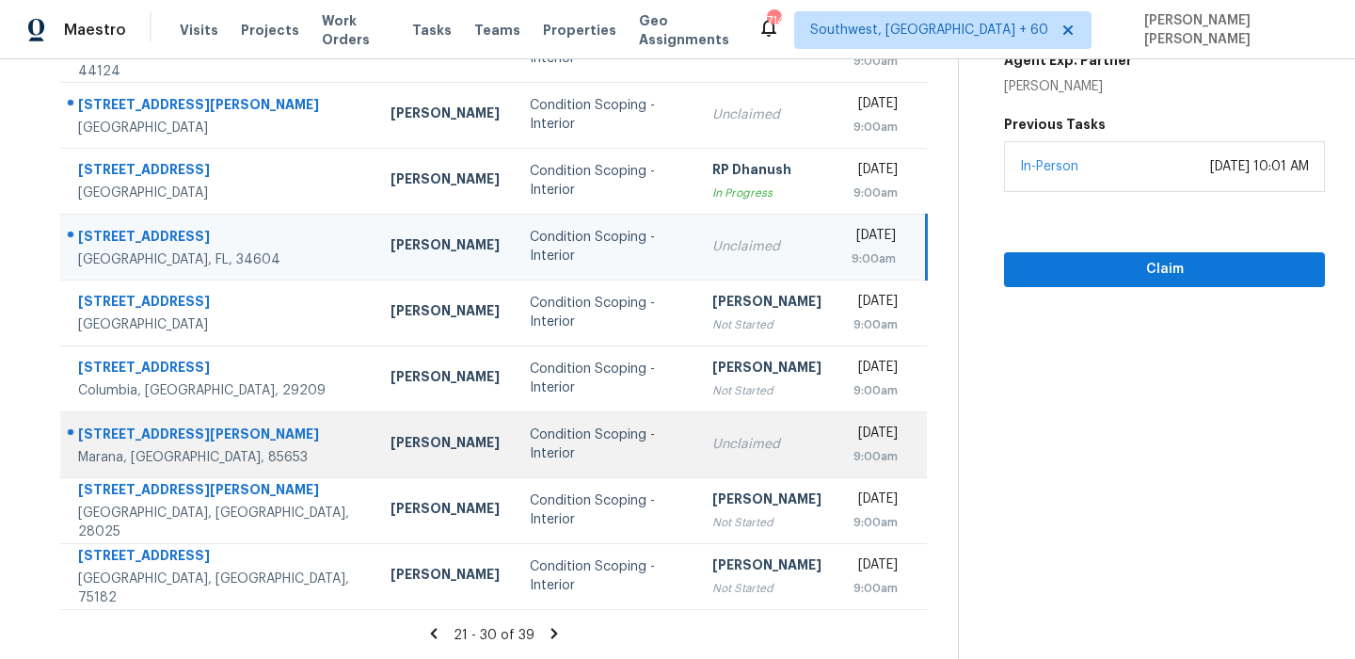
click at [143, 434] on div "[STREET_ADDRESS][PERSON_NAME]" at bounding box center [219, 436] width 282 height 24
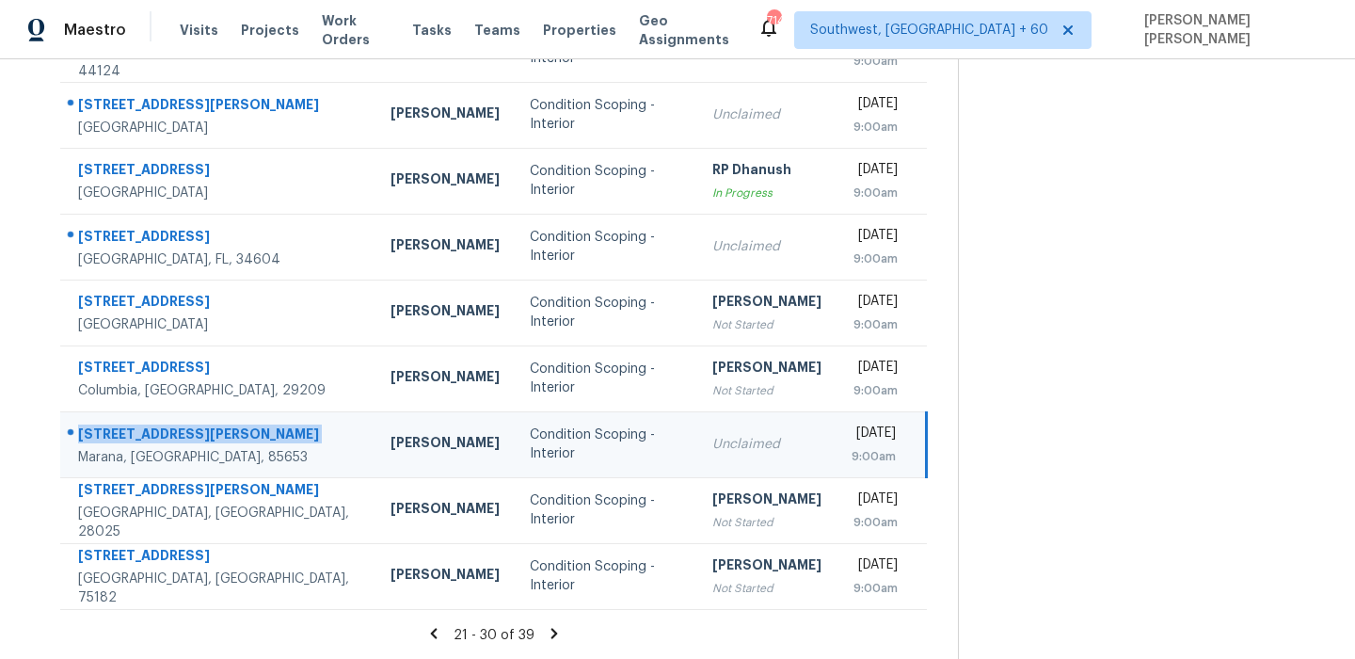
click at [143, 434] on div "[STREET_ADDRESS][PERSON_NAME]" at bounding box center [219, 436] width 282 height 24
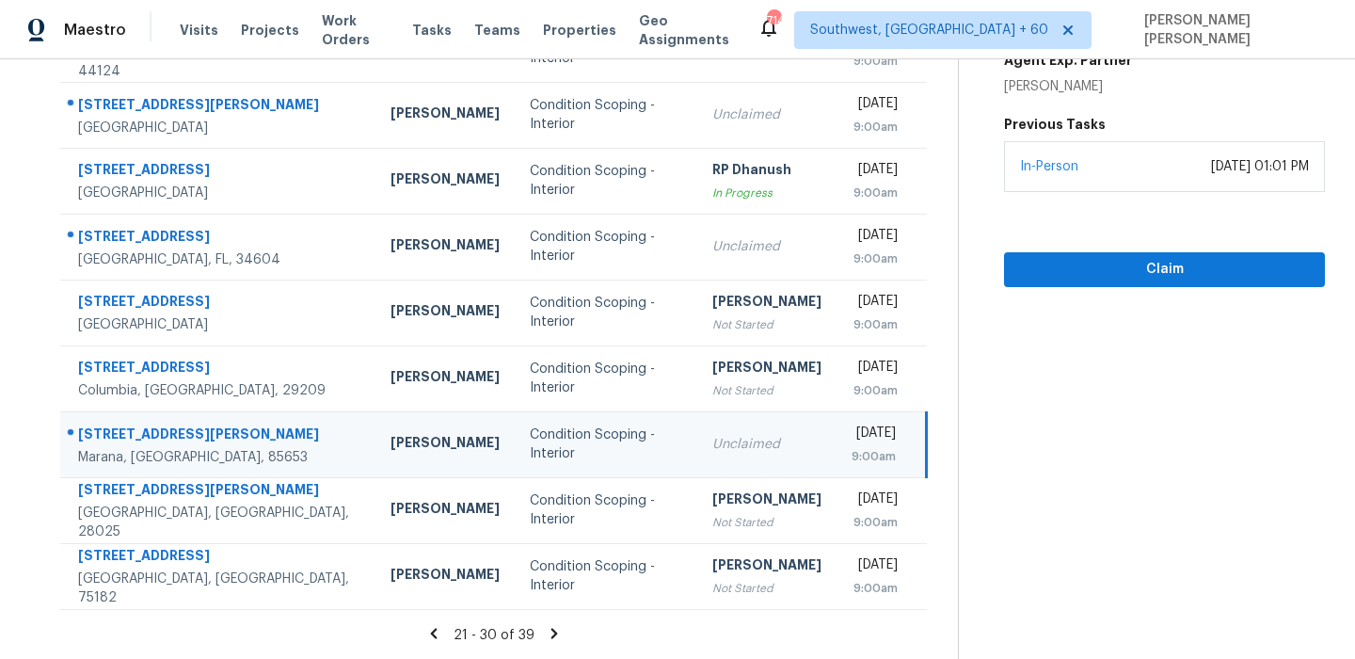
click at [560, 640] on icon at bounding box center [554, 633] width 17 height 17
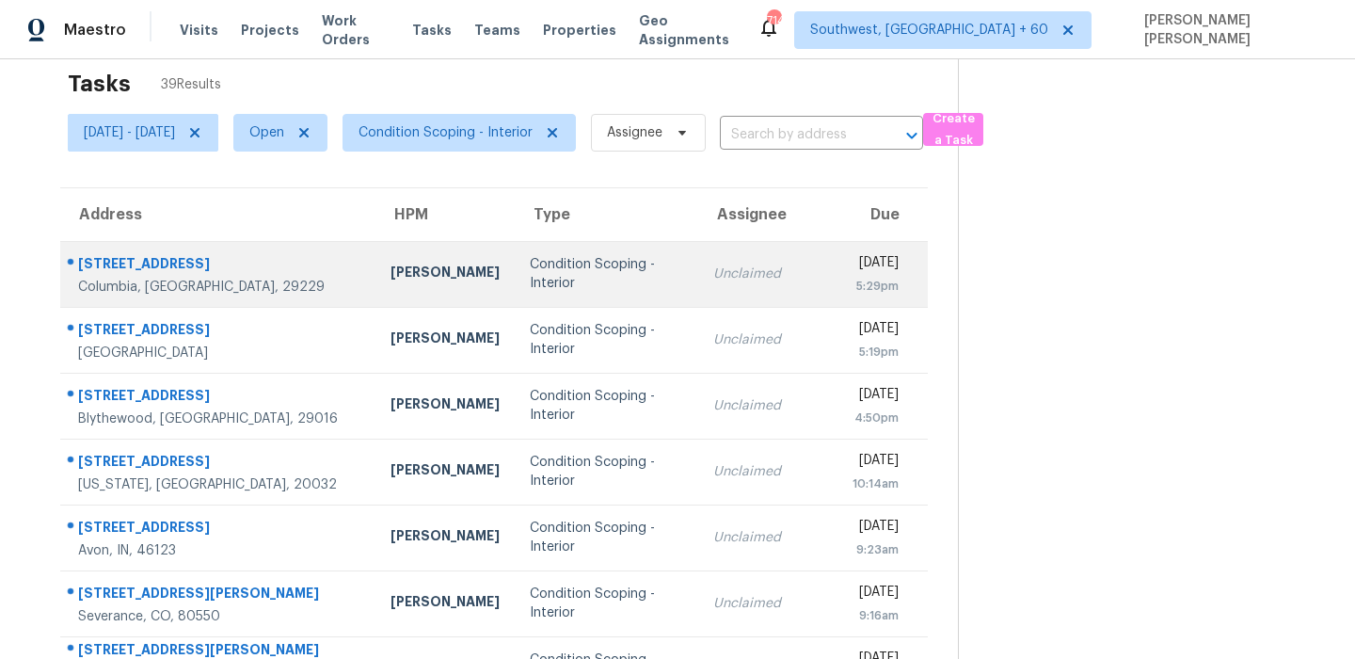
scroll to position [0, 0]
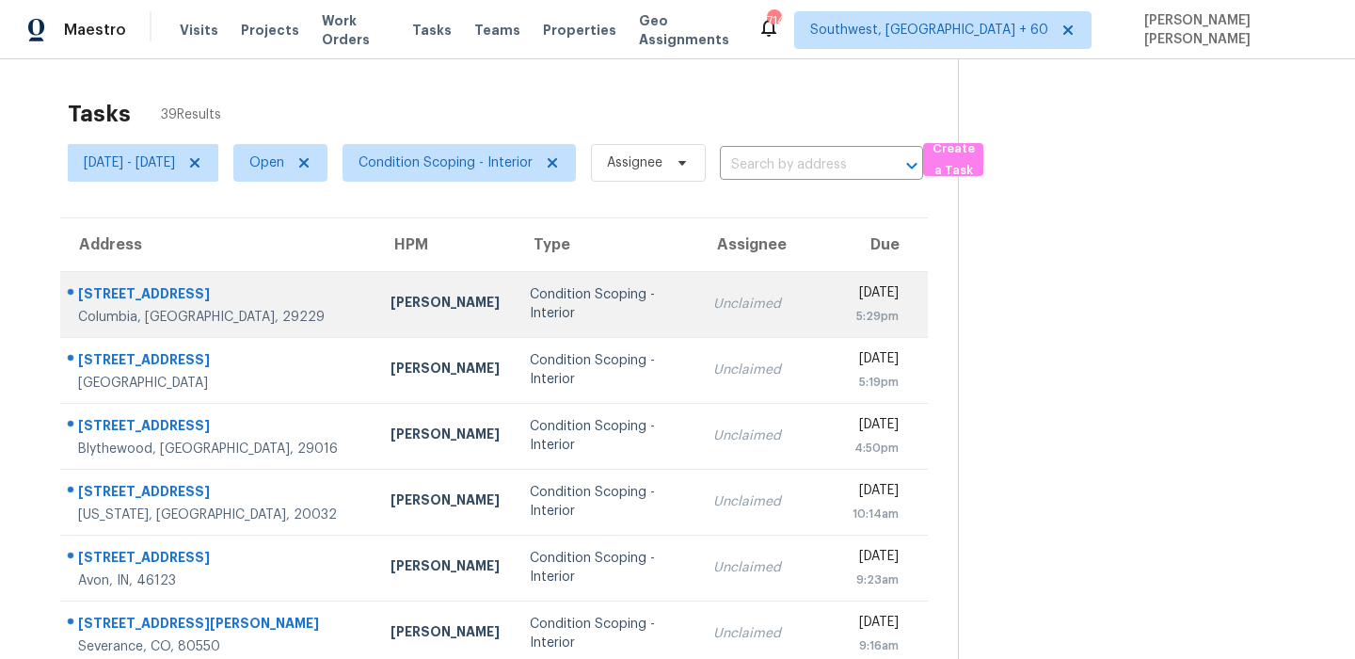
click at [134, 323] on div "Columbia, [GEOGRAPHIC_DATA], 29229" at bounding box center [219, 317] width 282 height 19
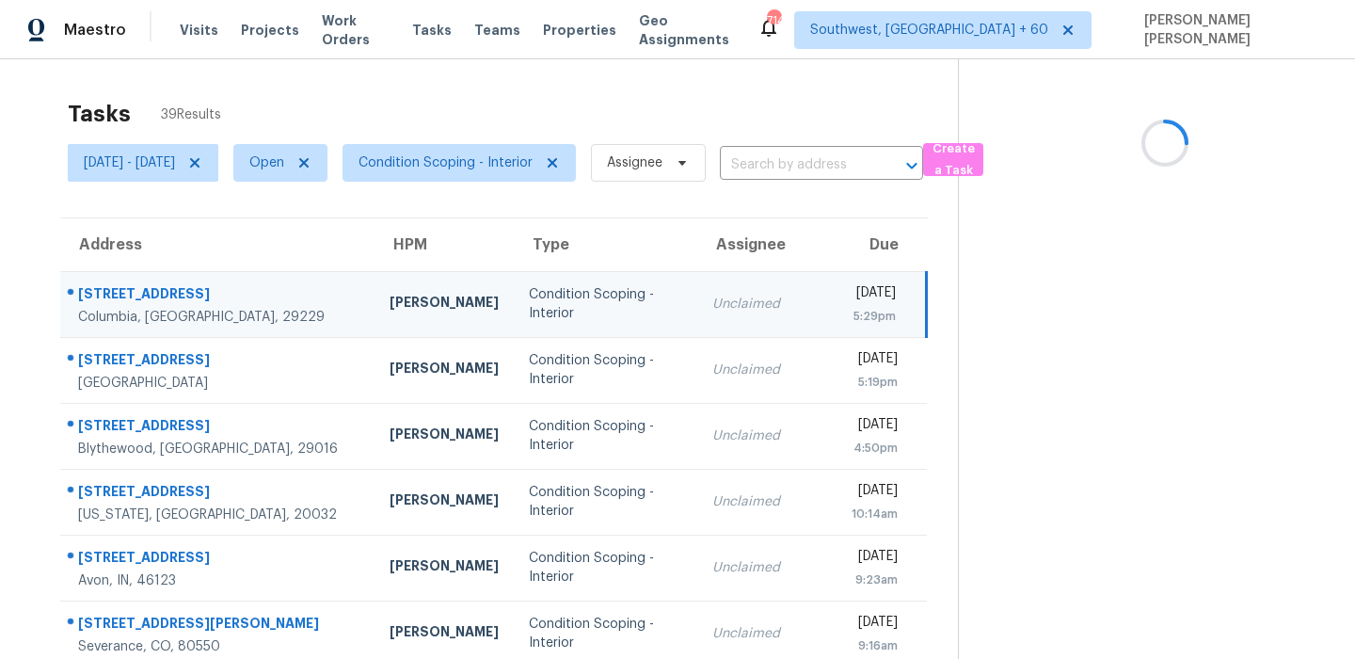
click at [174, 280] on td "[STREET_ADDRESS]" at bounding box center [217, 304] width 314 height 66
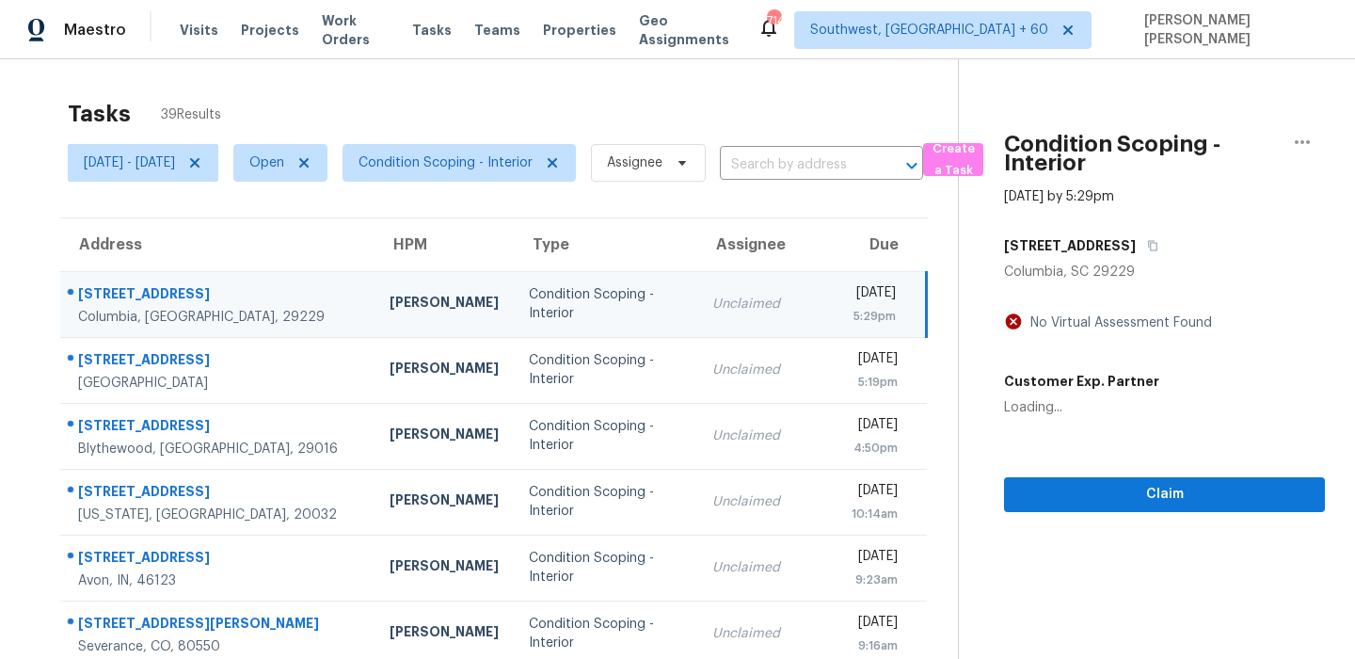
click at [174, 280] on td "[STREET_ADDRESS]" at bounding box center [217, 304] width 314 height 66
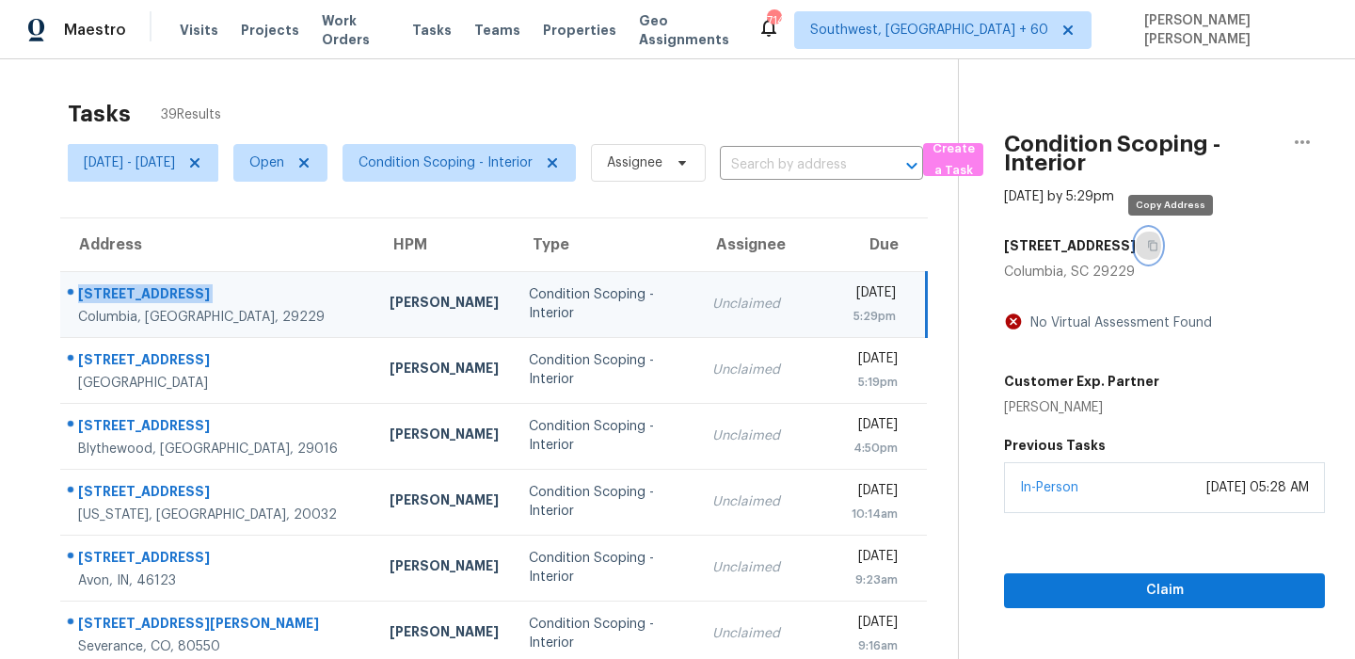
click at [1161, 251] on button "button" at bounding box center [1148, 246] width 25 height 34
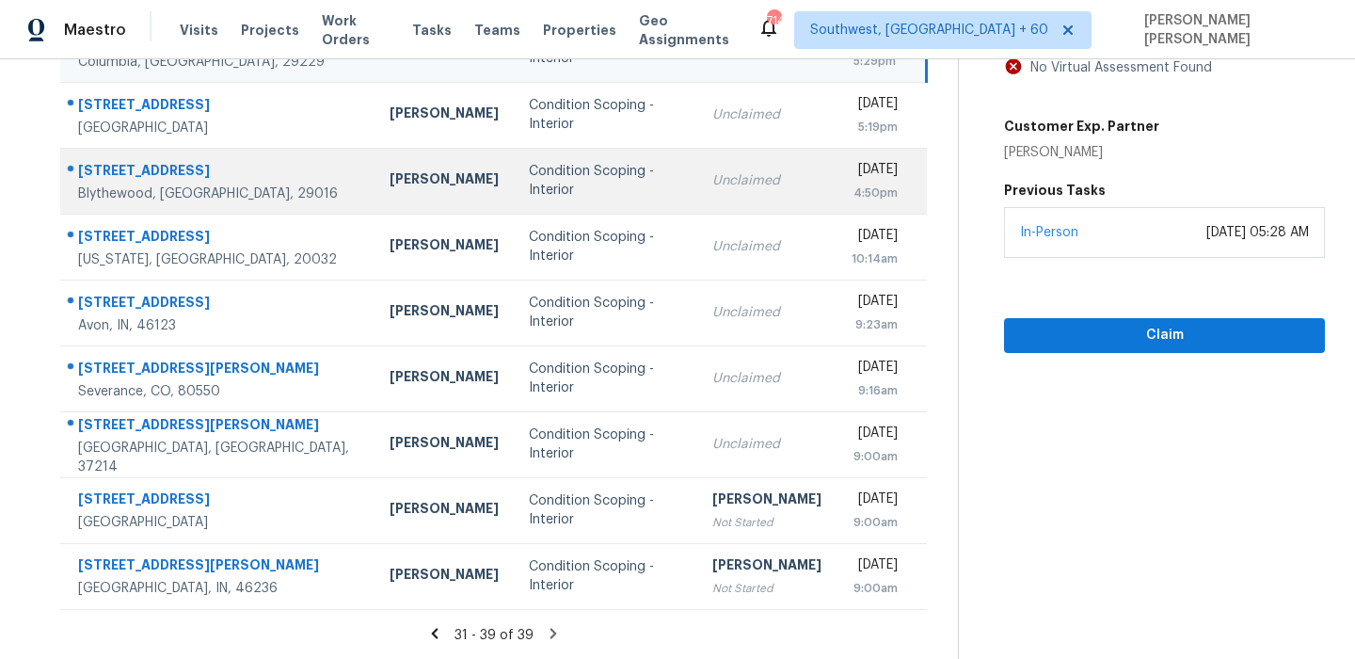
scroll to position [247, 0]
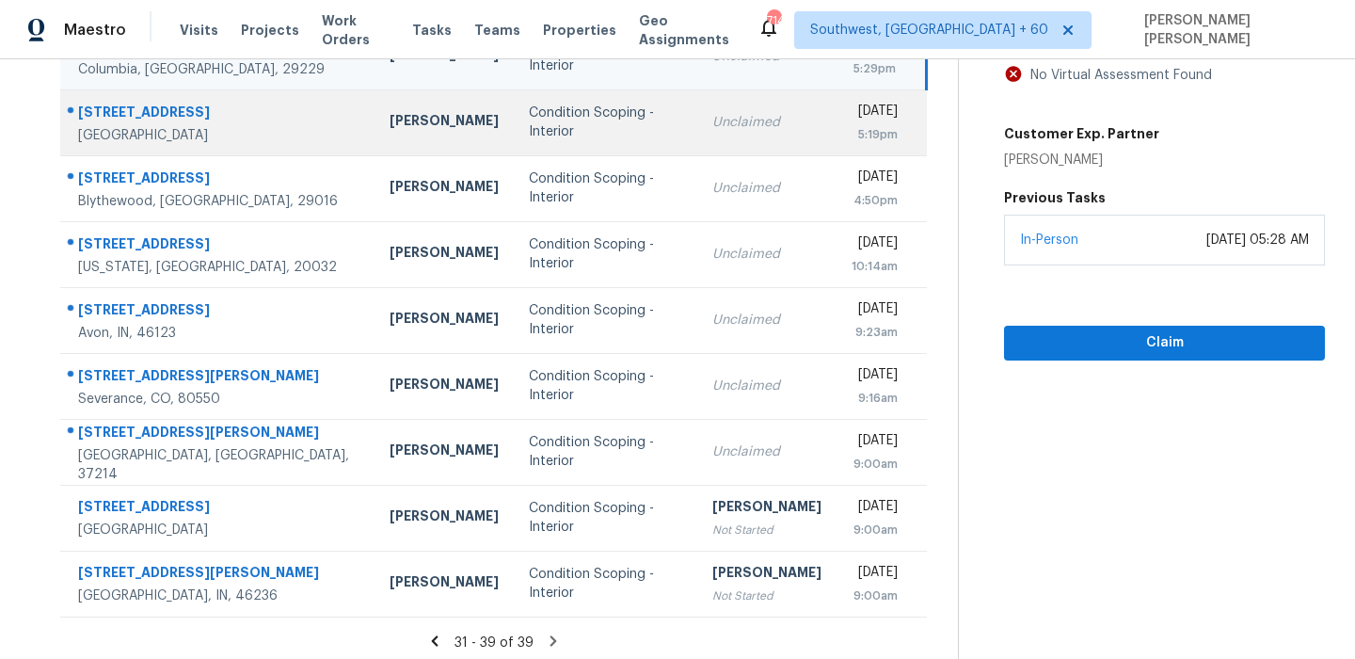
click at [122, 119] on div "[STREET_ADDRESS]" at bounding box center [218, 115] width 281 height 24
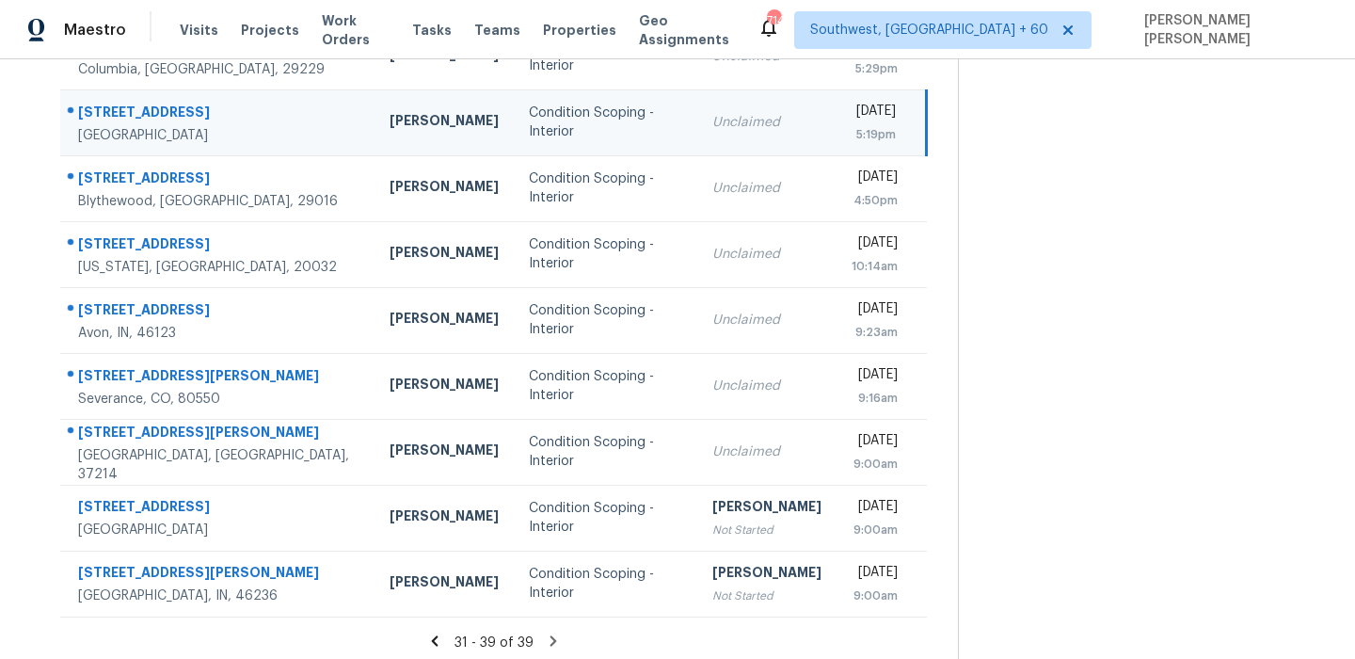
click at [122, 119] on div "[STREET_ADDRESS]" at bounding box center [218, 115] width 281 height 24
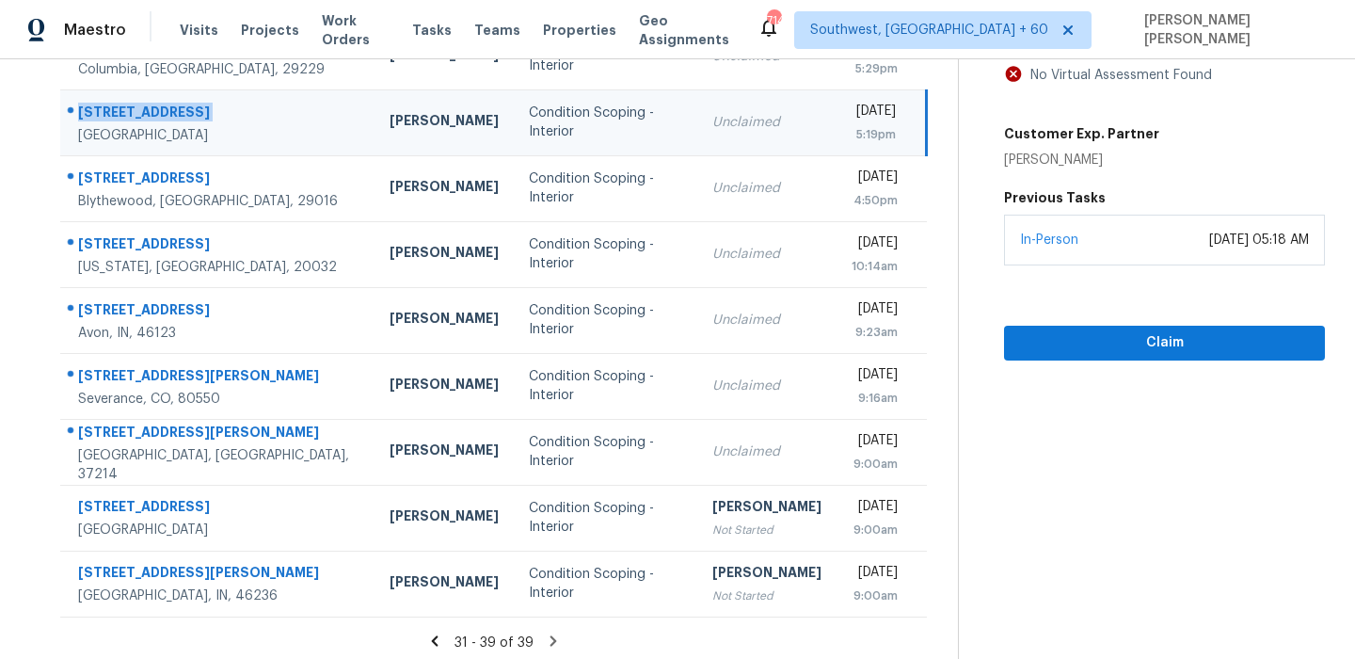
scroll to position [70, 0]
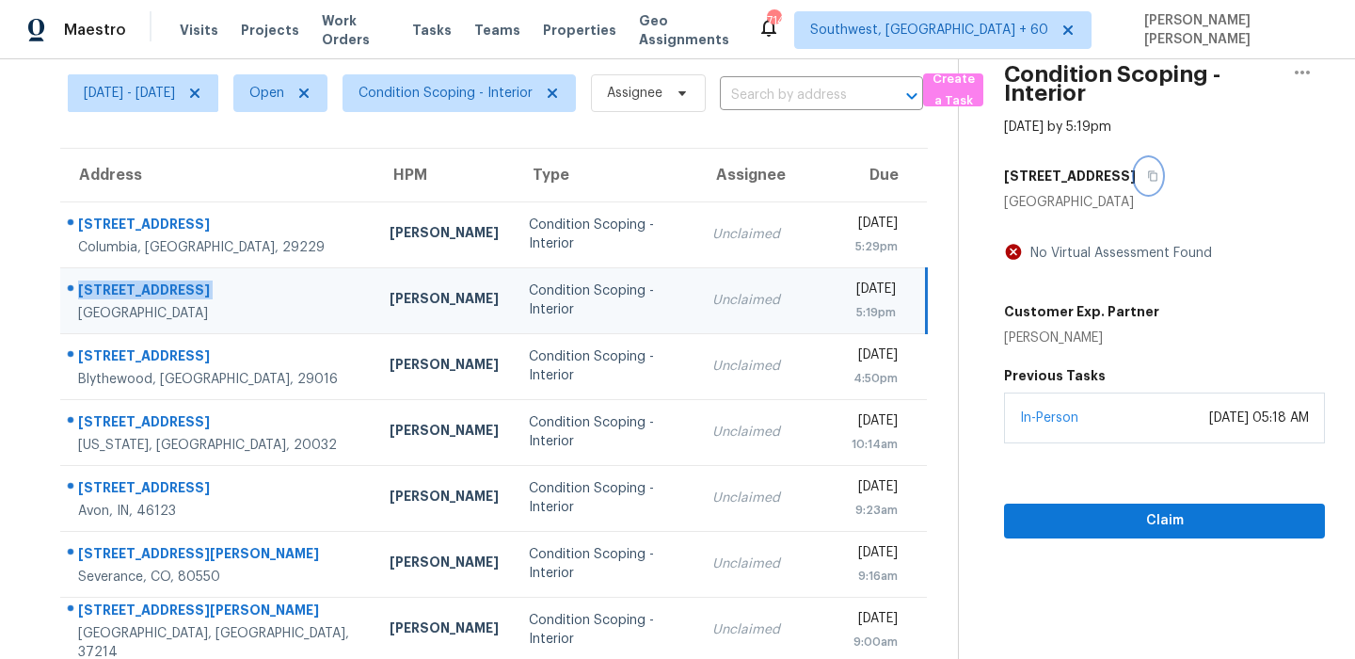
click at [1158, 181] on icon "button" at bounding box center [1152, 175] width 11 height 11
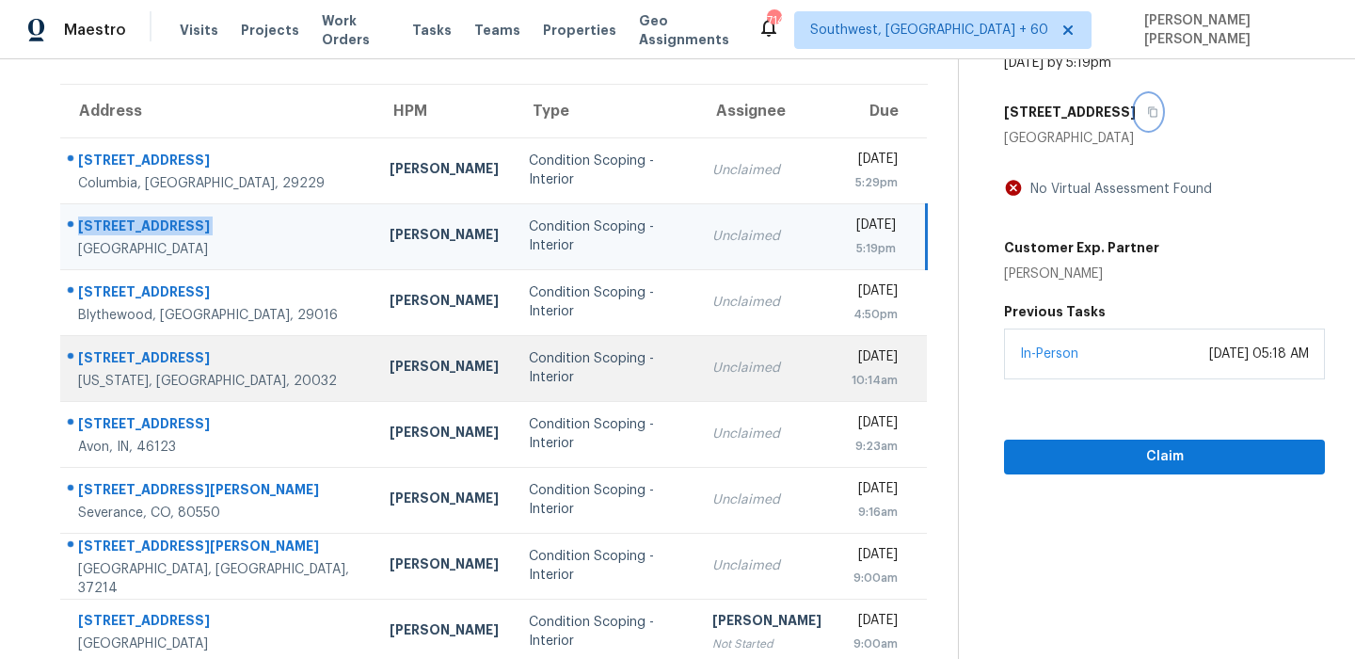
scroll to position [170, 0]
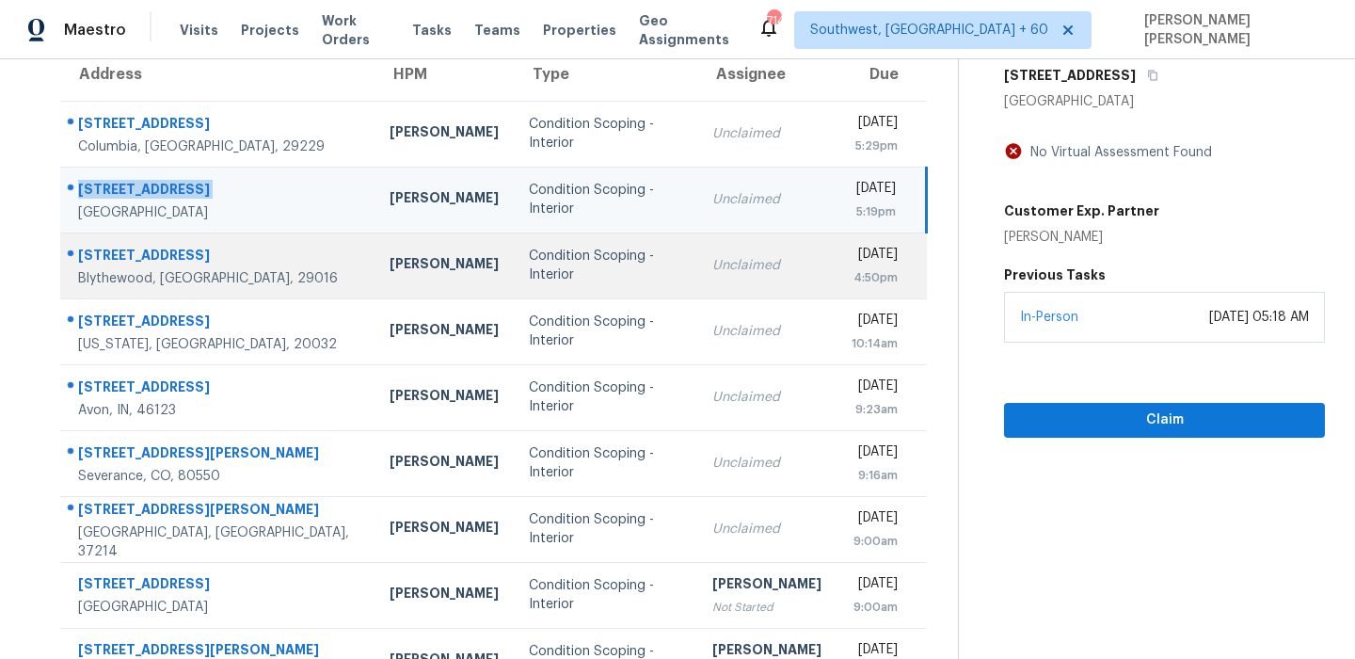
click at [161, 275] on div "Blythewood, [GEOGRAPHIC_DATA], 29016" at bounding box center [218, 278] width 281 height 19
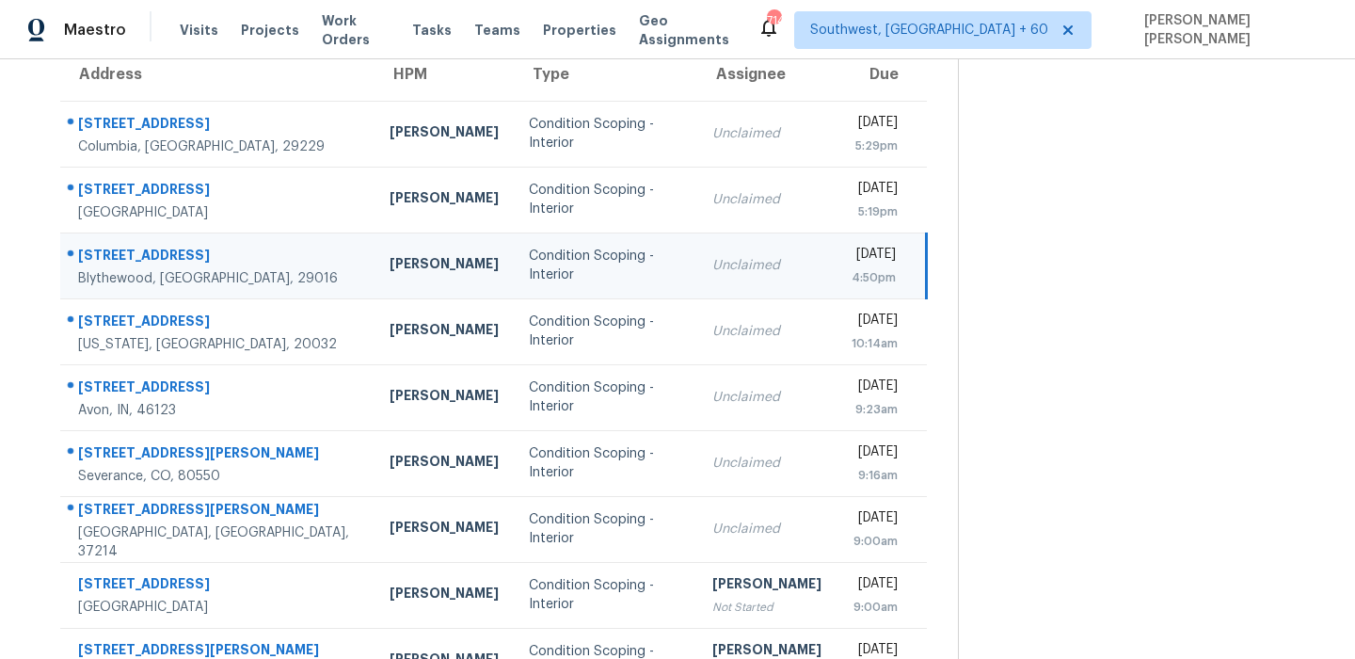
click at [136, 240] on td "[STREET_ADDRESS][PERSON_NAME]" at bounding box center [217, 265] width 314 height 66
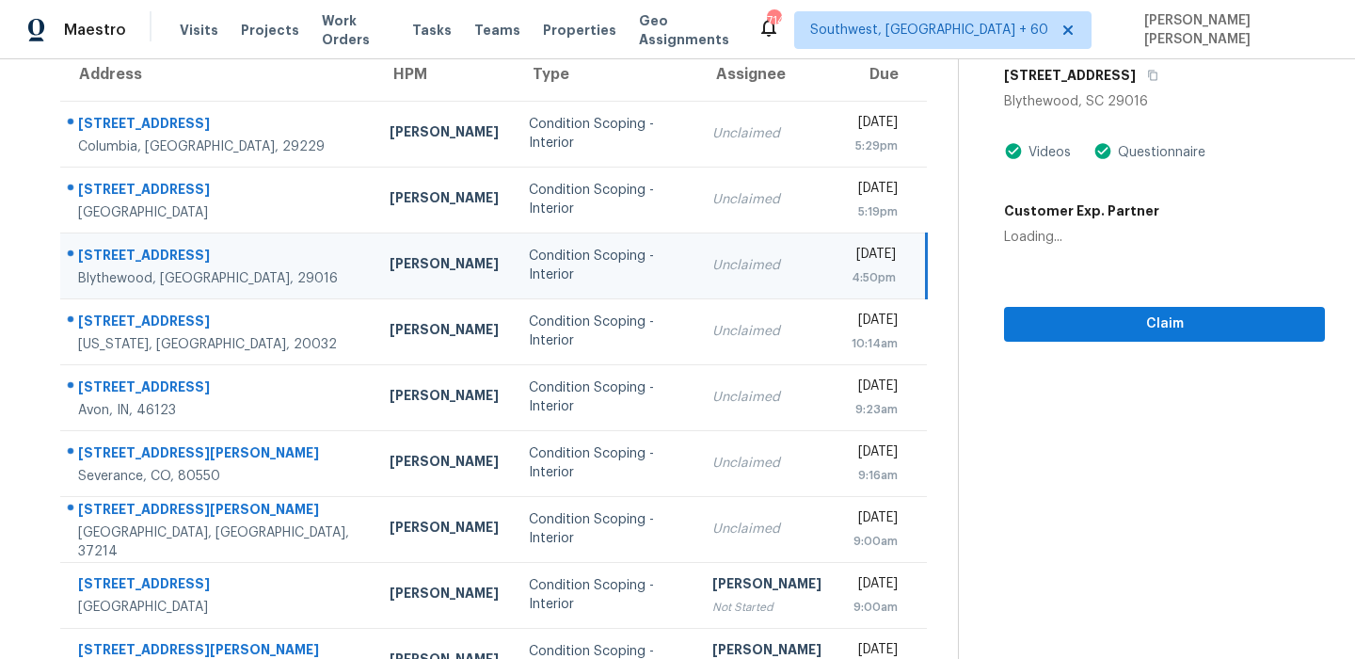
click at [136, 240] on td "[STREET_ADDRESS][PERSON_NAME]" at bounding box center [217, 265] width 314 height 66
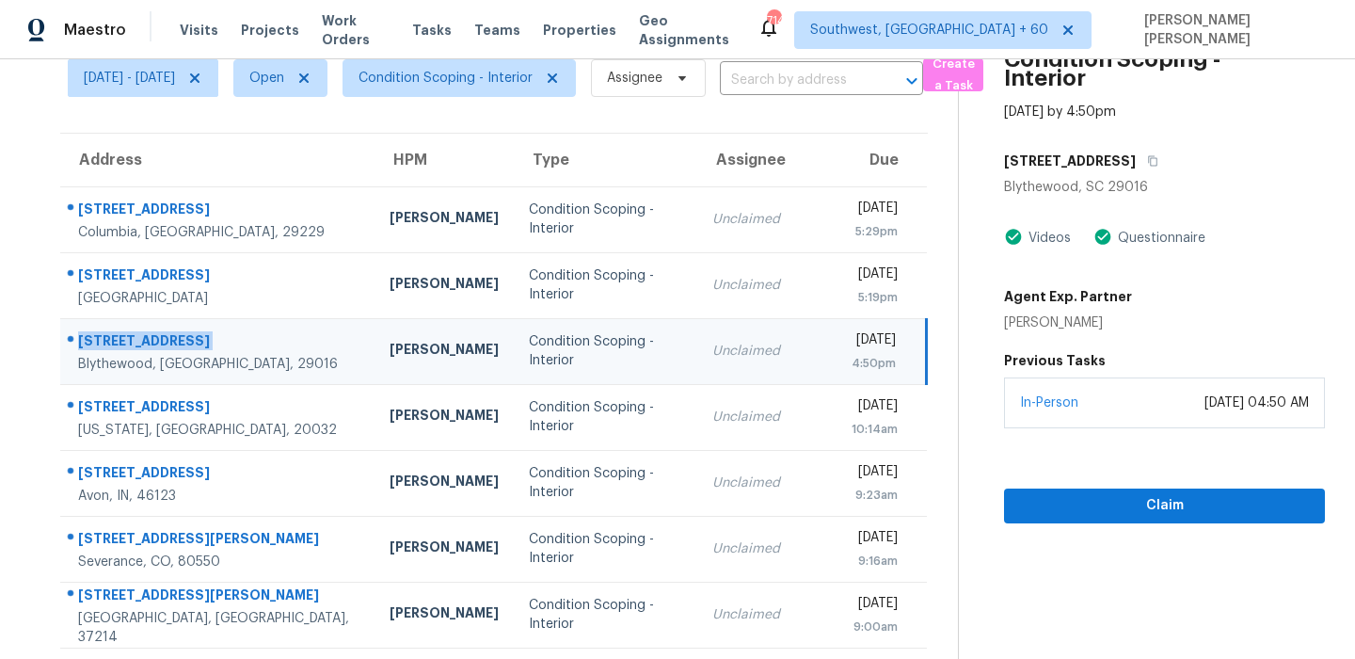
scroll to position [20, 0]
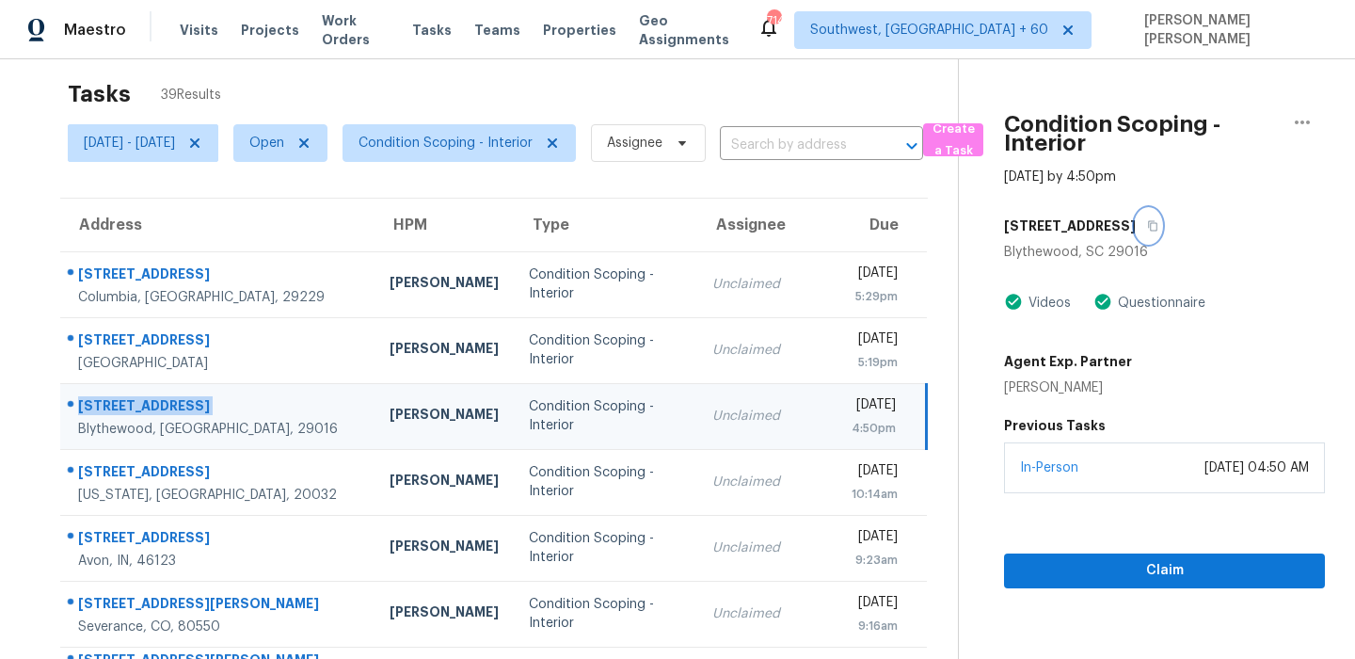
click at [1158, 227] on icon "button" at bounding box center [1152, 225] width 11 height 11
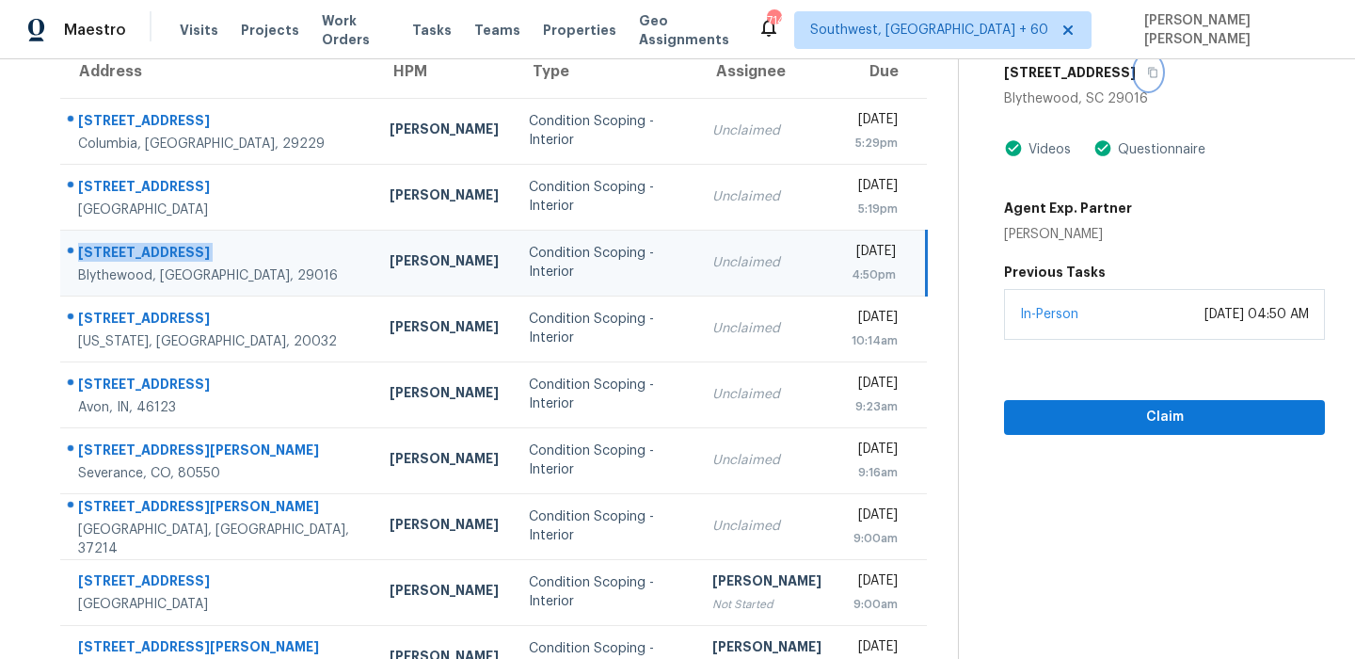
scroll to position [255, 0]
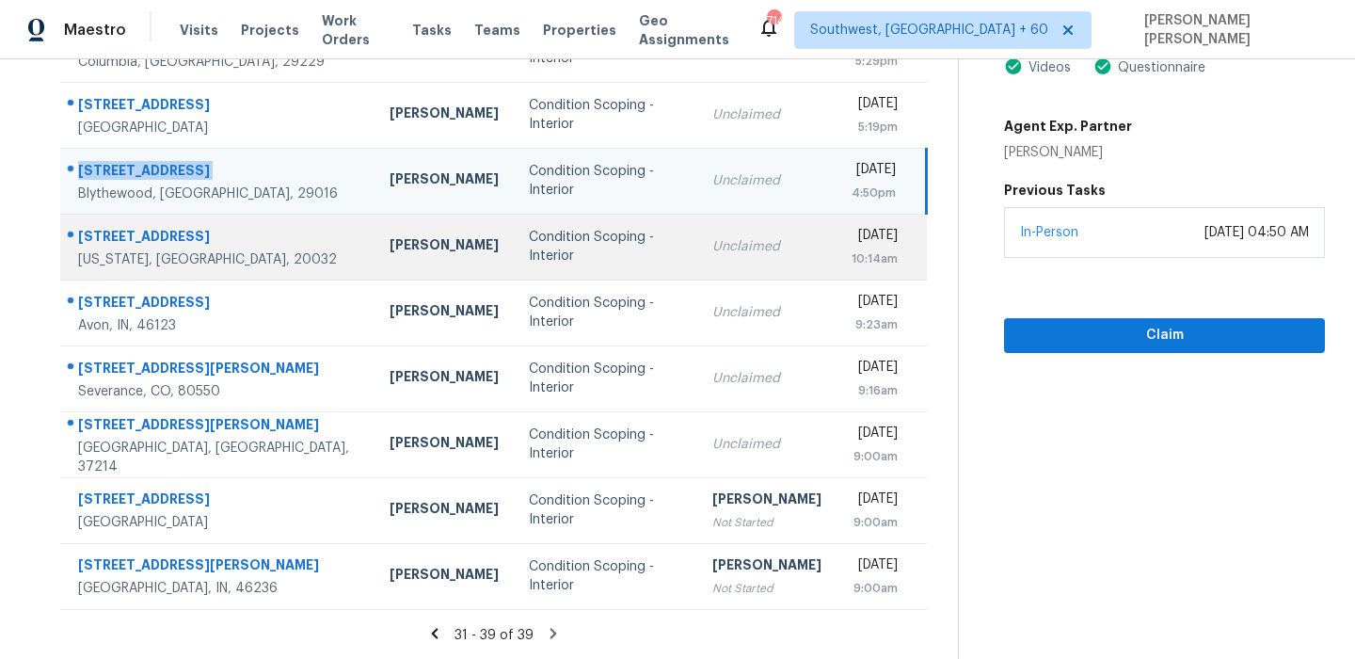
click at [142, 227] on div "[STREET_ADDRESS]" at bounding box center [218, 239] width 281 height 24
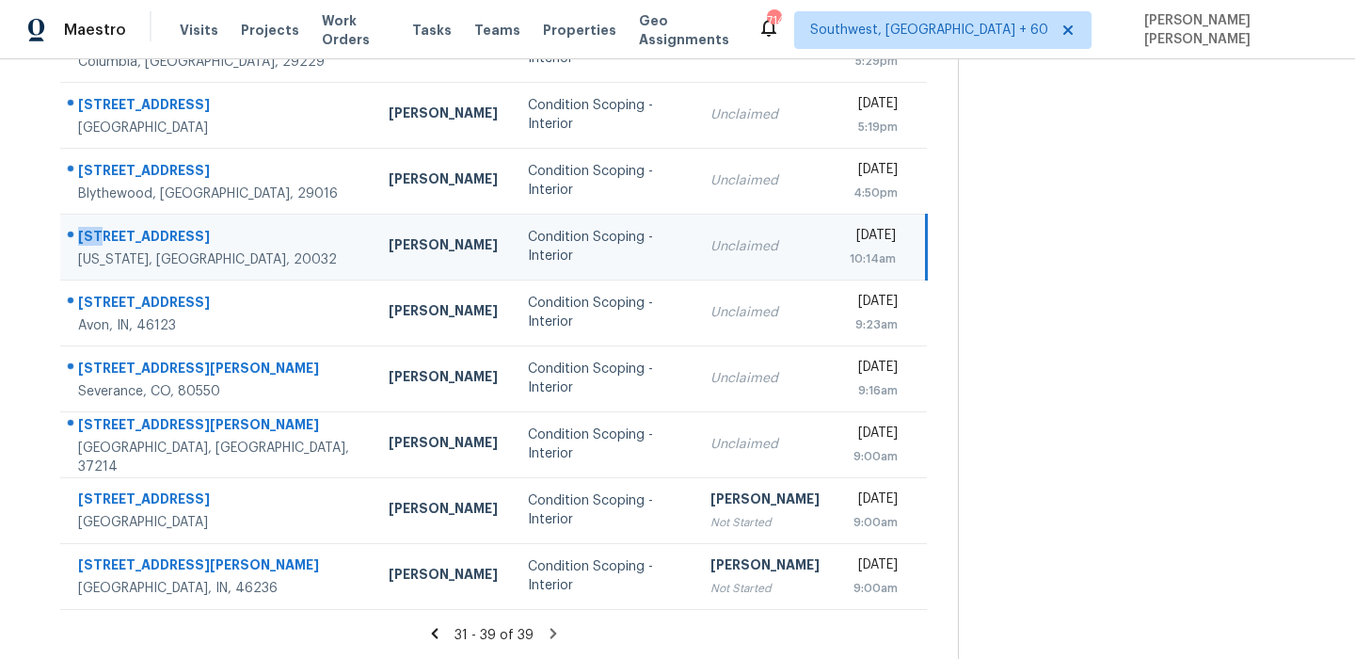
click at [142, 227] on div "[STREET_ADDRESS]" at bounding box center [218, 239] width 280 height 24
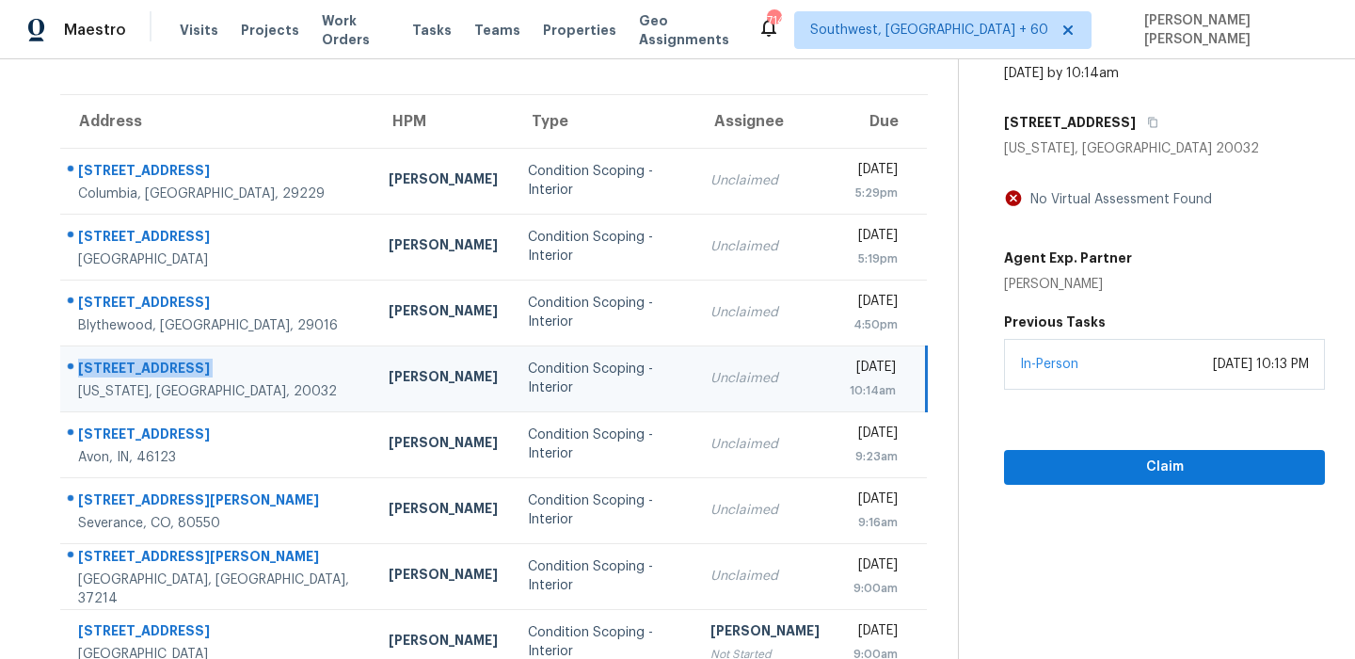
scroll to position [91, 0]
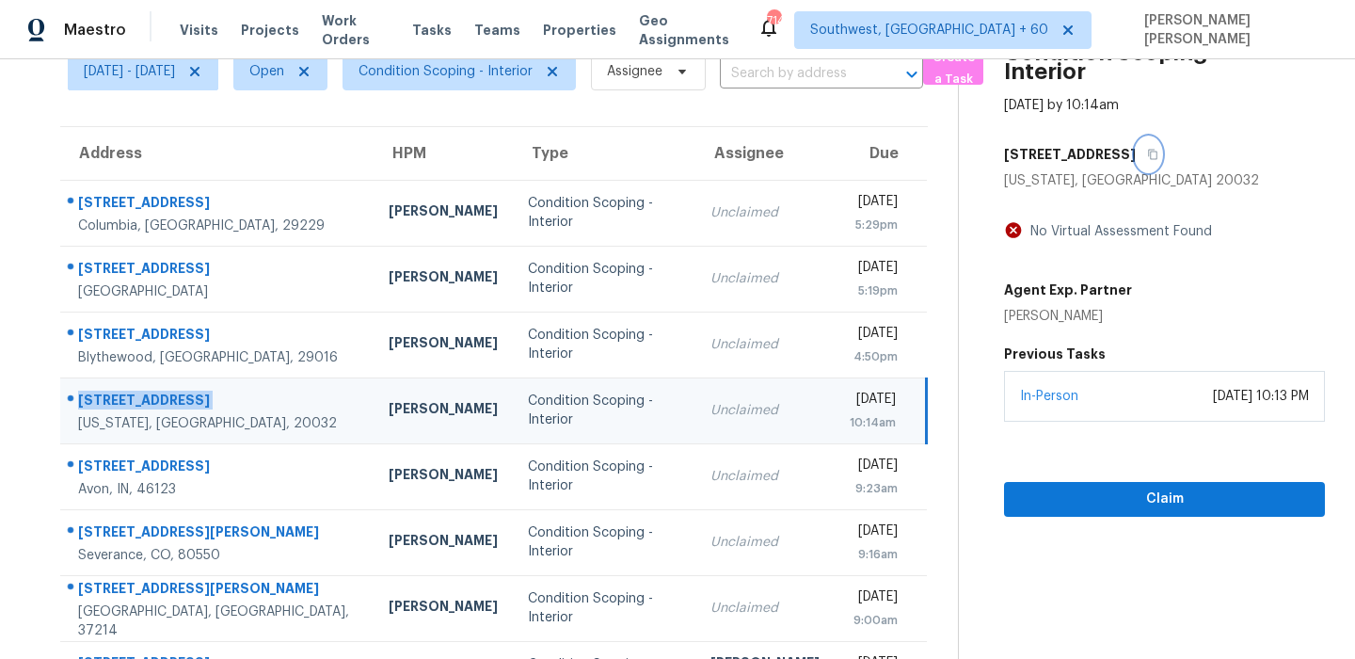
click at [1158, 154] on icon "button" at bounding box center [1152, 154] width 11 height 11
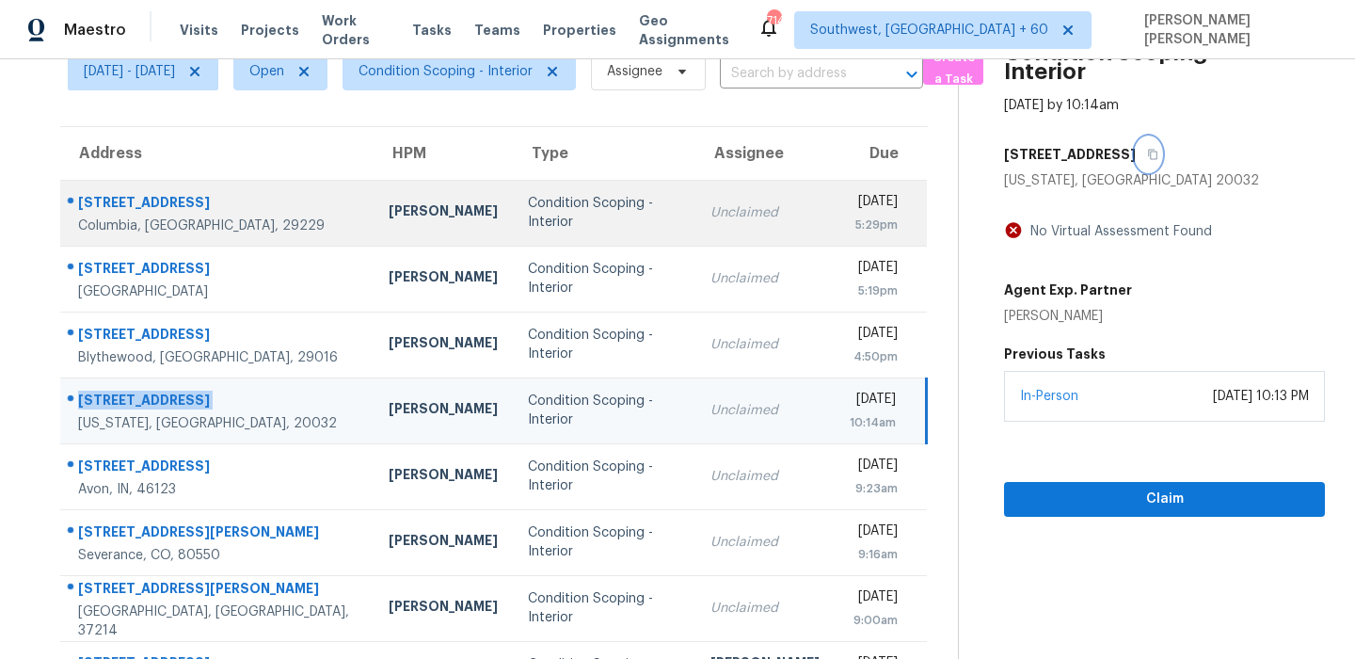
scroll to position [255, 0]
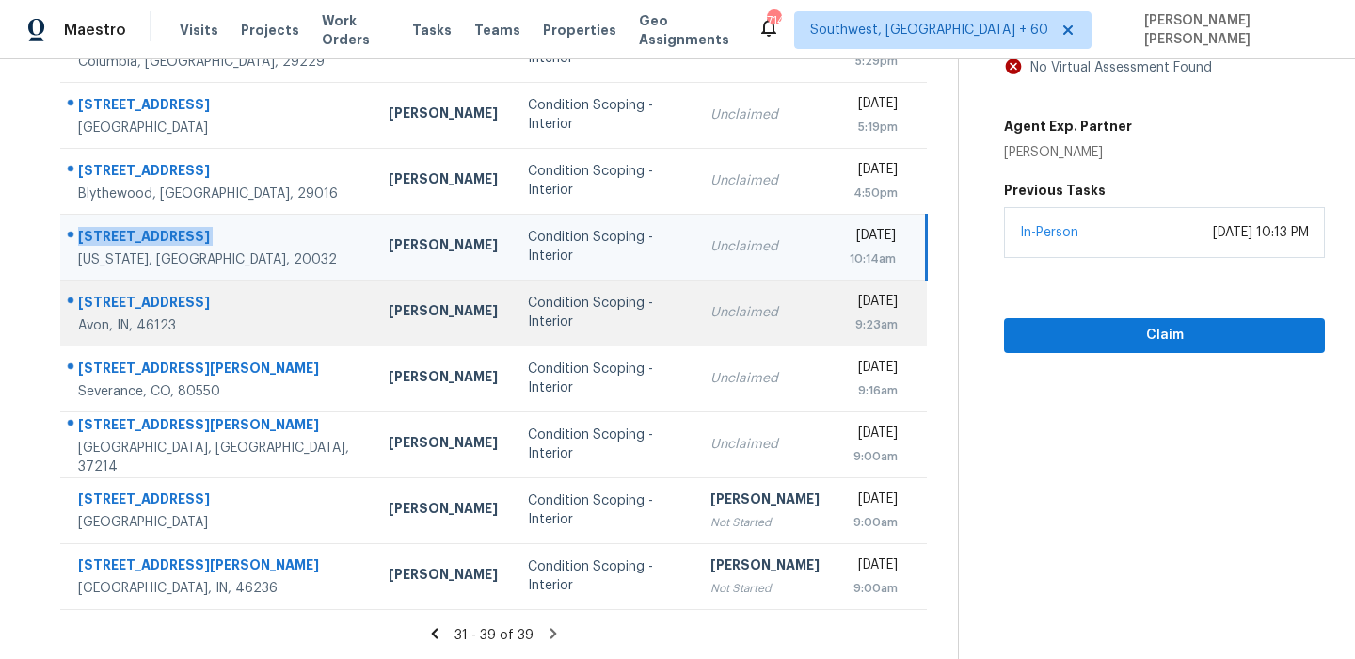
click at [168, 314] on div "[STREET_ADDRESS]" at bounding box center [218, 305] width 280 height 24
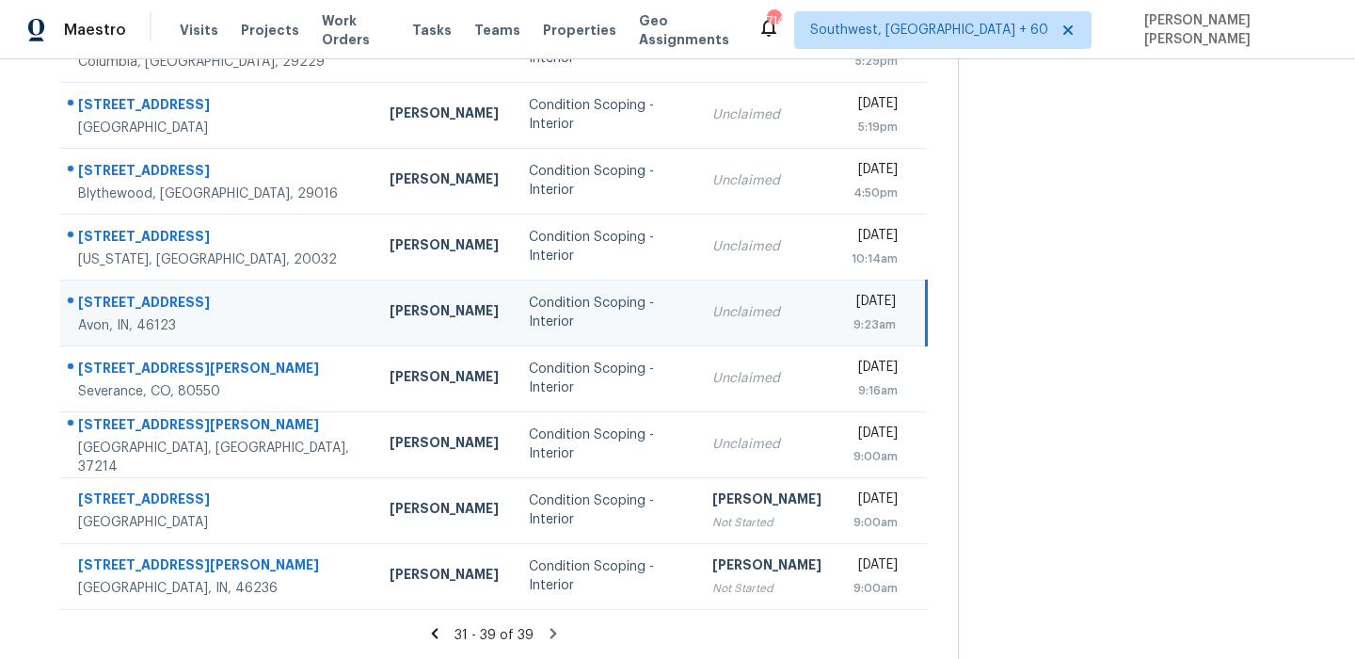
click at [168, 314] on div "[STREET_ADDRESS]" at bounding box center [218, 305] width 281 height 24
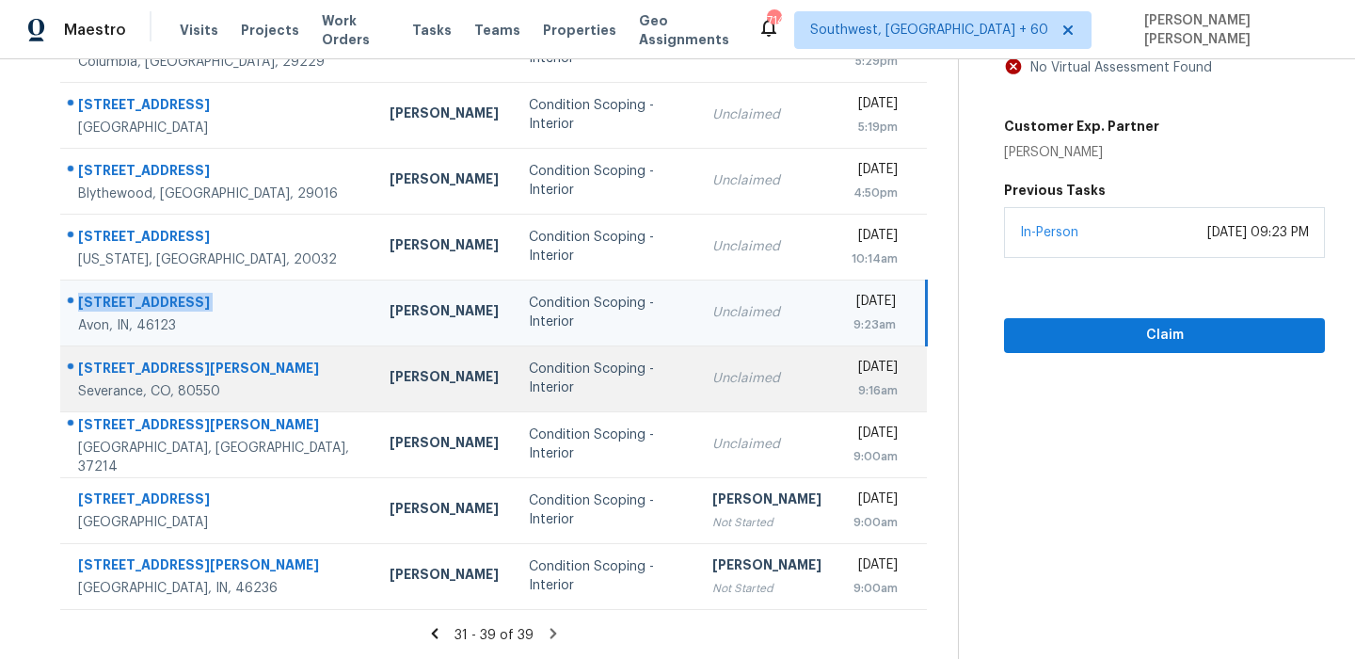
click at [156, 366] on div "[STREET_ADDRESS][PERSON_NAME]" at bounding box center [218, 370] width 281 height 24
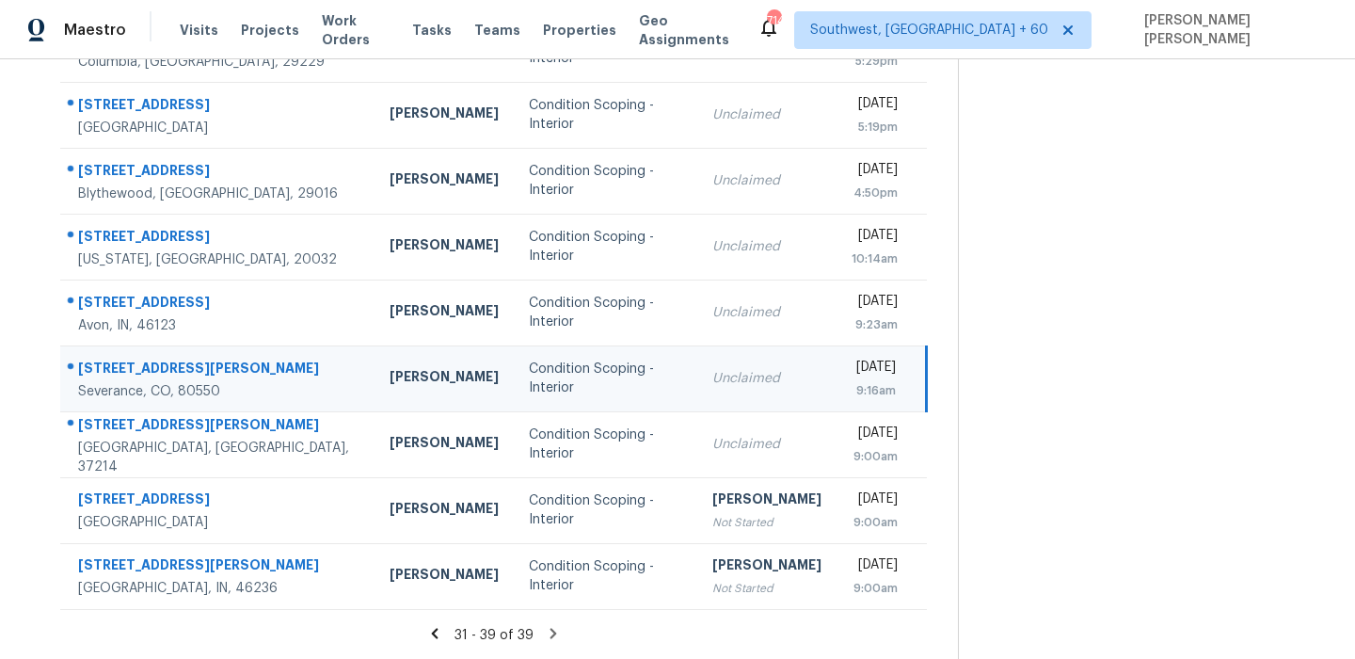
click at [156, 366] on div "[STREET_ADDRESS][PERSON_NAME]" at bounding box center [218, 370] width 281 height 24
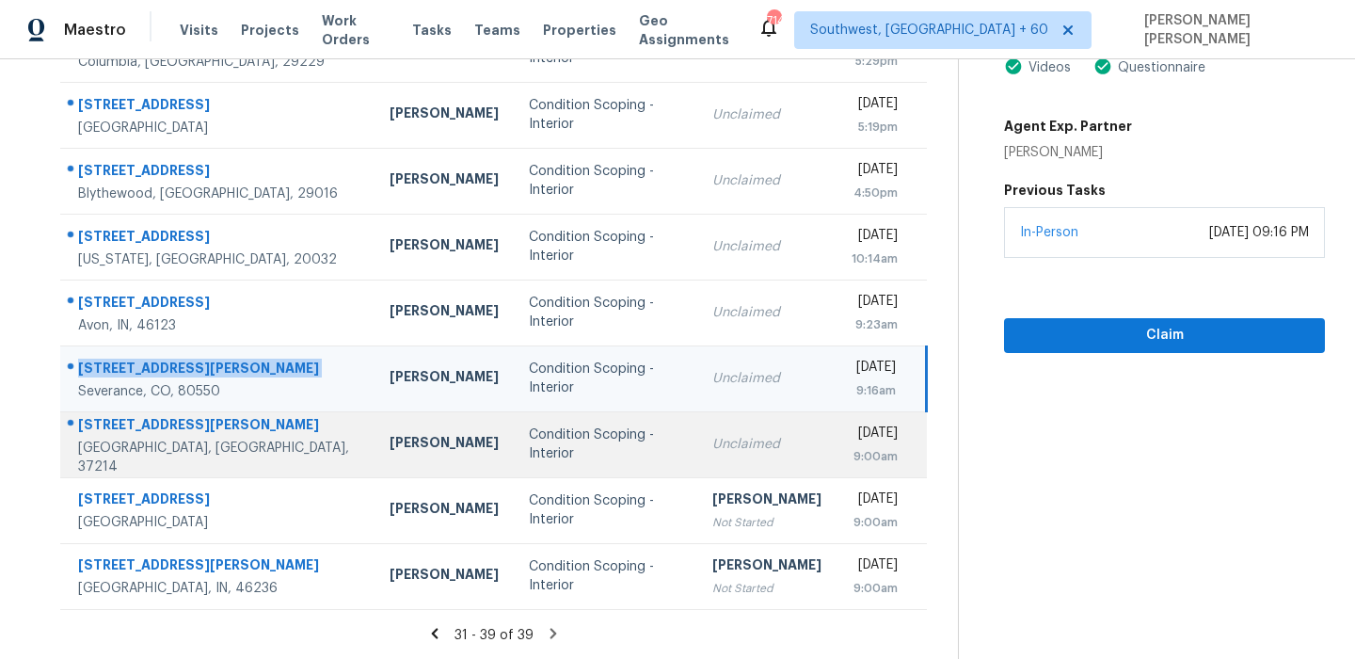
click at [132, 446] on div "[GEOGRAPHIC_DATA], [GEOGRAPHIC_DATA], 37214" at bounding box center [218, 457] width 281 height 38
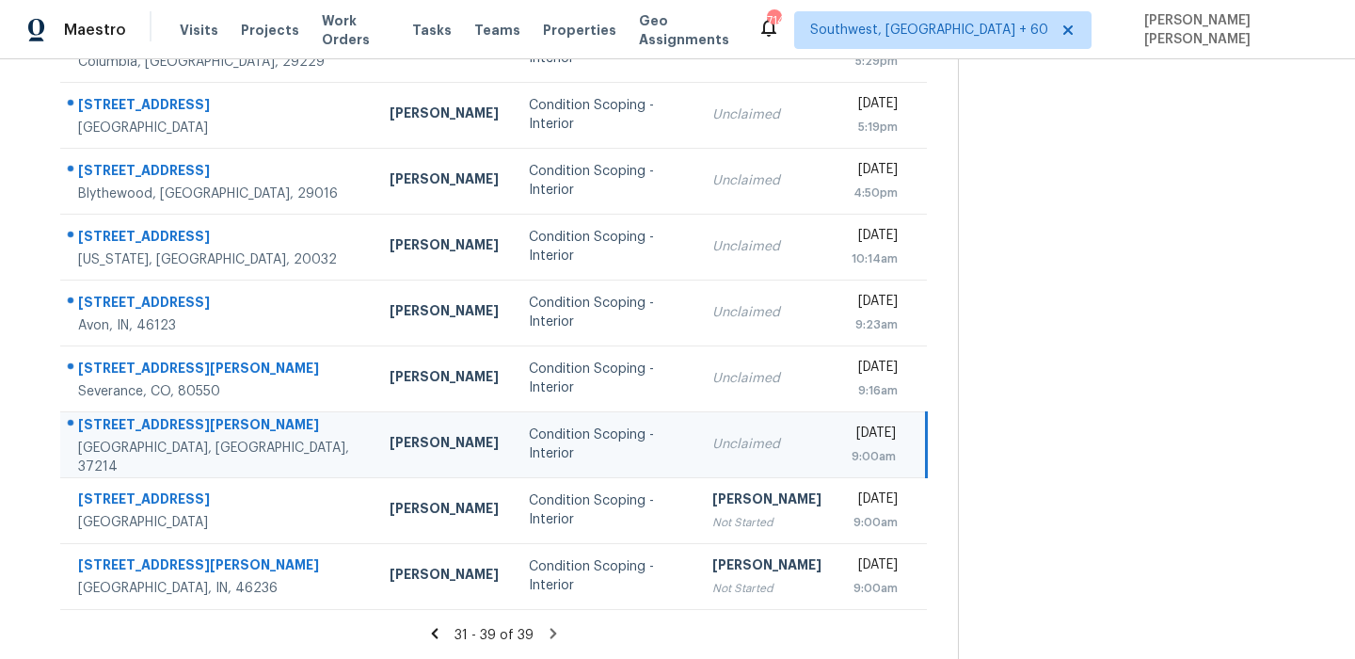
click at [132, 446] on div "[GEOGRAPHIC_DATA], [GEOGRAPHIC_DATA], 37214" at bounding box center [218, 457] width 281 height 38
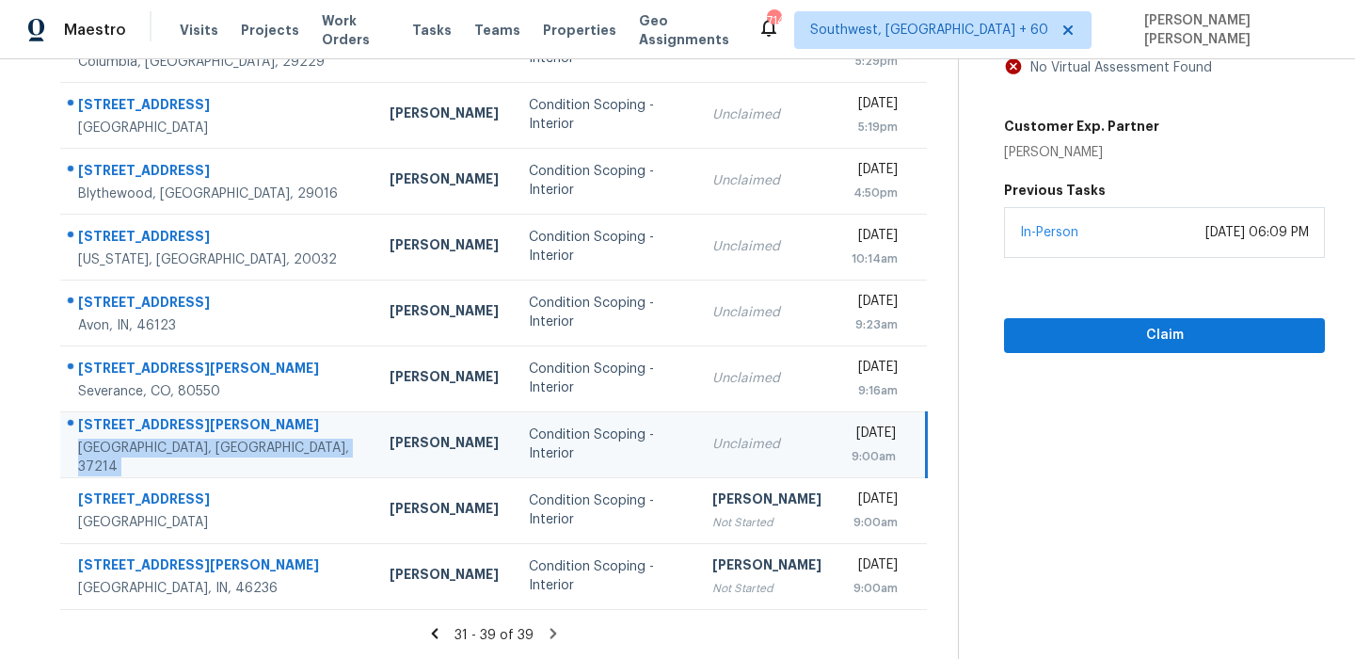
click at [161, 419] on td "[STREET_ADDRESS][PERSON_NAME]" at bounding box center [217, 444] width 314 height 66
click at [557, 631] on icon at bounding box center [553, 633] width 7 height 10
